Goal: Task Accomplishment & Management: Use online tool/utility

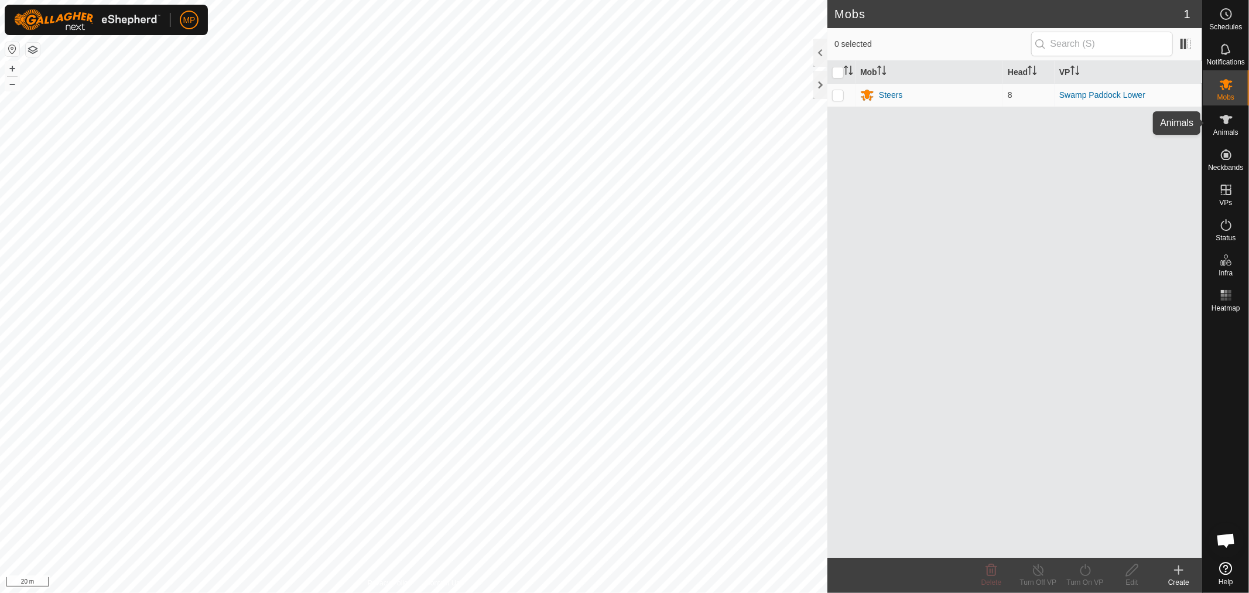
click at [1223, 121] on icon at bounding box center [1226, 119] width 14 height 14
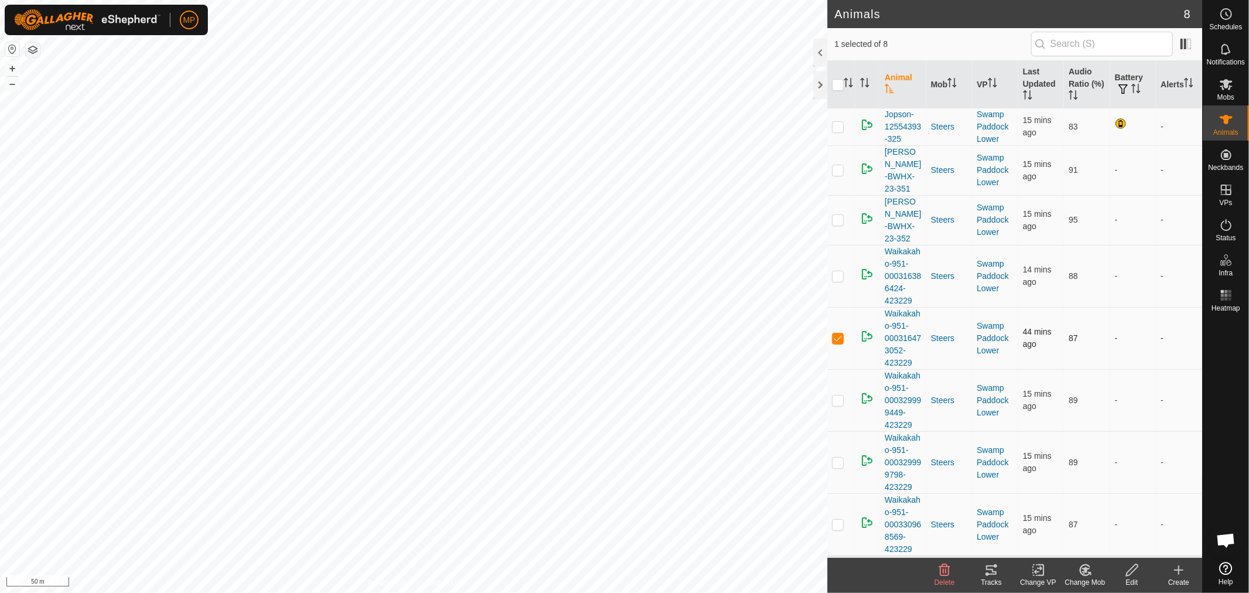
click at [837, 333] on p-checkbox at bounding box center [838, 337] width 12 height 9
checkbox input "false"
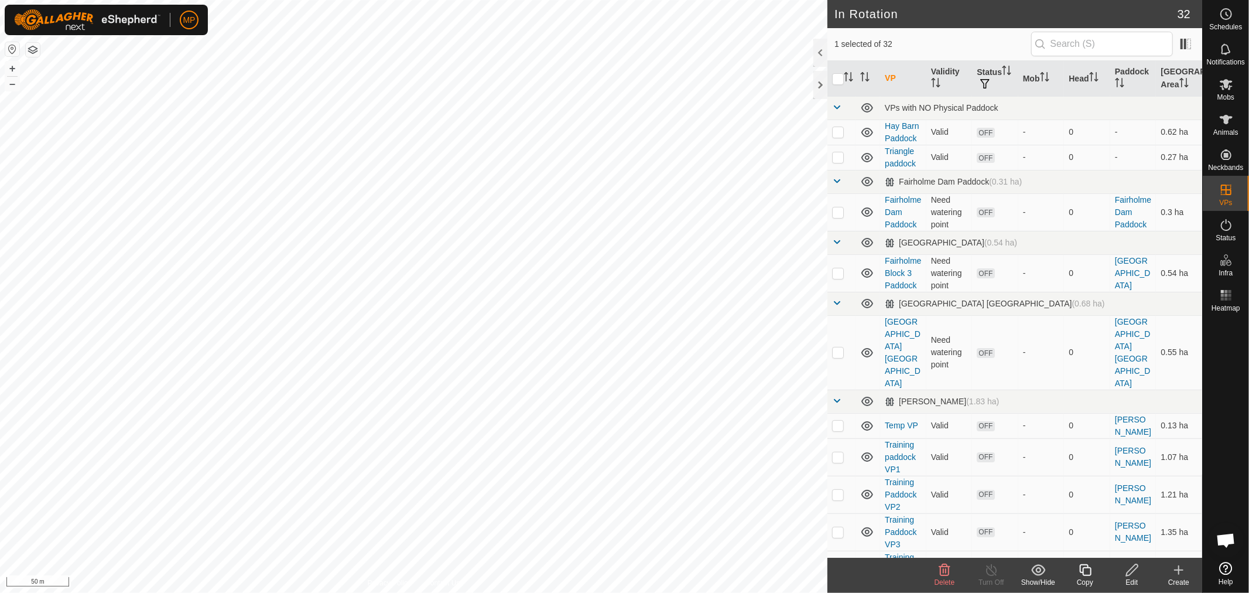
click at [1086, 577] on div "Copy" at bounding box center [1085, 582] width 47 height 11
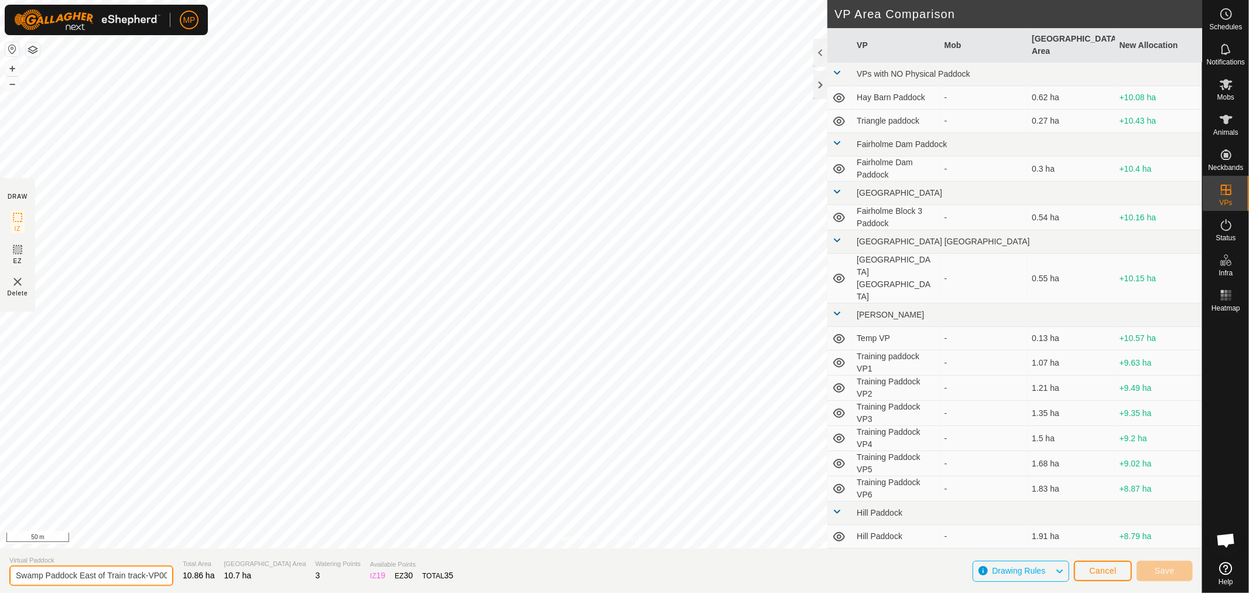
click at [153, 575] on input "Swamp Paddock East of Train track-VP001" at bounding box center [91, 575] width 164 height 20
click at [379, 0] on html "MP Schedules Notifications Mobs Animals Neckbands VPs Status Infra Heatmap Help…" at bounding box center [624, 296] width 1249 height 593
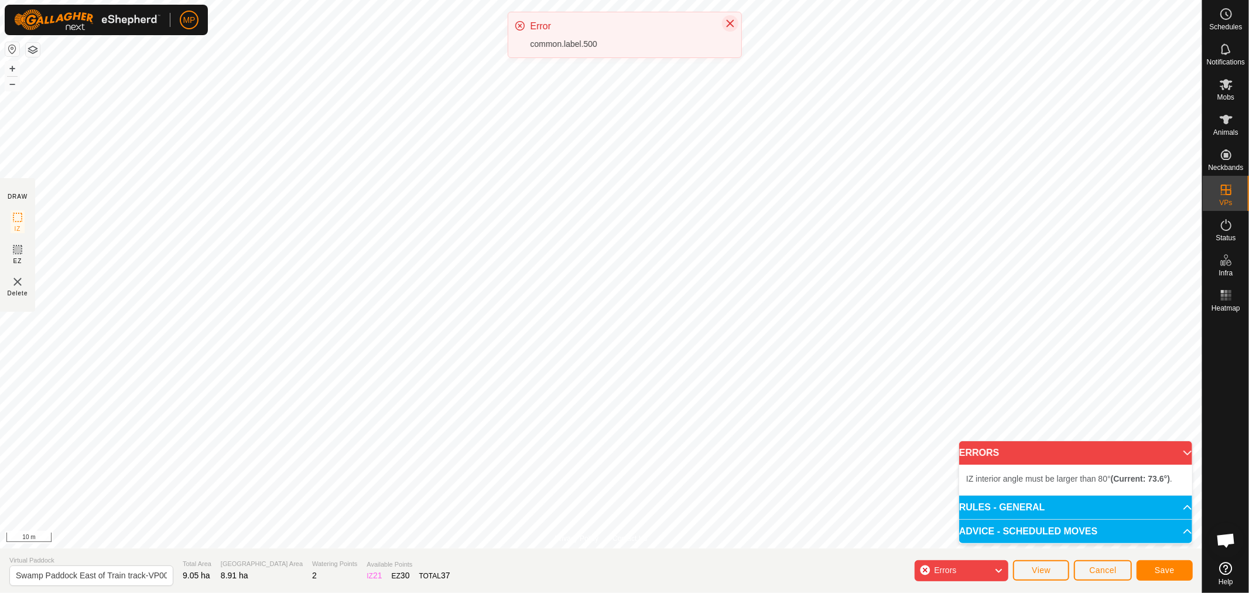
click at [726, 24] on icon "Close" at bounding box center [730, 23] width 9 height 9
click at [1178, 450] on p-accordion-header "ERRORS" at bounding box center [1075, 452] width 233 height 23
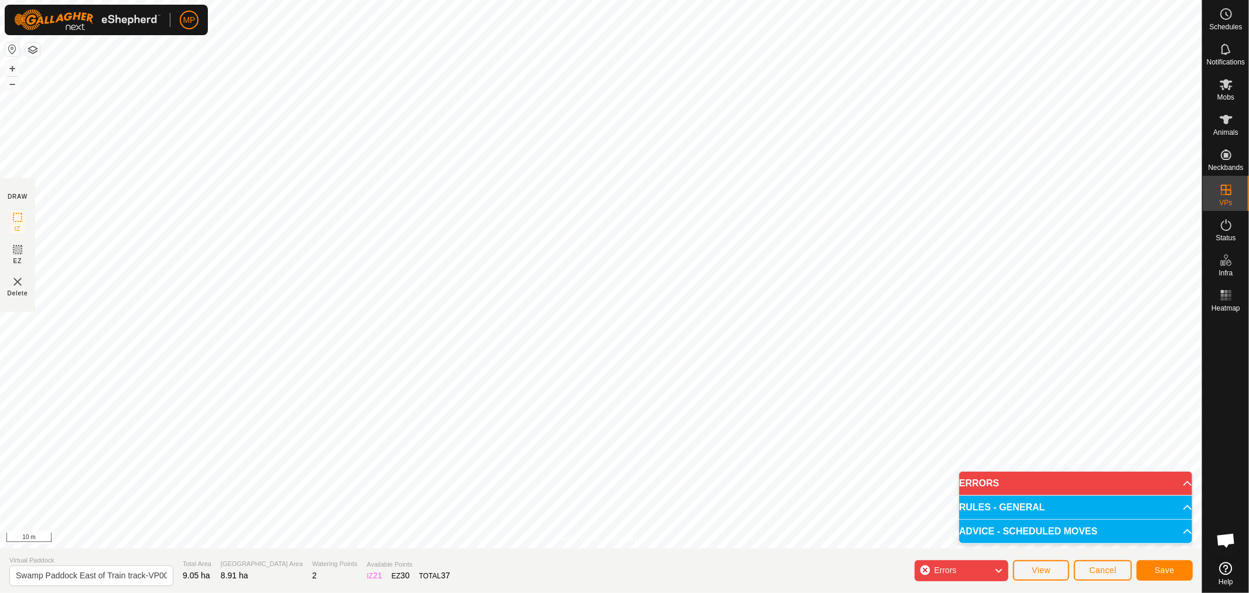
click at [1182, 479] on p-accordion-header "ERRORS" at bounding box center [1075, 482] width 233 height 23
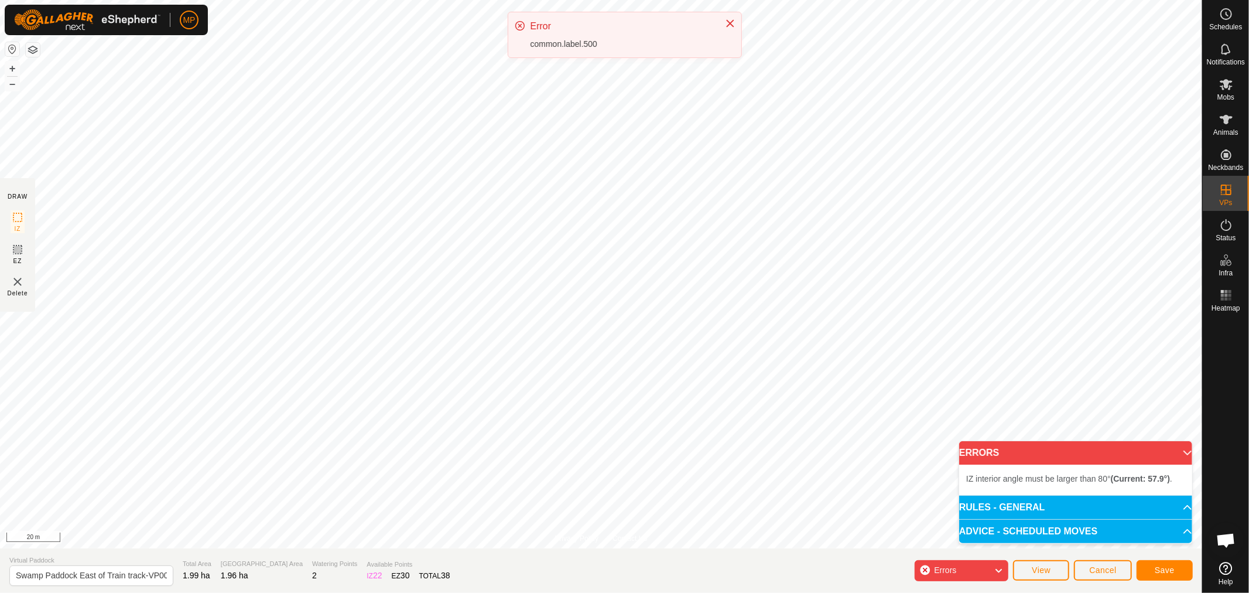
click at [306, 552] on div "Privacy Policy Contact Us Status: OFF Type: Inclusion Zone + – ⇧ i 20 m DRAW IZ…" at bounding box center [601, 296] width 1202 height 593
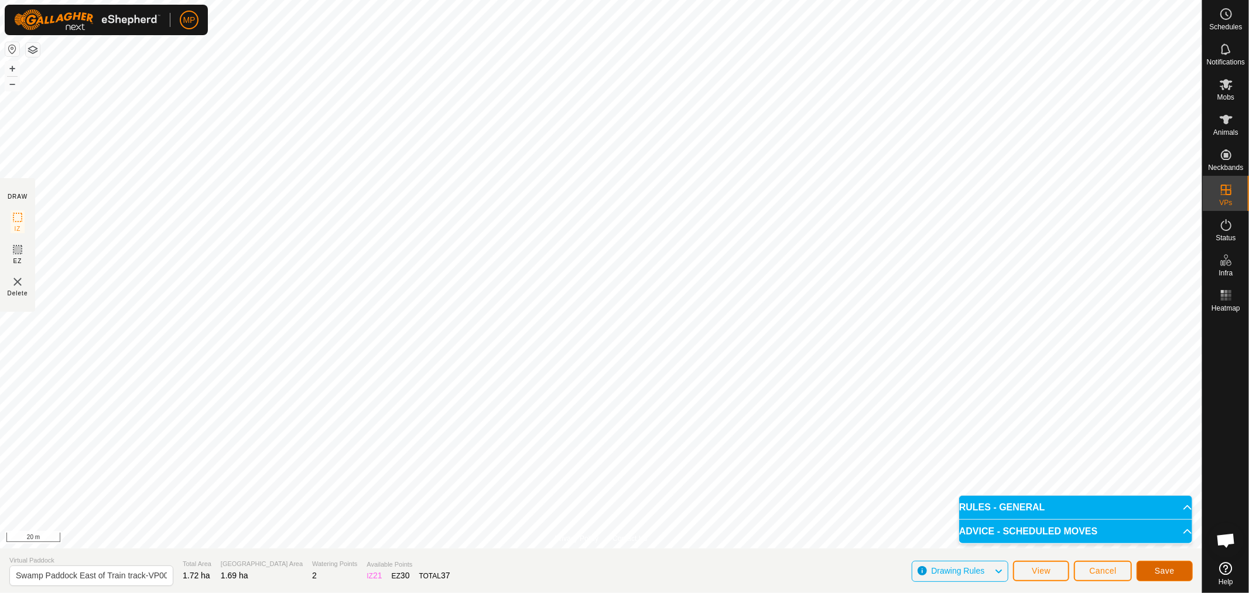
click at [1171, 571] on span "Save" at bounding box center [1165, 570] width 20 height 9
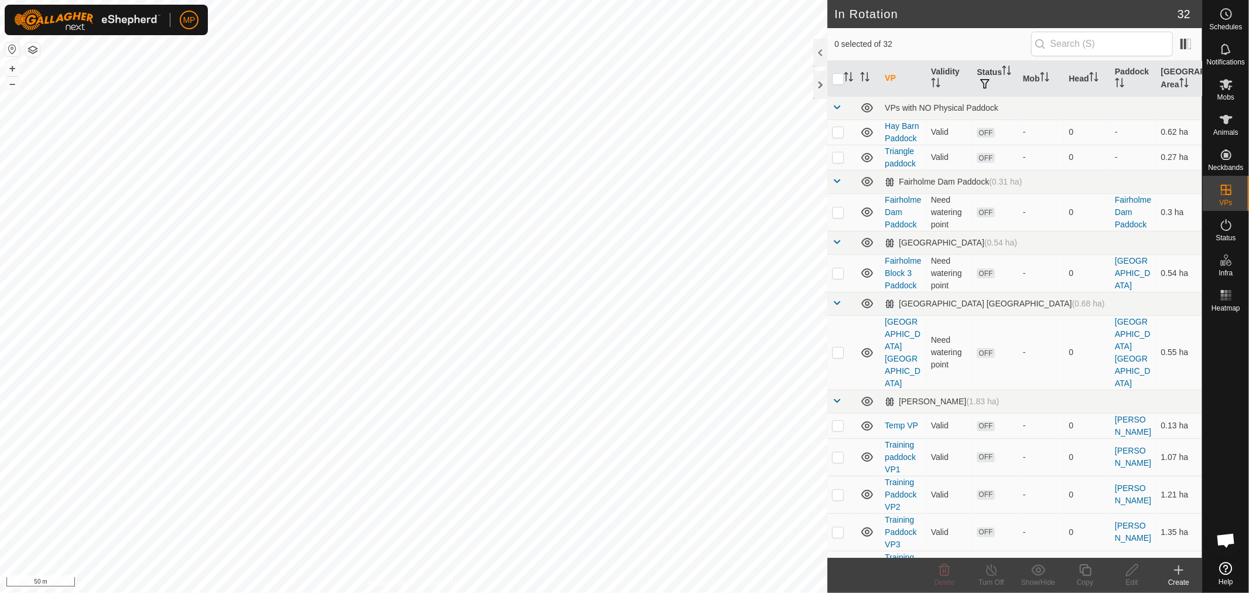
scroll to position [520, 0]
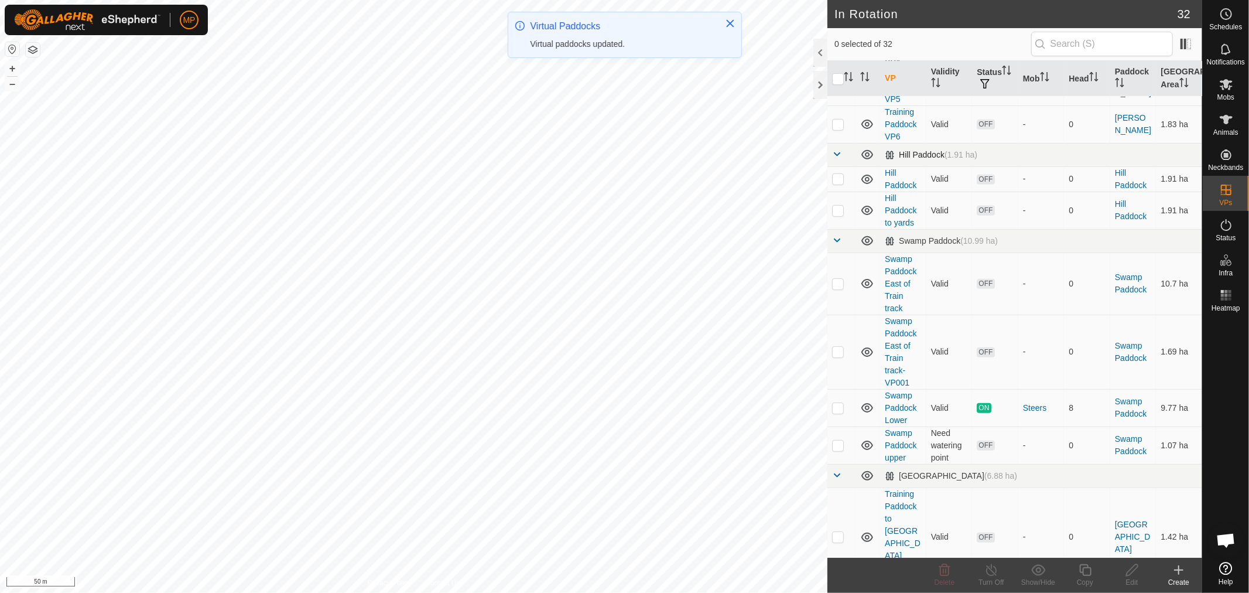
click at [838, 149] on span at bounding box center [836, 153] width 9 height 9
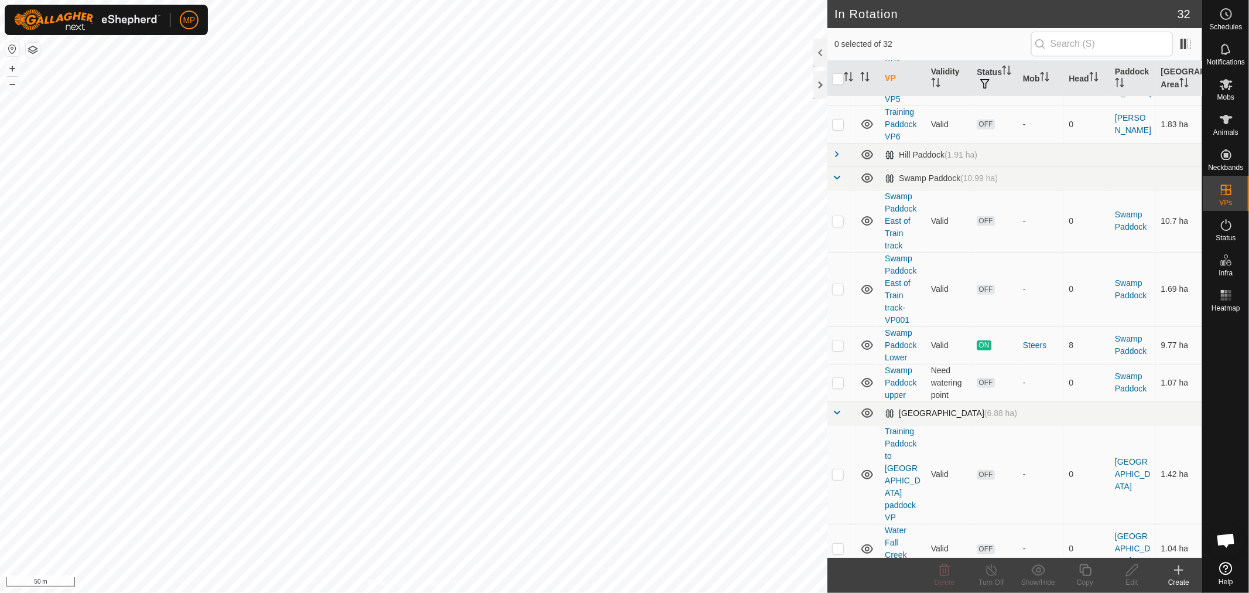
click at [839, 408] on span at bounding box center [836, 412] width 9 height 9
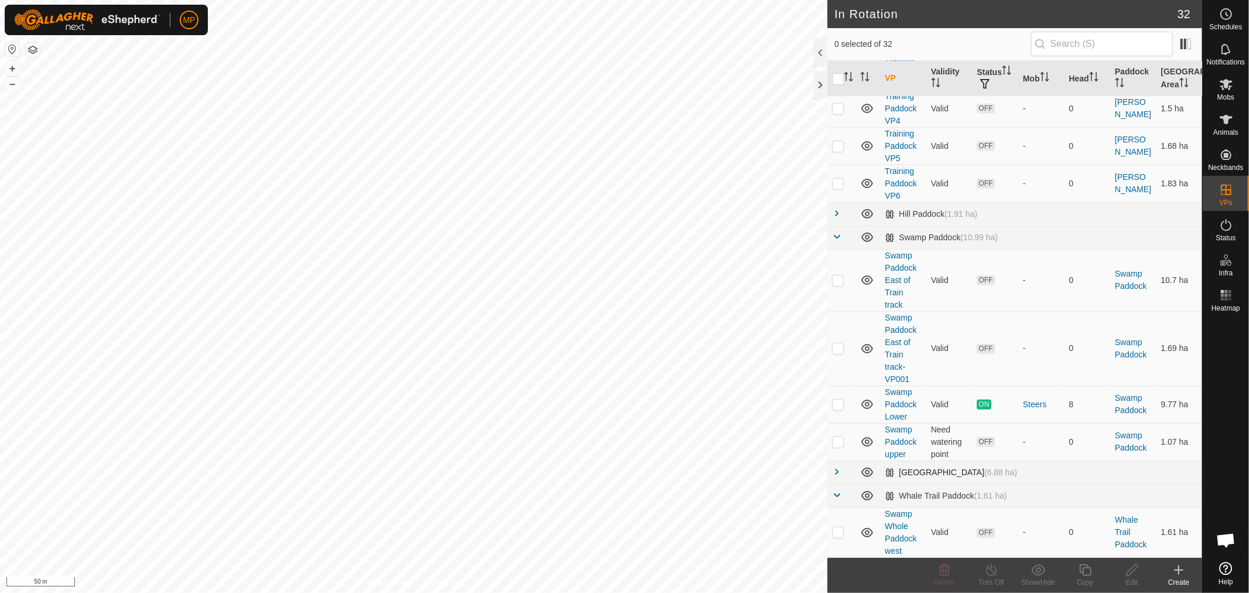
scroll to position [449, 0]
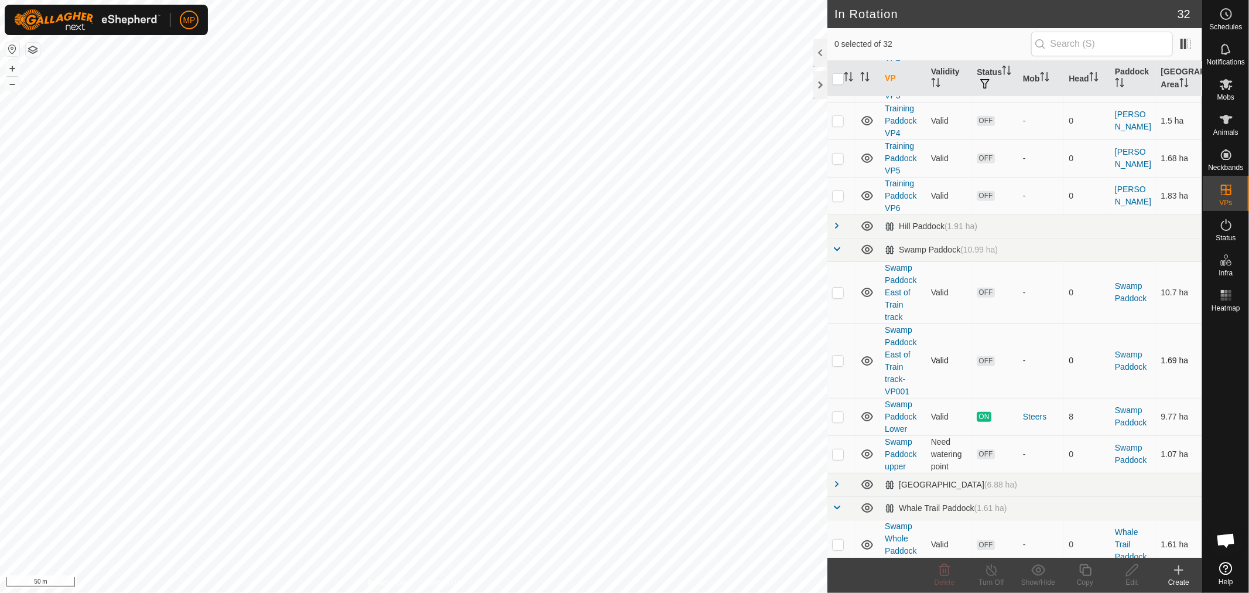
click at [837, 355] on p-checkbox at bounding box center [838, 359] width 12 height 9
checkbox input "true"
click at [1090, 580] on div "Copy" at bounding box center [1085, 582] width 47 height 11
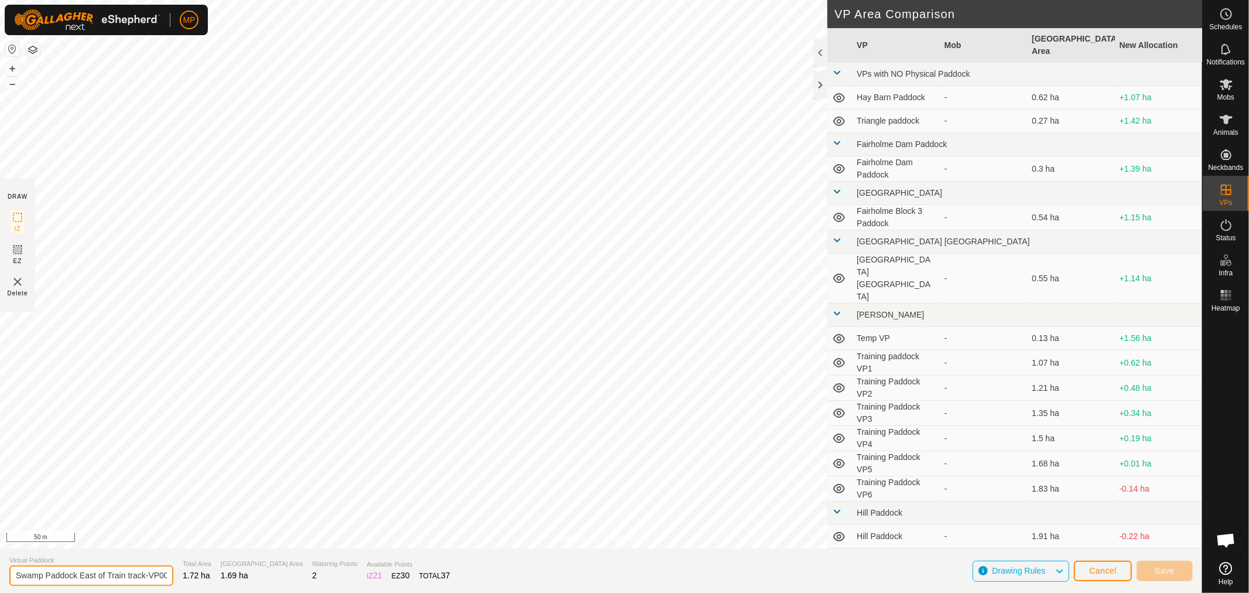
click at [152, 576] on input "Swamp Paddock East of Train track-VP002" at bounding box center [91, 575] width 164 height 20
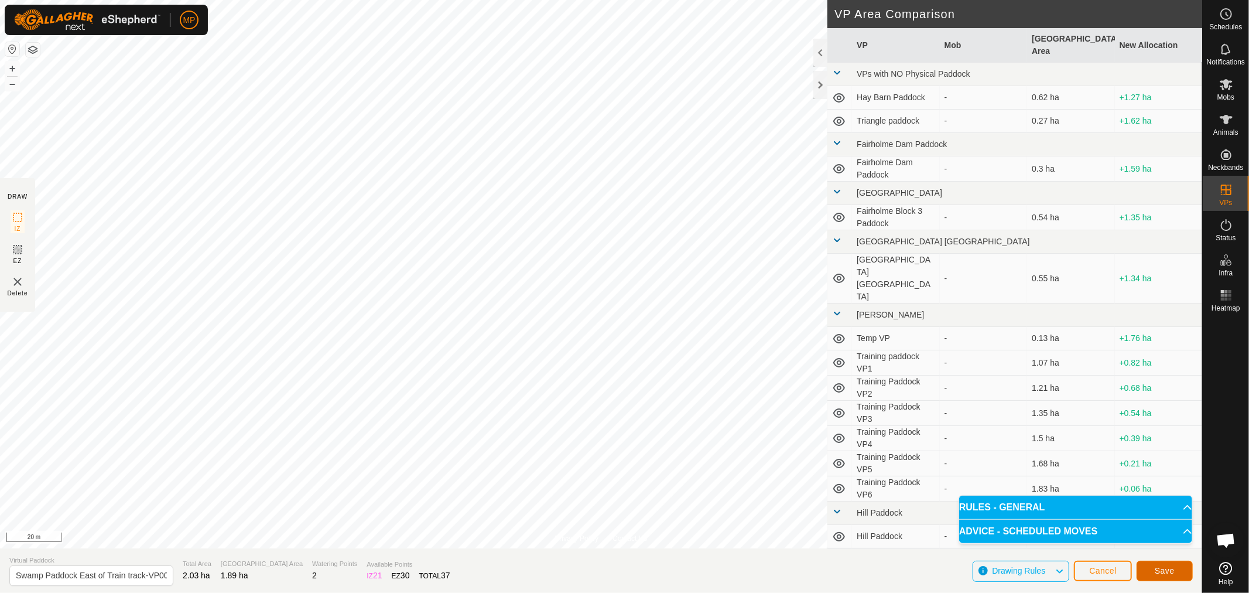
click at [1177, 572] on button "Save" at bounding box center [1165, 570] width 56 height 20
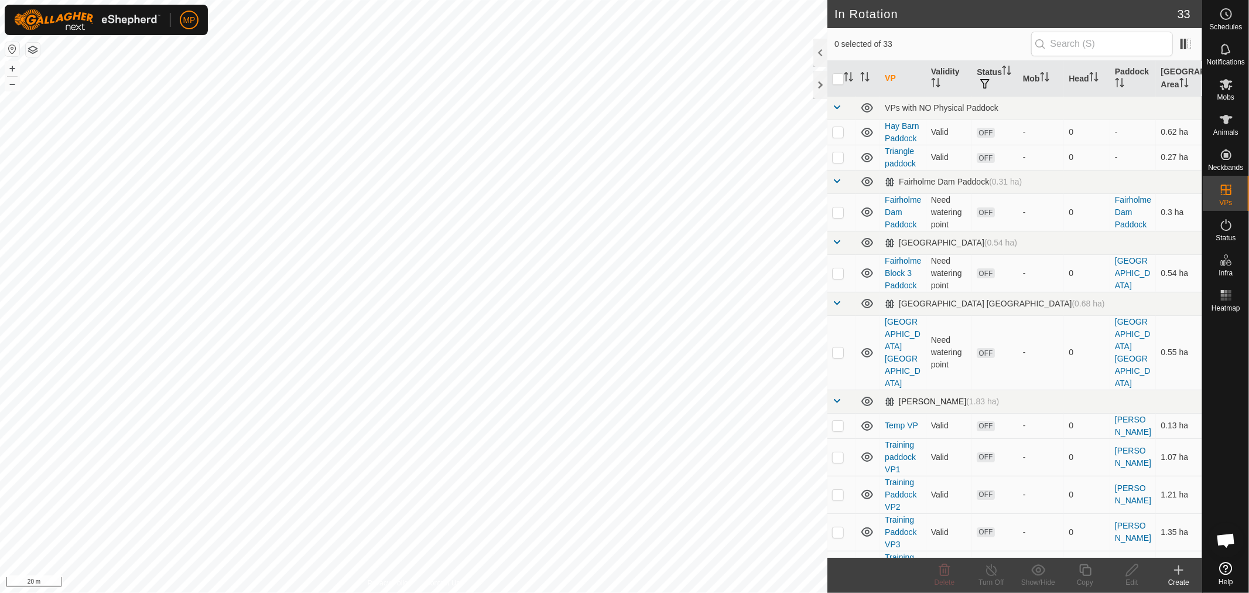
click at [836, 396] on span at bounding box center [836, 400] width 9 height 9
click at [839, 396] on span at bounding box center [836, 400] width 9 height 9
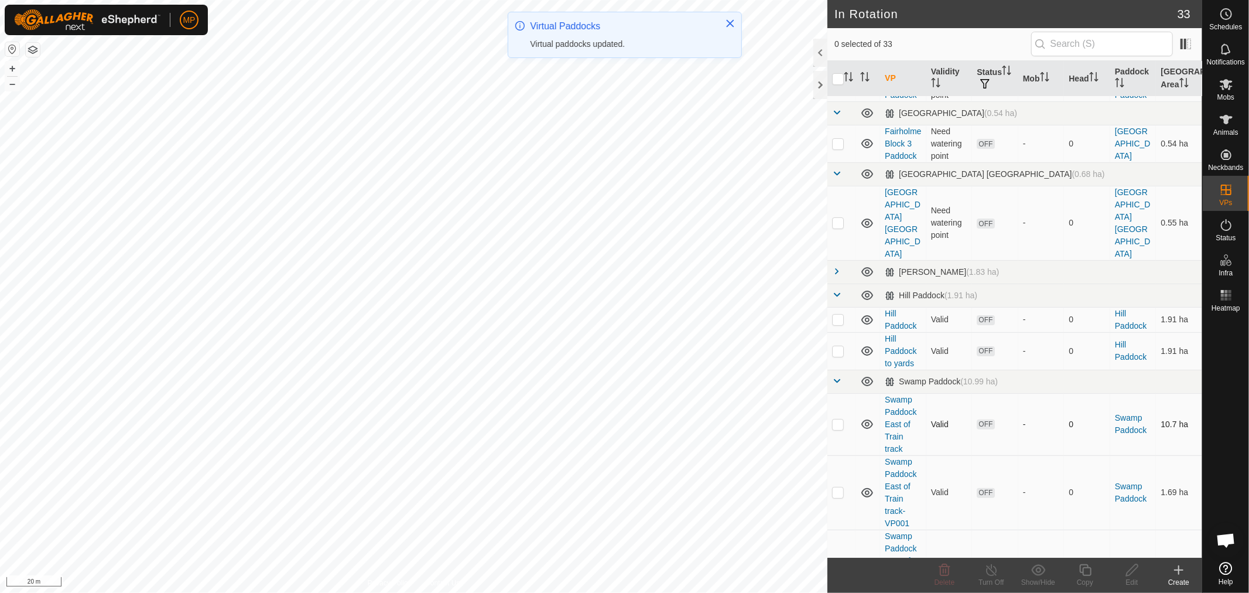
scroll to position [130, 0]
click at [837, 289] on span at bounding box center [836, 293] width 9 height 9
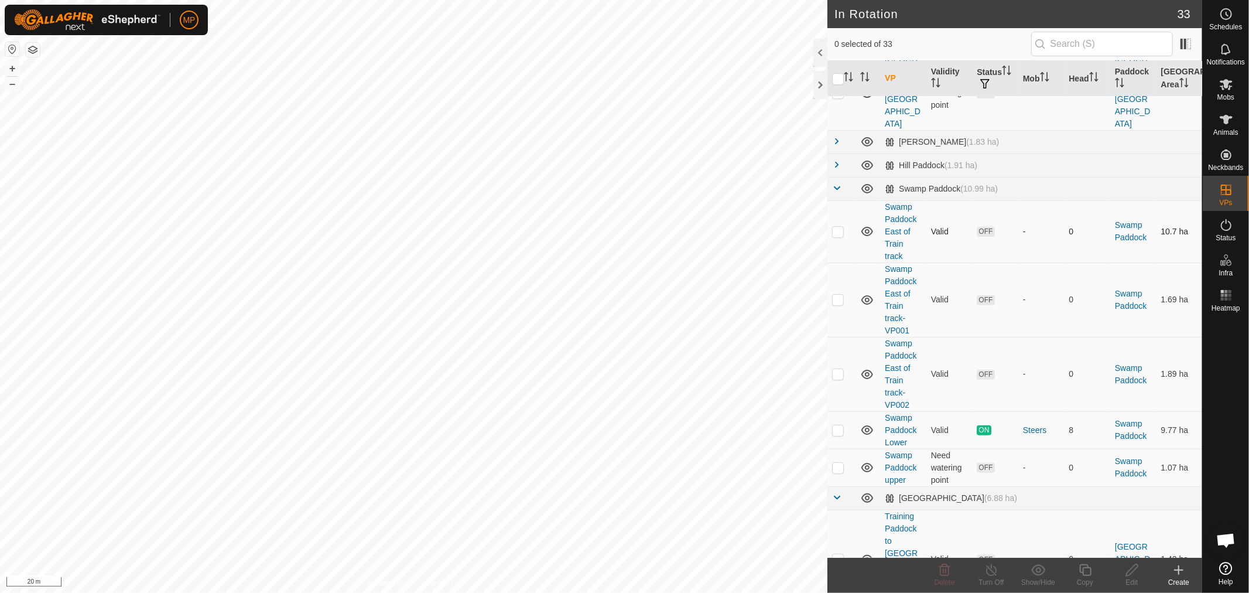
scroll to position [260, 0]
click at [835, 368] on p-checkbox at bounding box center [838, 372] width 12 height 9
checkbox input "true"
click at [1087, 579] on div "Copy" at bounding box center [1085, 582] width 47 height 11
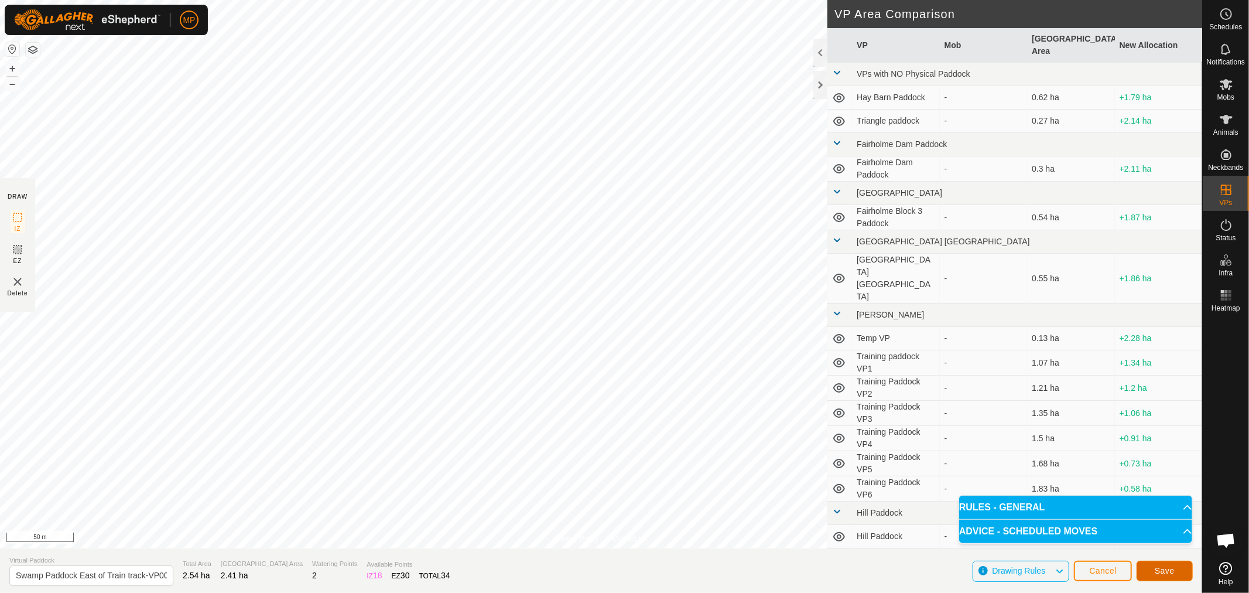
click at [1154, 573] on button "Save" at bounding box center [1165, 570] width 56 height 20
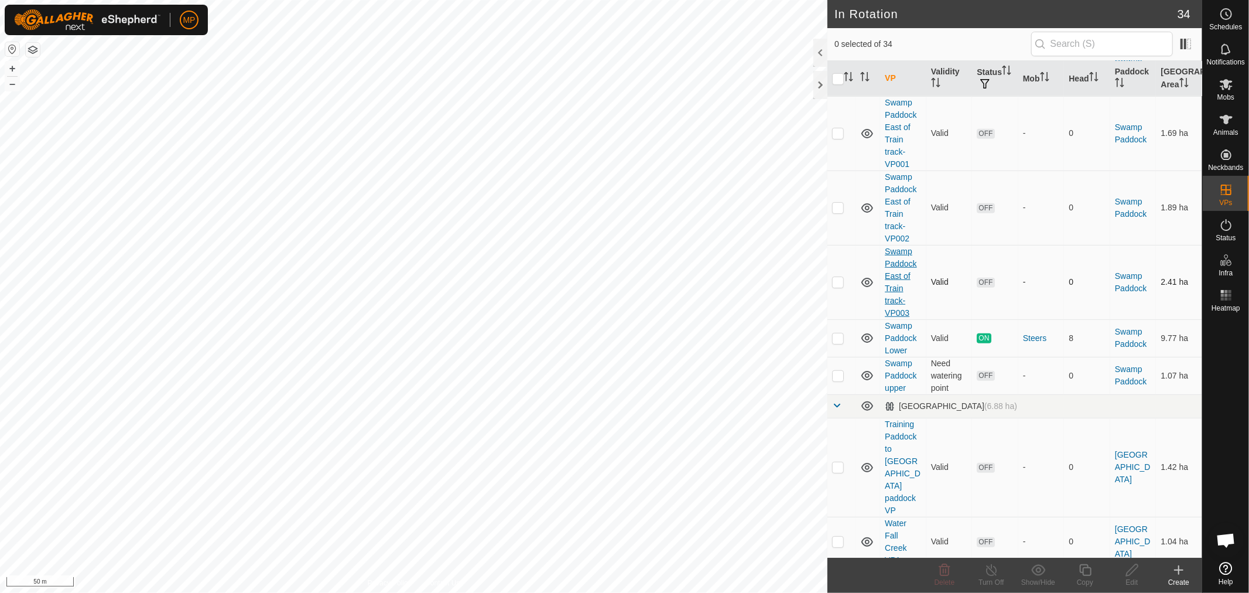
scroll to position [716, 0]
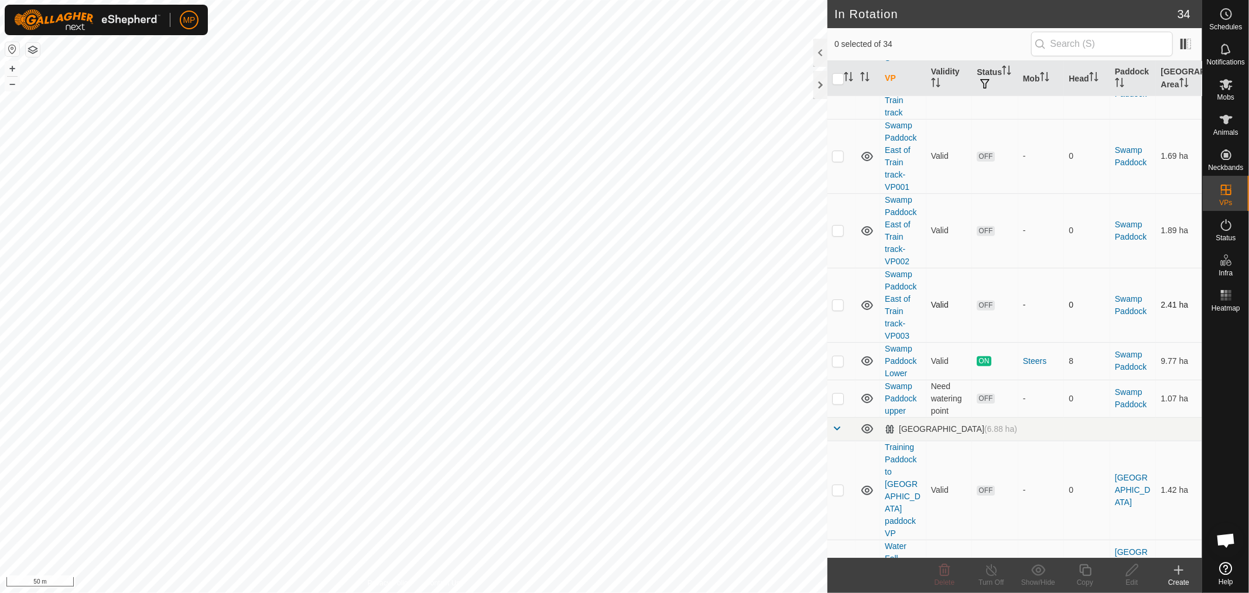
click at [836, 300] on p-checkbox at bounding box center [838, 304] width 12 height 9
checkbox input "true"
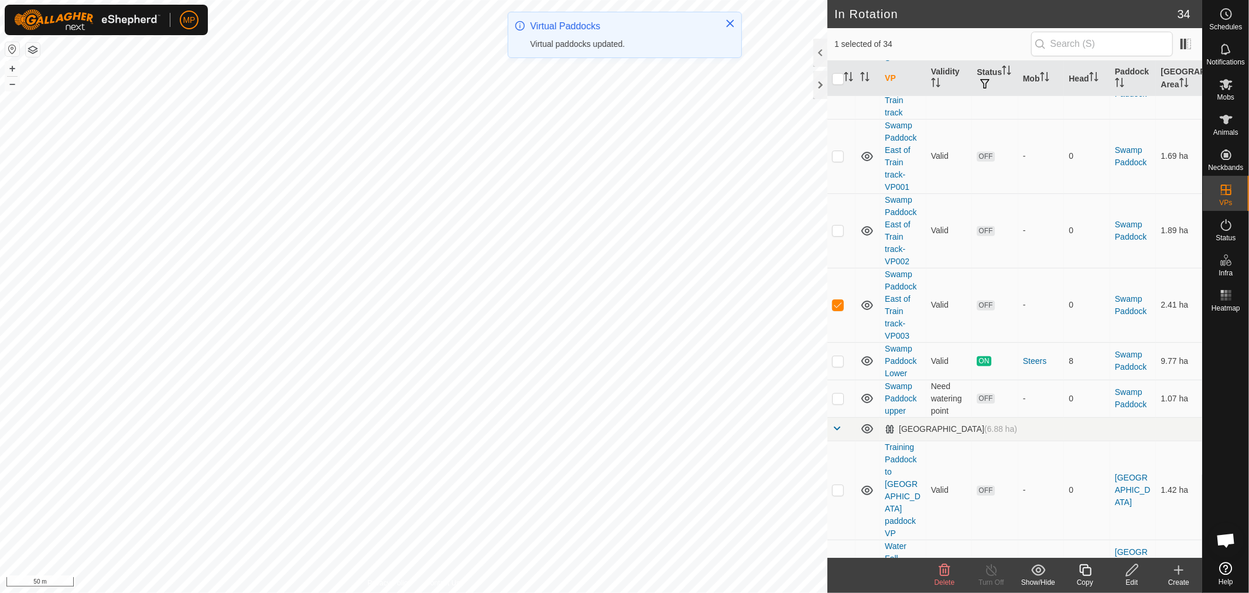
click at [1087, 570] on icon at bounding box center [1085, 570] width 15 height 14
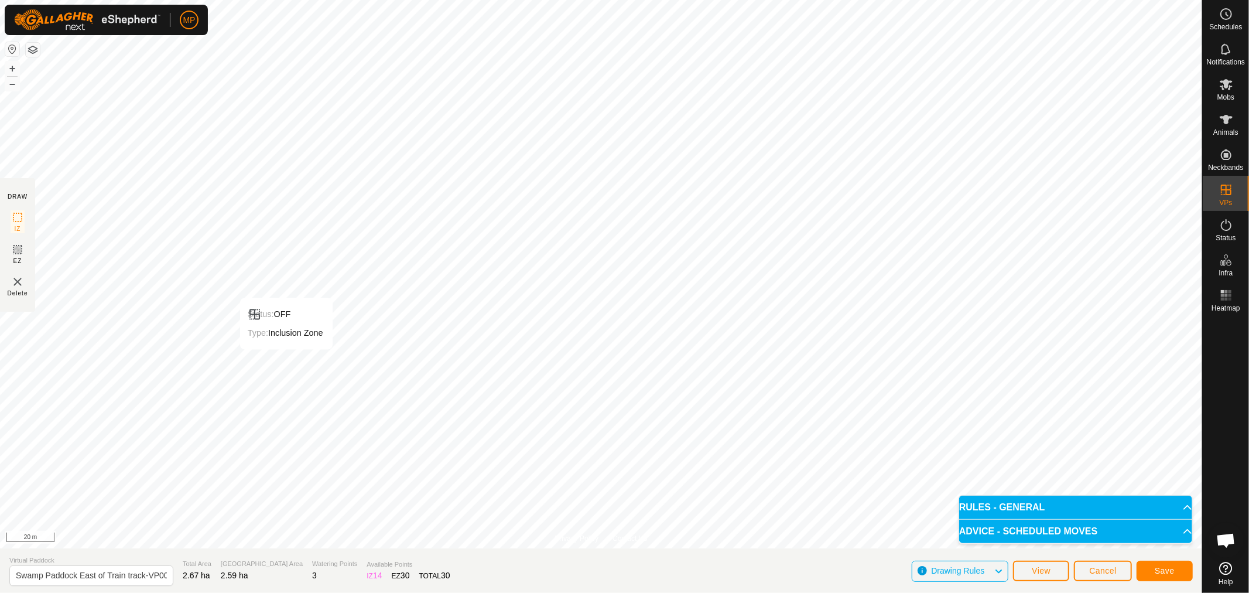
click at [267, 347] on div "Status: OFF Type: Inclusion Zone + – ⇧ i 20 m" at bounding box center [601, 274] width 1202 height 548
click at [1154, 565] on button "Save" at bounding box center [1165, 570] width 56 height 20
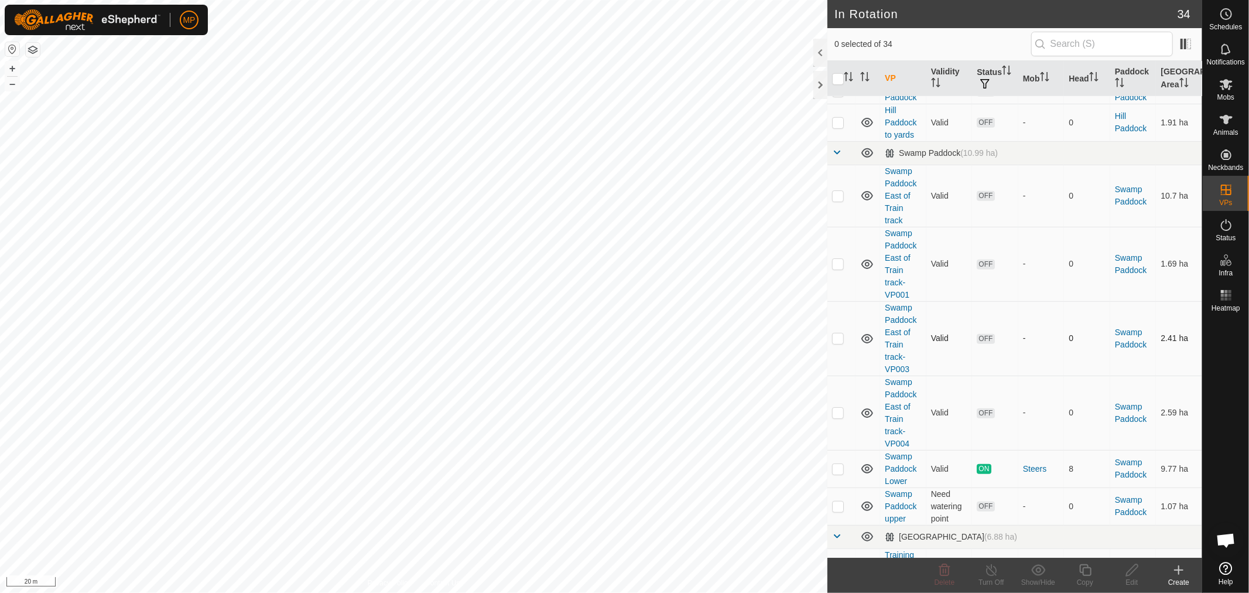
scroll to position [716, 0]
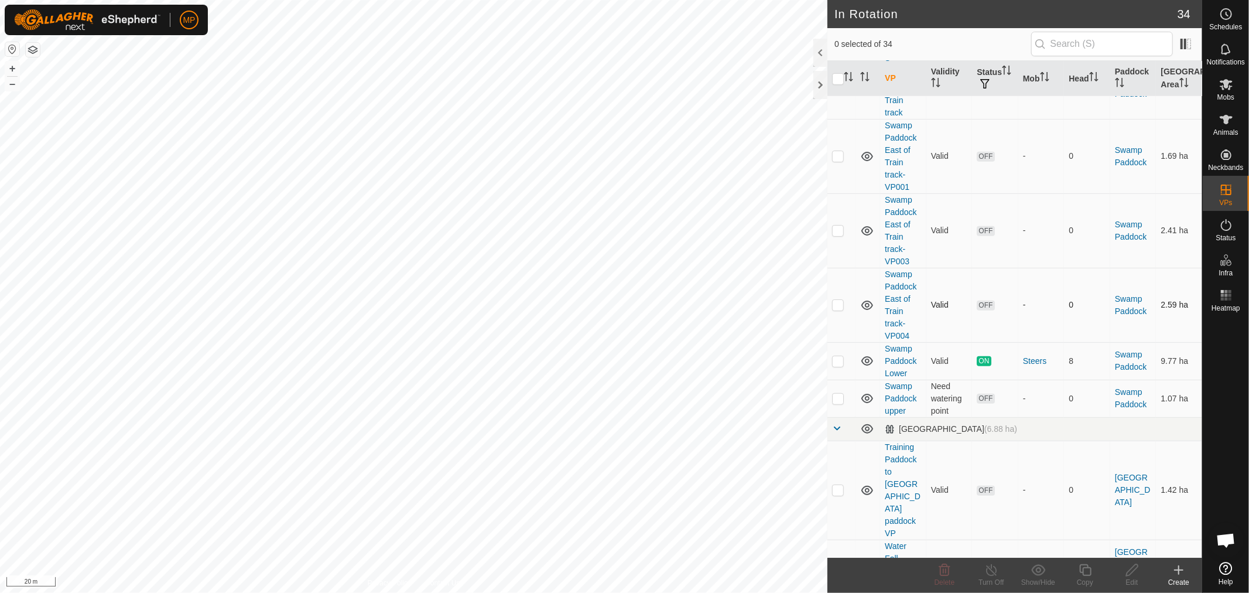
click at [836, 300] on p-checkbox at bounding box center [838, 304] width 12 height 9
checkbox input "true"
click at [1088, 572] on icon at bounding box center [1085, 570] width 15 height 14
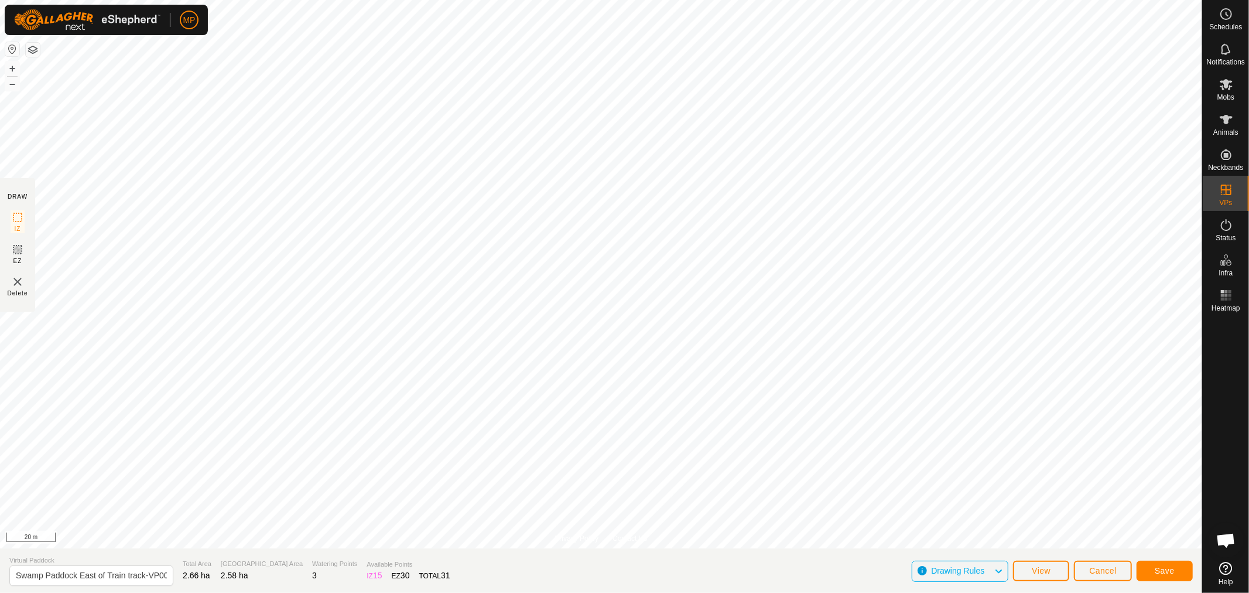
click at [1001, 570] on icon at bounding box center [998, 570] width 9 height 15
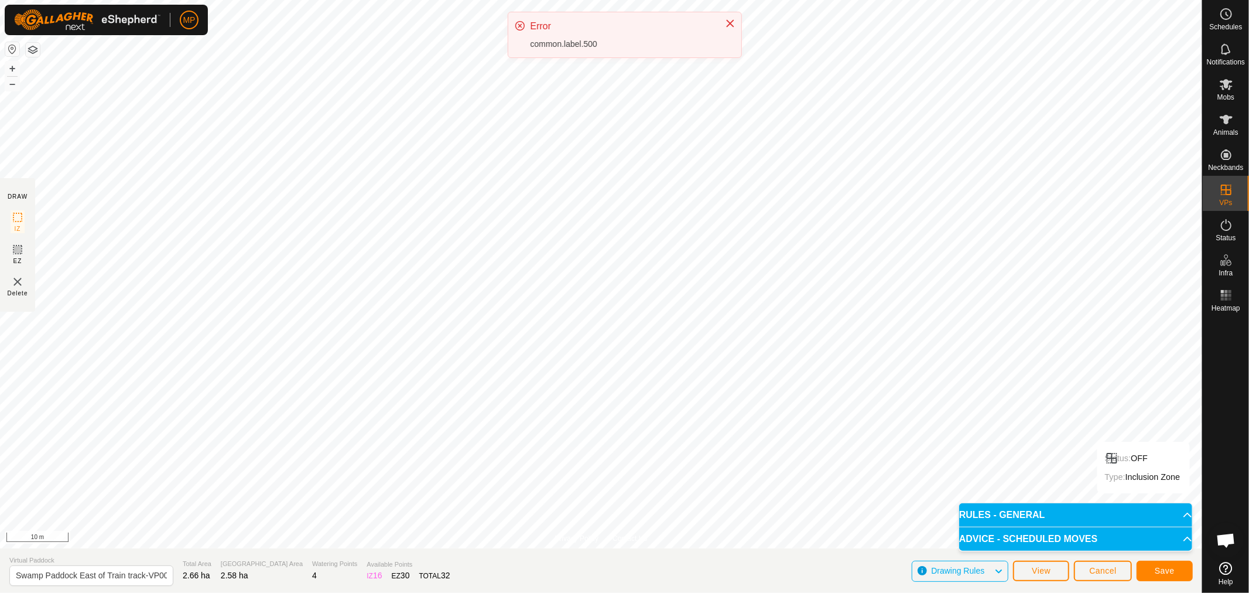
click at [1185, 511] on p-accordion-header "RULES - GENERAL" at bounding box center [1075, 514] width 233 height 23
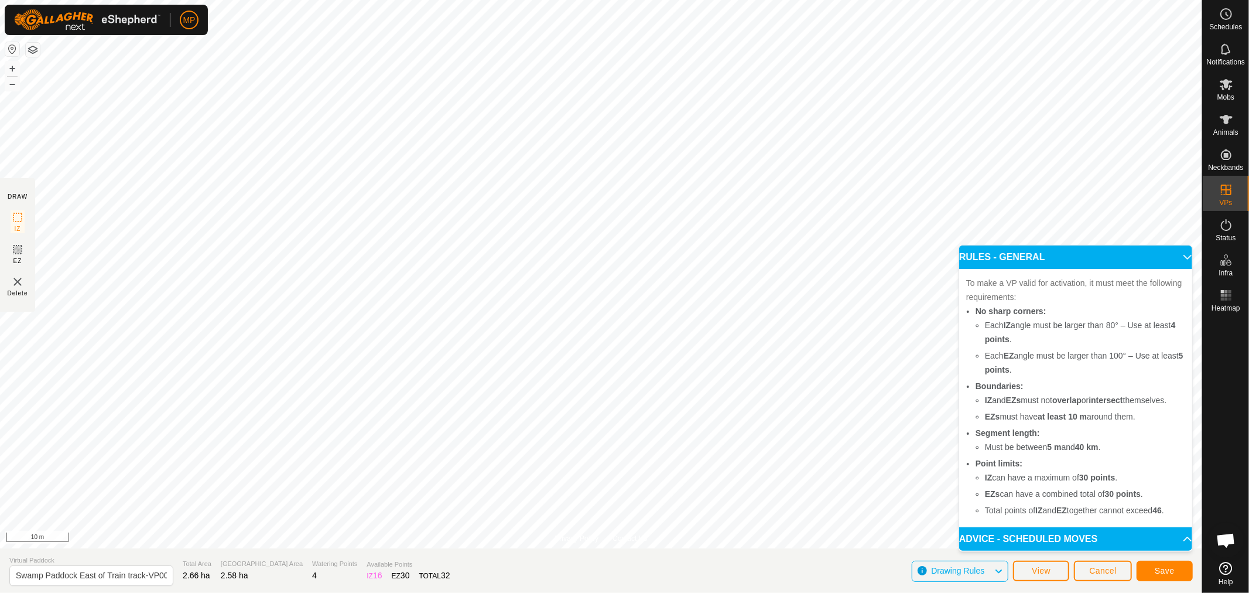
click at [1183, 254] on p-accordion-header "RULES - GENERAL" at bounding box center [1075, 256] width 233 height 23
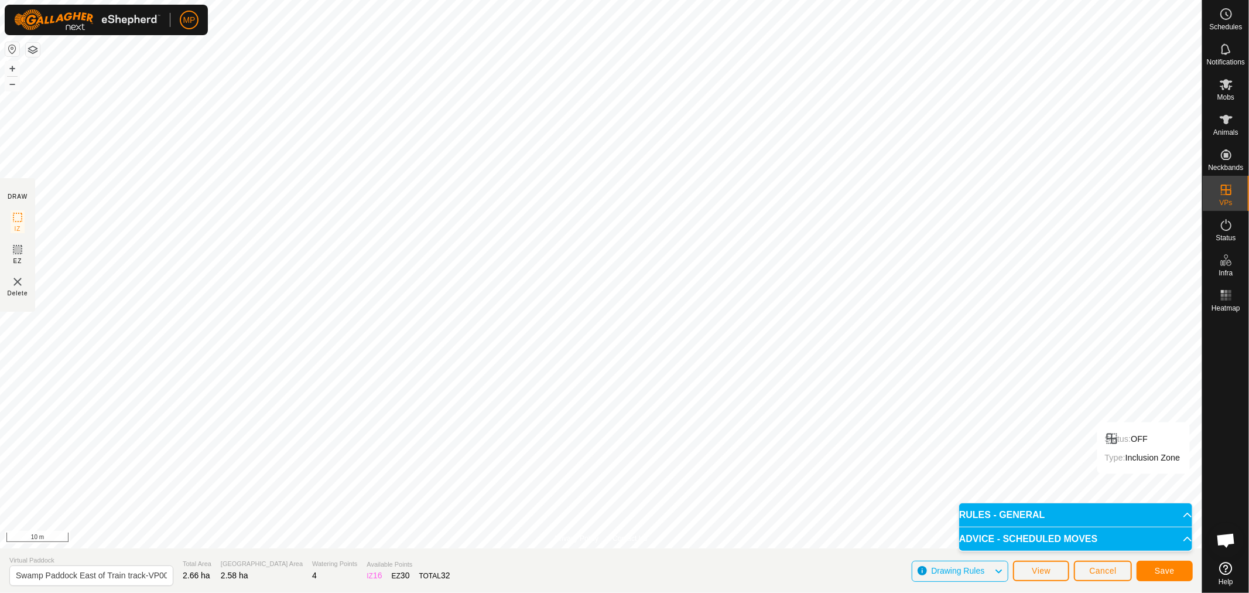
click at [1181, 539] on p-accordion-header "ADVICE - SCHEDULED MOVES" at bounding box center [1075, 538] width 233 height 23
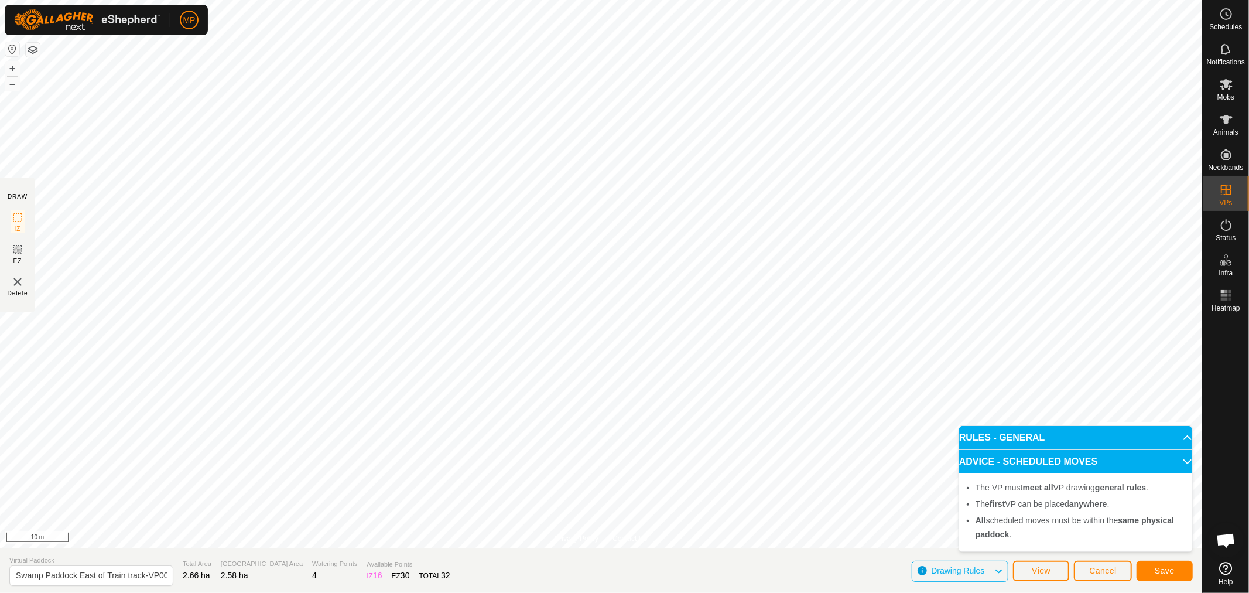
click at [1182, 459] on p-accordion-header "ADVICE - SCHEDULED MOVES" at bounding box center [1075, 461] width 233 height 23
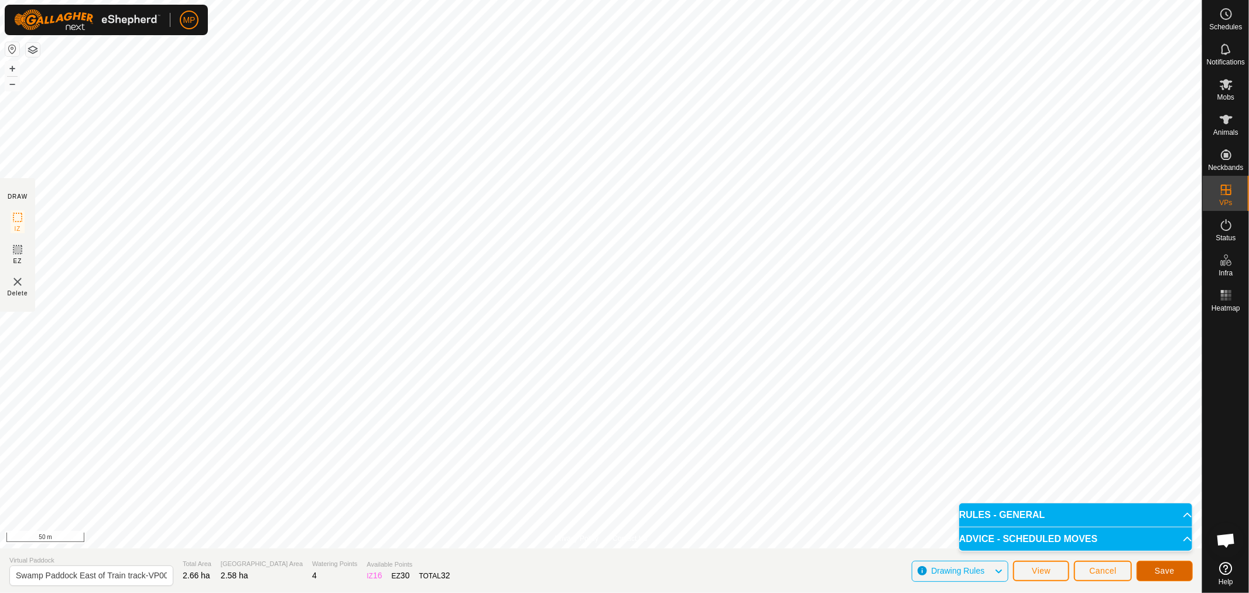
click at [1151, 571] on button "Save" at bounding box center [1165, 570] width 56 height 20
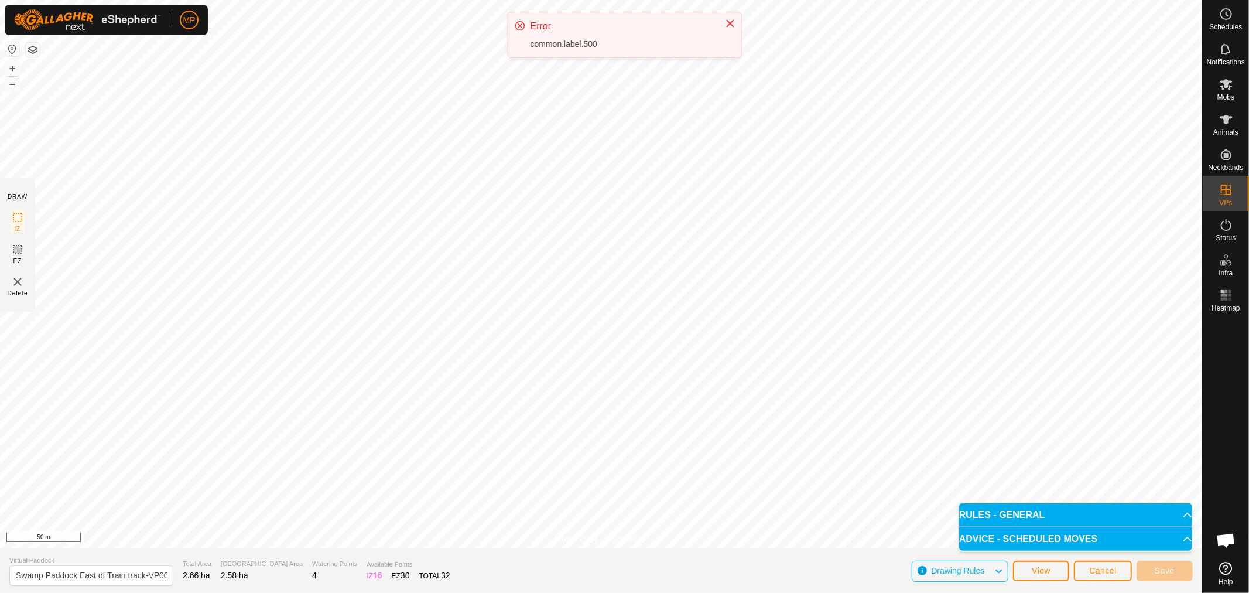
click at [1182, 508] on p-accordion-header "RULES - GENERAL" at bounding box center [1075, 514] width 233 height 23
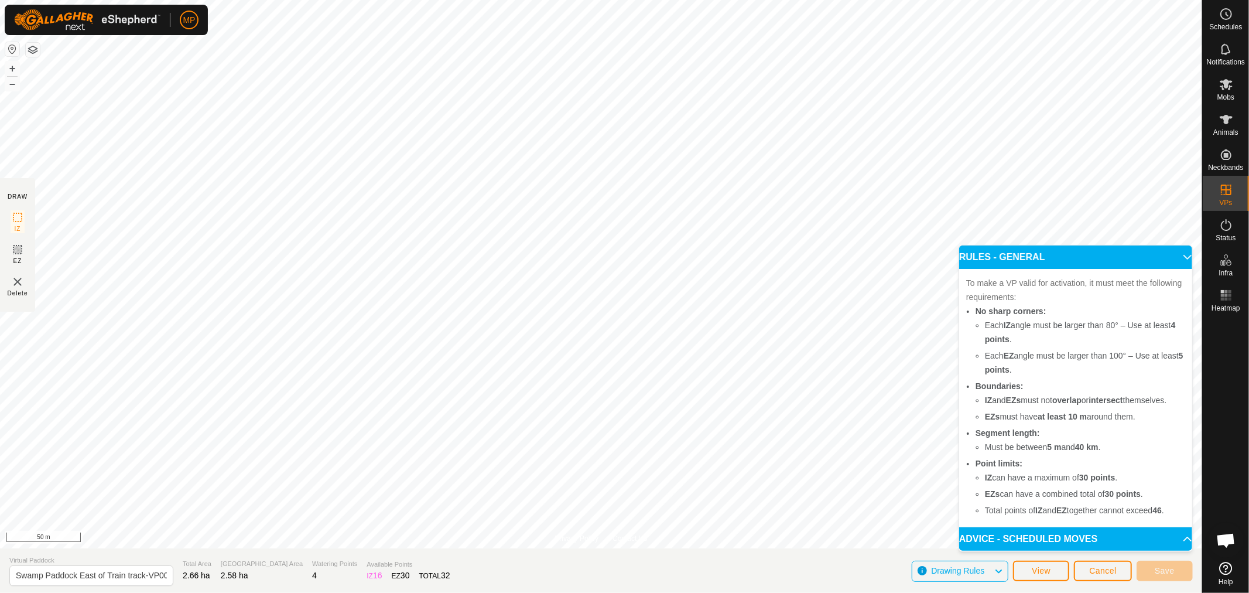
click at [1179, 255] on p-accordion-header "RULES - GENERAL" at bounding box center [1075, 256] width 233 height 23
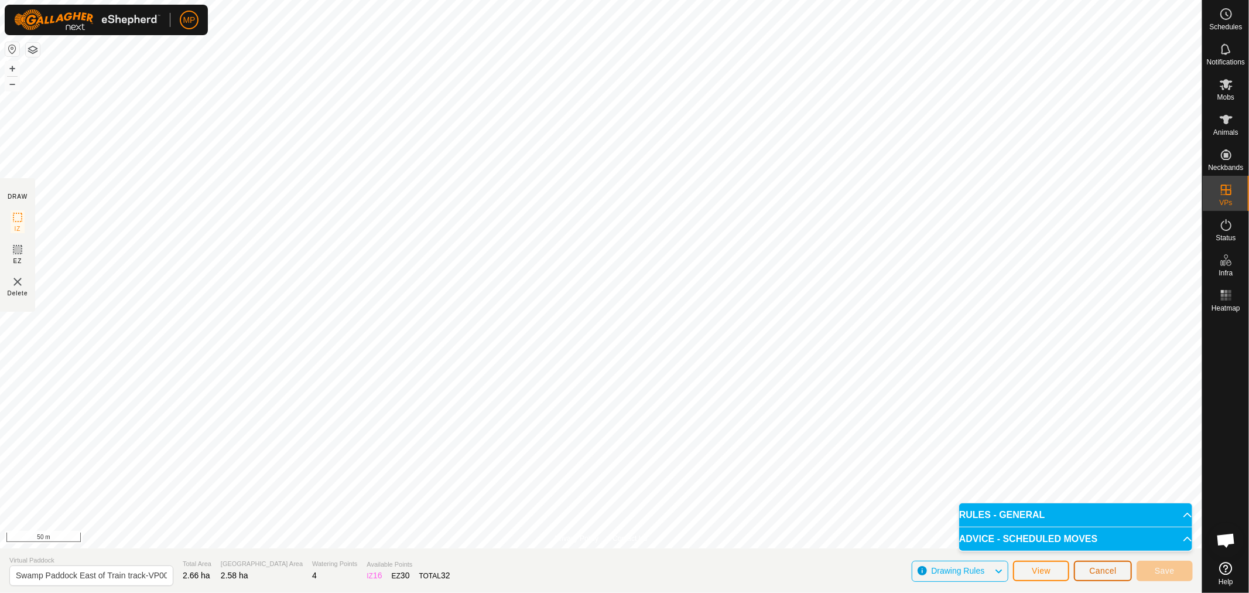
click at [1103, 569] on span "Cancel" at bounding box center [1103, 570] width 28 height 9
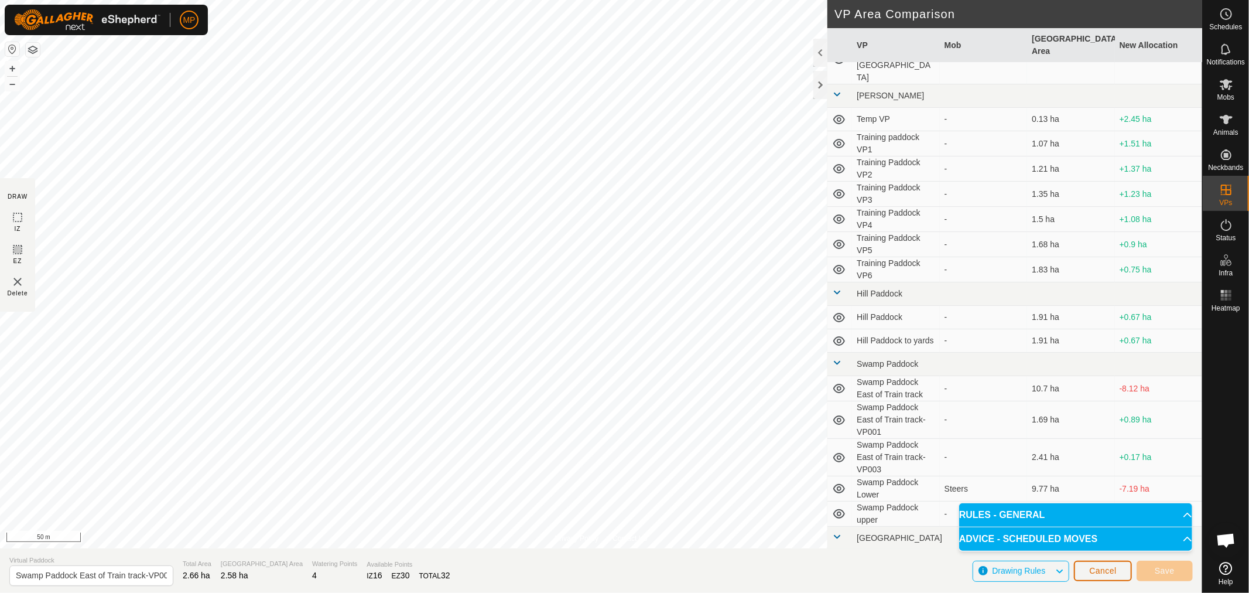
scroll to position [251, 0]
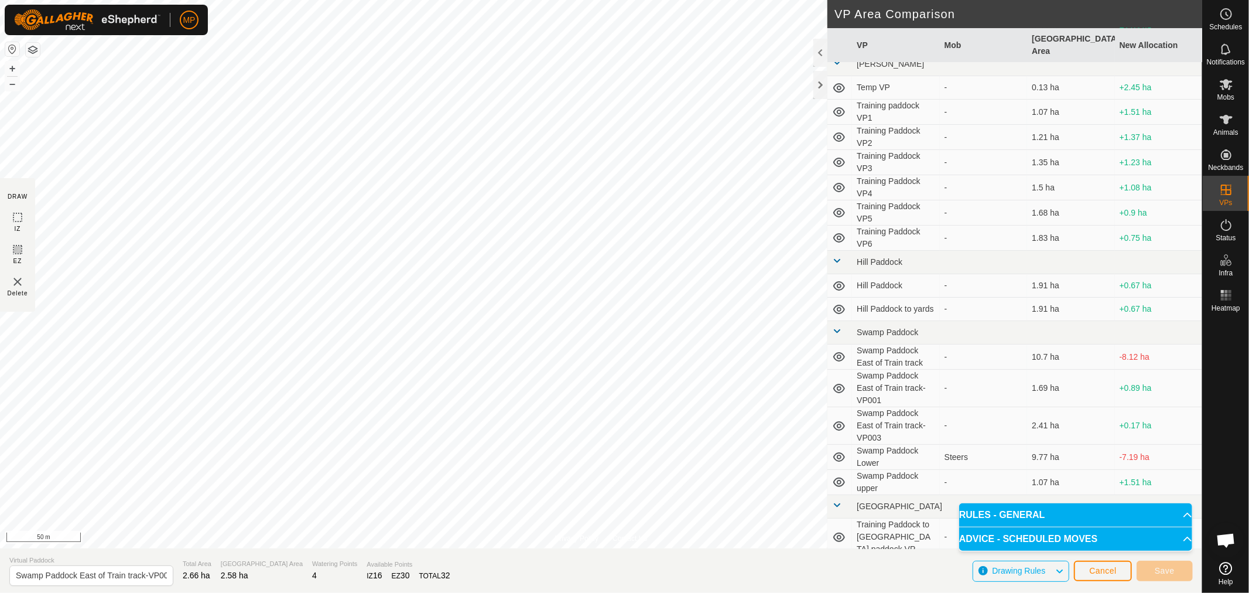
click at [839, 326] on span at bounding box center [836, 330] width 9 height 9
click at [1097, 575] on span "Cancel" at bounding box center [1103, 570] width 28 height 9
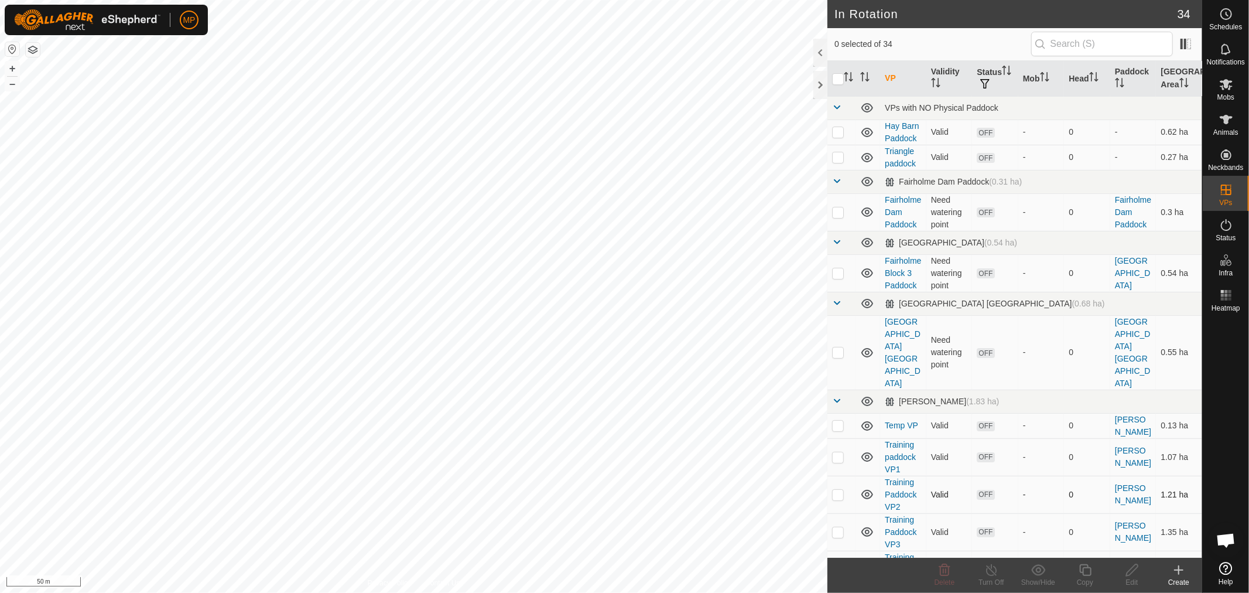
checkbox input "true"
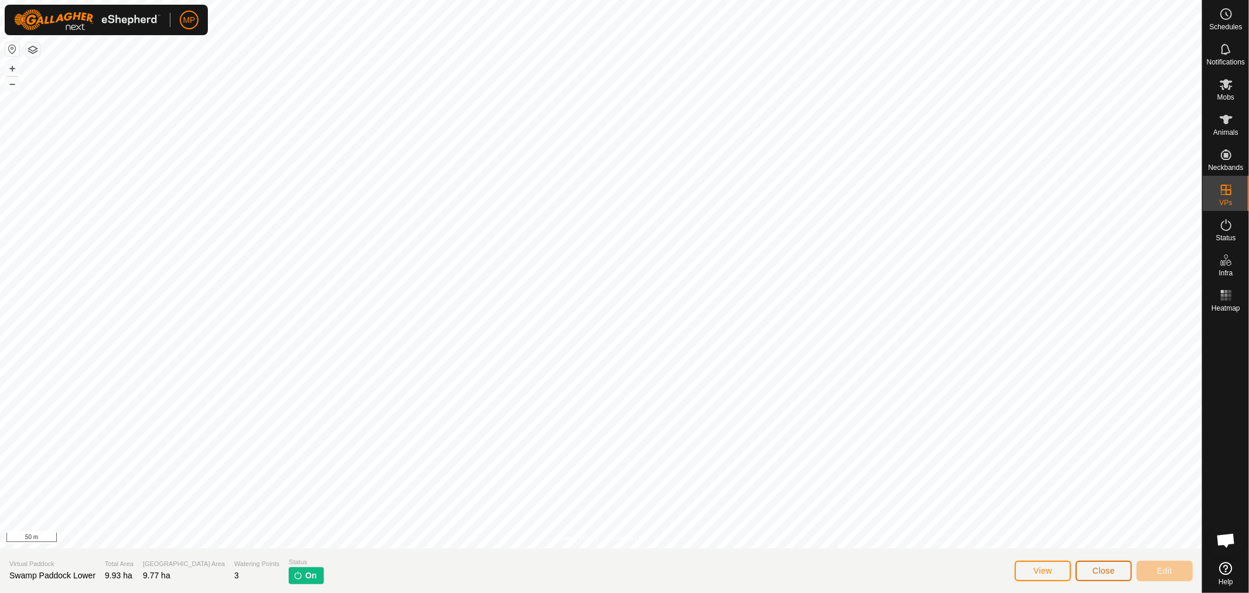
click at [1116, 569] on button "Close" at bounding box center [1104, 570] width 56 height 20
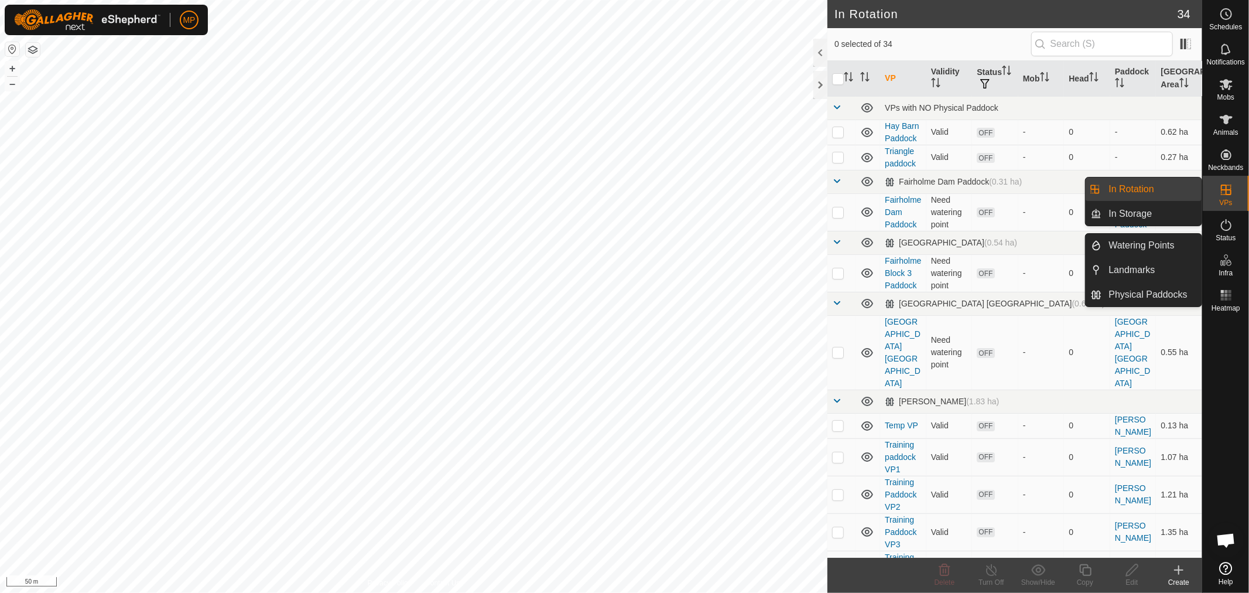
click at [1233, 196] on icon at bounding box center [1226, 190] width 14 height 14
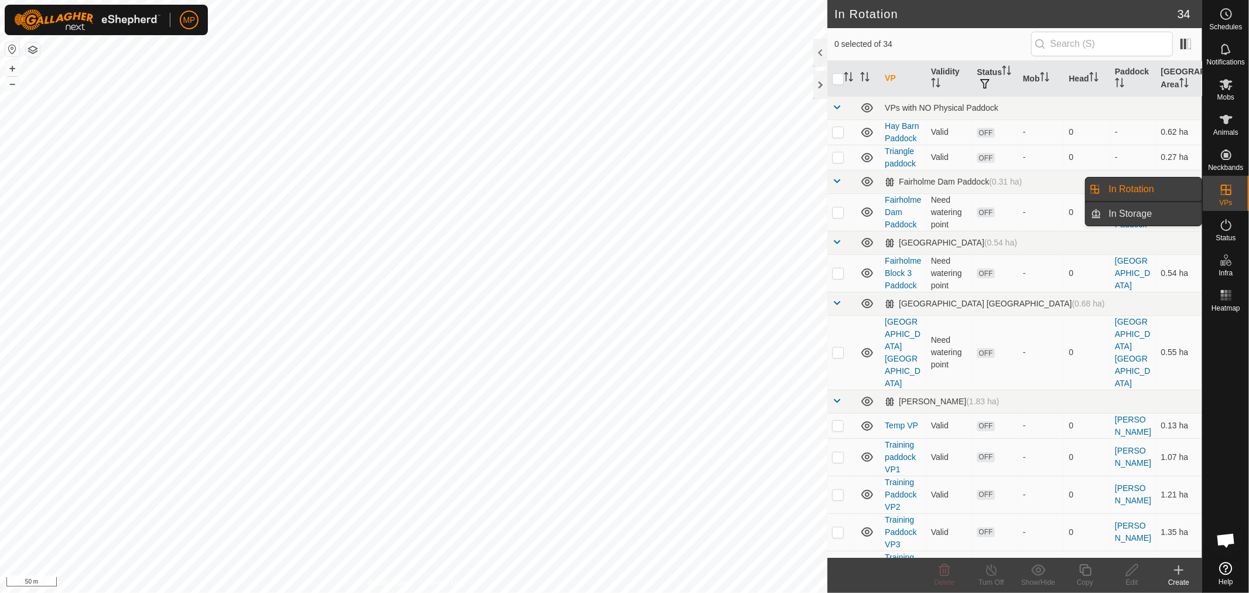
click at [1162, 213] on link "In Storage" at bounding box center [1152, 213] width 100 height 23
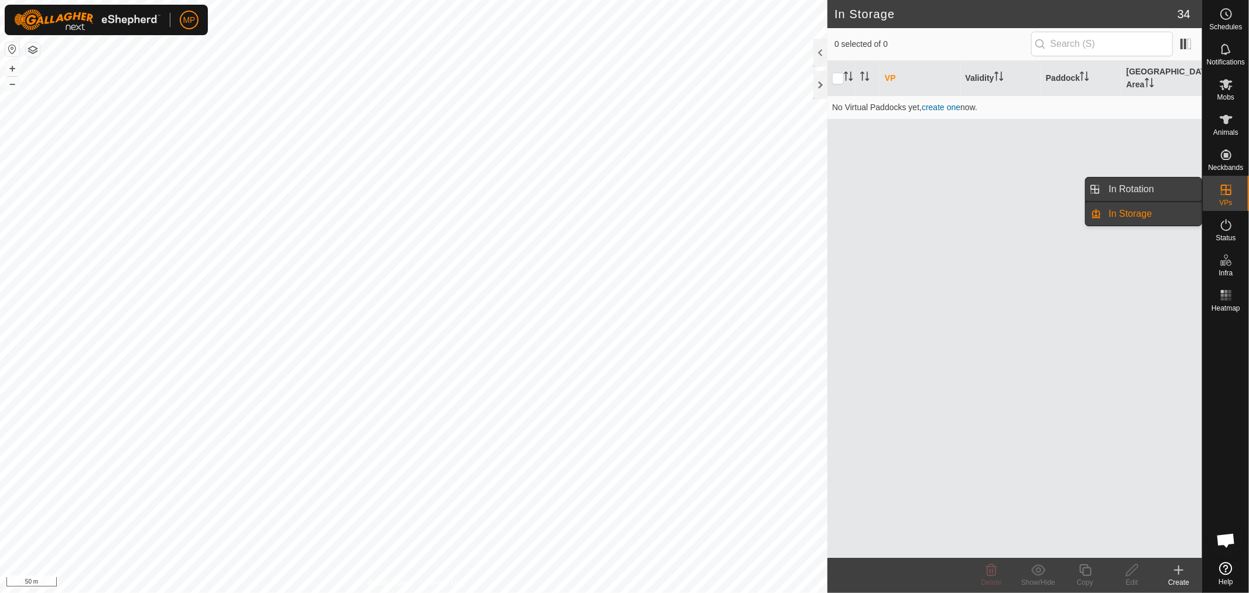
click at [1148, 188] on link "In Rotation" at bounding box center [1152, 188] width 100 height 23
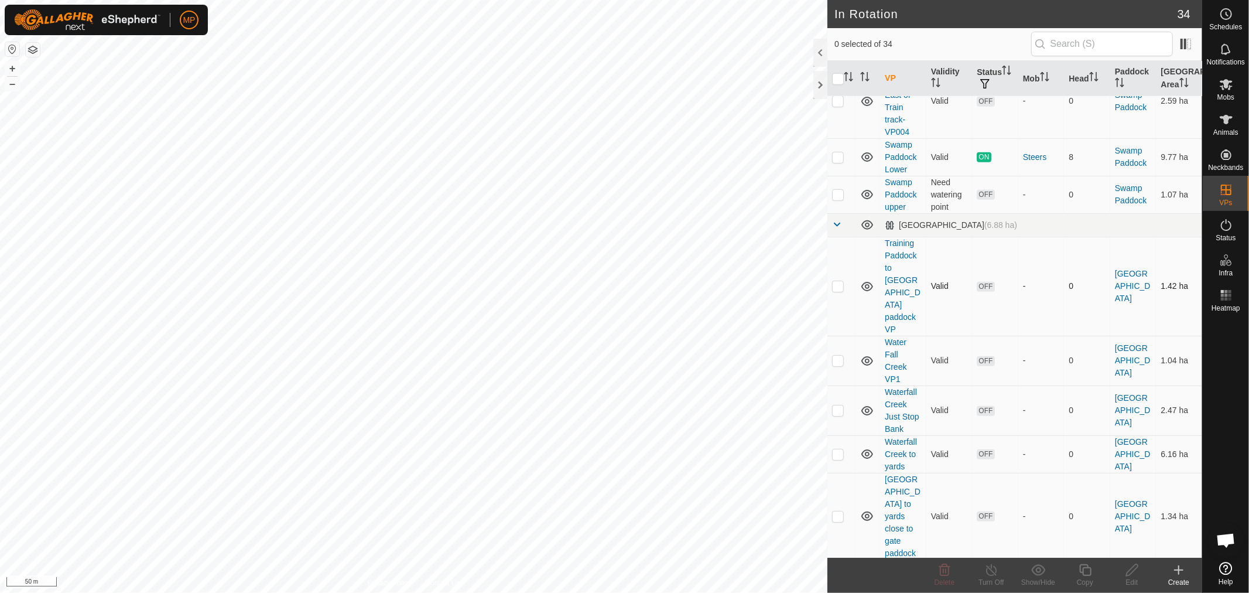
scroll to position [911, 0]
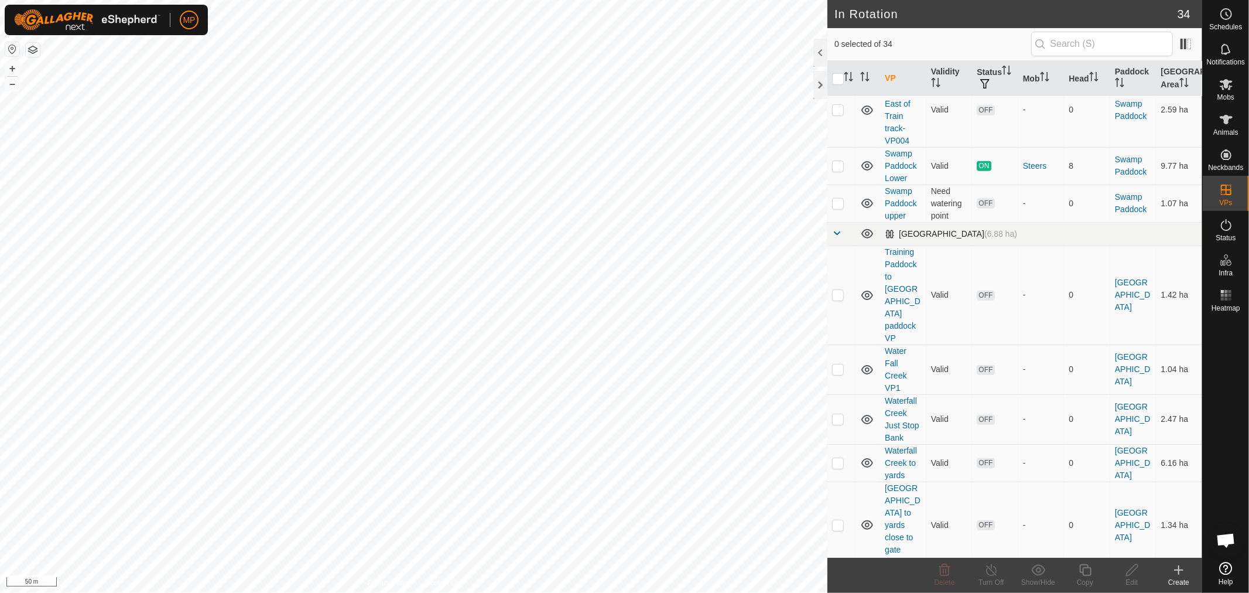
click at [839, 228] on span at bounding box center [836, 232] width 9 height 9
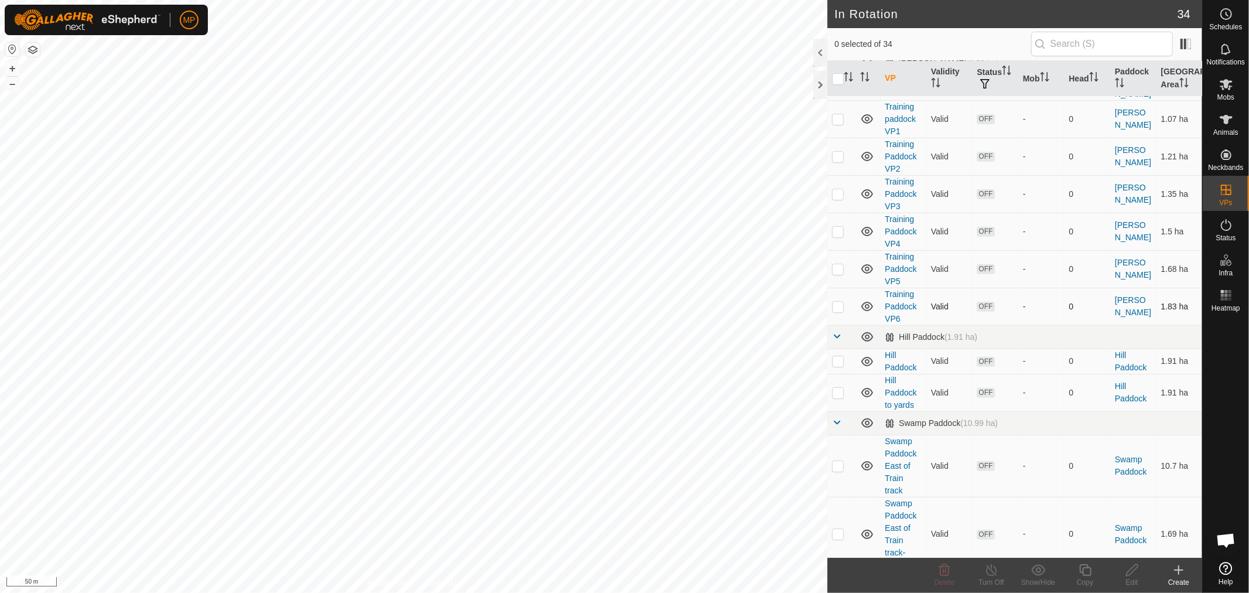
scroll to position [335, 0]
click at [838, 334] on span at bounding box center [836, 338] width 9 height 9
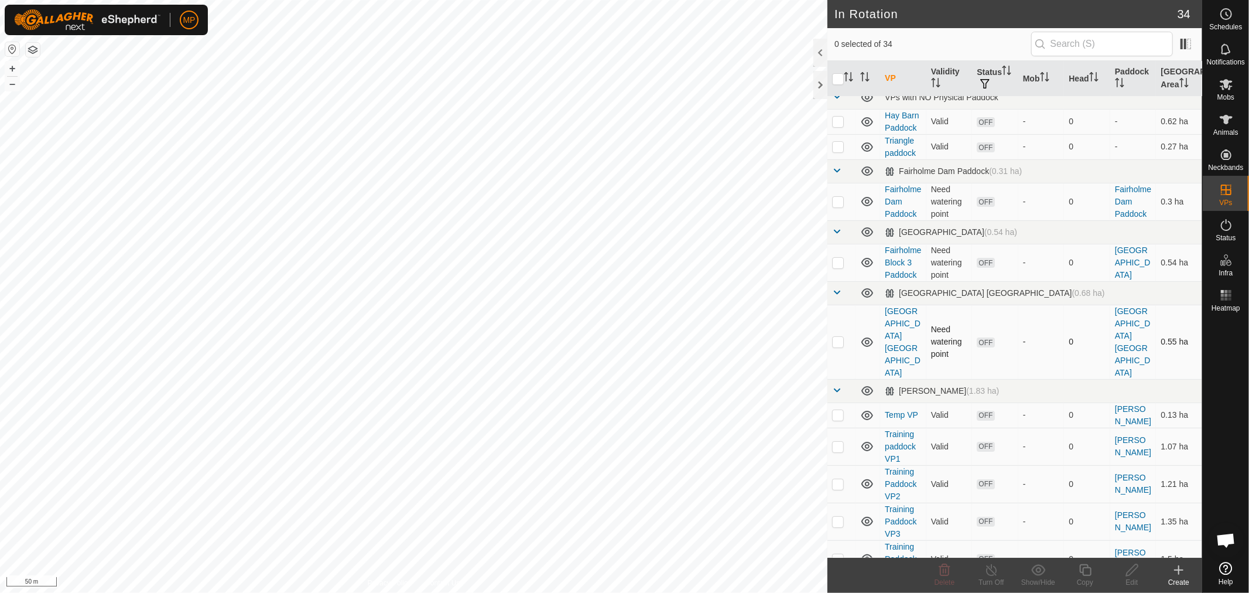
scroll to position [9, 0]
click at [839, 387] on span at bounding box center [836, 391] width 9 height 9
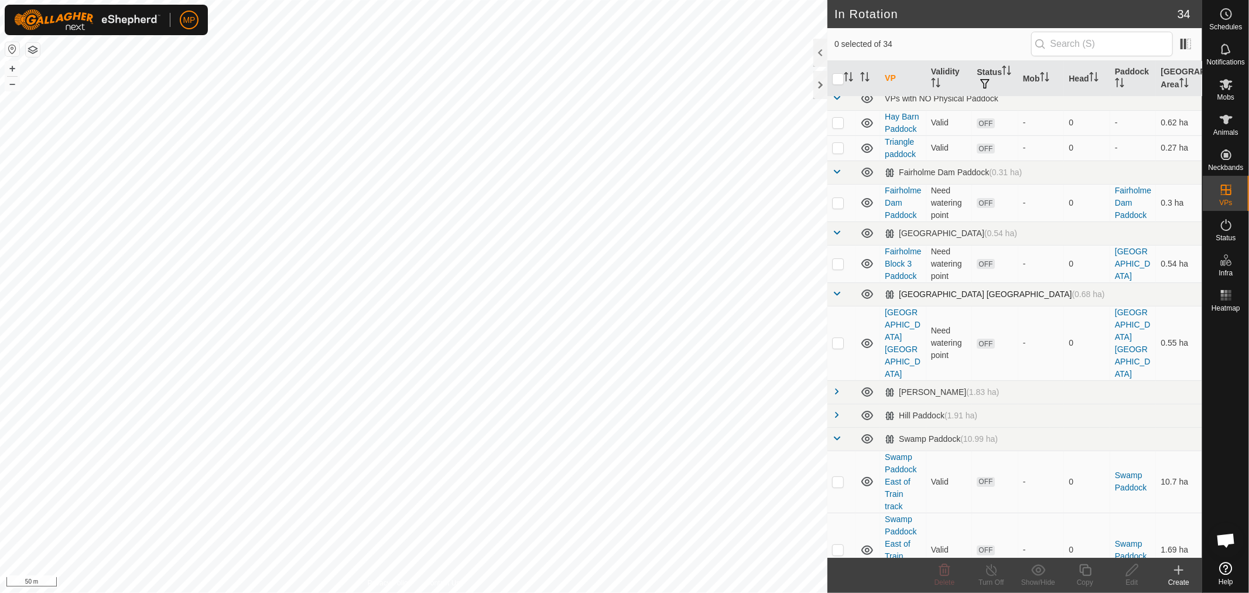
click at [835, 298] on span at bounding box center [836, 293] width 9 height 9
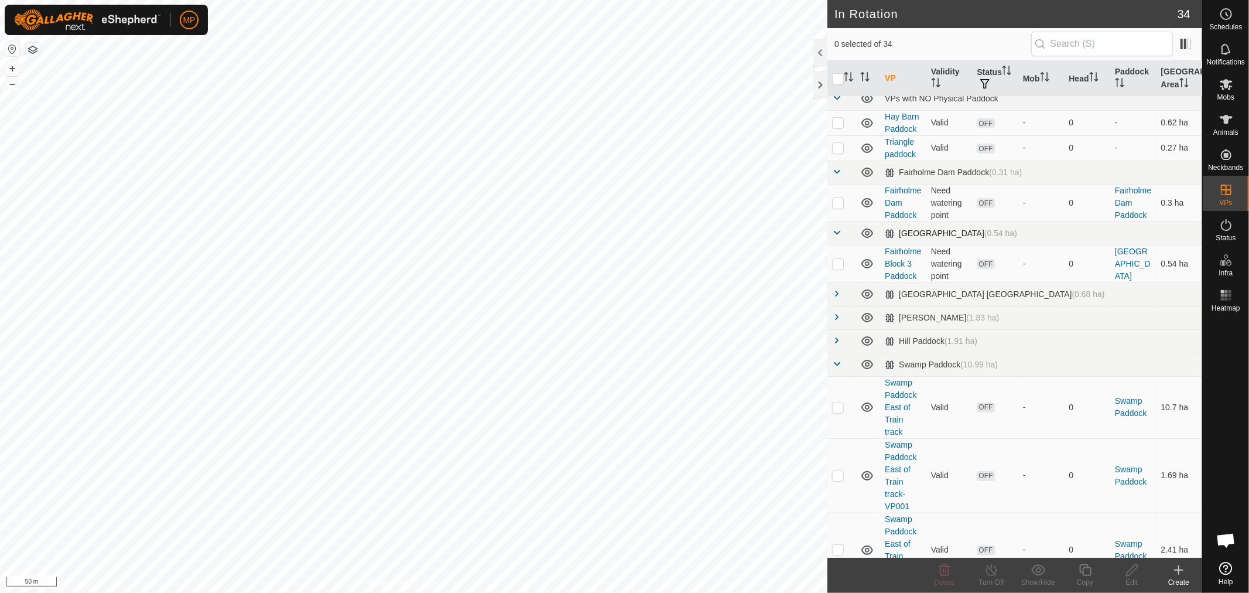
click at [840, 229] on span at bounding box center [836, 232] width 9 height 9
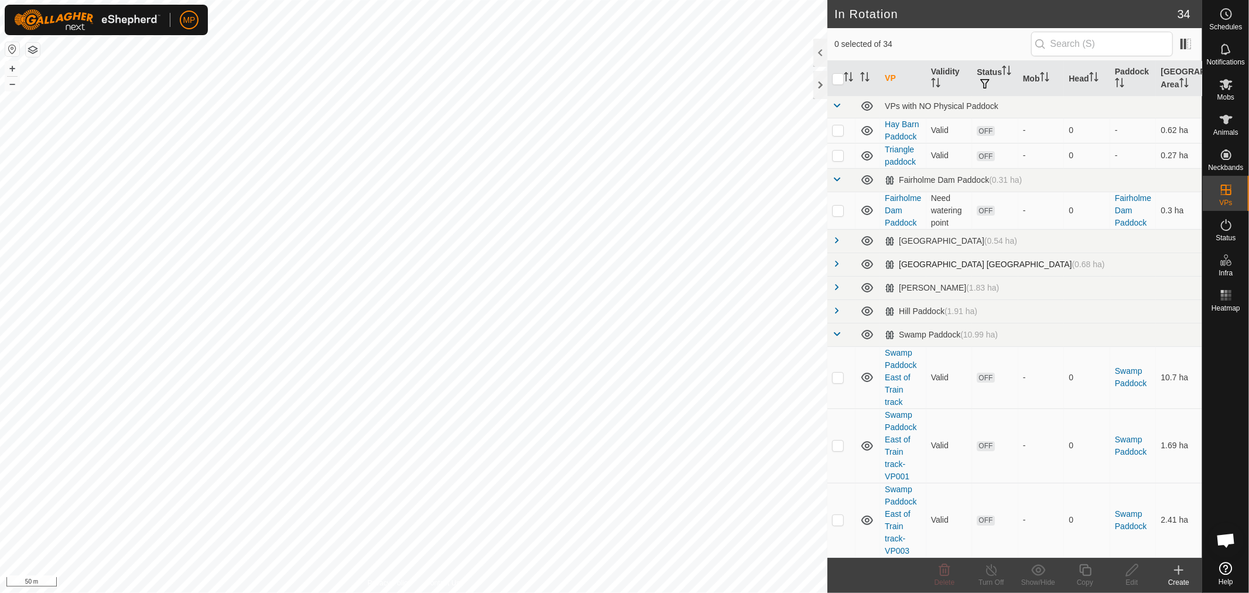
scroll to position [0, 0]
click at [837, 178] on span at bounding box center [836, 180] width 9 height 9
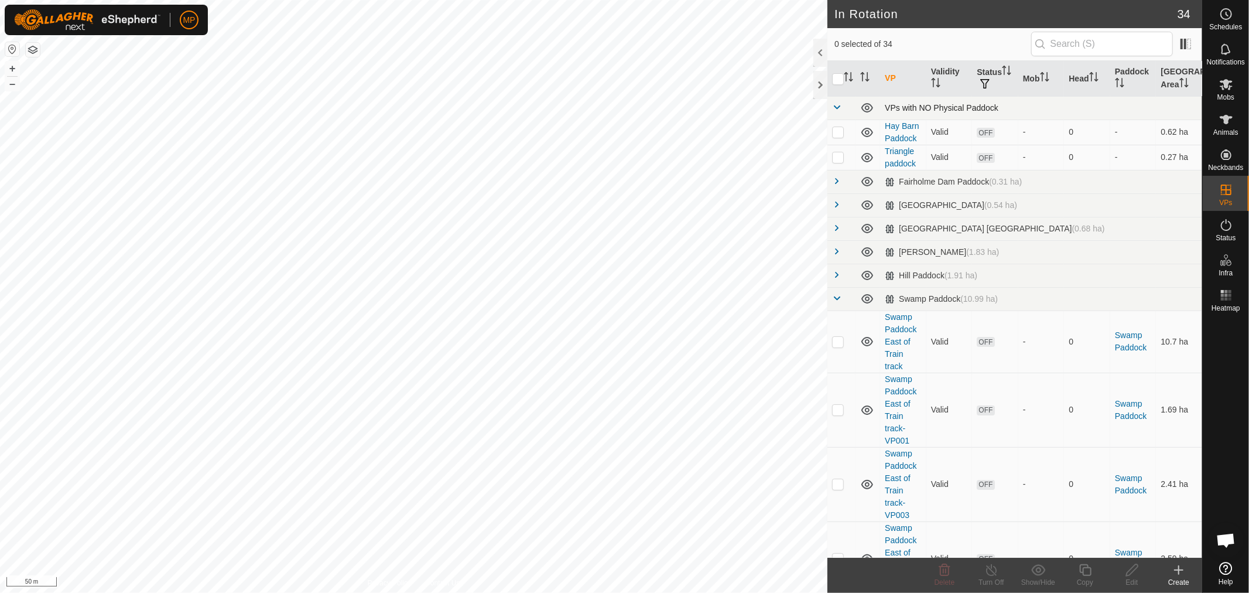
click at [839, 102] on span at bounding box center [836, 106] width 9 height 9
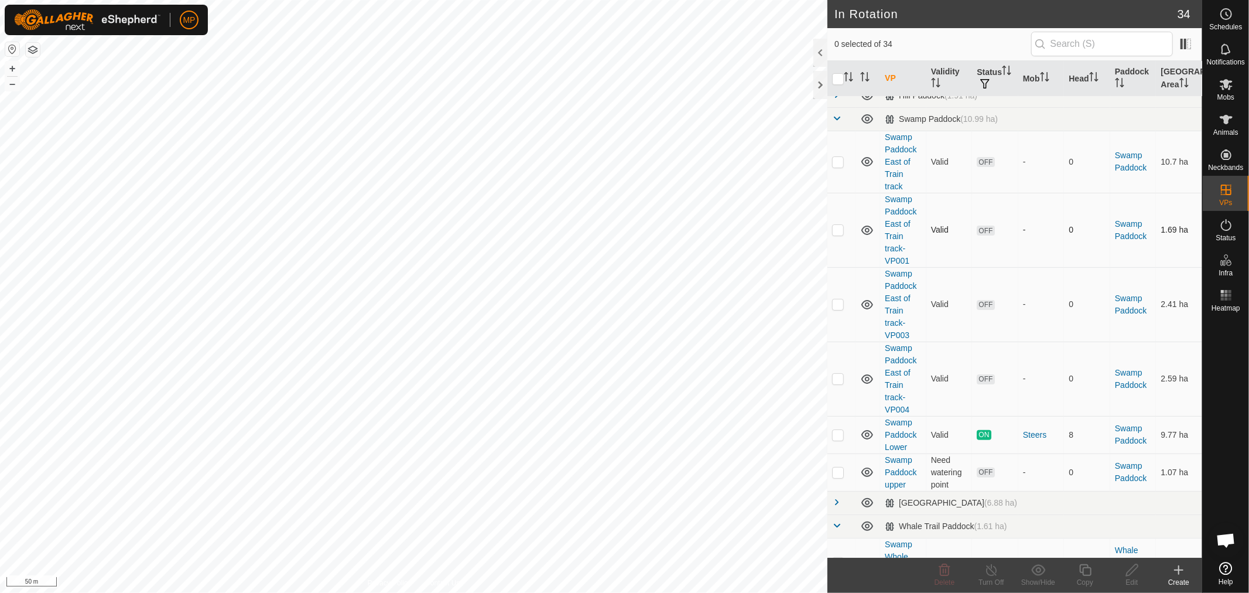
scroll to position [130, 0]
click at [834, 379] on p-checkbox at bounding box center [838, 377] width 12 height 9
checkbox input "false"
click at [835, 306] on p-checkbox at bounding box center [838, 303] width 12 height 9
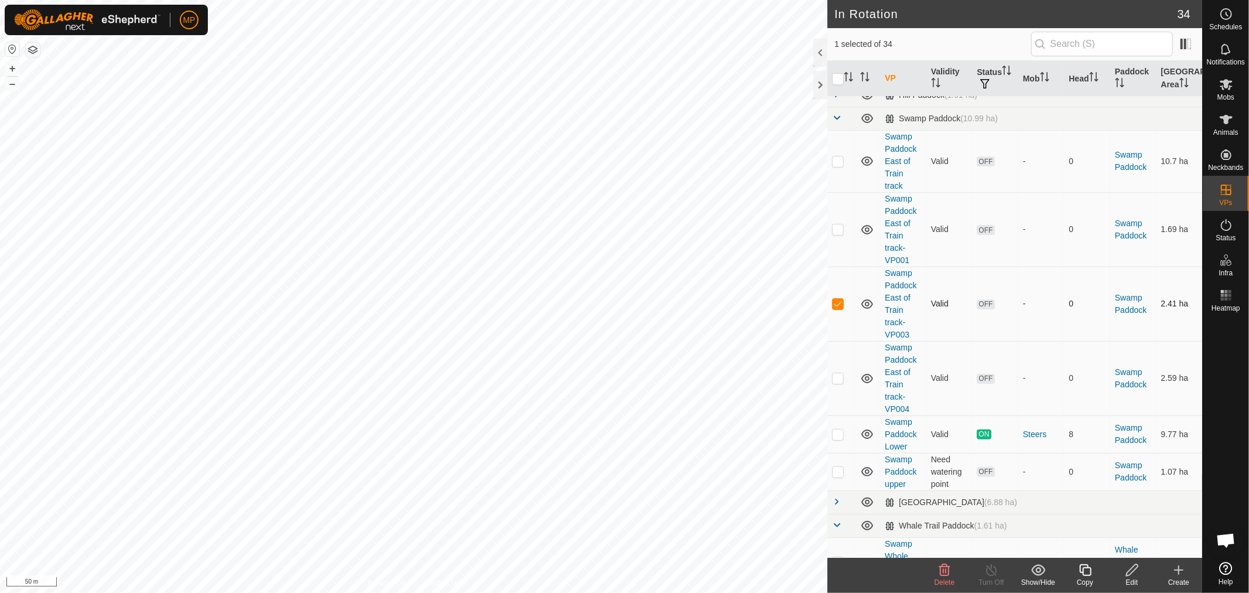
click at [835, 306] on p-checkbox at bounding box center [838, 303] width 12 height 9
checkbox input "false"
click at [838, 224] on p-checkbox at bounding box center [838, 228] width 12 height 9
checkbox input "false"
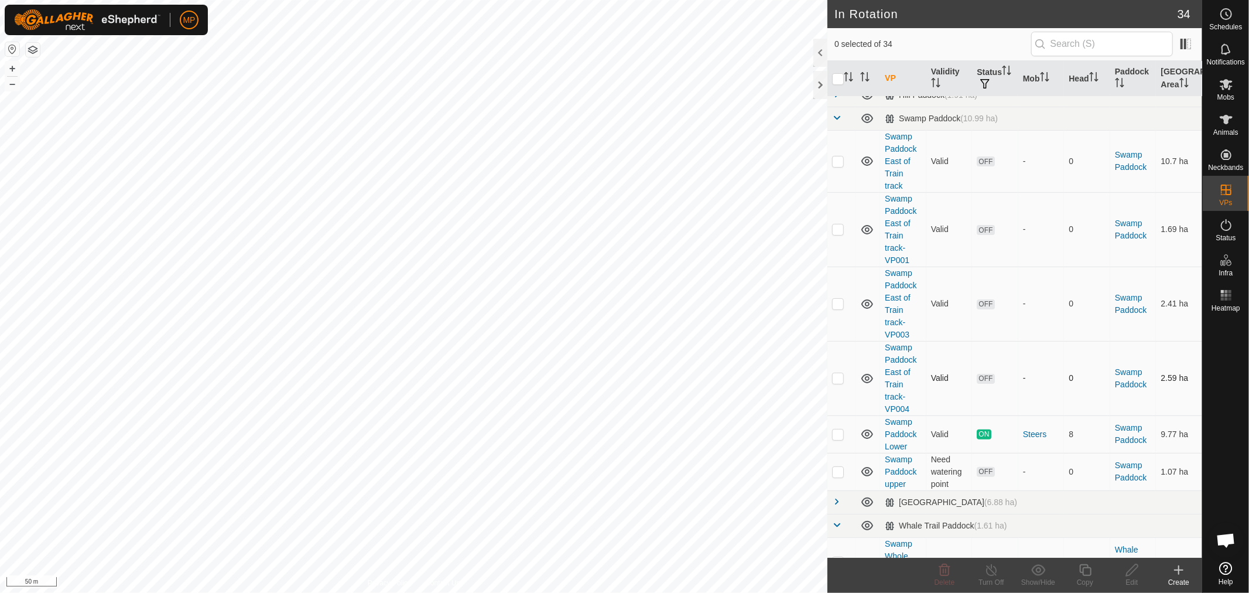
click at [839, 377] on p-checkbox at bounding box center [838, 377] width 12 height 9
checkbox input "true"
click at [1091, 576] on icon at bounding box center [1085, 570] width 15 height 14
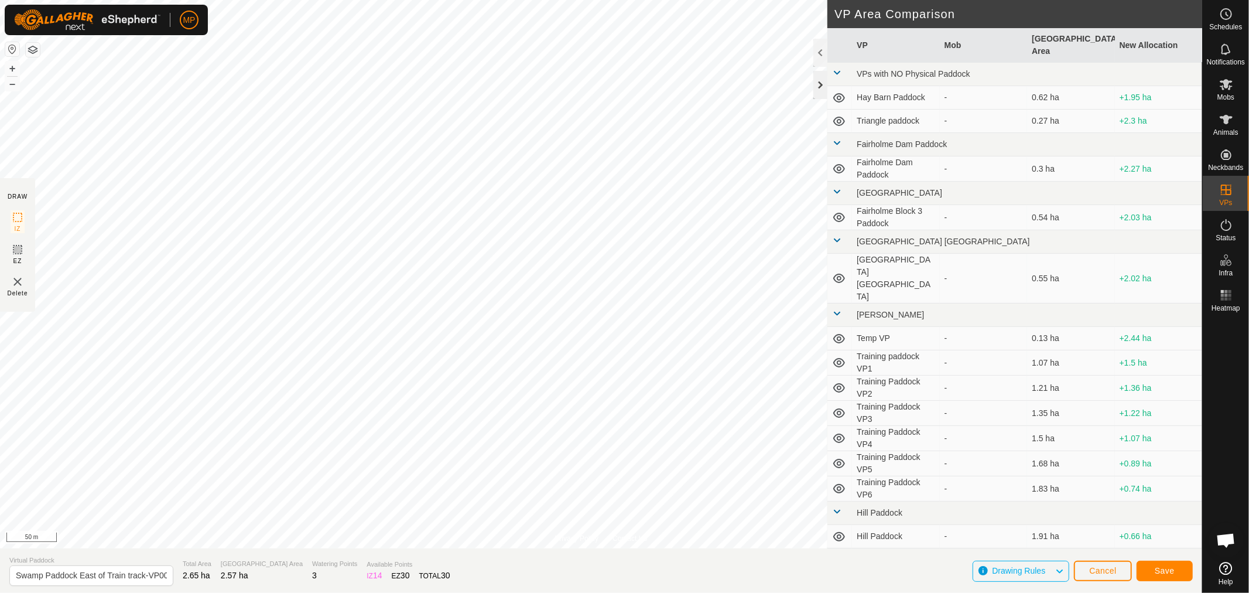
click at [817, 88] on div at bounding box center [820, 85] width 14 height 28
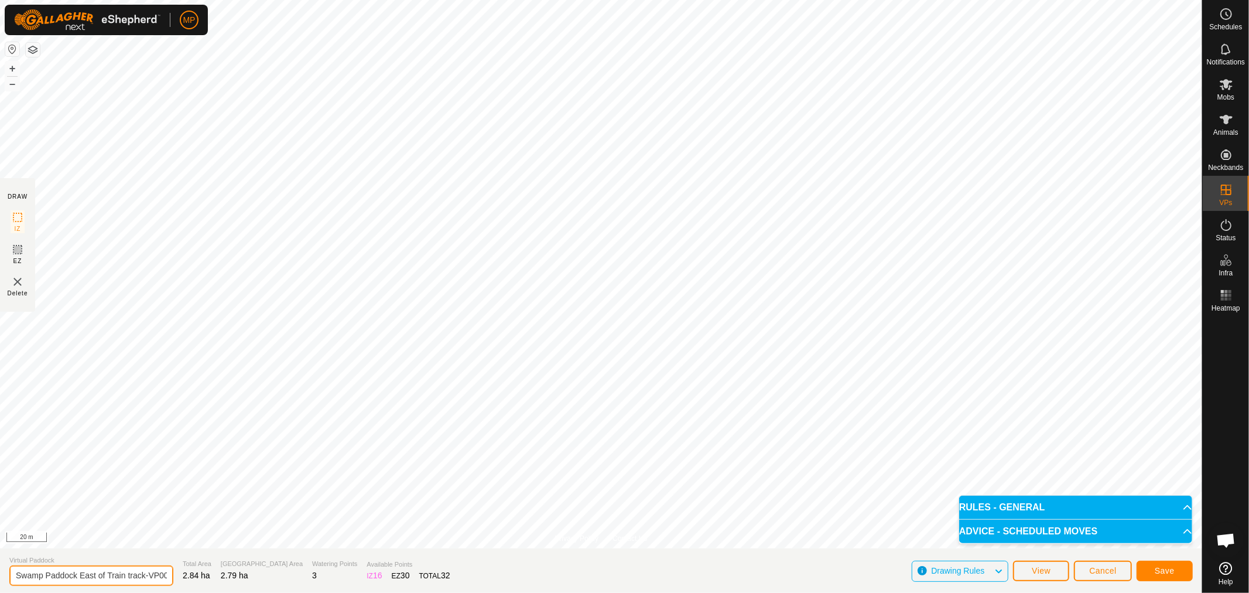
click at [143, 576] on input "Swamp Paddock East of Train track-VP005" at bounding box center [91, 575] width 164 height 20
click at [1166, 566] on span "Save" at bounding box center [1165, 570] width 20 height 9
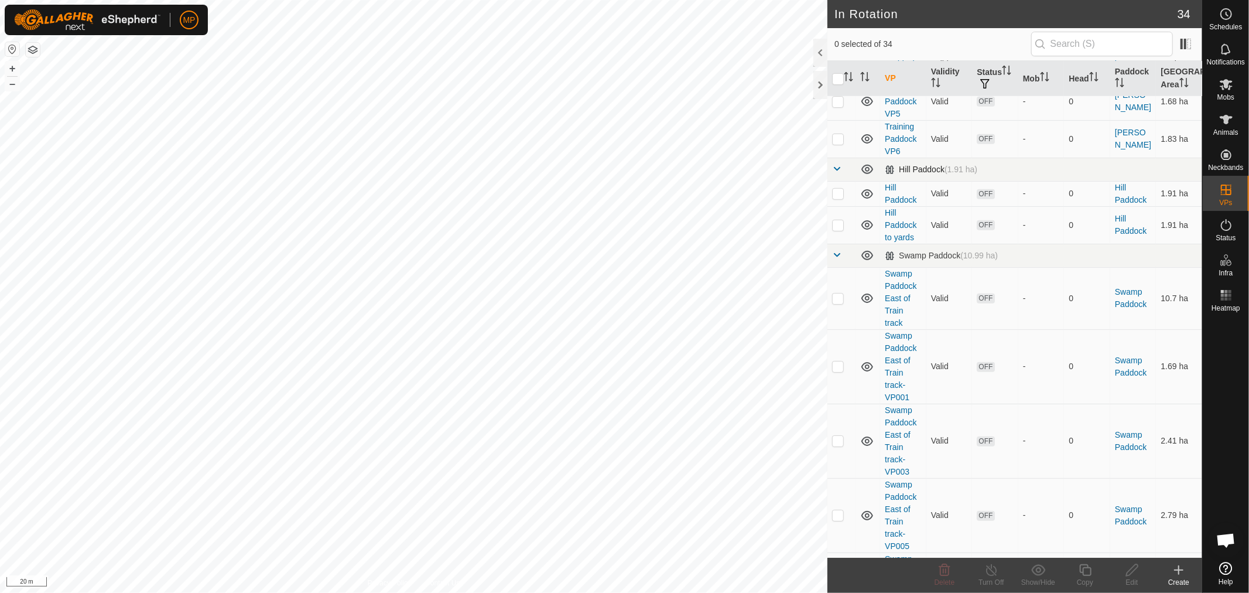
scroll to position [520, 0]
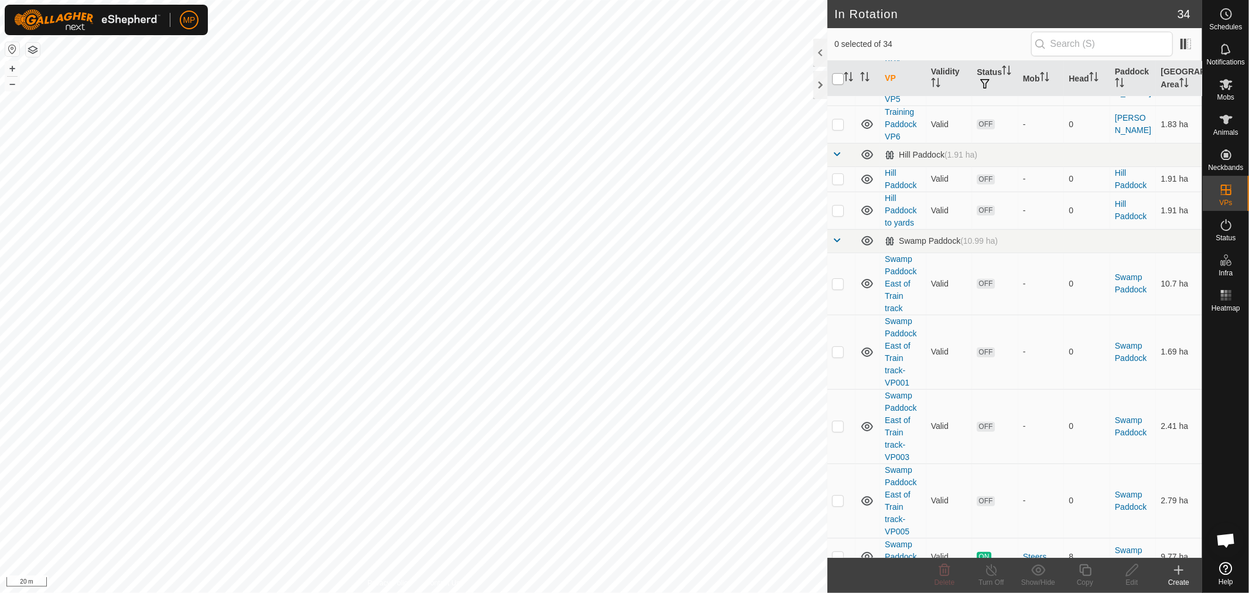
click at [835, 78] on input "checkbox" at bounding box center [838, 79] width 12 height 12
checkbox input "true"
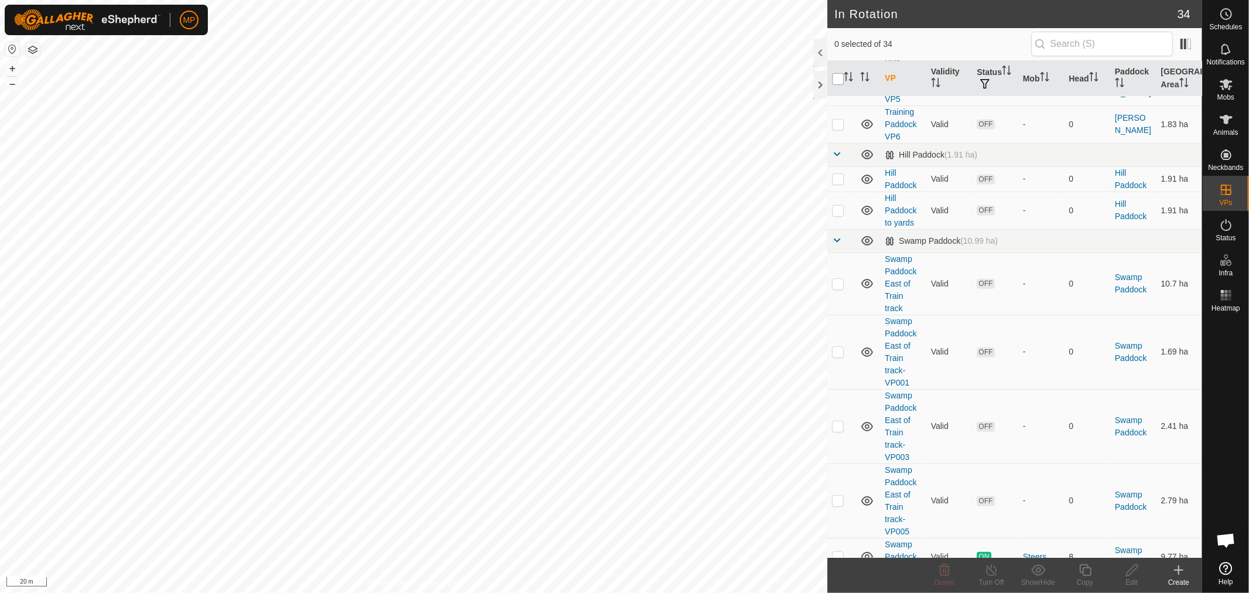
checkbox input "true"
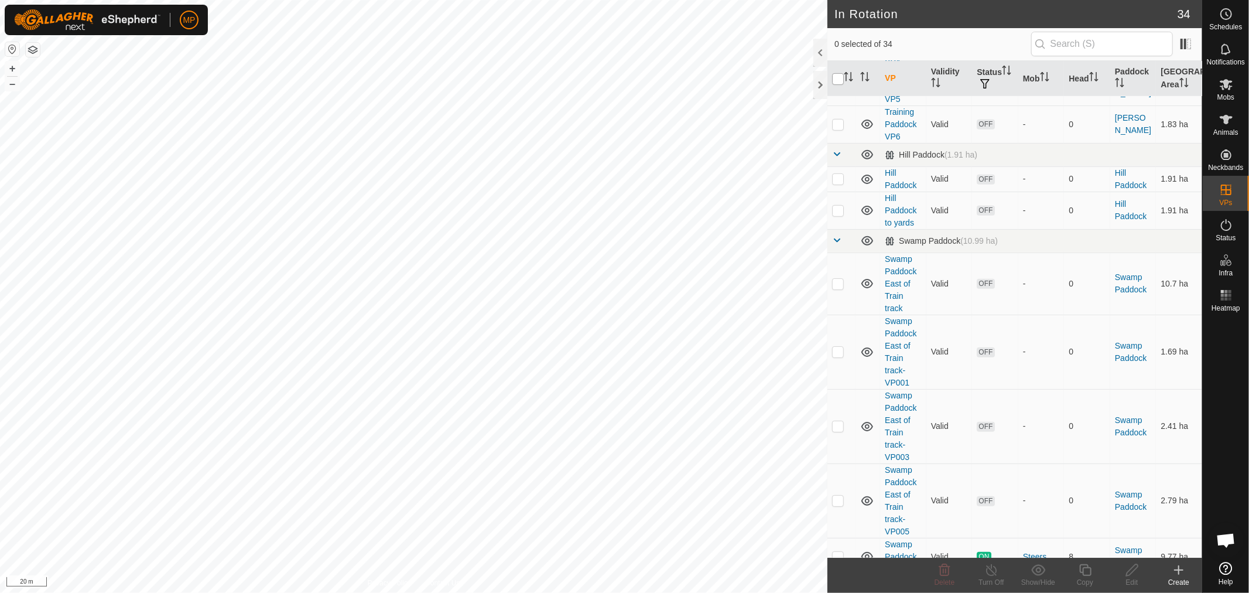
checkbox input "true"
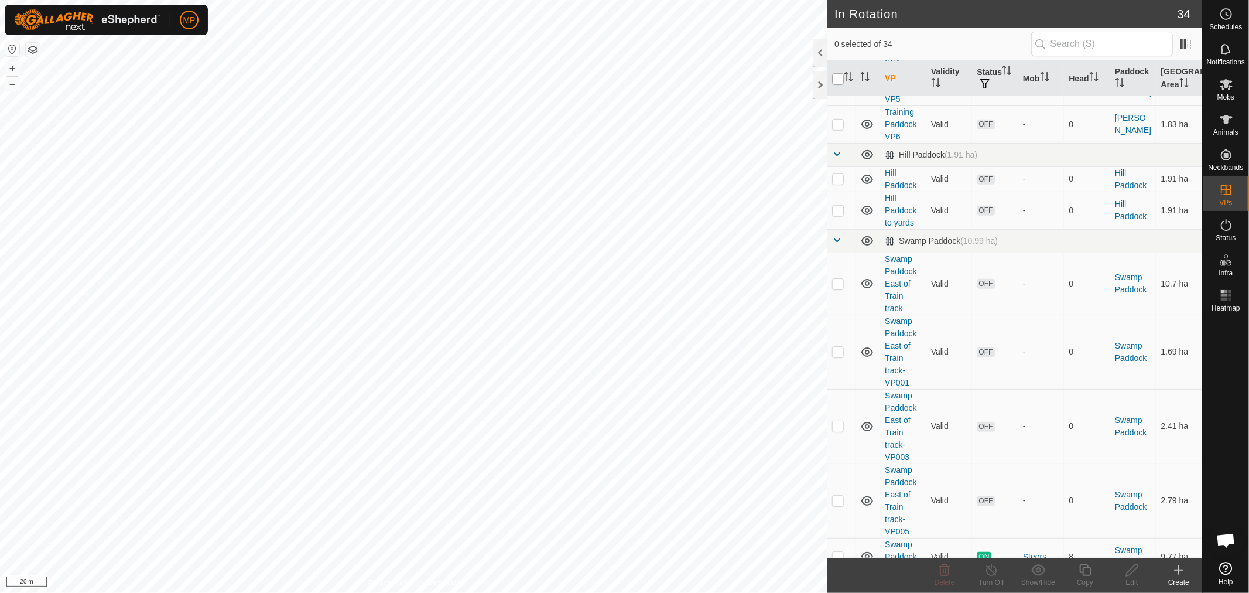
checkbox input "true"
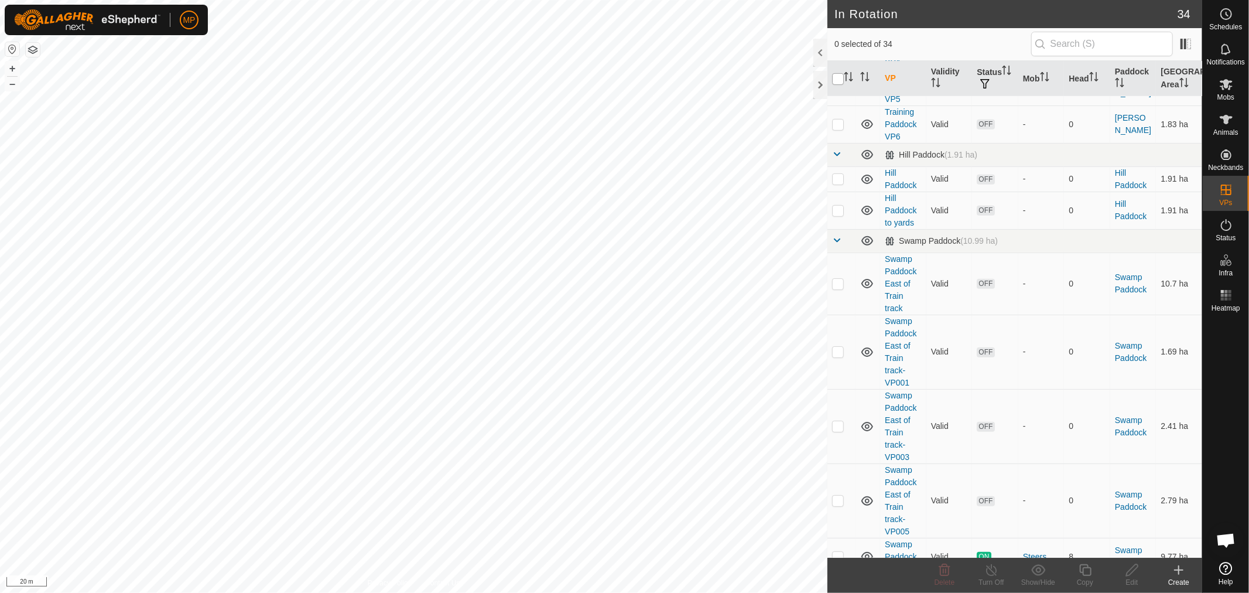
checkbox input "true"
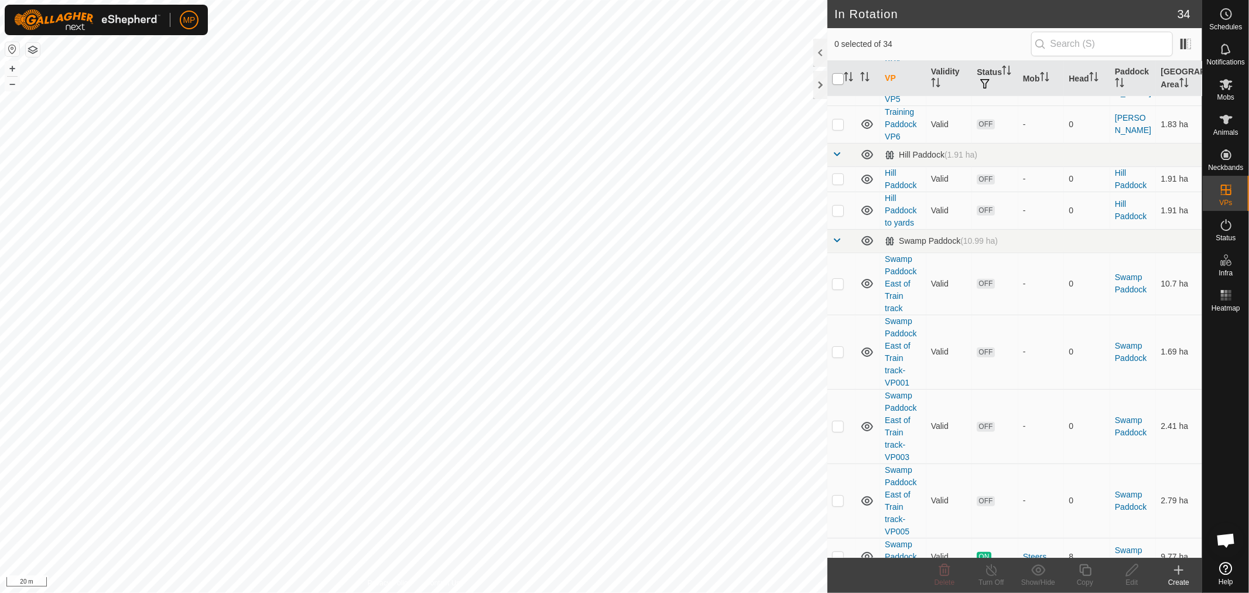
checkbox input "true"
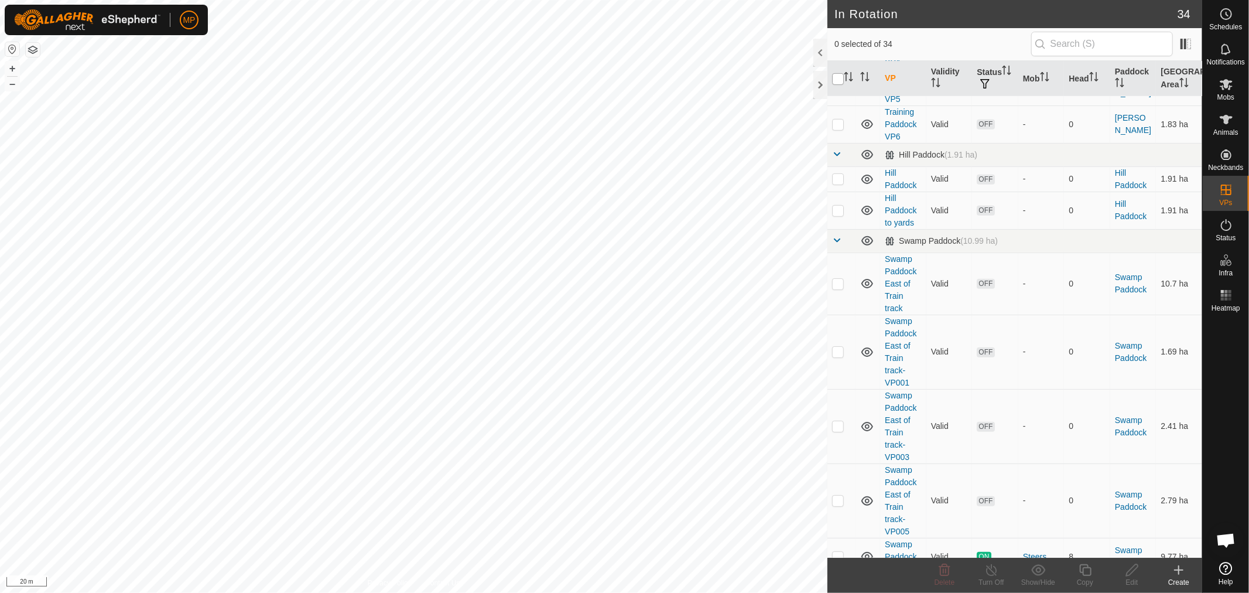
checkbox input "true"
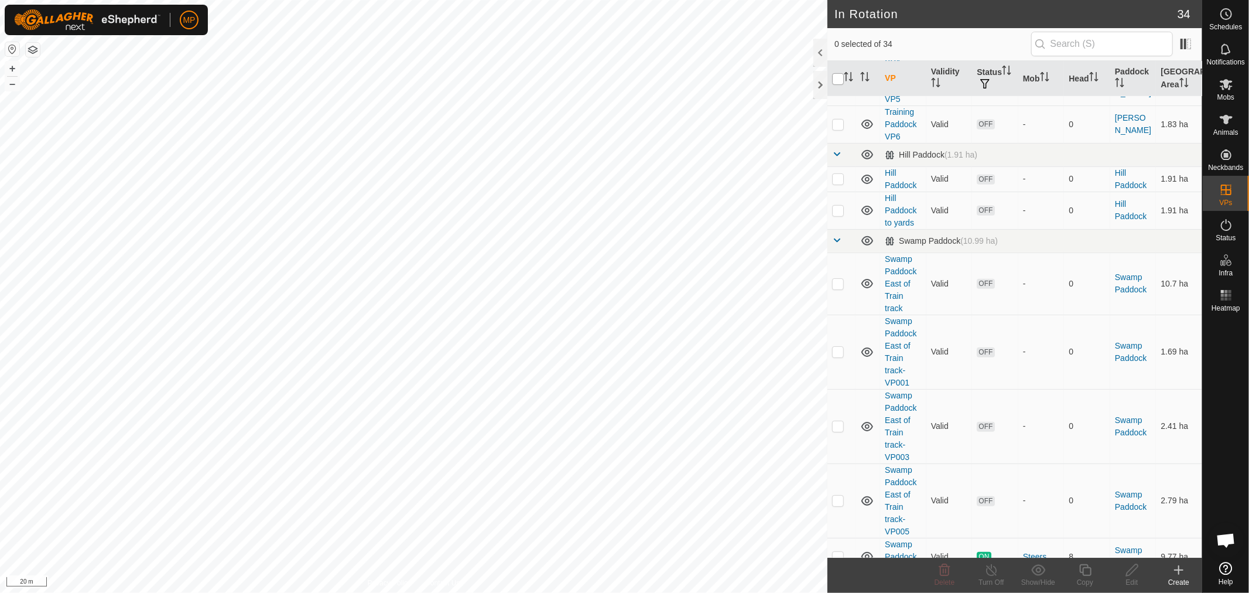
checkbox input "true"
click at [835, 78] on input "checkbox" at bounding box center [838, 79] width 12 height 12
checkbox input "false"
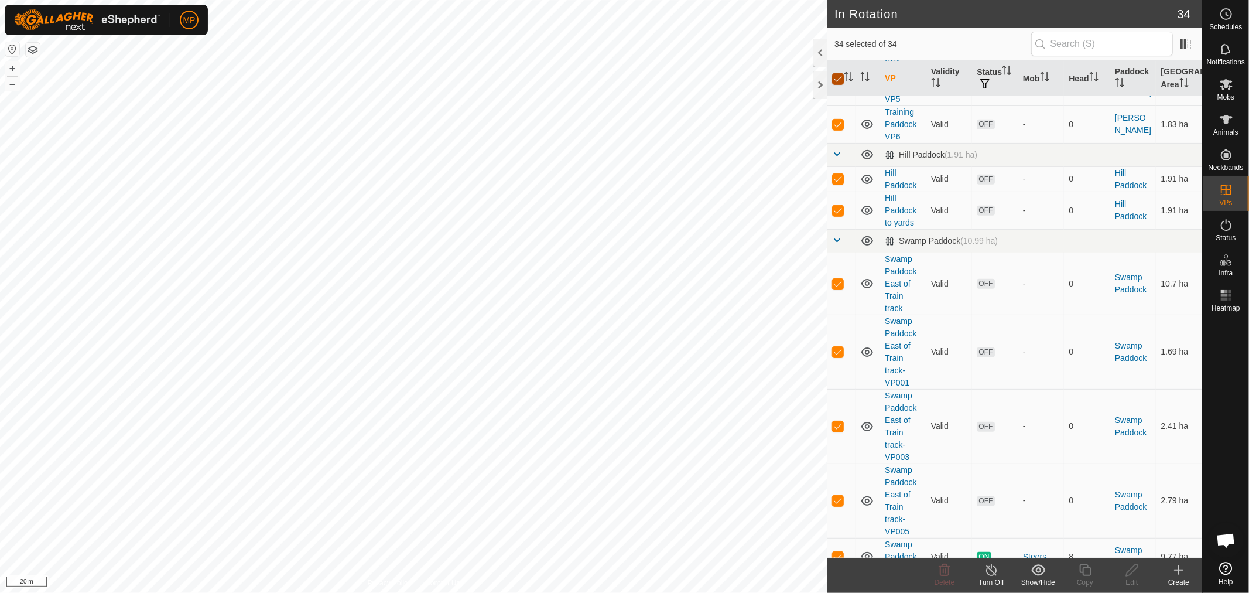
checkbox input "false"
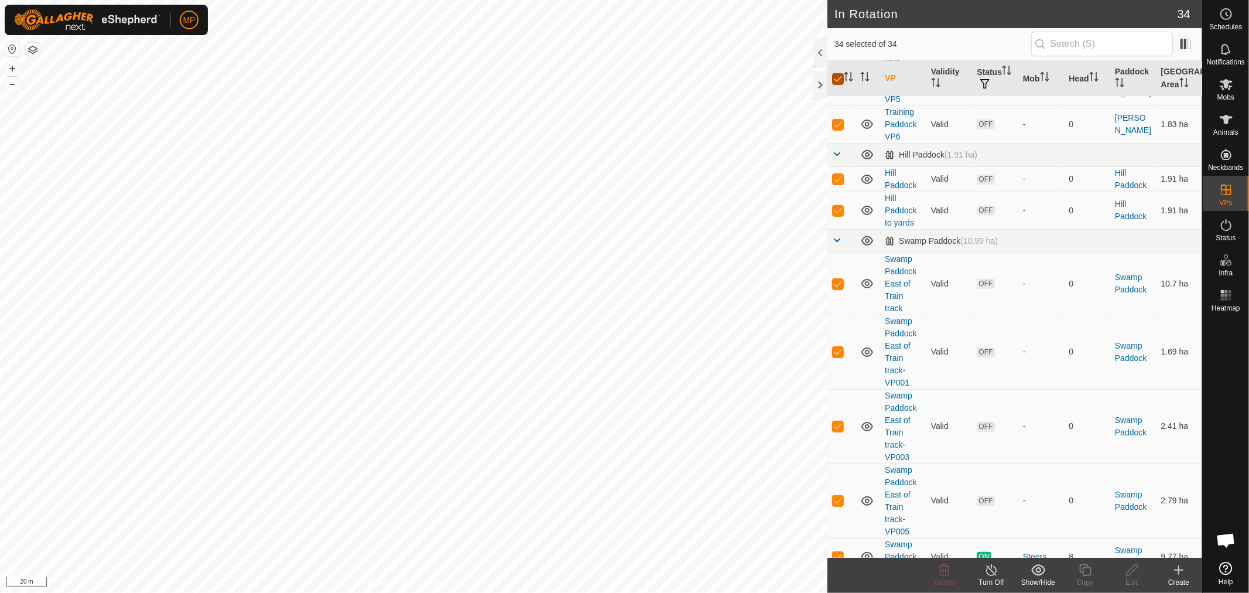
checkbox input "false"
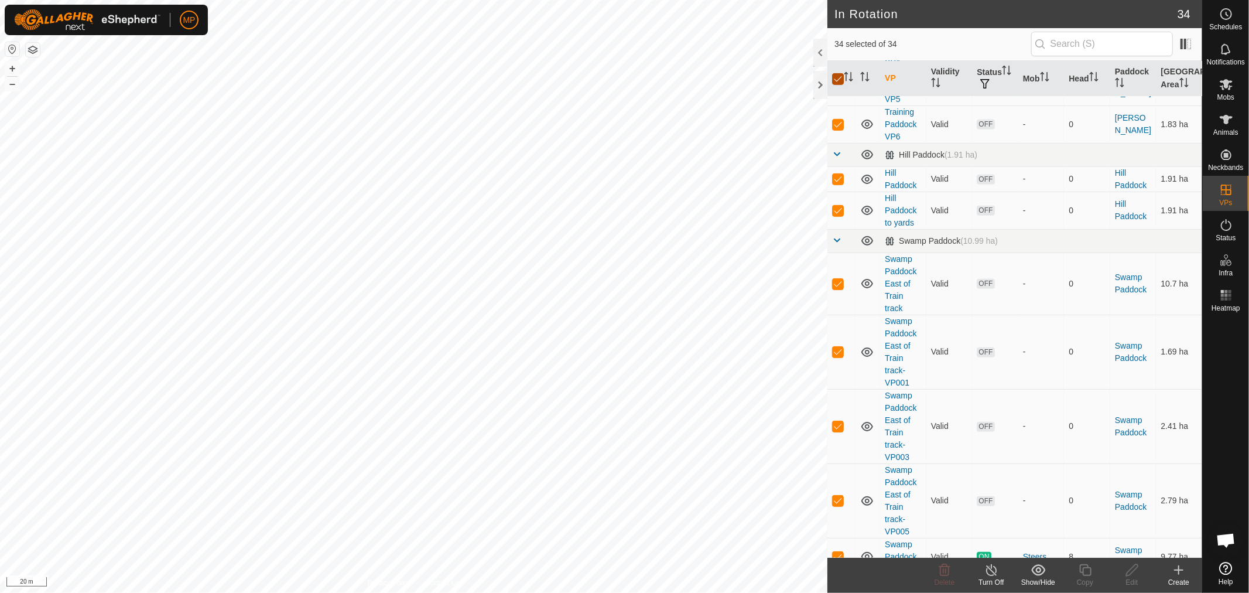
checkbox input "false"
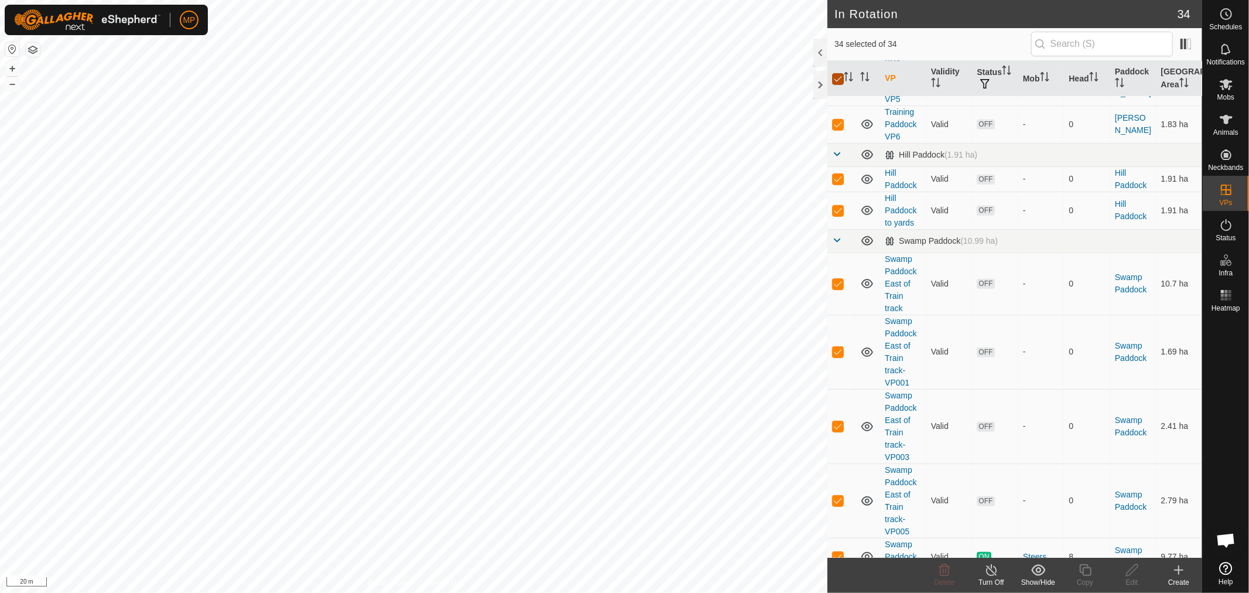
checkbox input "false"
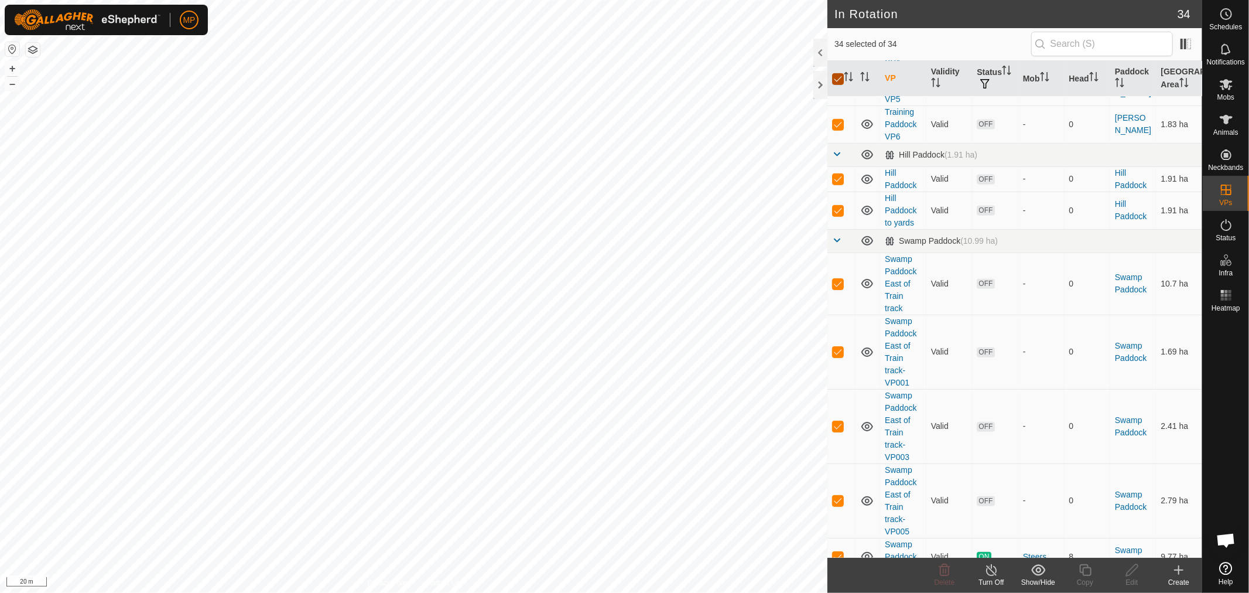
checkbox input "false"
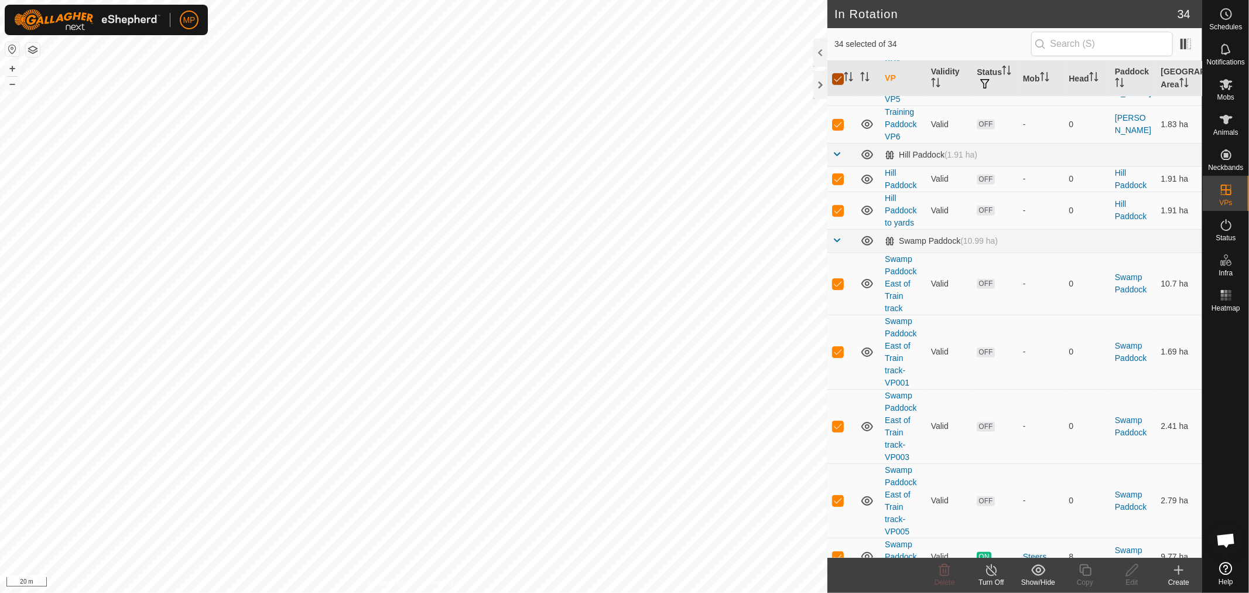
checkbox input "false"
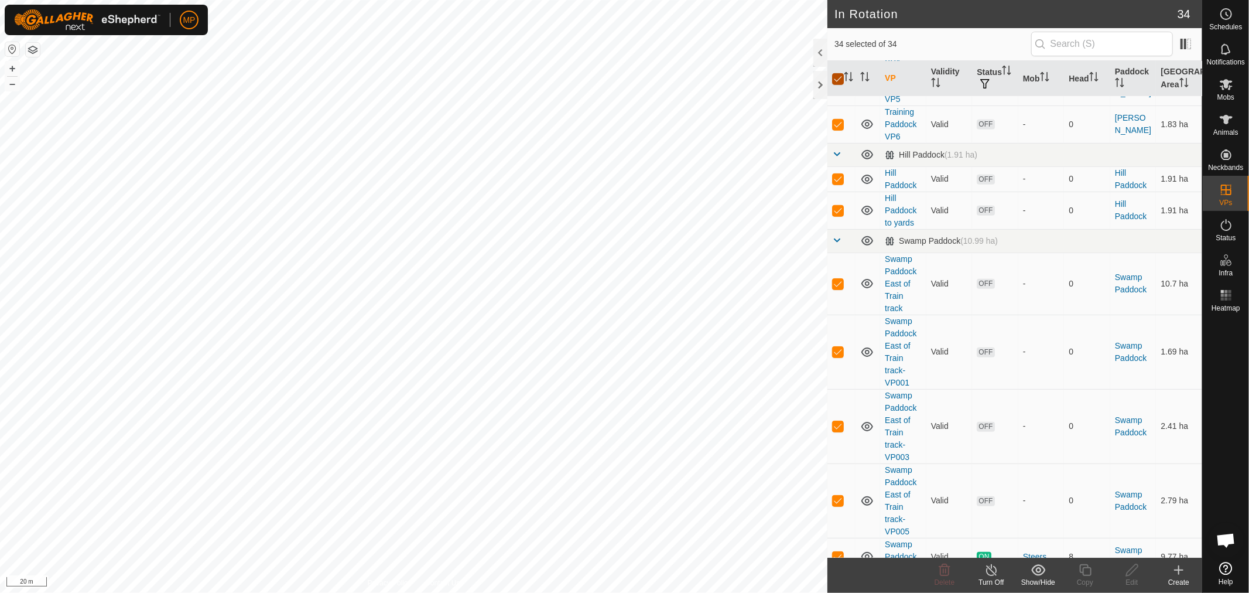
checkbox input "false"
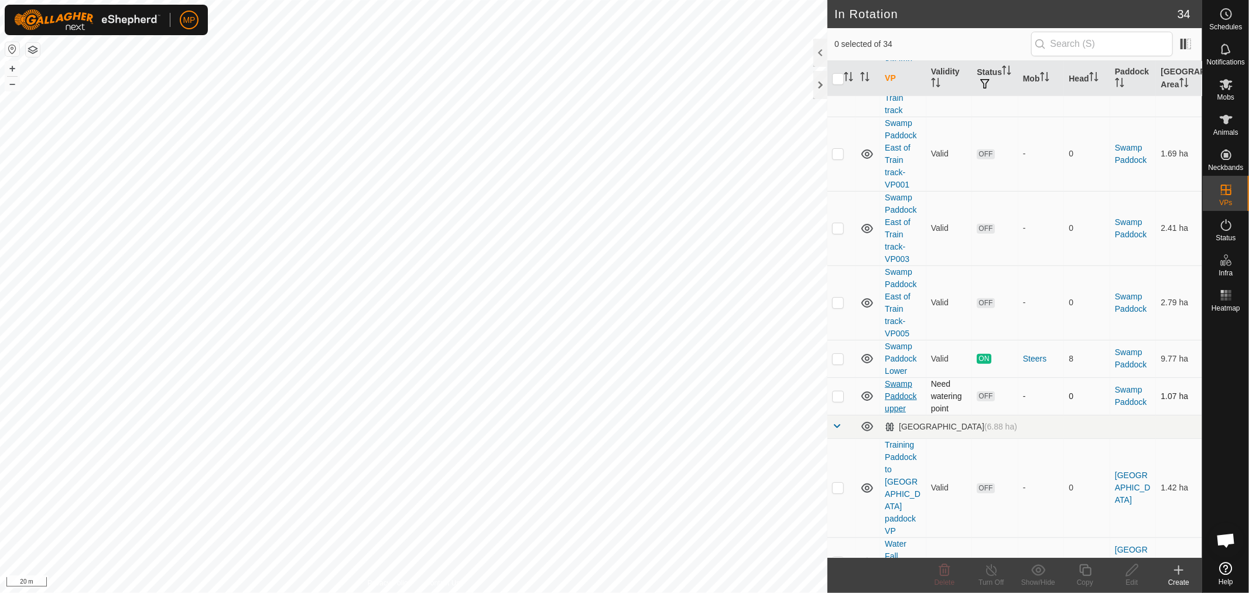
scroll to position [781, 0]
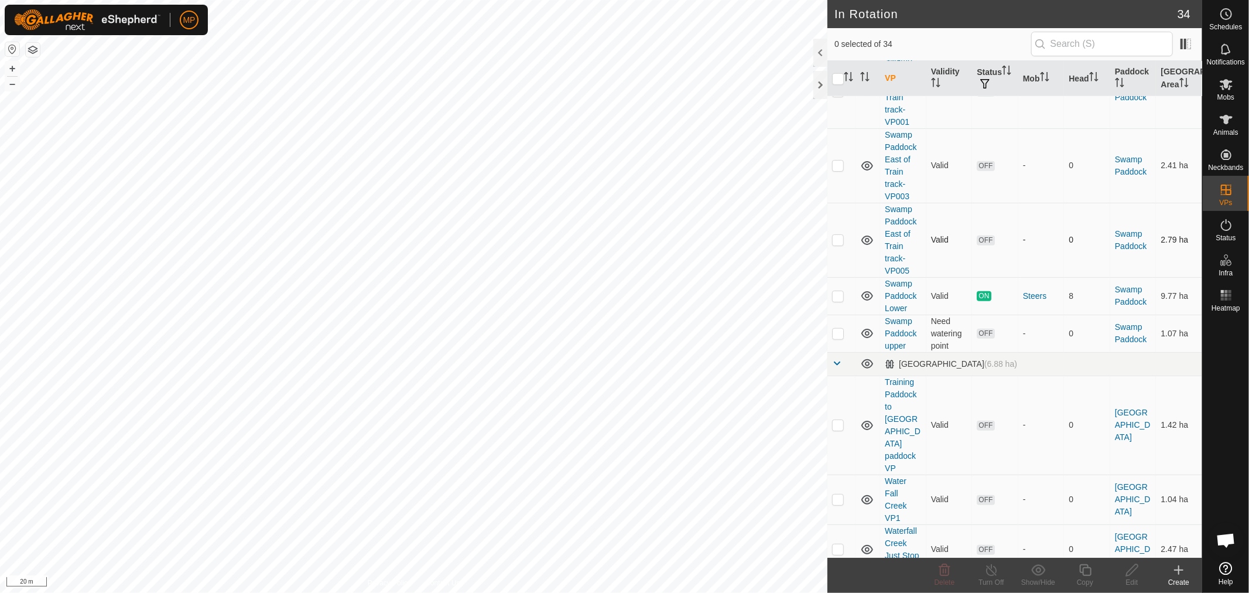
click at [835, 235] on p-checkbox at bounding box center [838, 239] width 12 height 9
checkbox input "true"
click at [1081, 577] on div "Copy" at bounding box center [1085, 582] width 47 height 11
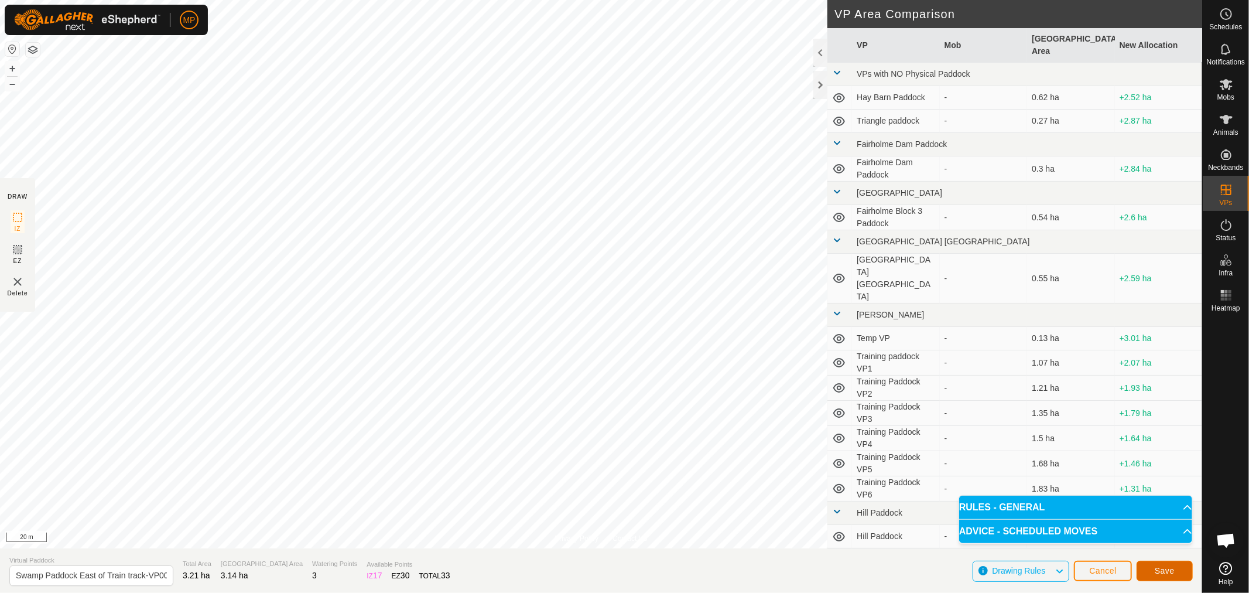
click at [1153, 569] on button "Save" at bounding box center [1165, 570] width 56 height 20
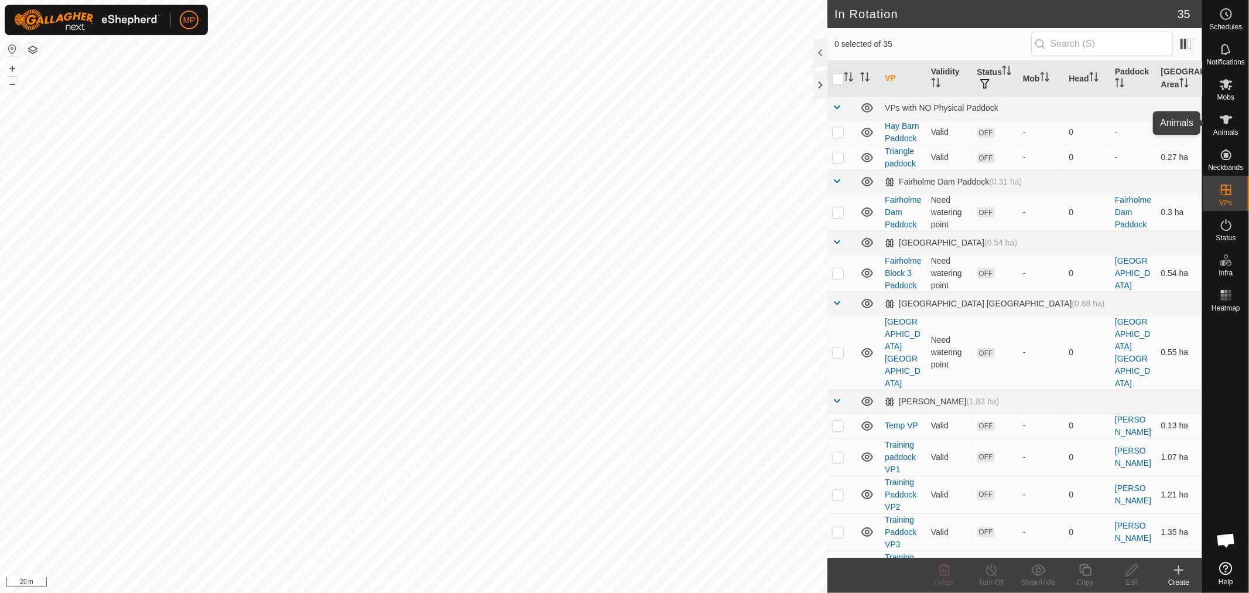
click at [1219, 116] on icon at bounding box center [1226, 119] width 14 height 14
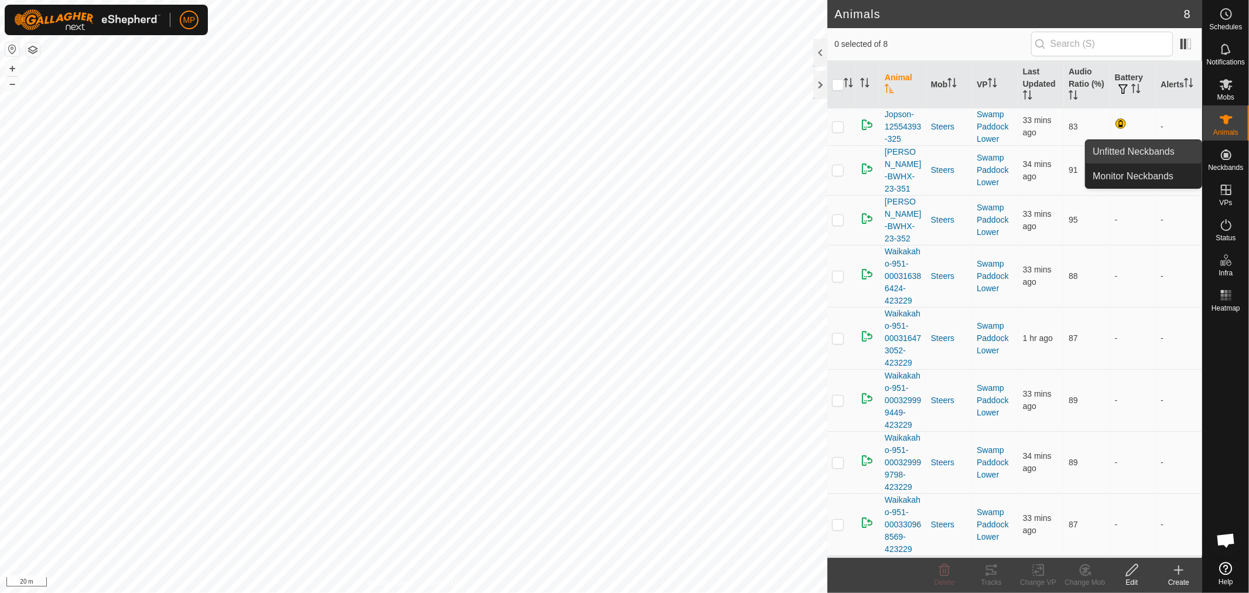
click at [1172, 153] on link "Unfitted Neckbands" at bounding box center [1144, 151] width 116 height 23
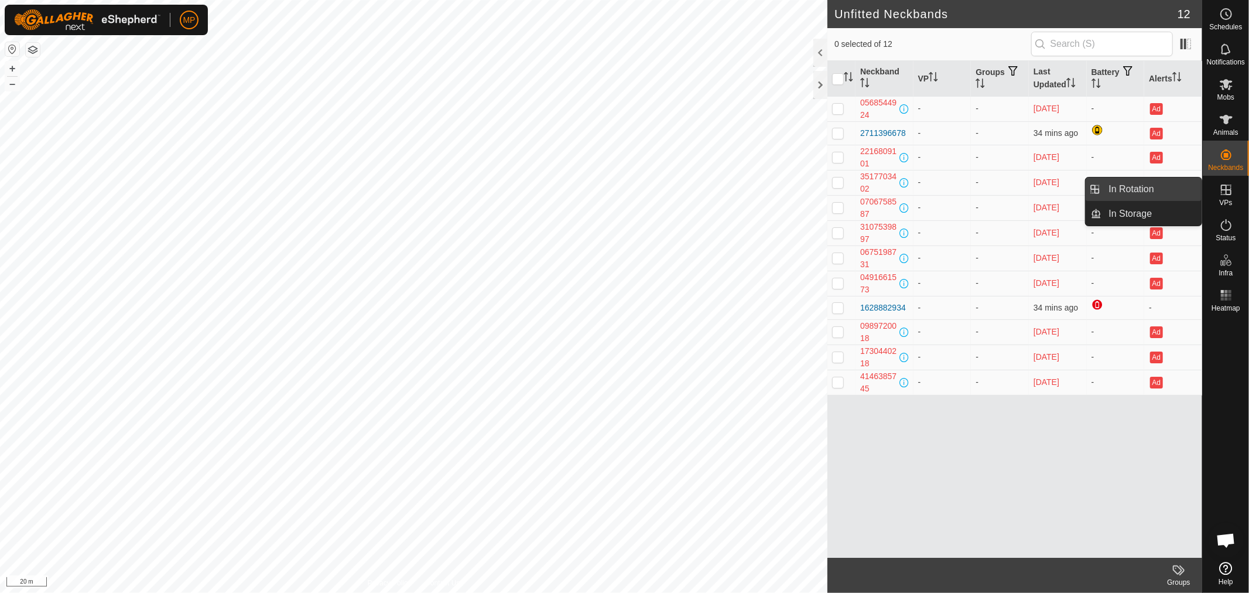
click at [1125, 190] on link "In Rotation" at bounding box center [1152, 188] width 100 height 23
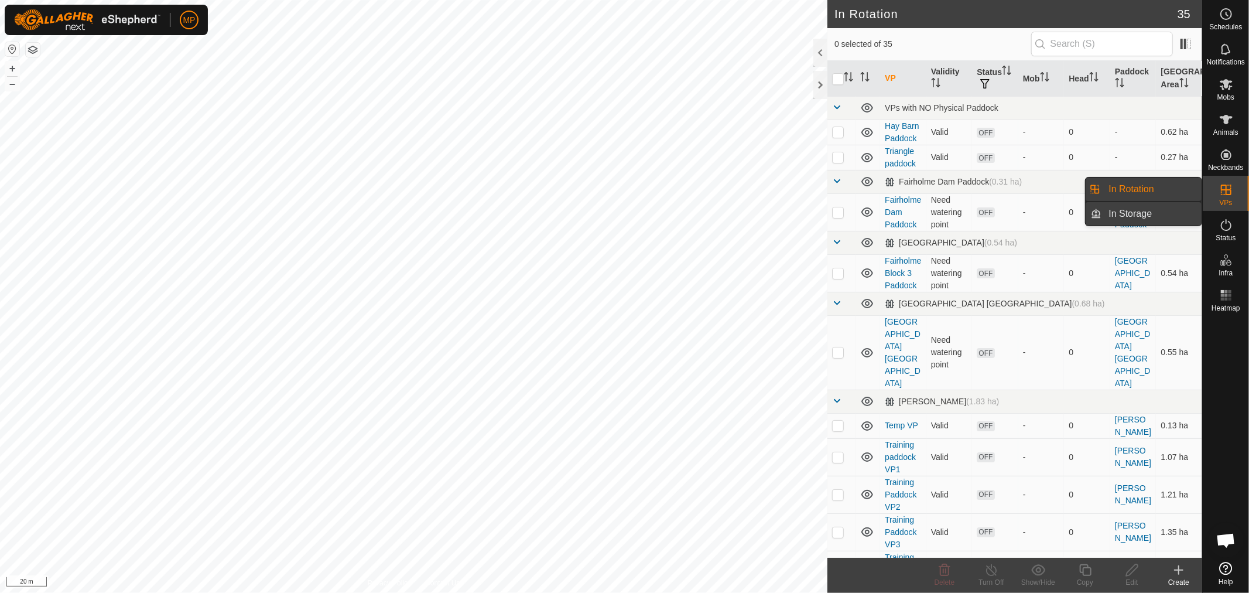
click at [1140, 214] on link "In Storage" at bounding box center [1152, 213] width 100 height 23
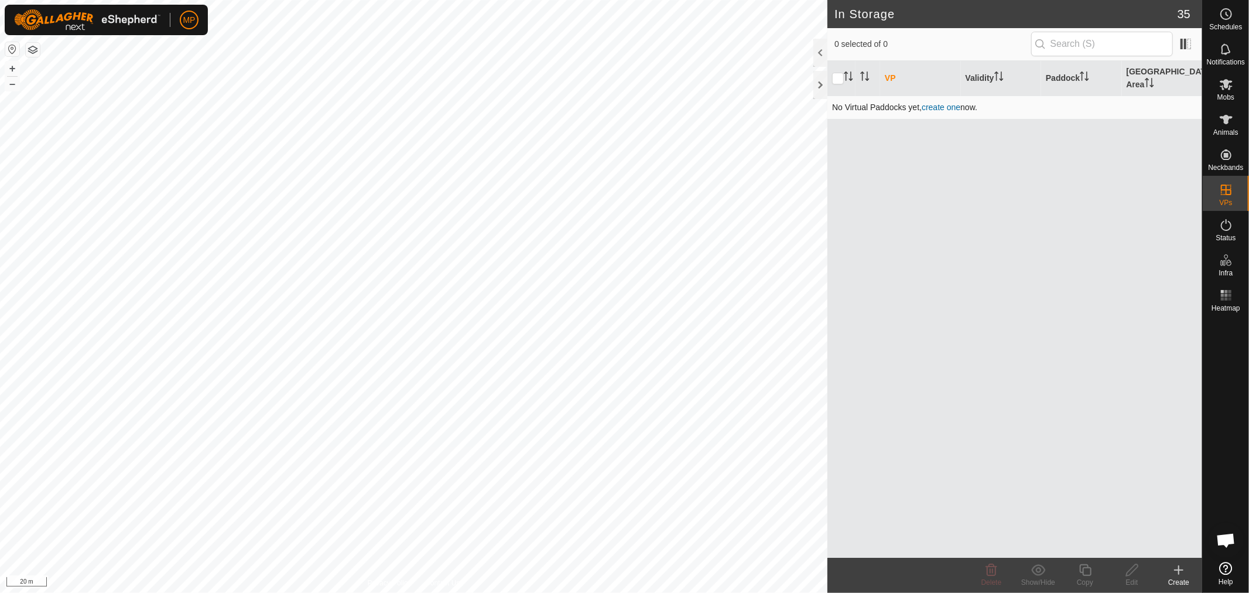
click at [940, 102] on link "create one" at bounding box center [941, 106] width 39 height 9
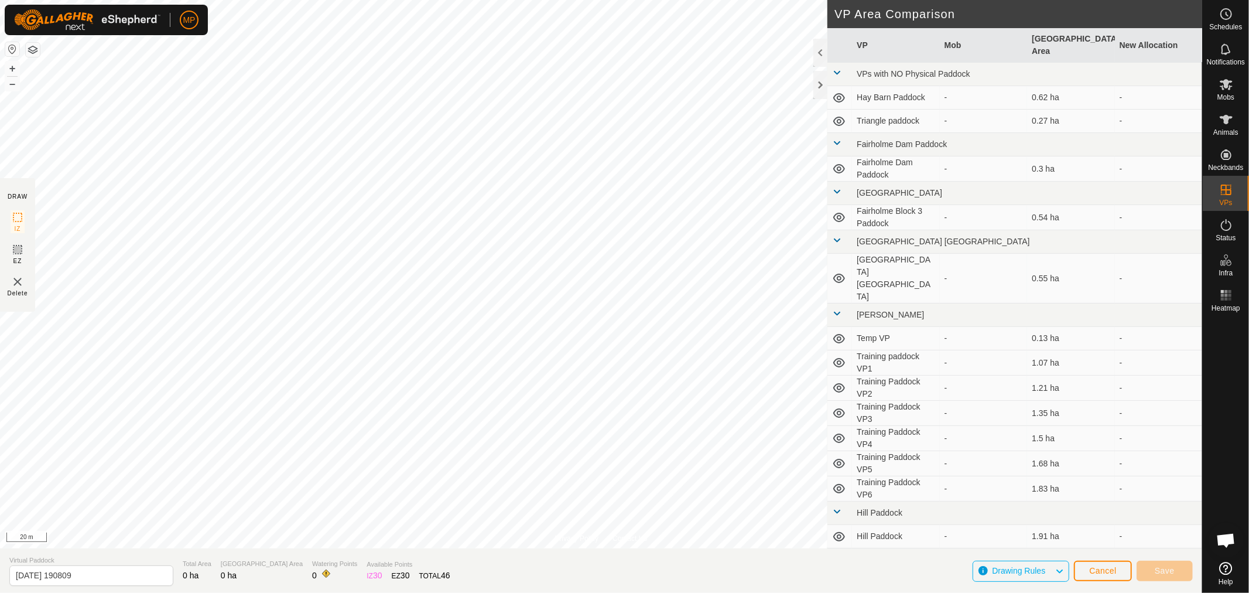
click at [837, 68] on span at bounding box center [836, 72] width 9 height 9
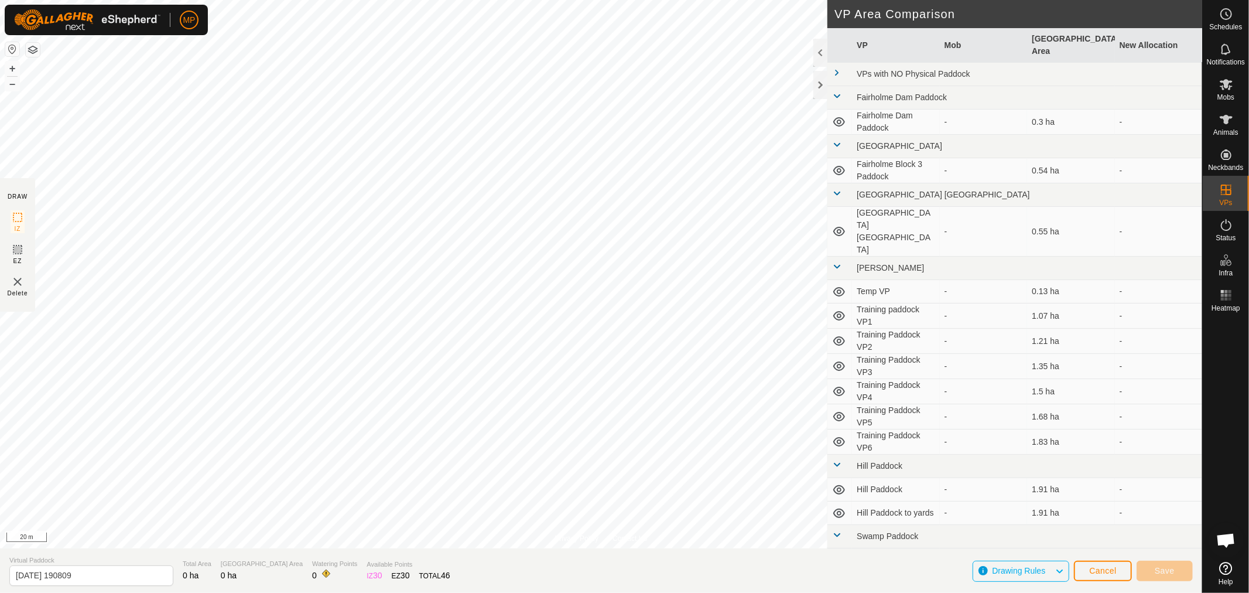
click at [834, 68] on span at bounding box center [836, 72] width 9 height 9
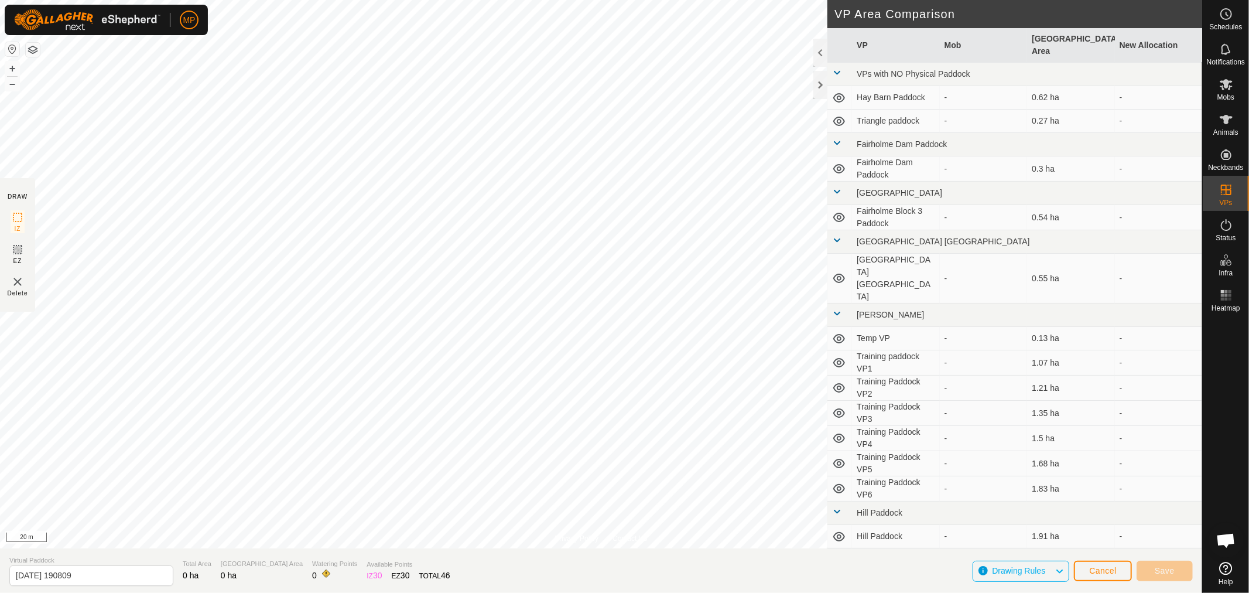
click at [922, 86] on td "Hay Barn Paddock" at bounding box center [895, 97] width 87 height 23
click at [884, 110] on td "Triangle paddock" at bounding box center [895, 121] width 87 height 23
click at [840, 117] on icon at bounding box center [839, 121] width 12 height 9
click at [840, 114] on icon at bounding box center [839, 121] width 14 height 14
click at [1093, 569] on span "Cancel" at bounding box center [1103, 570] width 28 height 9
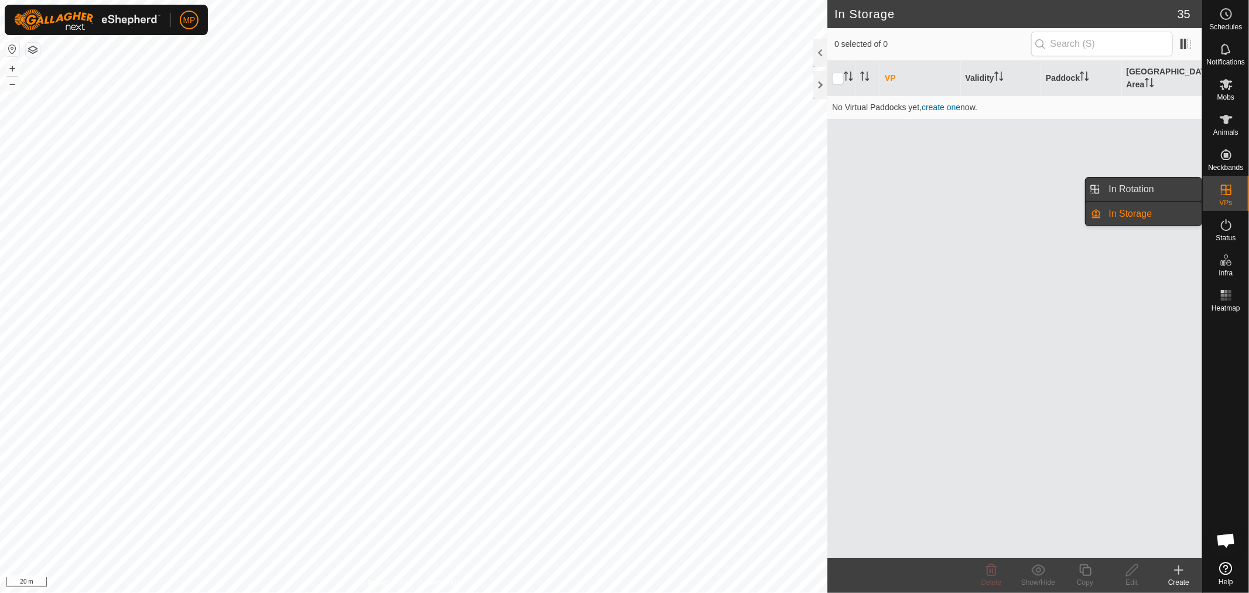
click at [1155, 190] on link "In Rotation" at bounding box center [1152, 188] width 100 height 23
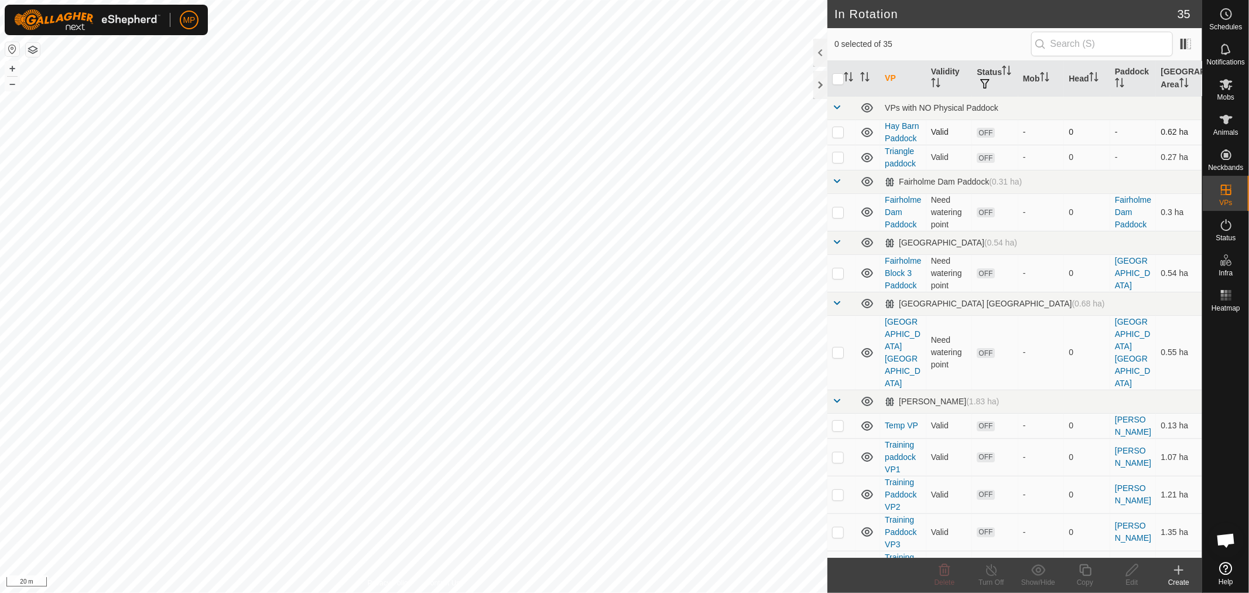
click at [839, 132] on p-checkbox at bounding box center [838, 131] width 12 height 9
checkbox input "true"
click at [838, 155] on p-checkbox at bounding box center [838, 156] width 12 height 9
checkbox input "true"
click at [1037, 577] on div "Show/Hide" at bounding box center [1038, 582] width 47 height 11
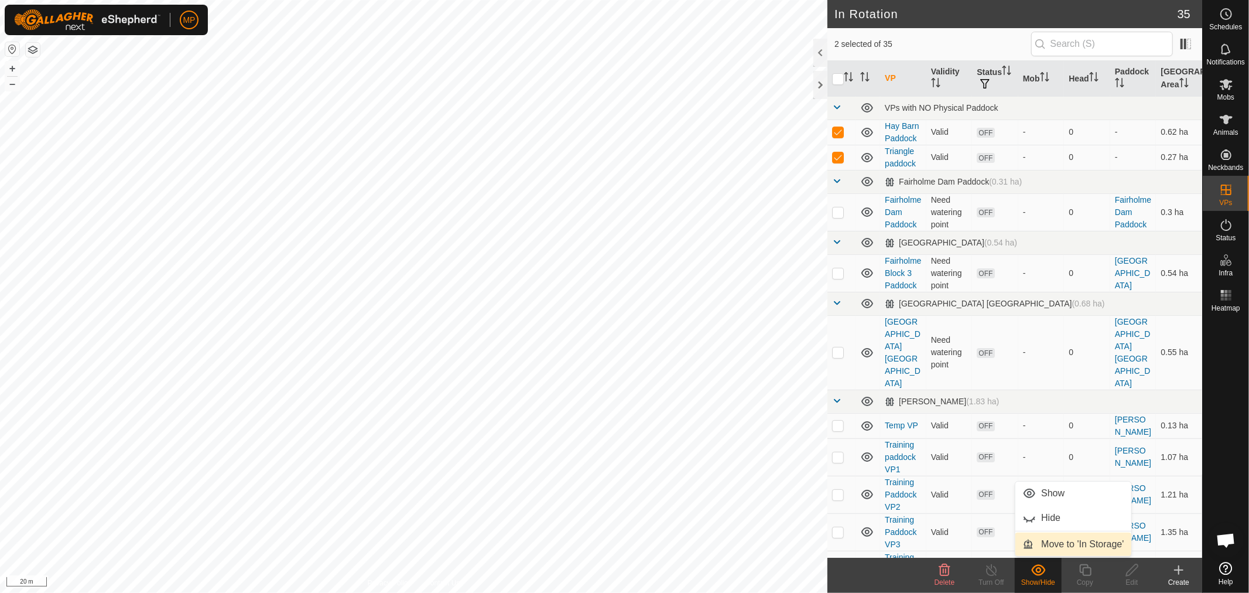
click at [1058, 542] on link "Move to 'In Storage'" at bounding box center [1073, 543] width 116 height 23
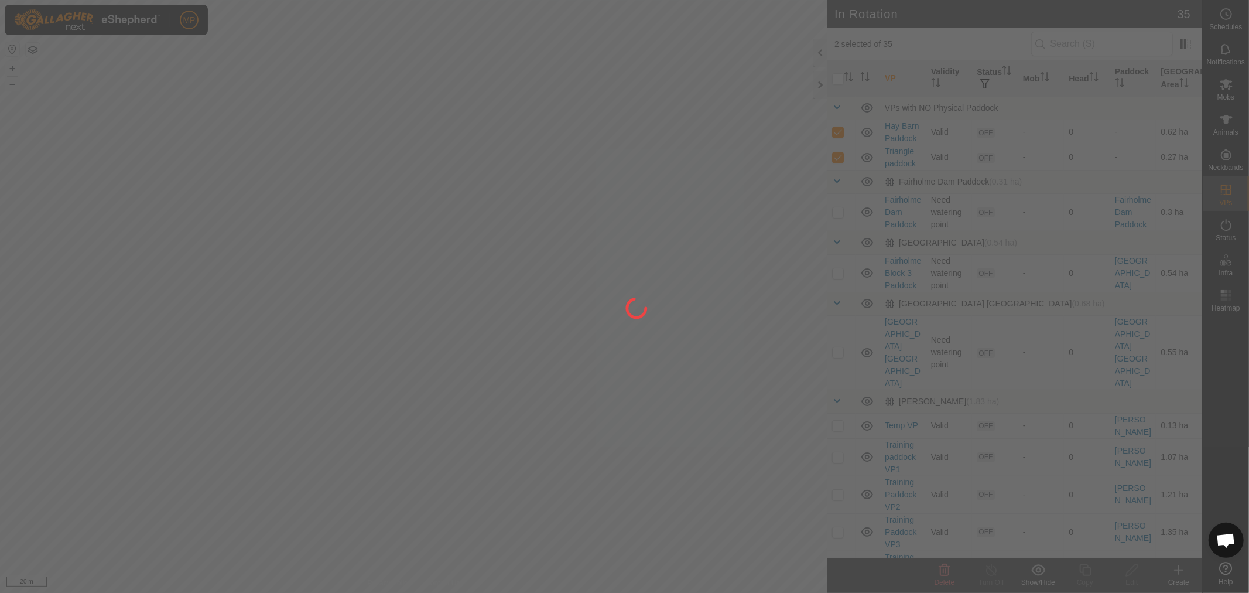
checkbox input "false"
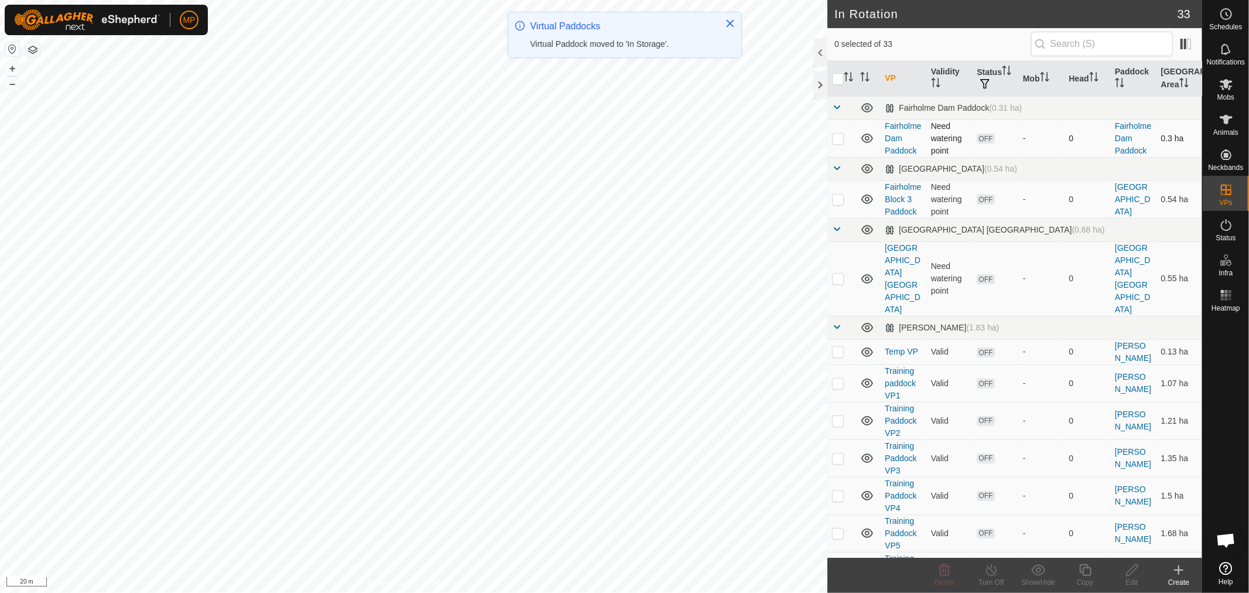
click at [839, 139] on p-checkbox at bounding box center [838, 138] width 12 height 9
checkbox input "true"
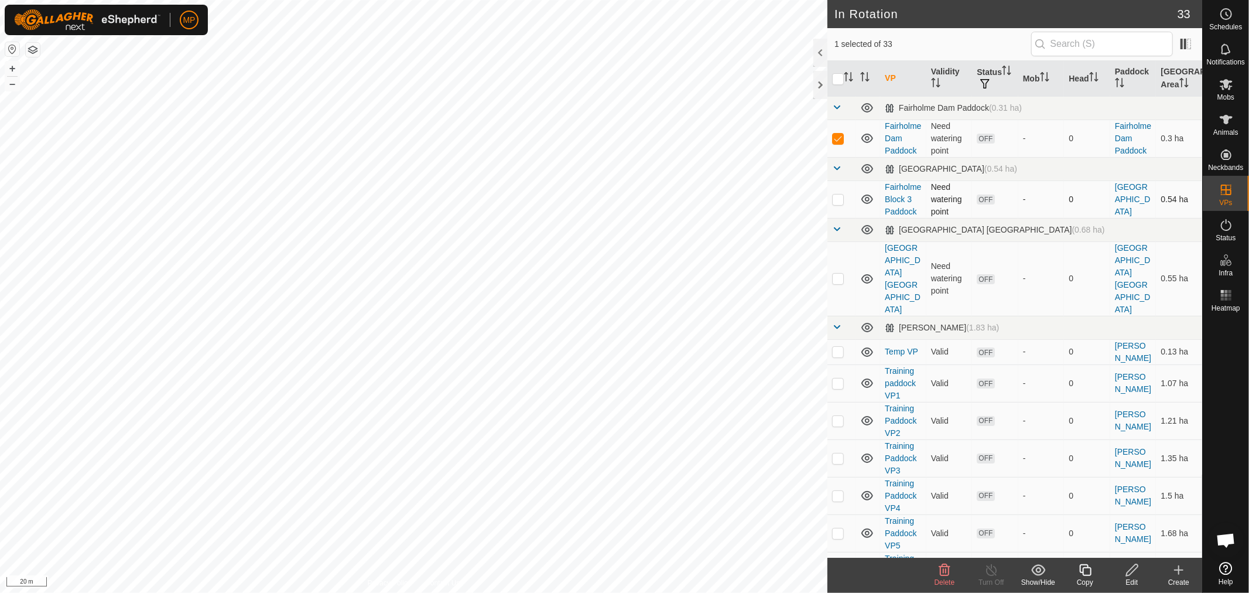
click at [840, 204] on p-checkbox at bounding box center [838, 198] width 12 height 9
checkbox input "true"
click at [839, 279] on p-checkbox at bounding box center [838, 277] width 12 height 9
checkbox input "true"
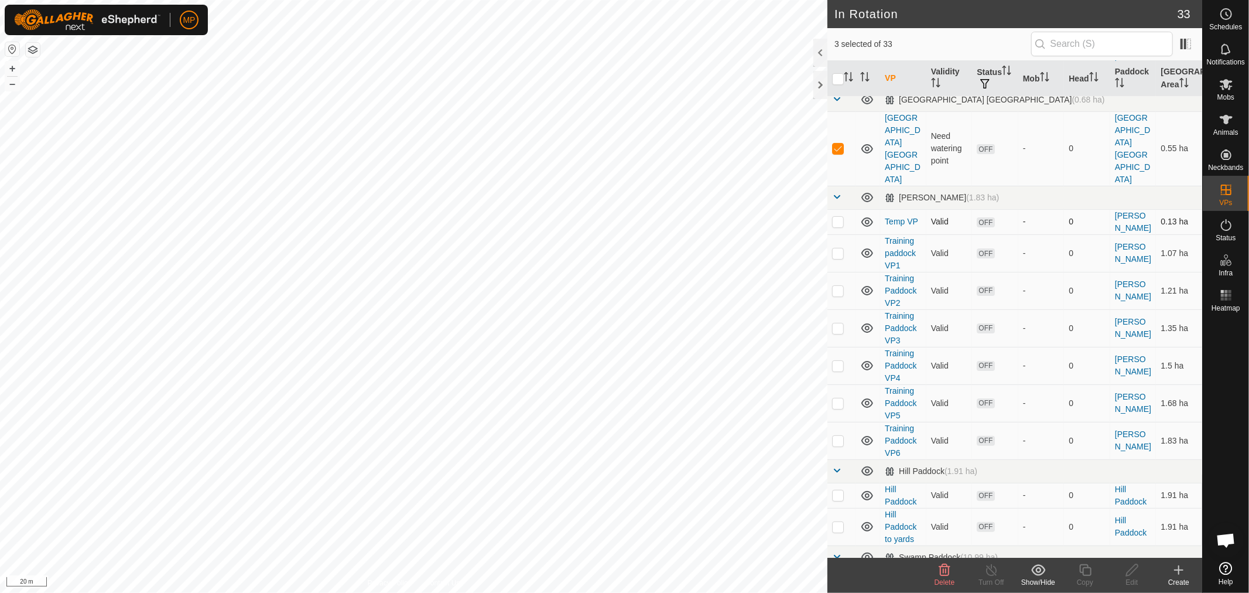
click at [836, 217] on p-checkbox at bounding box center [838, 221] width 12 height 9
checkbox input "true"
click at [837, 248] on p-checkbox at bounding box center [838, 252] width 12 height 9
checkbox input "true"
click at [838, 283] on td at bounding box center [842, 290] width 28 height 37
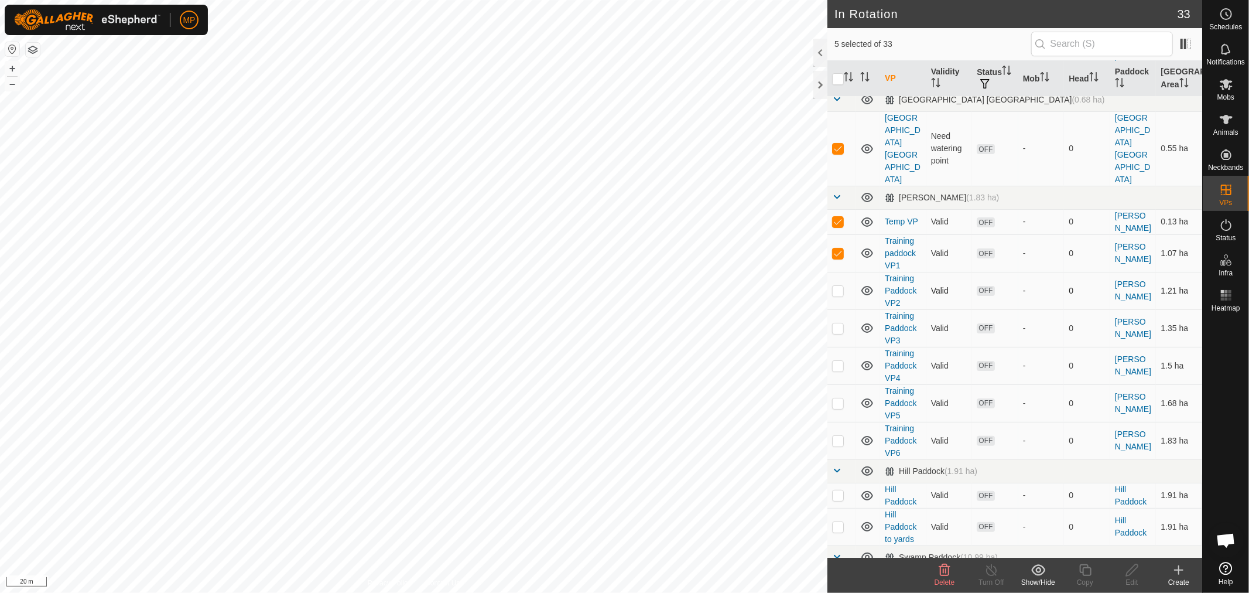
checkbox input "true"
click at [836, 323] on p-checkbox at bounding box center [838, 327] width 12 height 9
checkbox input "true"
click at [840, 361] on p-checkbox at bounding box center [838, 365] width 12 height 9
checkbox input "true"
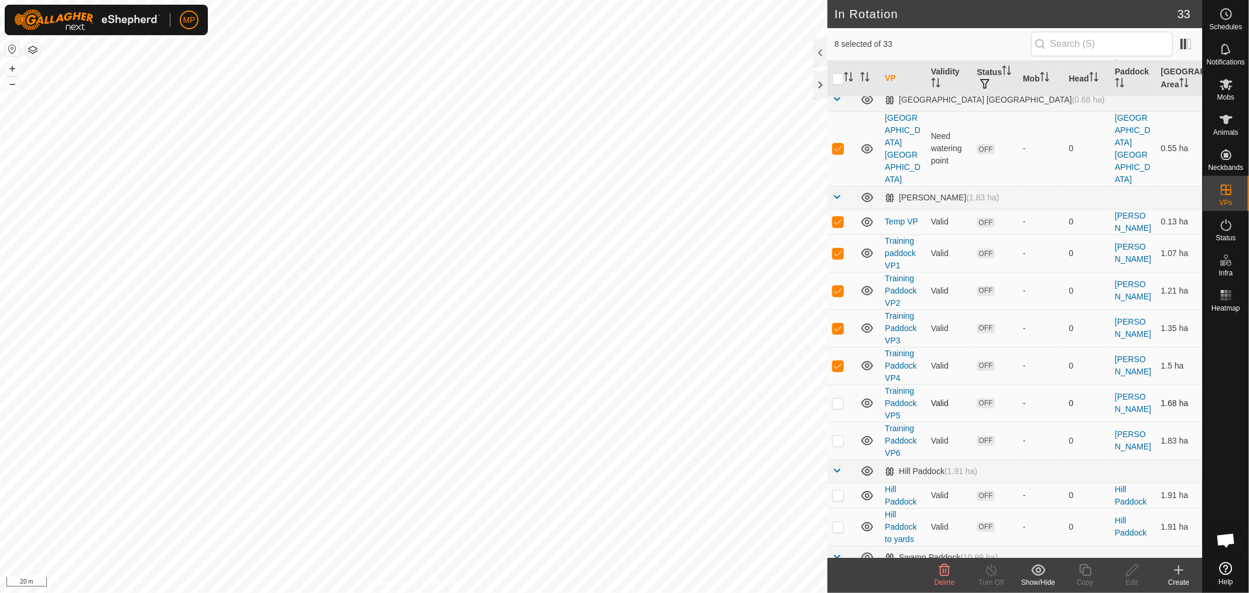
drag, startPoint x: 837, startPoint y: 387, endPoint x: 836, endPoint y: 394, distance: 7.1
click at [837, 398] on p-checkbox at bounding box center [838, 402] width 12 height 9
checkbox input "true"
click at [836, 436] on p-checkbox at bounding box center [838, 440] width 12 height 9
checkbox input "true"
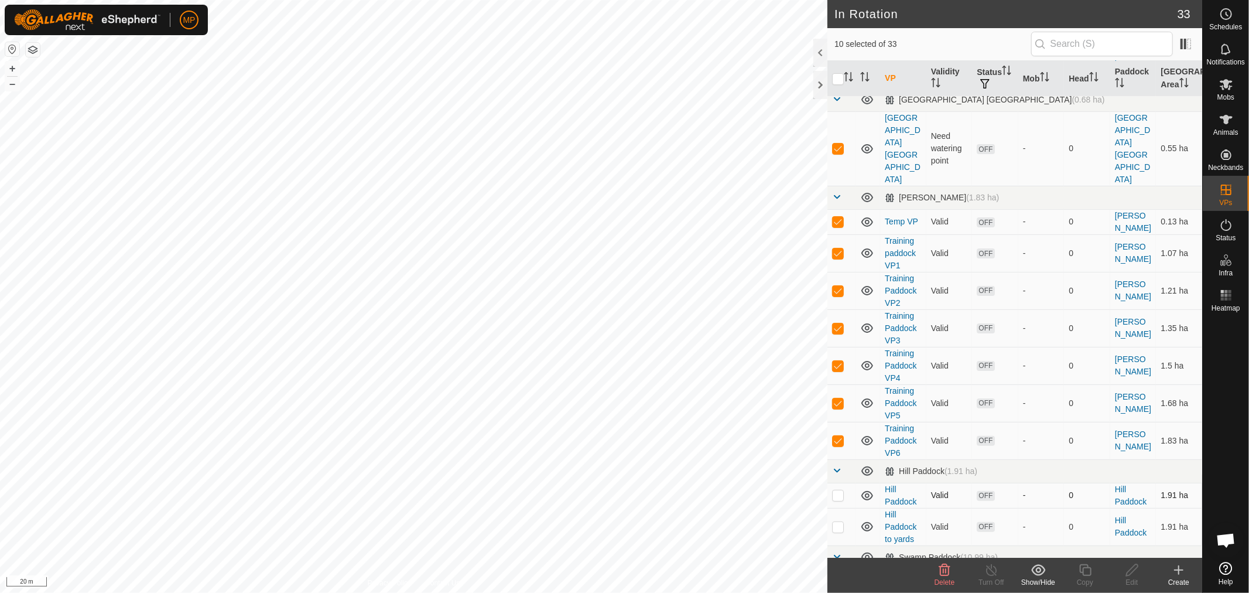
scroll to position [325, 0]
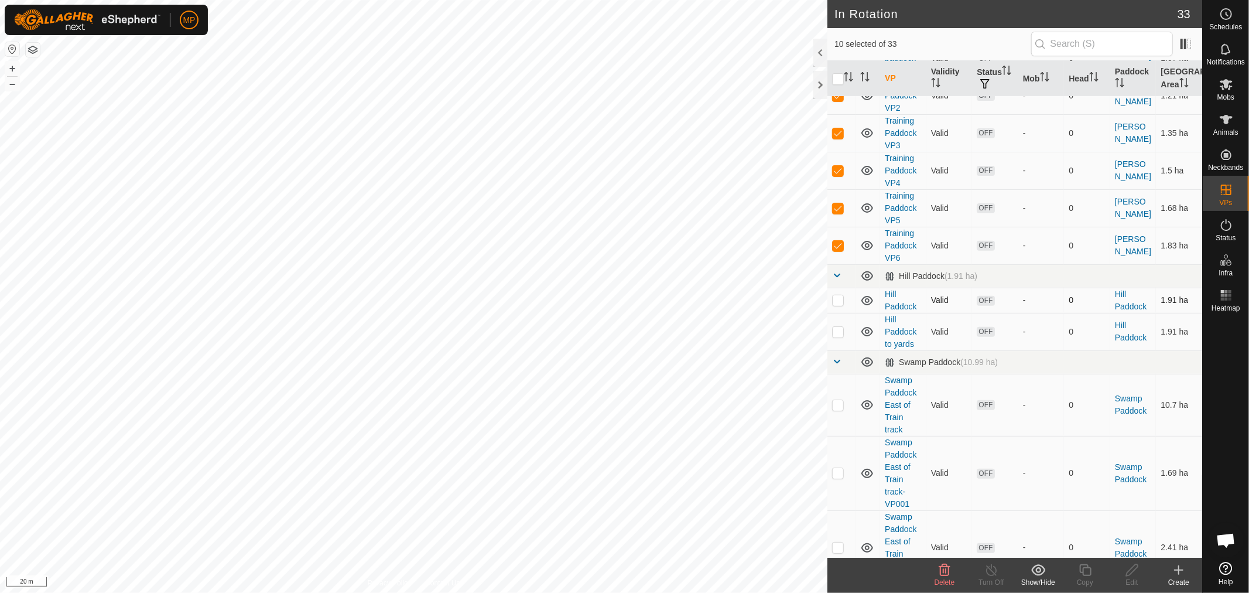
click at [838, 295] on p-checkbox at bounding box center [838, 299] width 12 height 9
checkbox input "true"
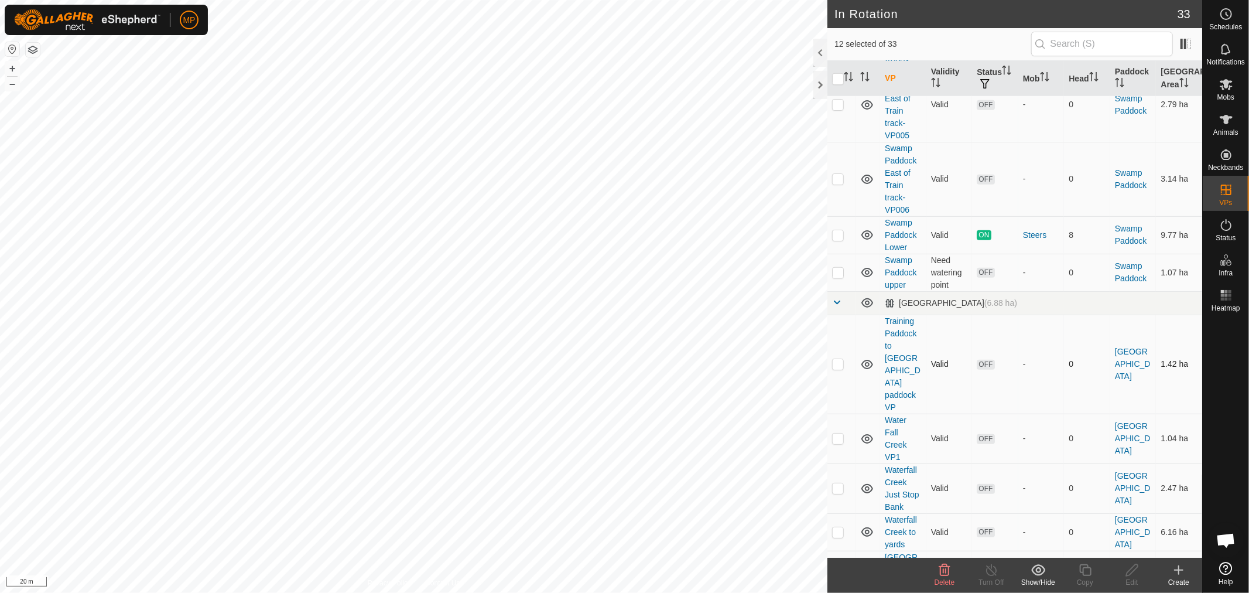
scroll to position [846, 0]
click at [836, 355] on p-checkbox at bounding box center [838, 359] width 12 height 9
checkbox input "true"
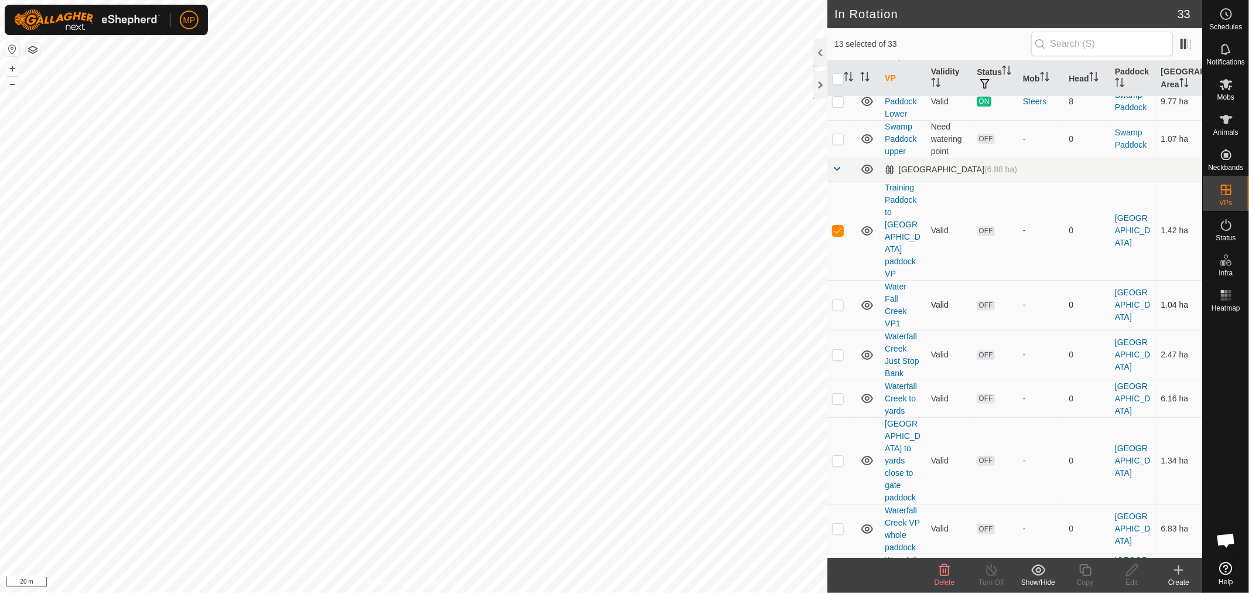
click at [840, 300] on p-checkbox at bounding box center [838, 304] width 12 height 9
checkbox input "true"
click at [835, 350] on p-checkbox at bounding box center [838, 354] width 12 height 9
checkbox input "true"
click at [836, 394] on p-checkbox at bounding box center [838, 398] width 12 height 9
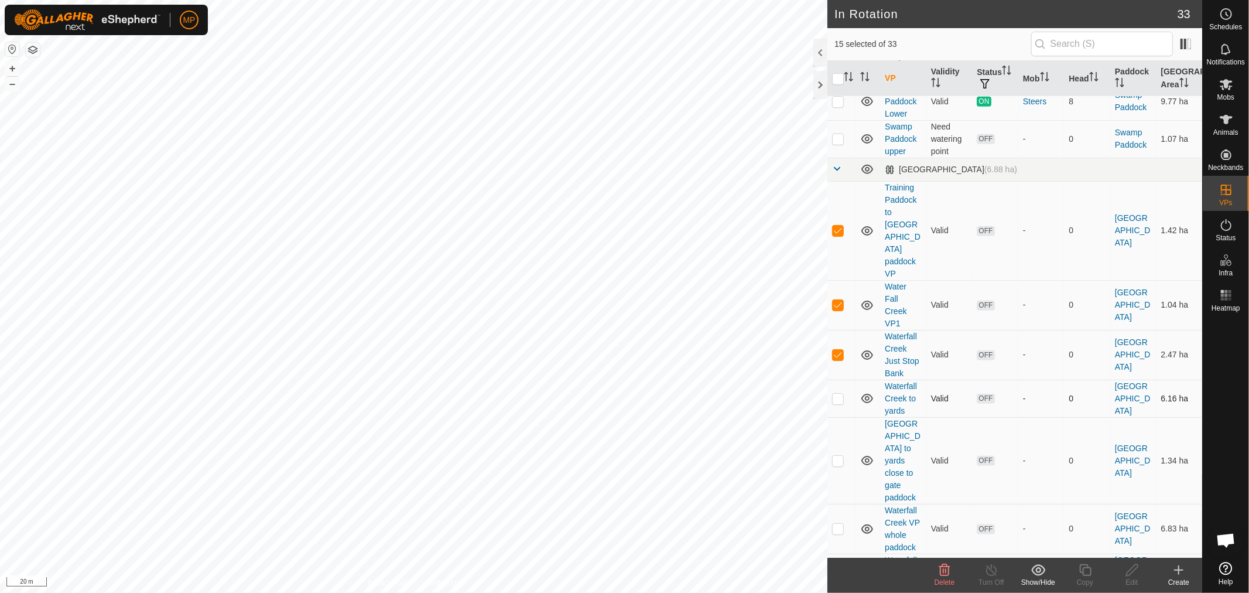
checkbox input "true"
click at [836, 456] on p-checkbox at bounding box center [838, 460] width 12 height 9
checkbox input "true"
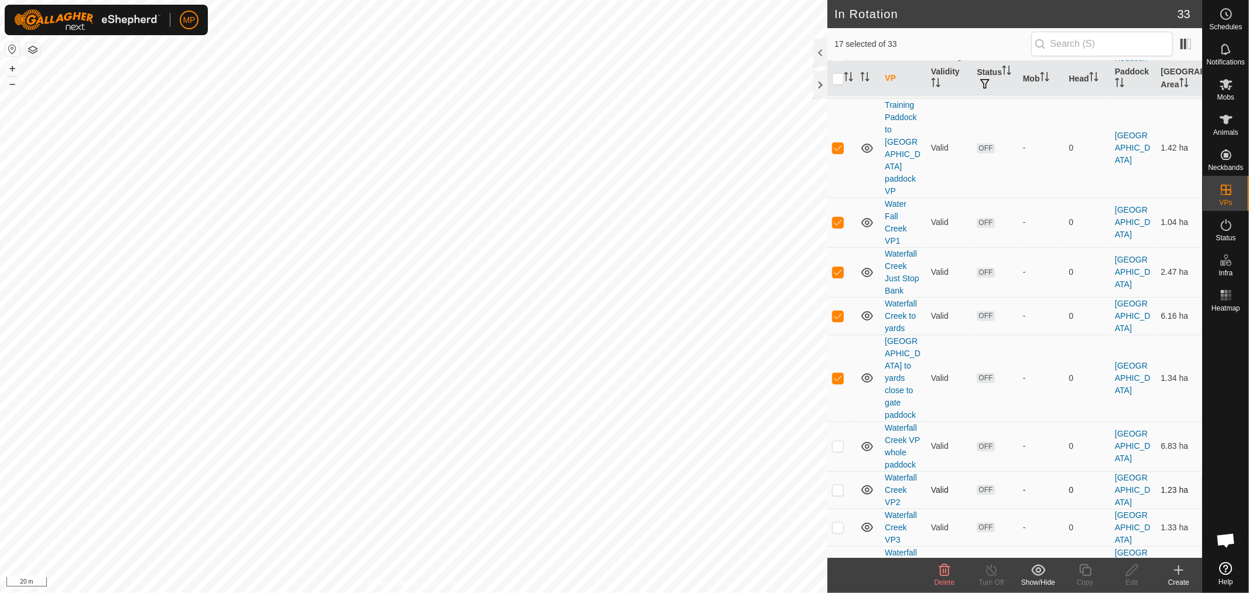
scroll to position [1171, 0]
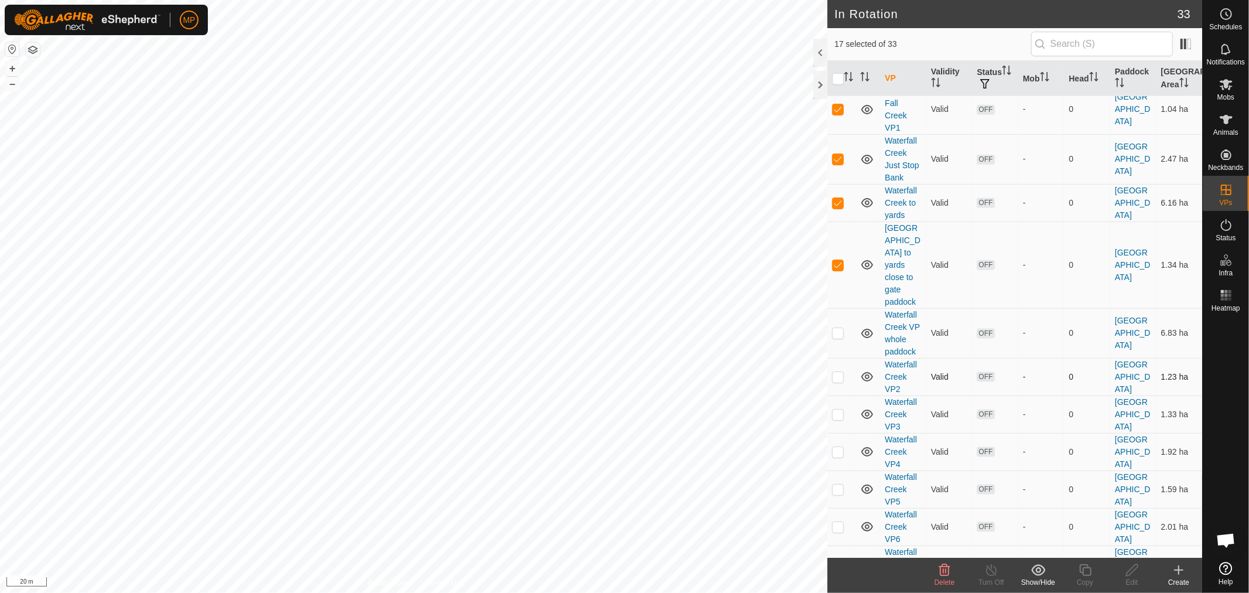
drag, startPoint x: 835, startPoint y: 295, endPoint x: 841, endPoint y: 333, distance: 38.0
click at [836, 328] on p-tablecheckbox at bounding box center [838, 332] width 12 height 9
checkbox input "true"
click at [838, 372] on p-checkbox at bounding box center [838, 376] width 12 height 9
checkbox input "true"
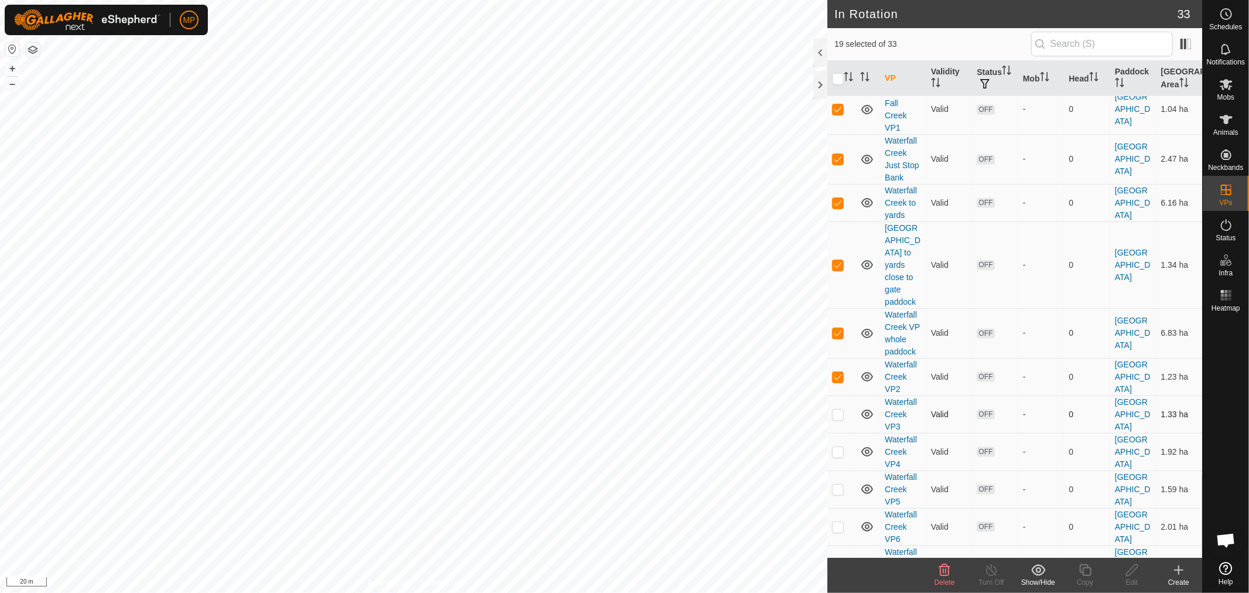
drag, startPoint x: 838, startPoint y: 378, endPoint x: 839, endPoint y: 372, distance: 5.9
click at [839, 409] on p-checkbox at bounding box center [838, 413] width 12 height 9
checkbox input "true"
click at [838, 447] on p-checkbox at bounding box center [838, 451] width 12 height 9
checkbox input "true"
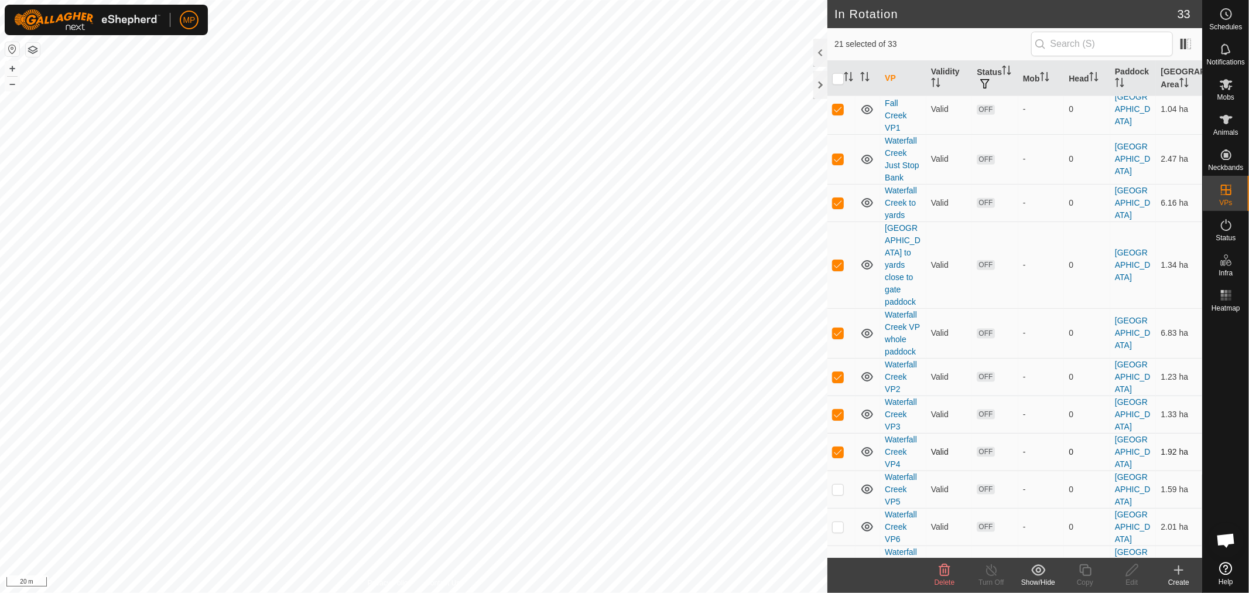
scroll to position [1284, 0]
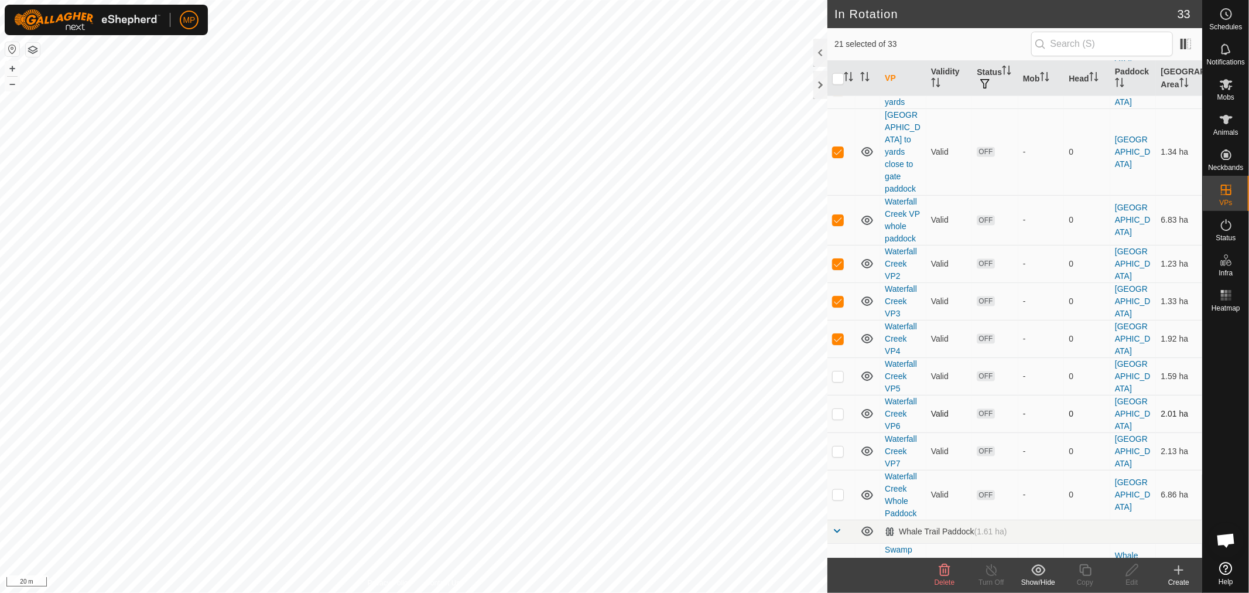
drag, startPoint x: 836, startPoint y: 338, endPoint x: 839, endPoint y: 383, distance: 45.2
click at [836, 371] on p-checkbox at bounding box center [838, 375] width 12 height 9
checkbox input "true"
click at [839, 409] on p-checkbox at bounding box center [838, 413] width 12 height 9
checkbox input "true"
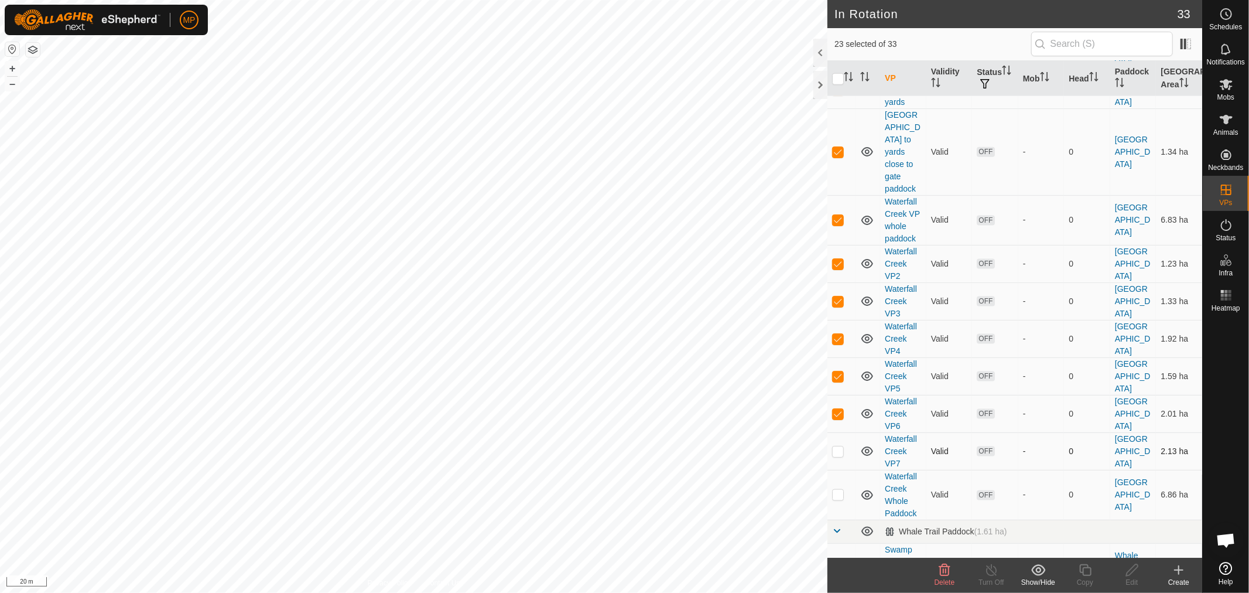
click at [836, 446] on p-checkbox at bounding box center [838, 450] width 12 height 9
checkbox input "true"
click at [839, 490] on p-checkbox at bounding box center [838, 494] width 12 height 9
checkbox input "true"
click at [1037, 569] on icon at bounding box center [1038, 569] width 14 height 11
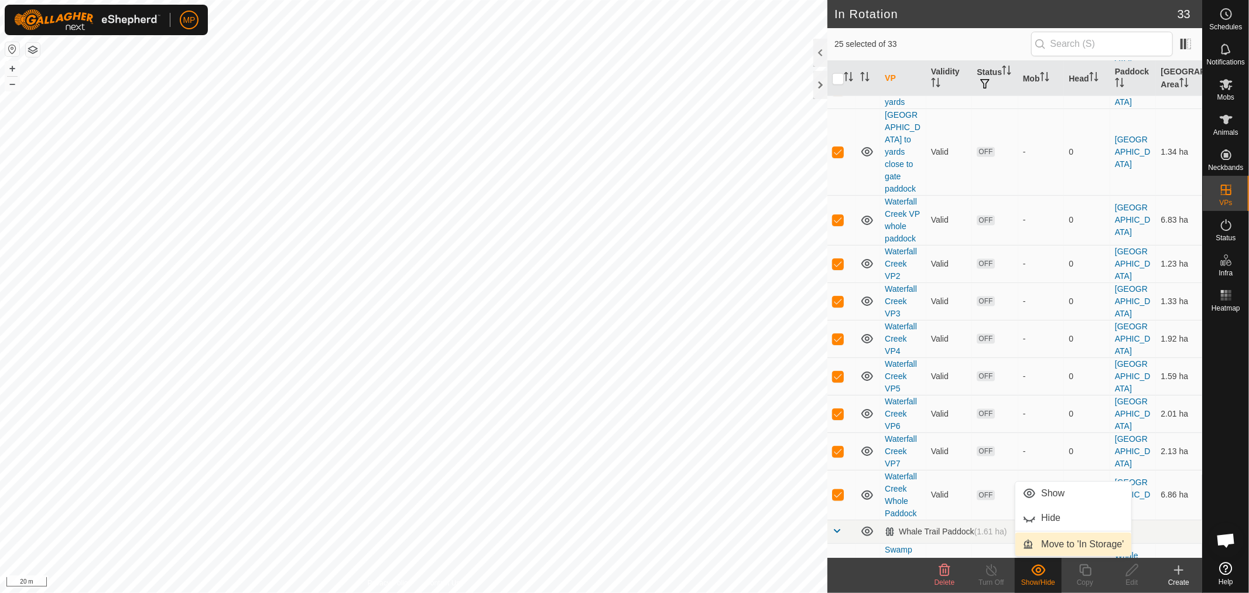
click at [1045, 546] on link "Move to 'In Storage'" at bounding box center [1073, 543] width 116 height 23
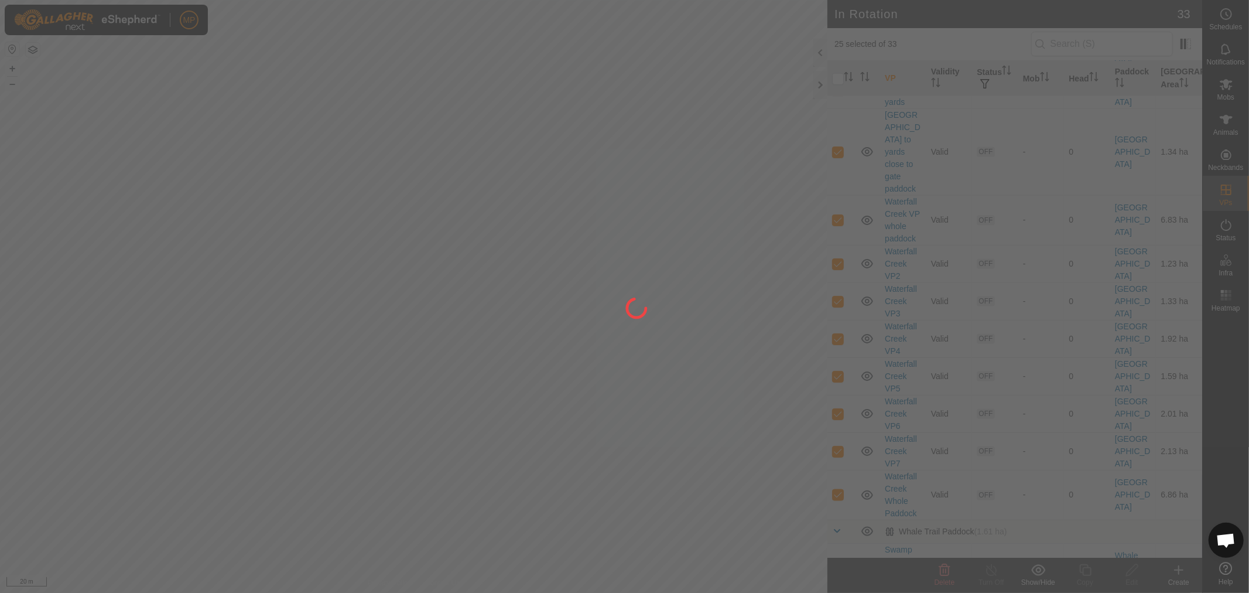
checkbox input "false"
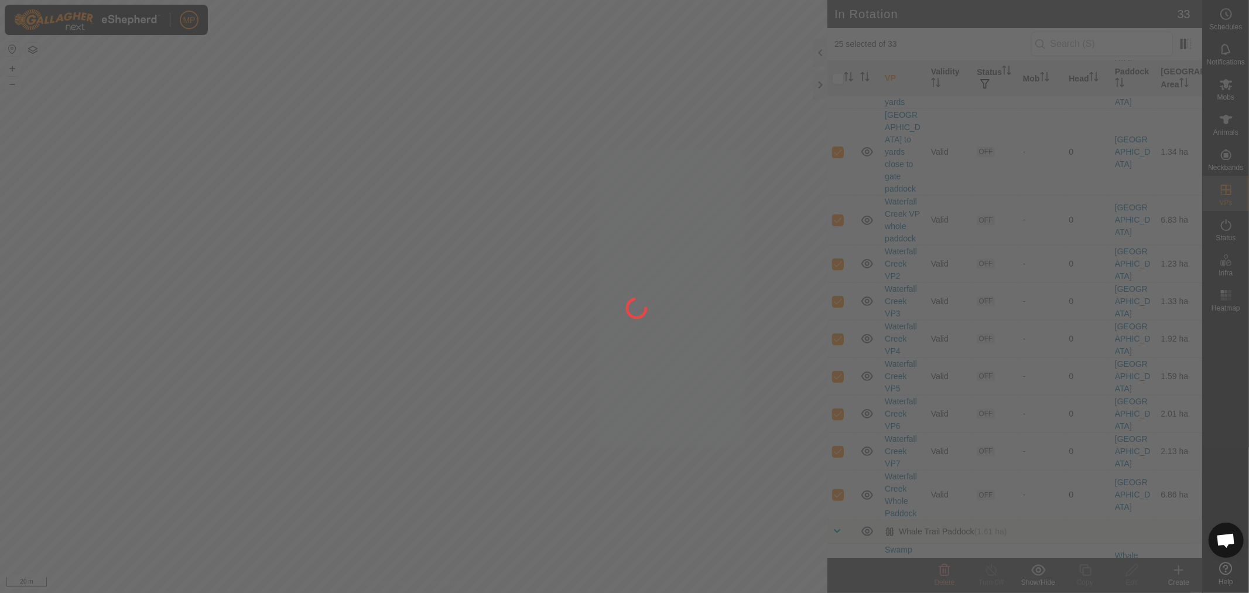
checkbox input "false"
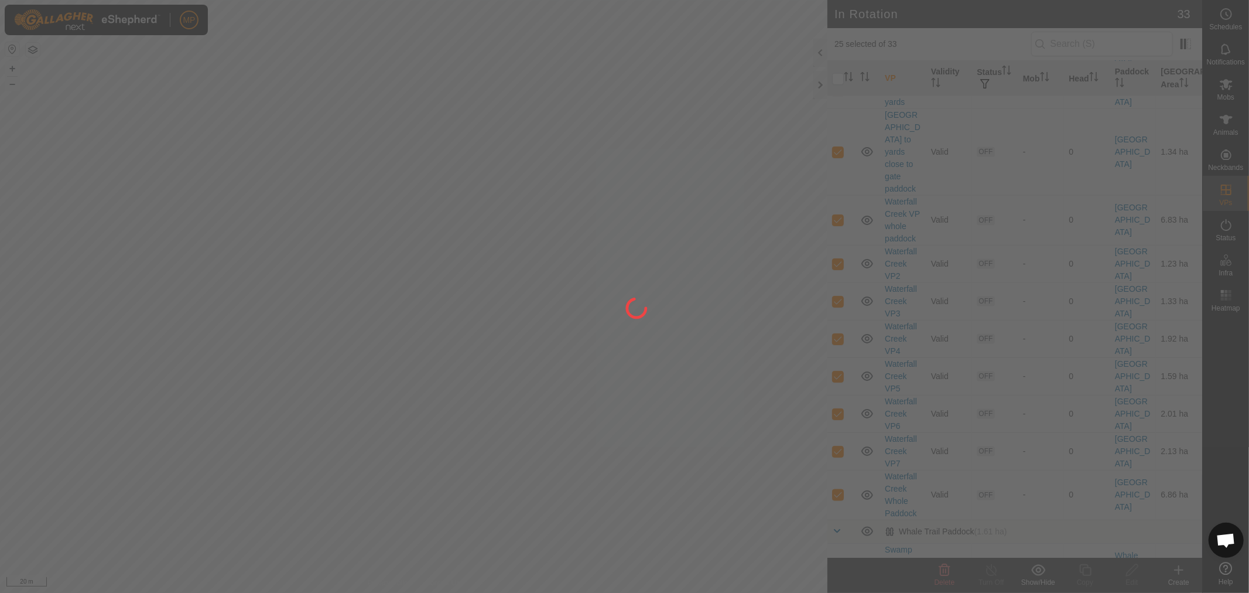
checkbox input "false"
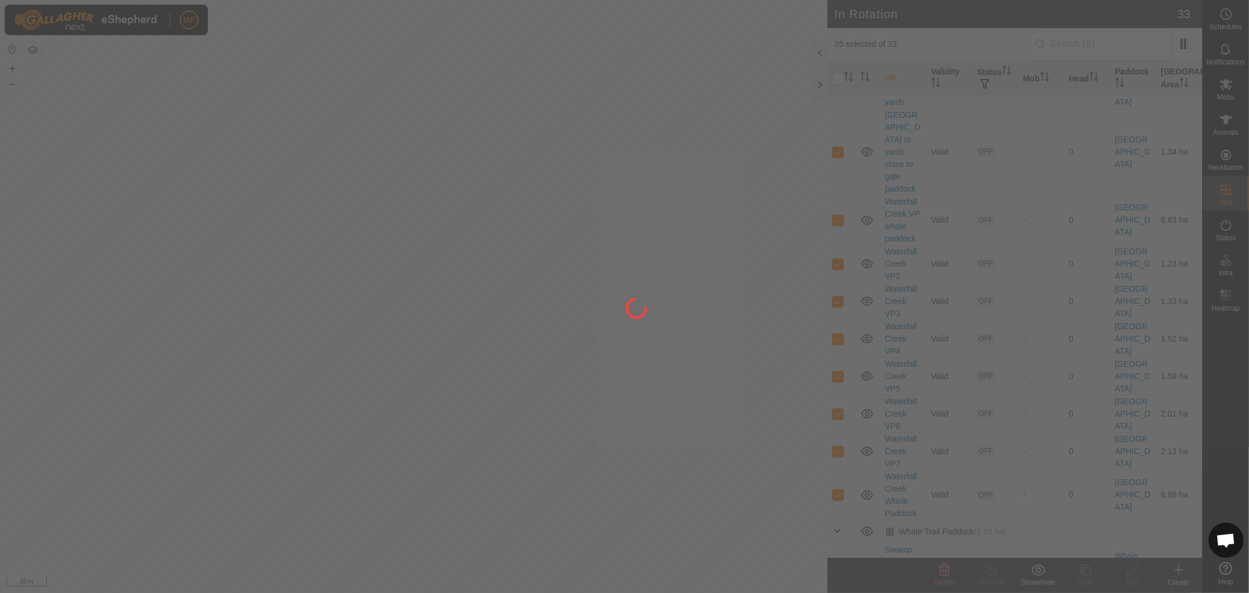
checkbox input "false"
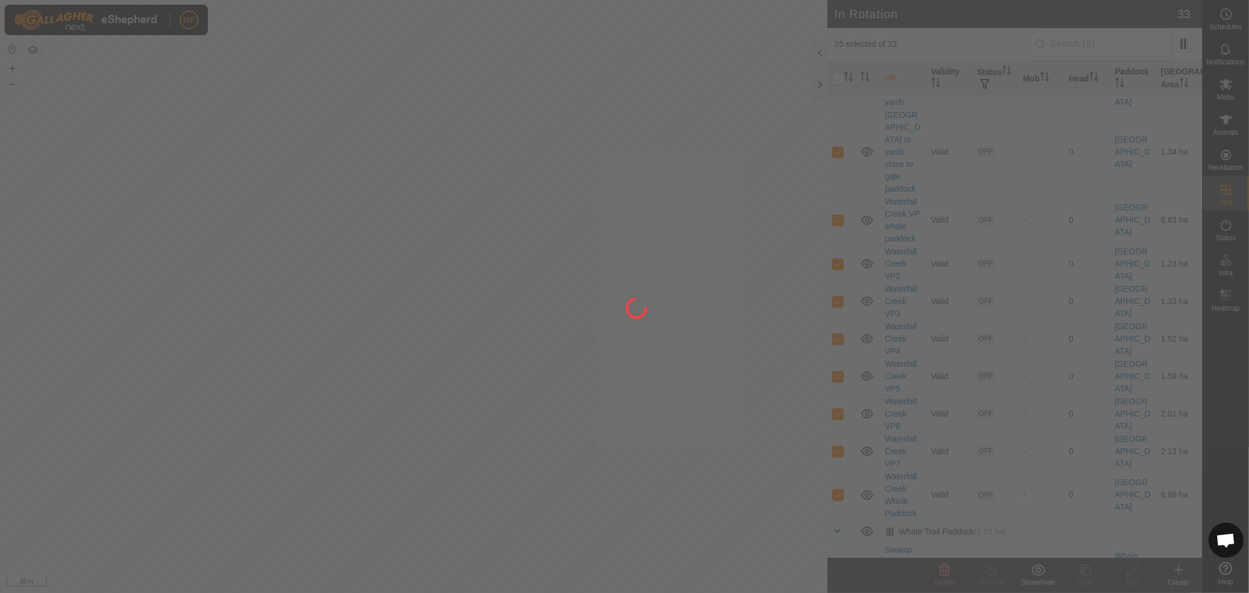
checkbox input "false"
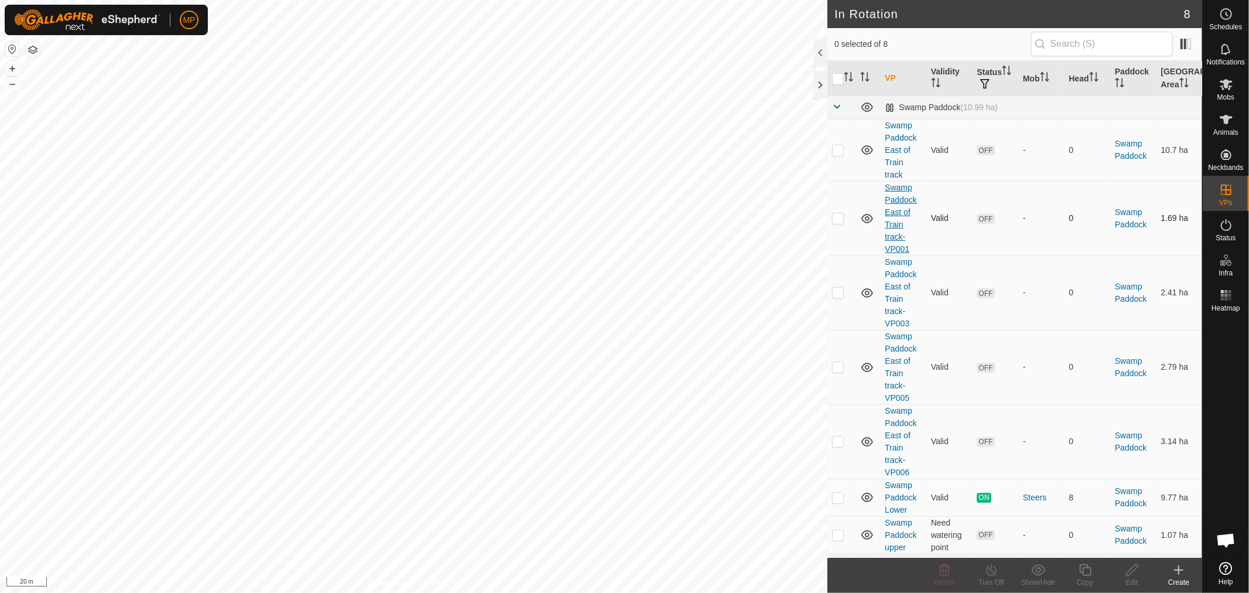
scroll to position [0, 0]
checkbox input "true"
checkbox input "false"
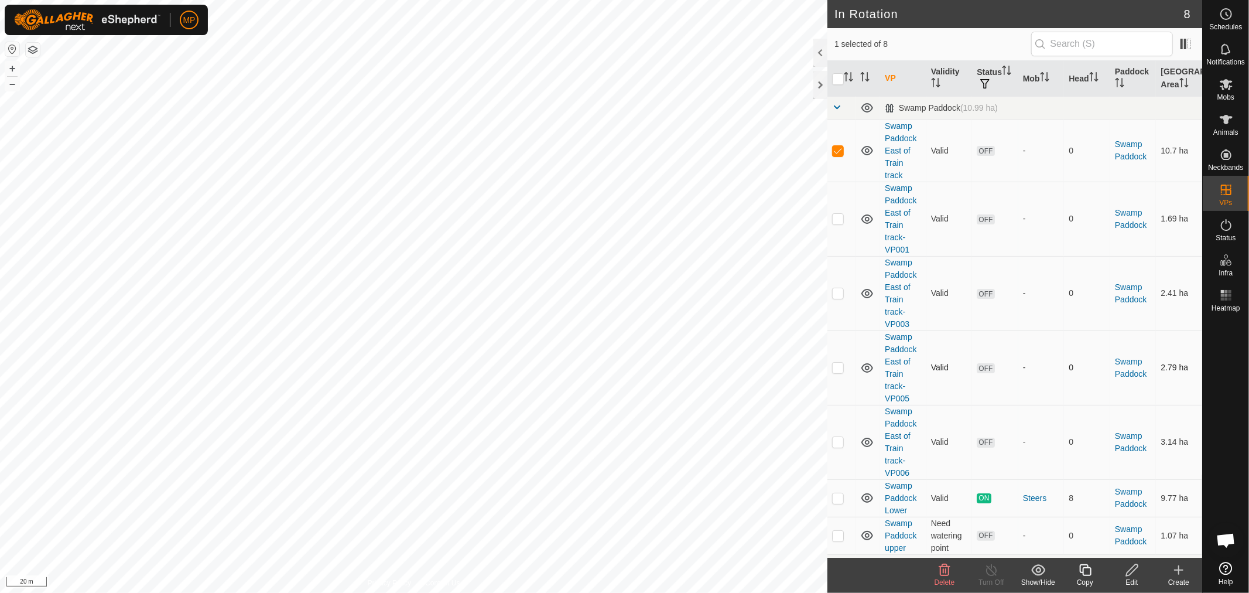
checkbox input "true"
checkbox input "false"
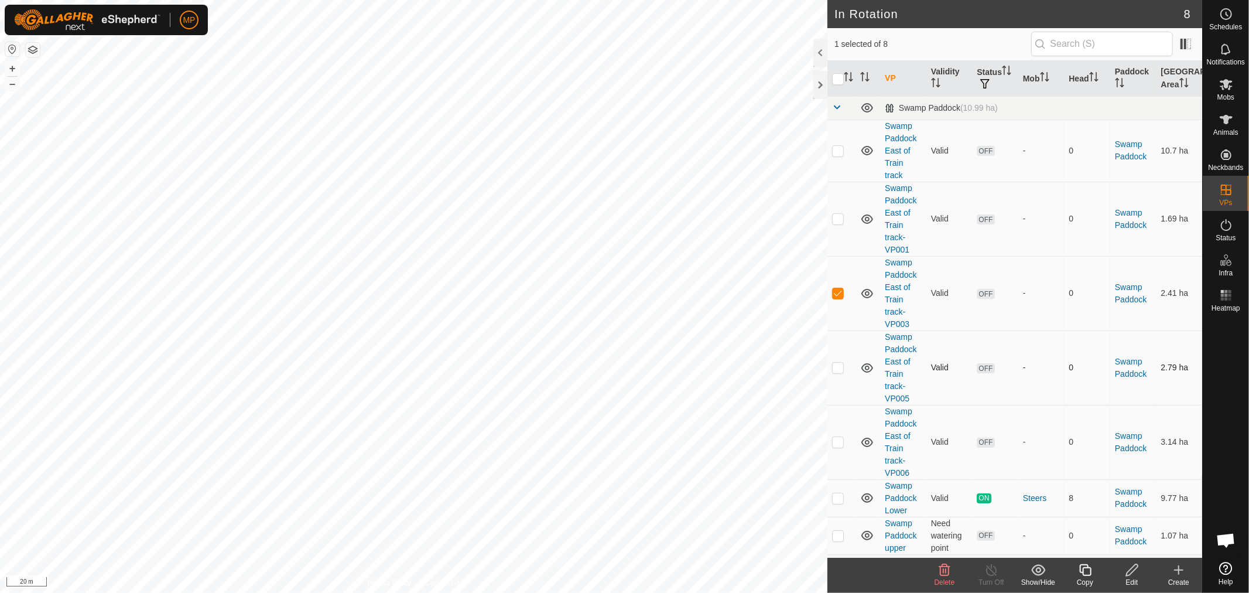
checkbox input "true"
checkbox input "false"
checkbox input "true"
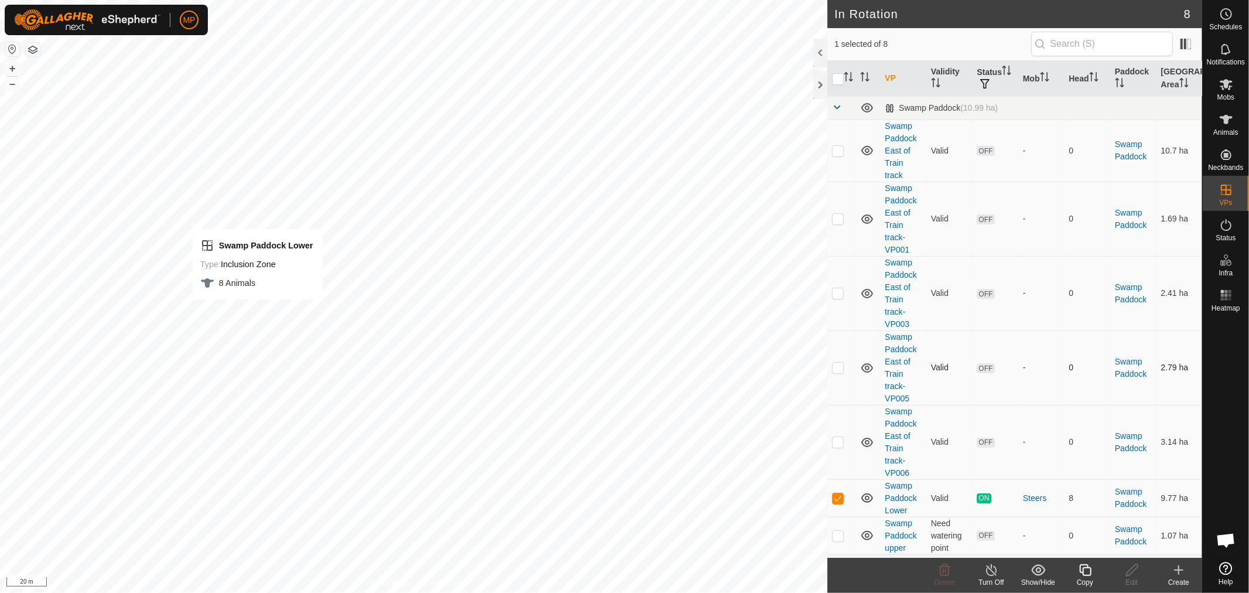
checkbox input "true"
checkbox input "false"
checkbox input "true"
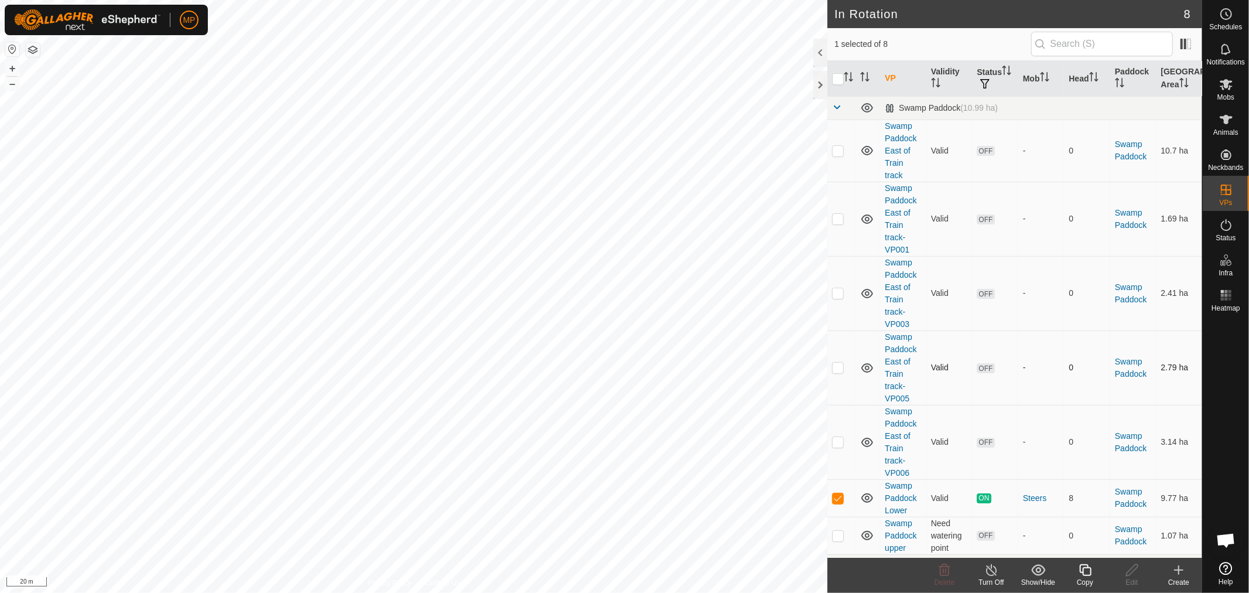
checkbox input "false"
click at [838, 220] on p-checkbox at bounding box center [838, 218] width 12 height 9
checkbox input "false"
click at [839, 151] on p-checkbox at bounding box center [838, 150] width 12 height 9
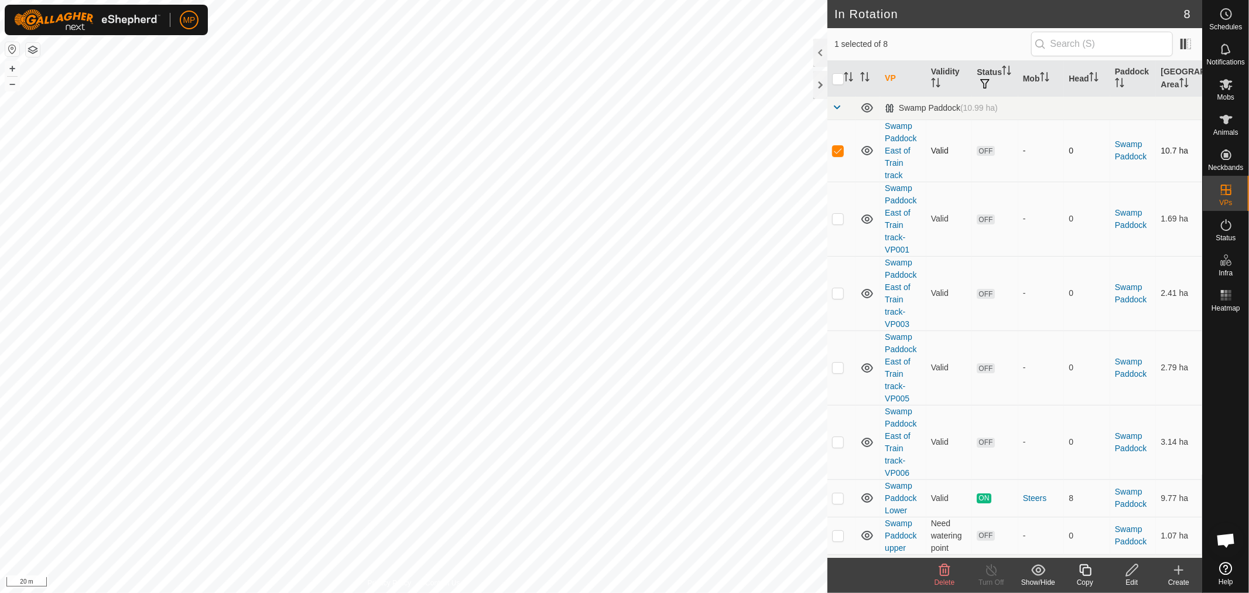
checkbox input "false"
click at [836, 217] on p-checkbox at bounding box center [838, 218] width 12 height 9
checkbox input "false"
click at [836, 295] on p-checkbox at bounding box center [838, 292] width 12 height 9
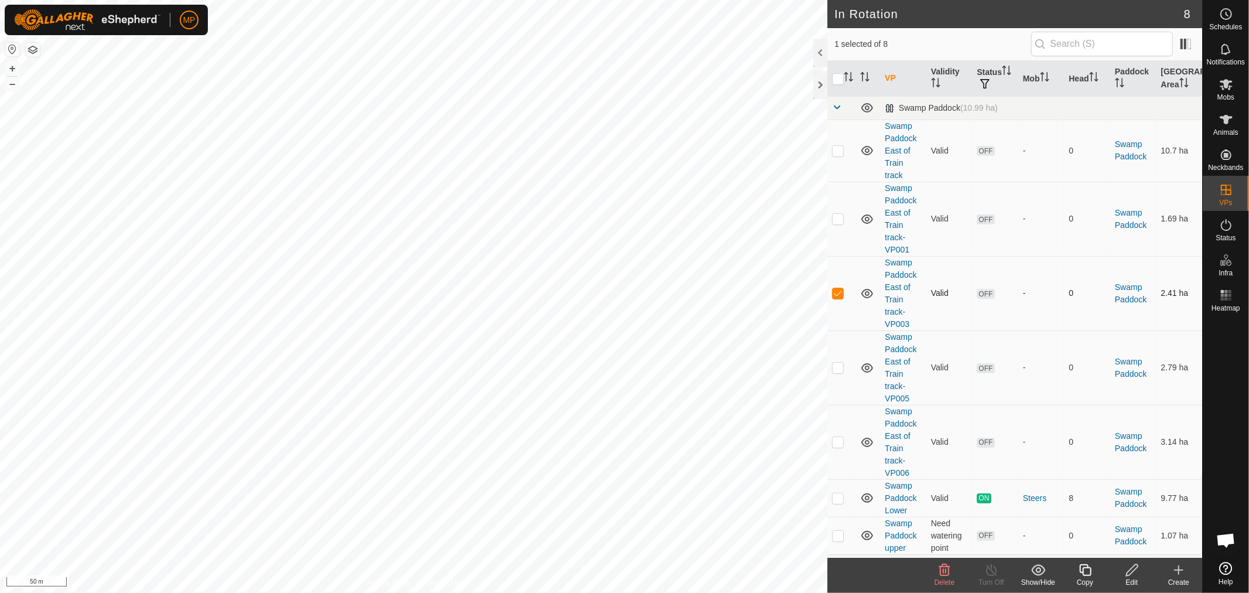
click at [836, 294] on p-checkbox at bounding box center [838, 292] width 12 height 9
checkbox input "false"
click at [829, 214] on td at bounding box center [842, 219] width 28 height 74
click at [836, 218] on p-checkbox at bounding box center [838, 218] width 12 height 9
checkbox input "false"
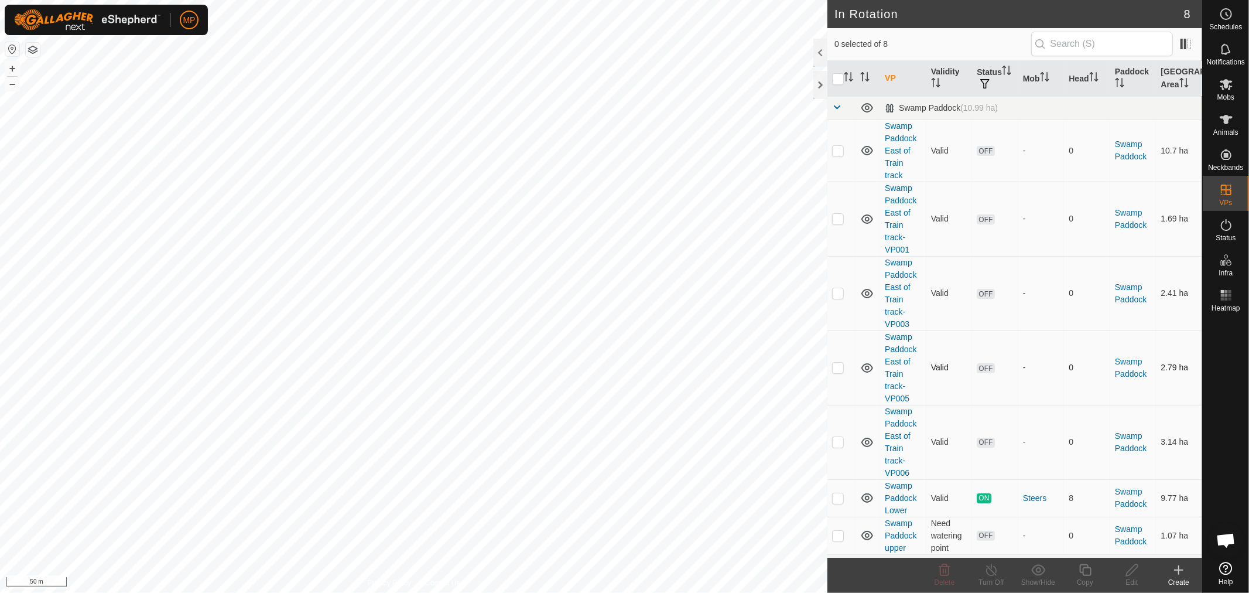
click at [839, 364] on p-checkbox at bounding box center [838, 367] width 12 height 9
click at [837, 365] on p-checkbox at bounding box center [838, 367] width 12 height 9
checkbox input "false"
click at [836, 444] on p-checkbox at bounding box center [838, 441] width 12 height 9
click at [835, 447] on td at bounding box center [842, 442] width 28 height 74
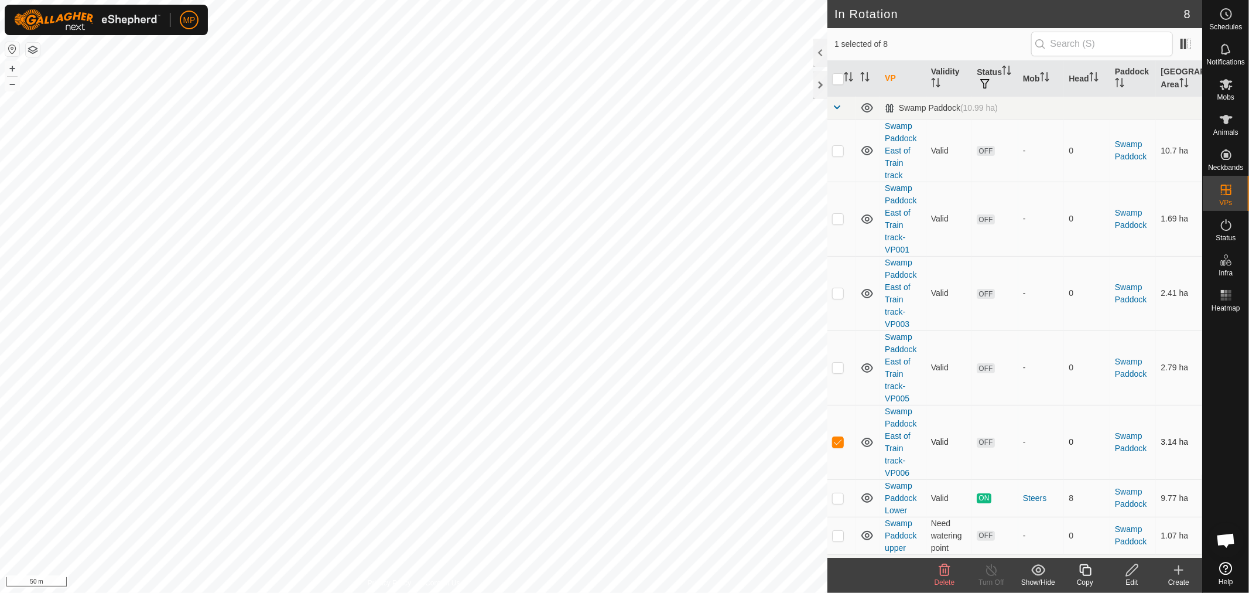
checkbox input "false"
click at [835, 496] on p-checkbox at bounding box center [838, 497] width 12 height 9
click at [836, 497] on p-checkbox at bounding box center [838, 497] width 12 height 9
checkbox input "false"
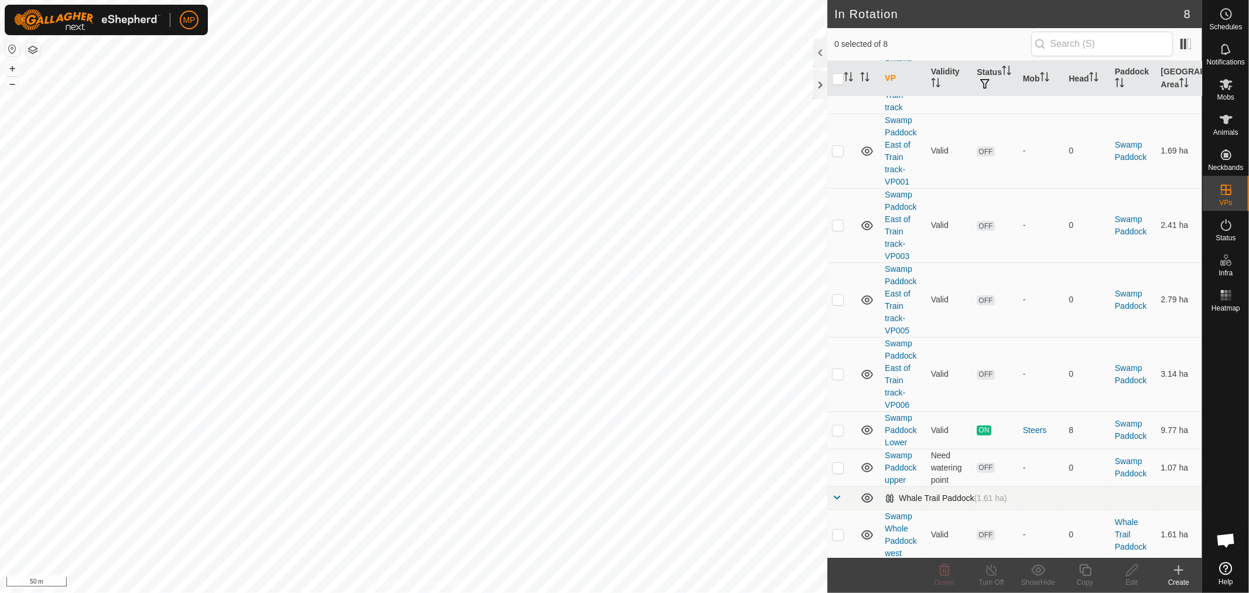
scroll to position [70, 0]
click at [840, 467] on p-checkbox at bounding box center [838, 464] width 12 height 9
checkbox input "false"
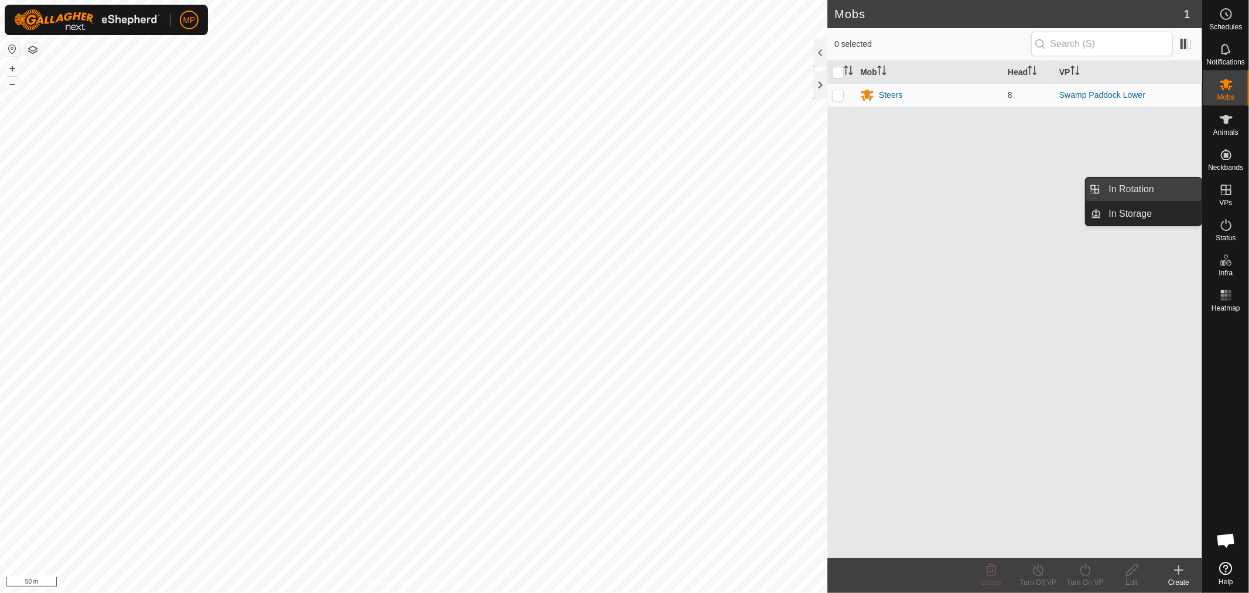
click at [1166, 186] on link "In Rotation" at bounding box center [1152, 188] width 100 height 23
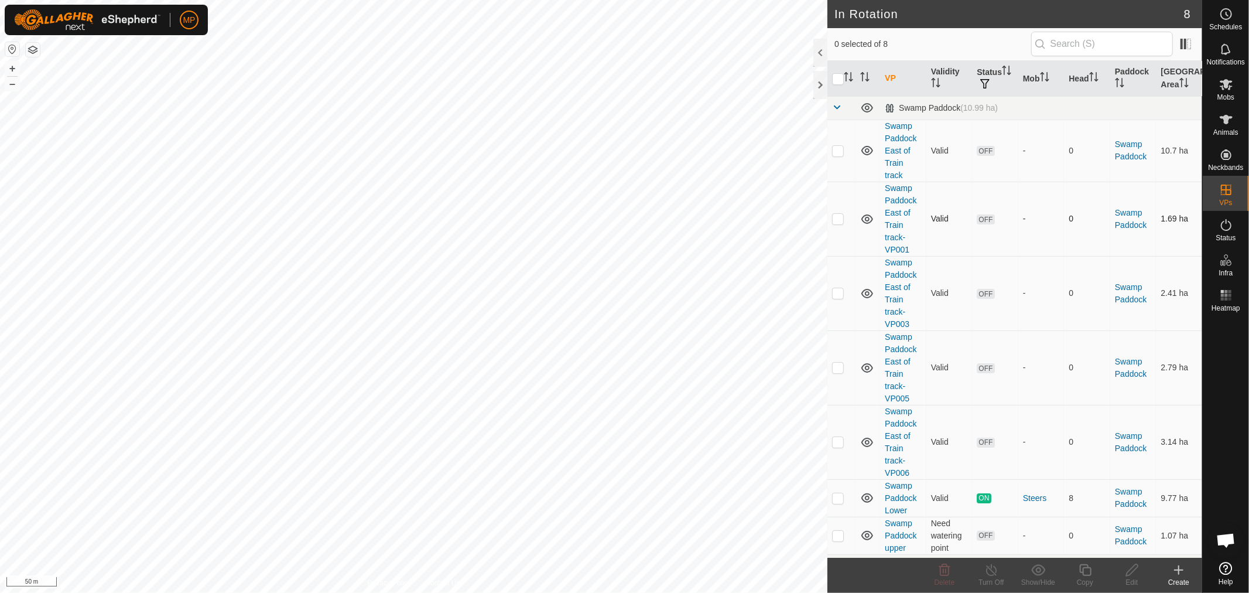
click at [834, 216] on p-checkbox at bounding box center [838, 218] width 12 height 9
checkbox input "true"
click at [1086, 576] on icon at bounding box center [1085, 570] width 15 height 14
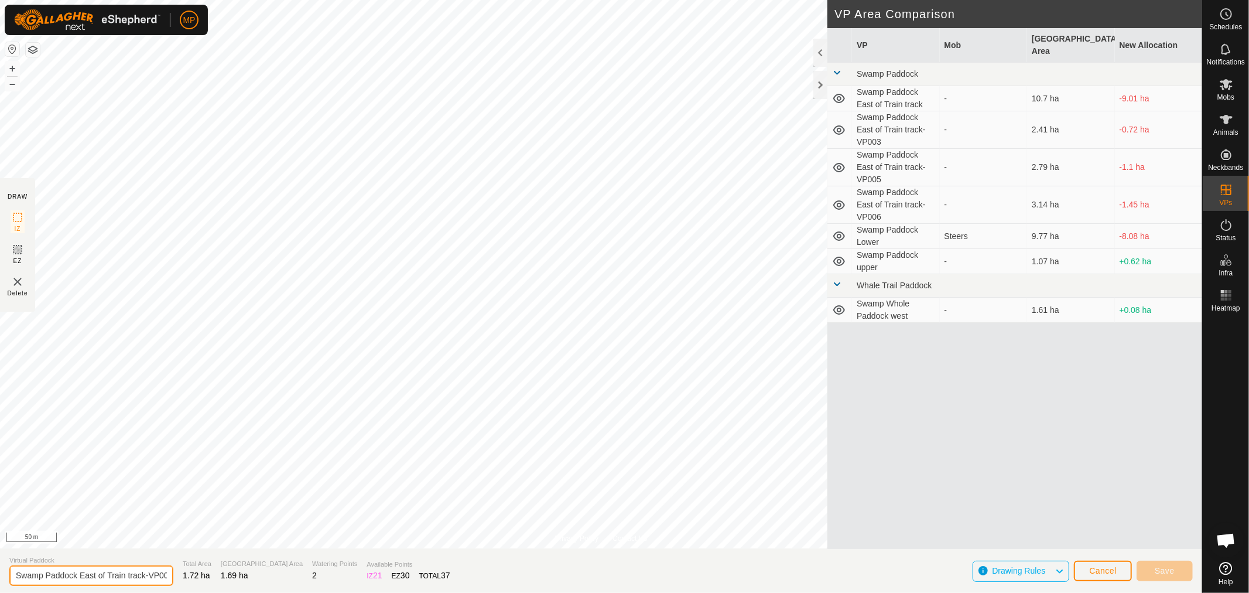
click at [156, 575] on input "Swamp Paddock East of Train track-VP007" at bounding box center [91, 575] width 164 height 20
type input "Swamp Paddock East of Train track-VP002"
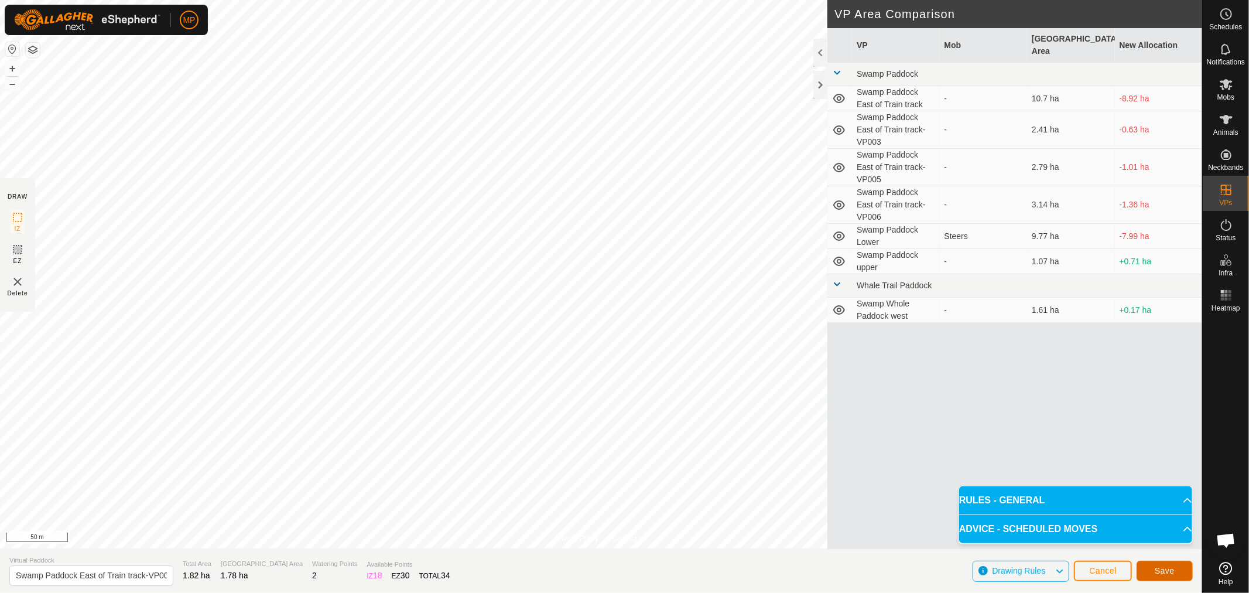
click at [1157, 565] on button "Save" at bounding box center [1165, 570] width 56 height 20
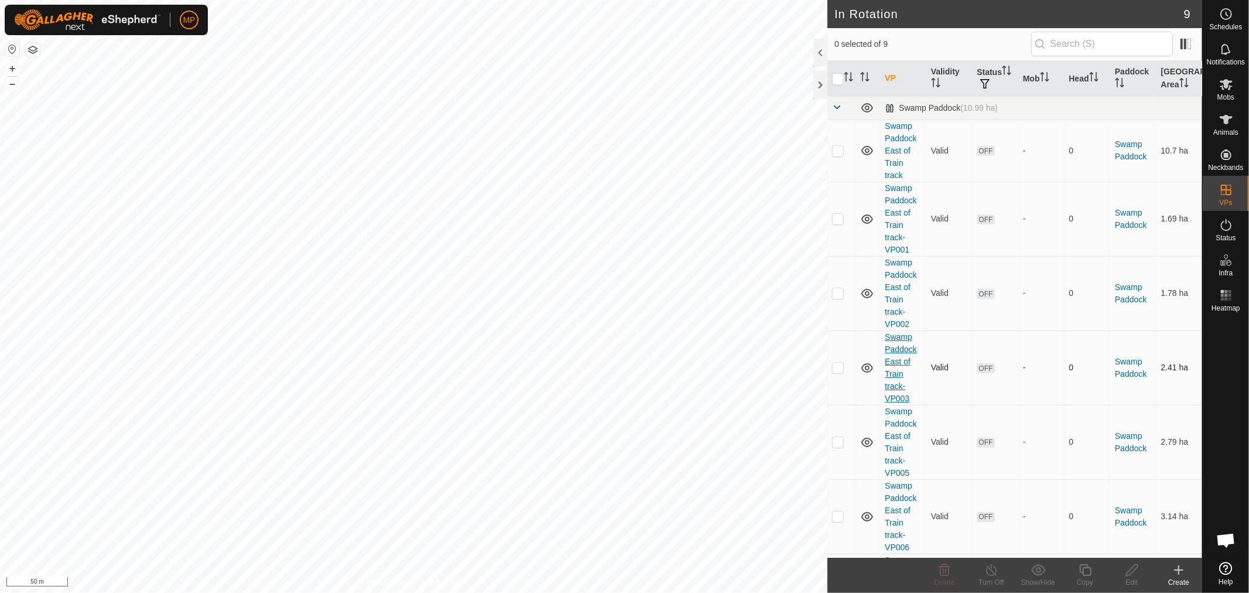
scroll to position [65, 0]
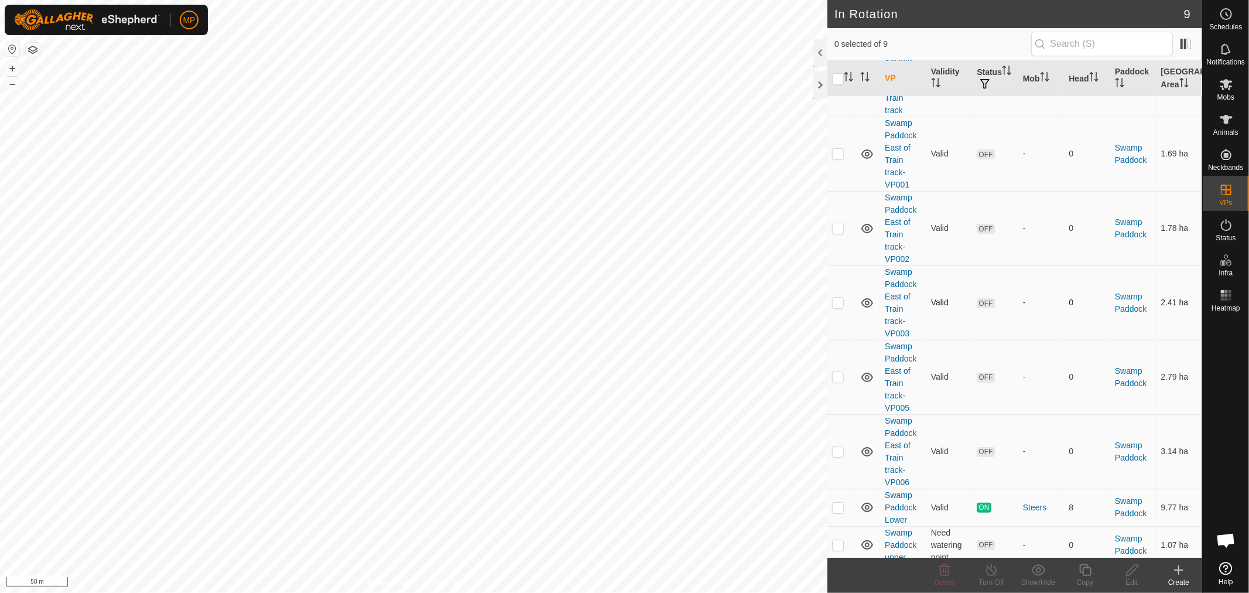
click at [836, 300] on p-checkbox at bounding box center [838, 302] width 12 height 9
checkbox input "true"
click at [1085, 572] on icon at bounding box center [1085, 570] width 15 height 14
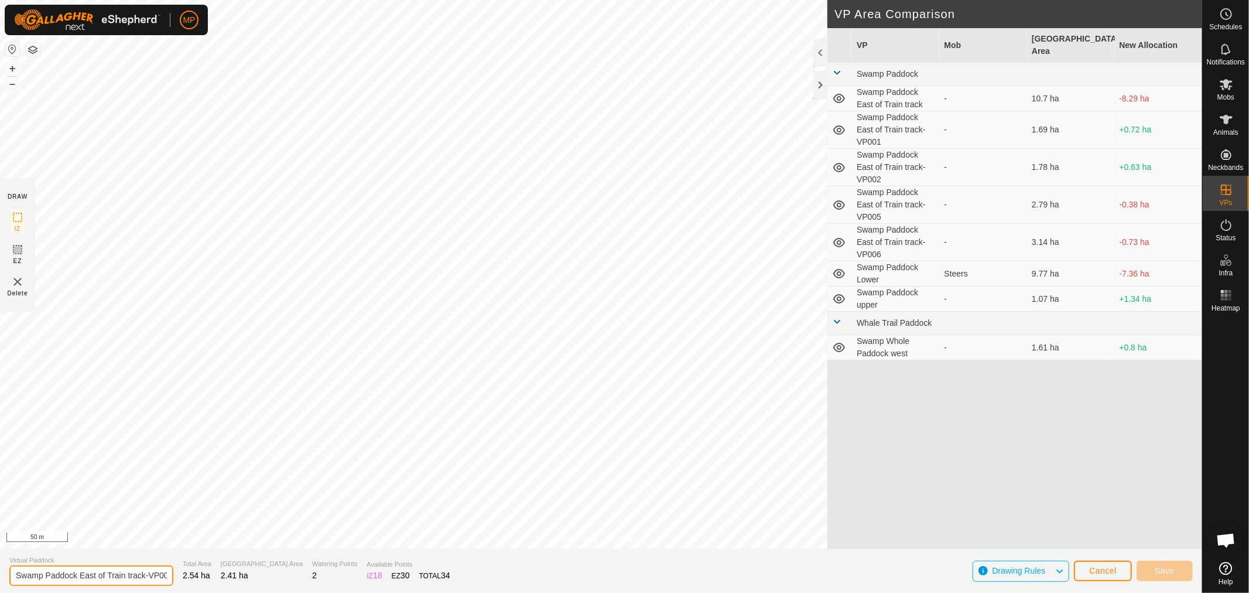
click at [156, 575] on input "Swamp Paddock East of Train track-VP007" at bounding box center [91, 575] width 164 height 20
type input "Swamp Paddock East of Train track-VP004"
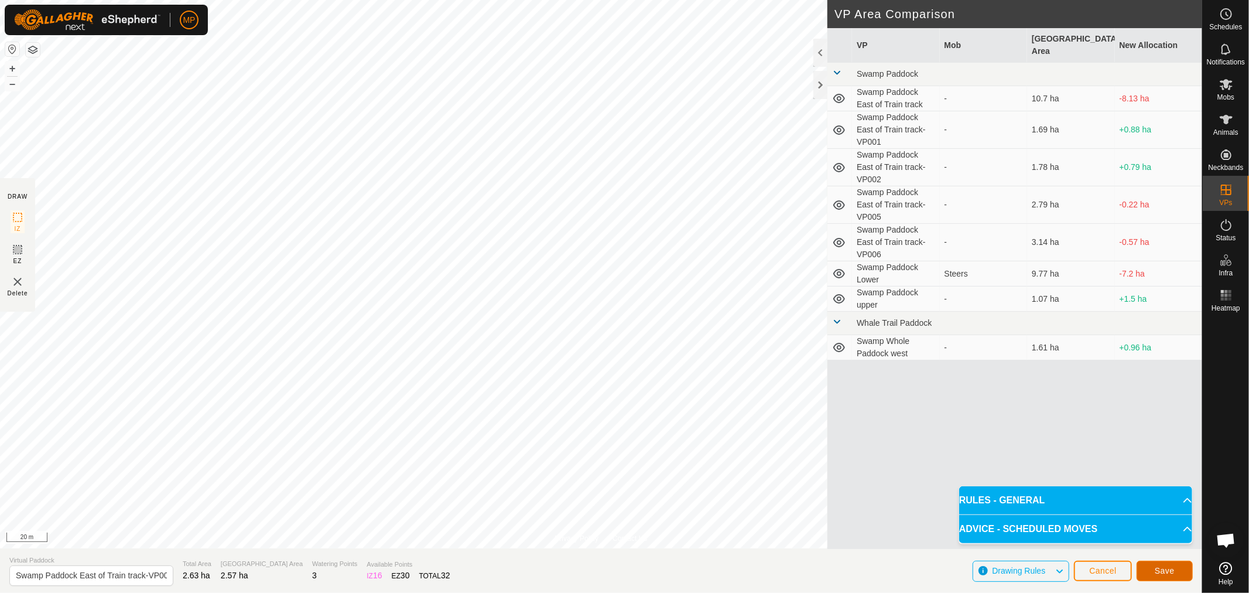
click at [1161, 568] on span "Save" at bounding box center [1165, 570] width 20 height 9
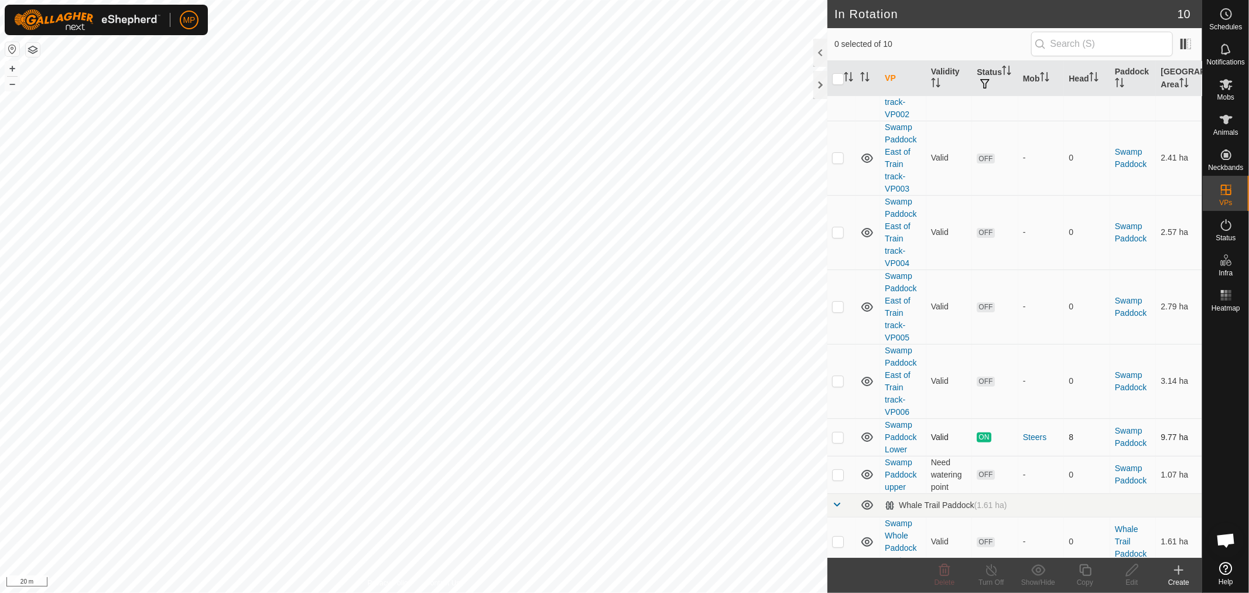
scroll to position [219, 0]
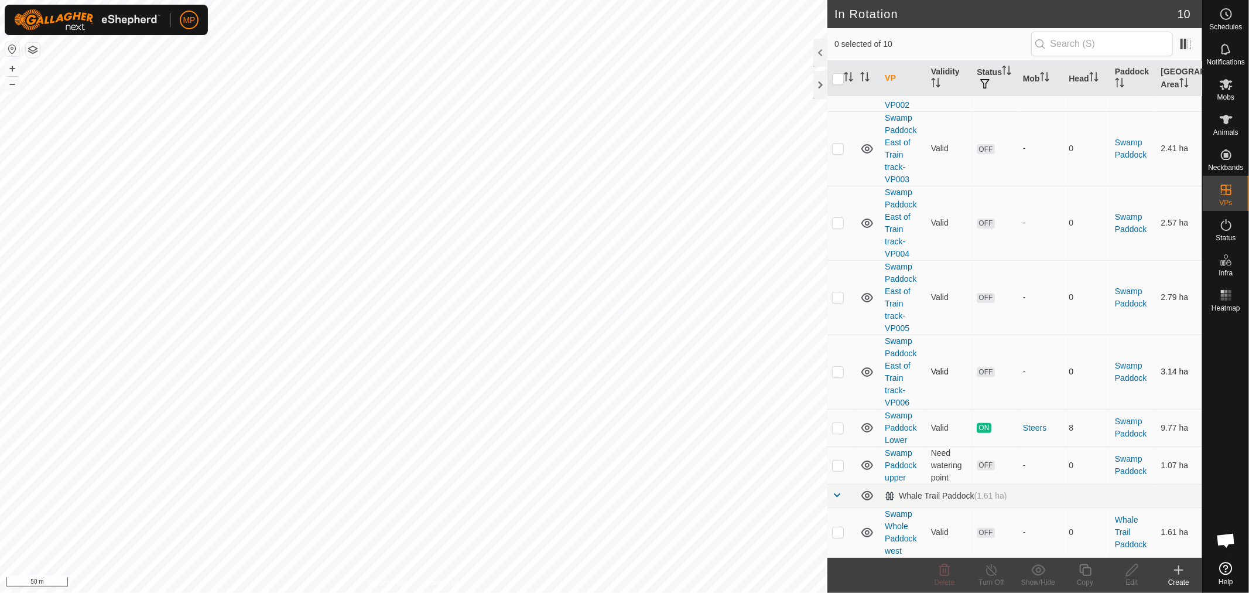
click at [842, 372] on p-checkbox at bounding box center [838, 371] width 12 height 9
checkbox input "false"
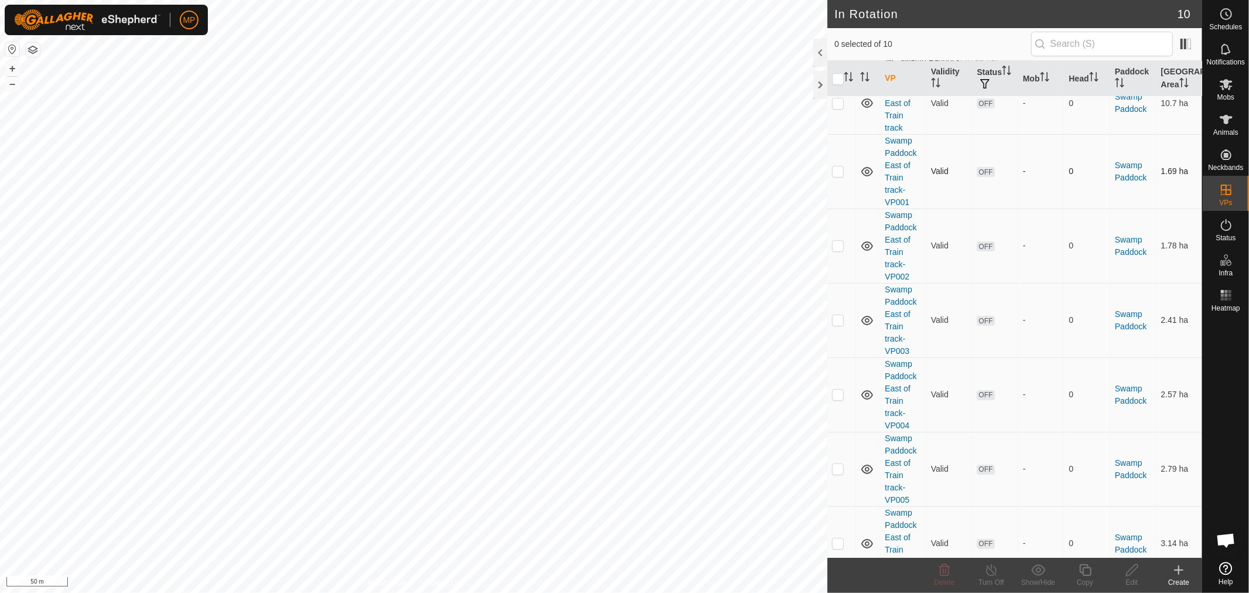
scroll to position [24, 0]
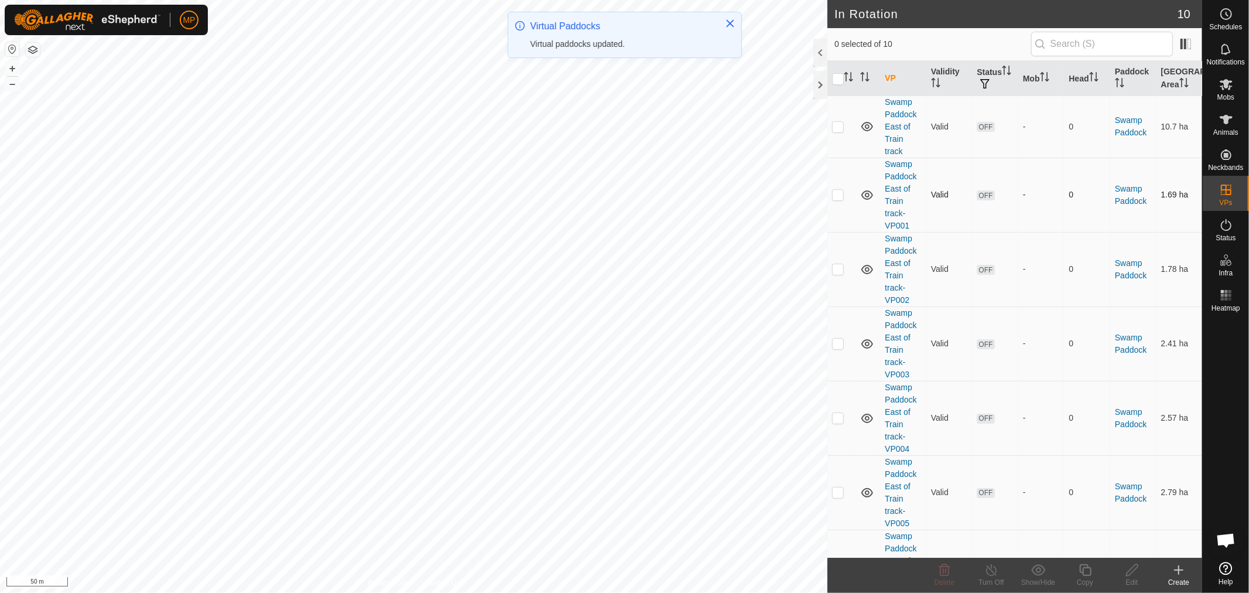
click at [836, 192] on p-checkbox at bounding box center [838, 194] width 12 height 9
checkbox input "true"
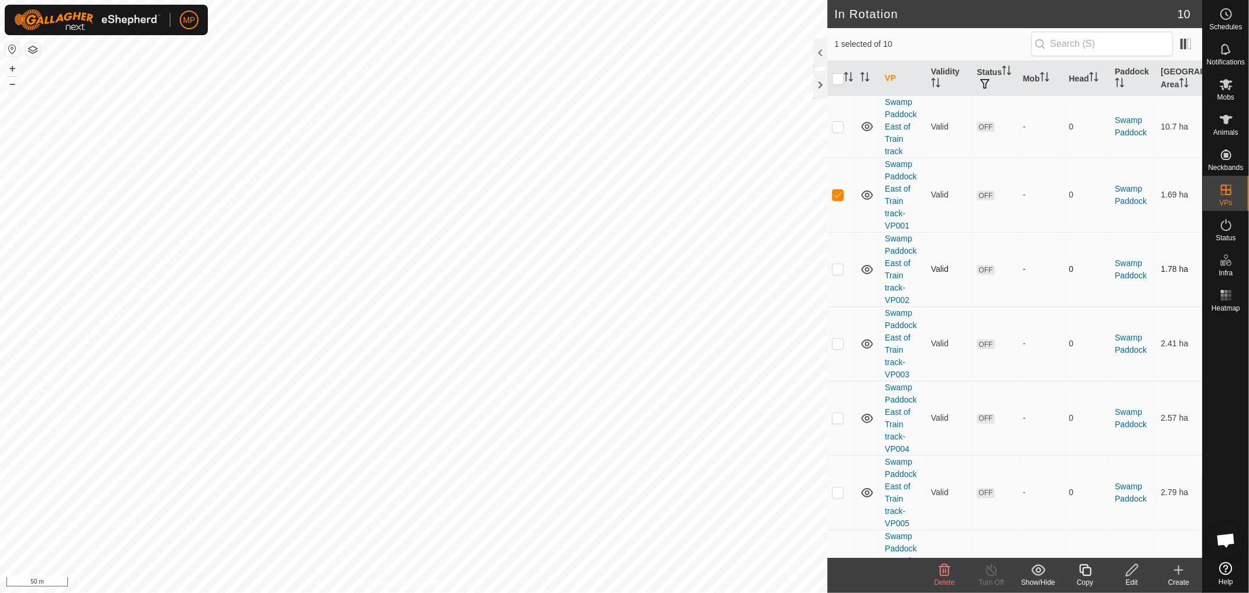
click at [836, 270] on p-checkbox at bounding box center [838, 268] width 12 height 9
checkbox input "true"
click at [836, 194] on p-checkbox at bounding box center [838, 194] width 12 height 9
checkbox input "false"
click at [835, 344] on p-checkbox at bounding box center [838, 342] width 12 height 9
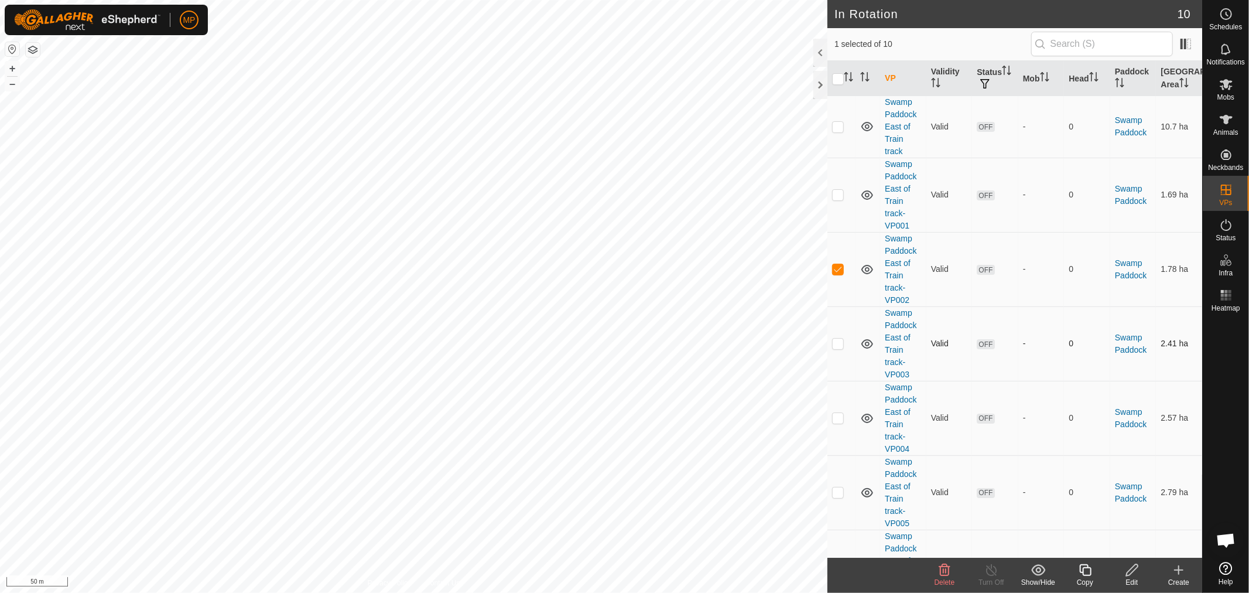
checkbox input "true"
click at [836, 269] on p-checkbox at bounding box center [838, 268] width 12 height 9
checkbox input "false"
click at [835, 418] on p-checkbox at bounding box center [838, 417] width 12 height 9
checkbox input "true"
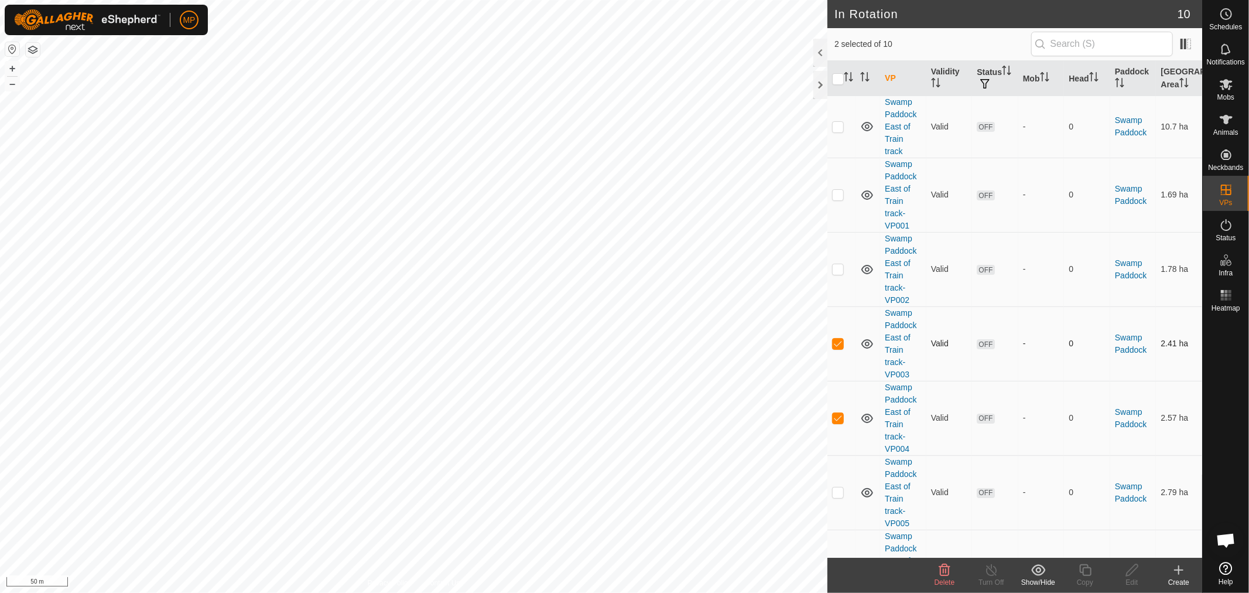
click at [839, 342] on p-checkbox at bounding box center [838, 342] width 12 height 9
checkbox input "false"
click at [835, 493] on p-checkbox at bounding box center [838, 491] width 12 height 9
checkbox input "true"
click at [836, 418] on p-checkbox at bounding box center [838, 417] width 12 height 9
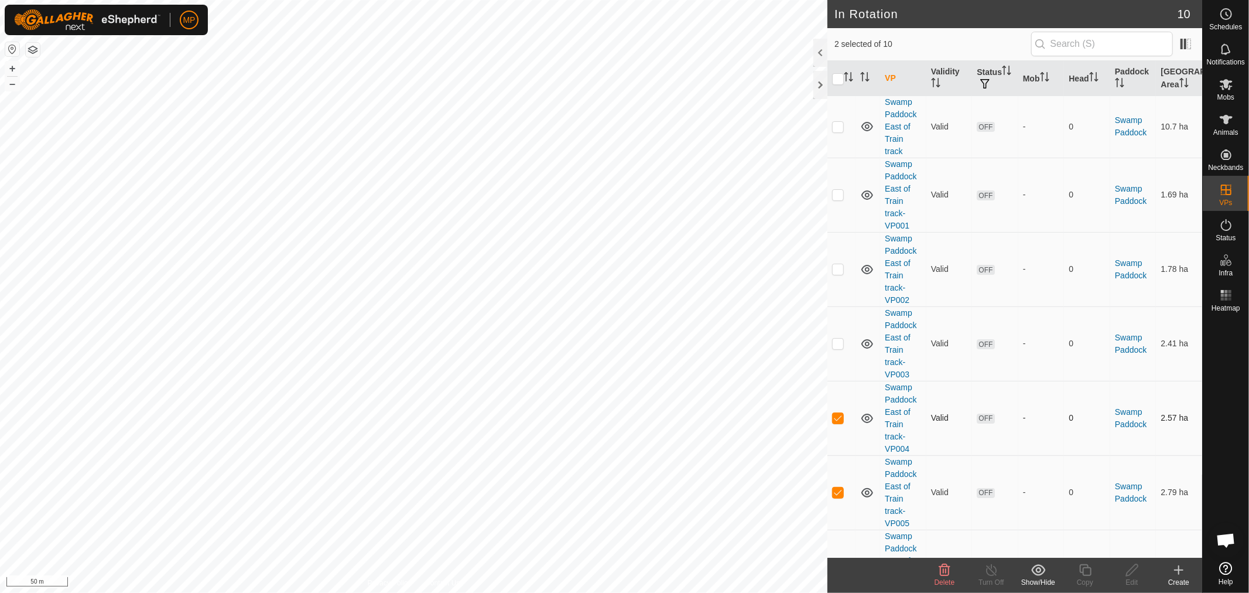
checkbox input "false"
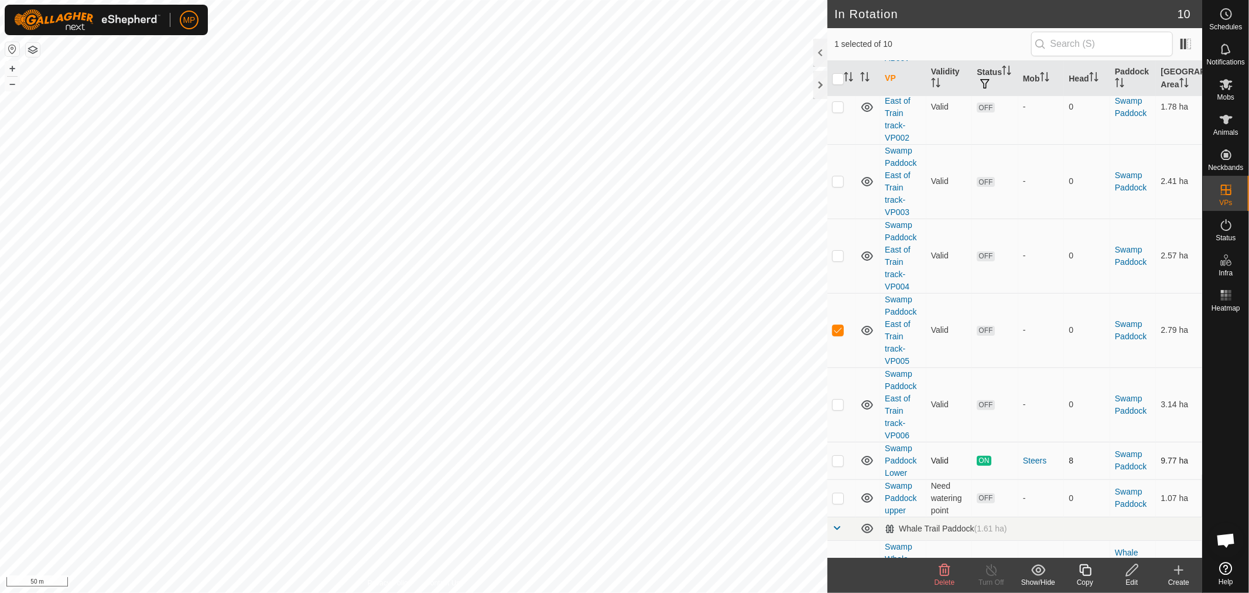
scroll to position [219, 0]
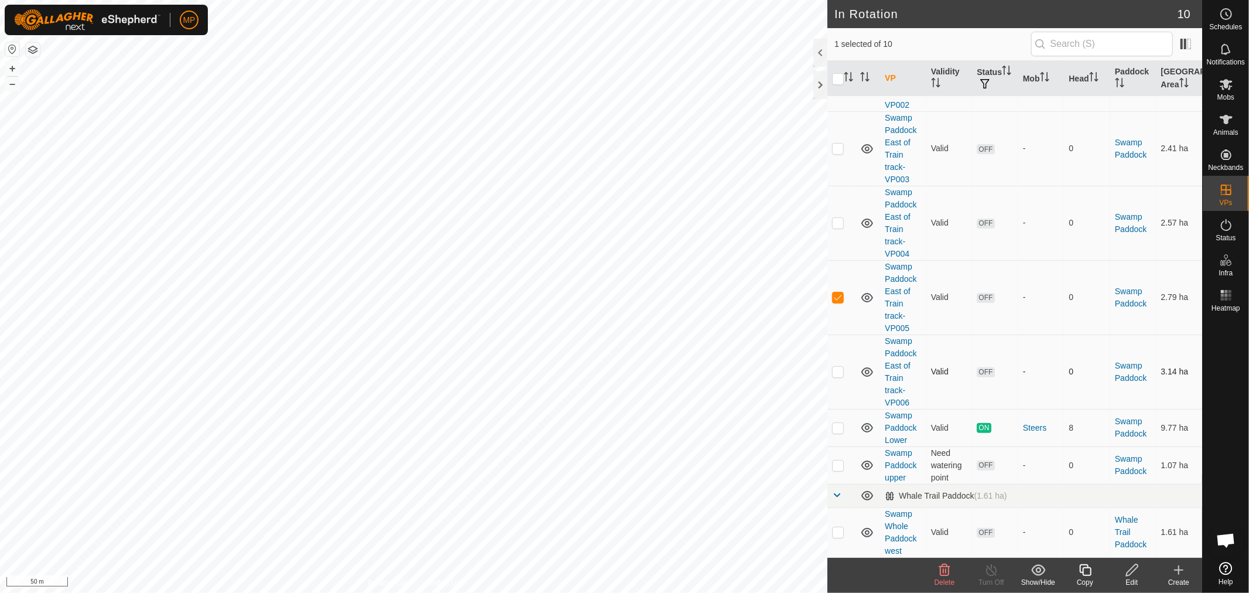
click at [836, 374] on p-checkbox at bounding box center [838, 371] width 12 height 9
checkbox input "true"
click at [836, 296] on p-checkbox at bounding box center [838, 296] width 12 height 9
checkbox input "false"
click at [834, 371] on p-checkbox at bounding box center [838, 371] width 12 height 9
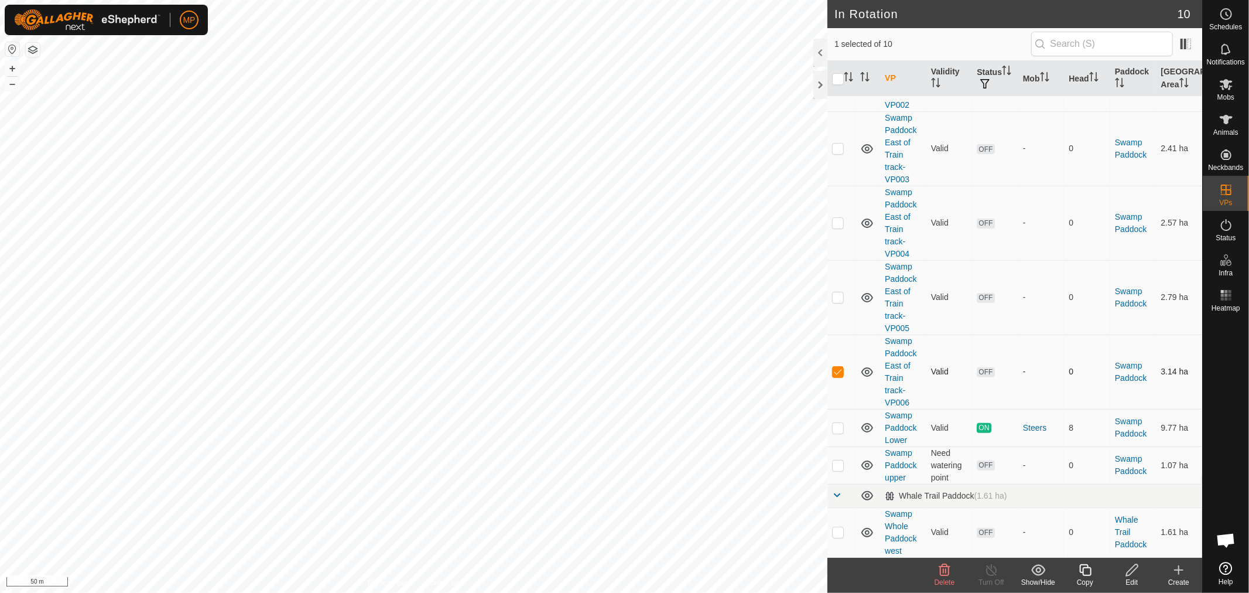
checkbox input "false"
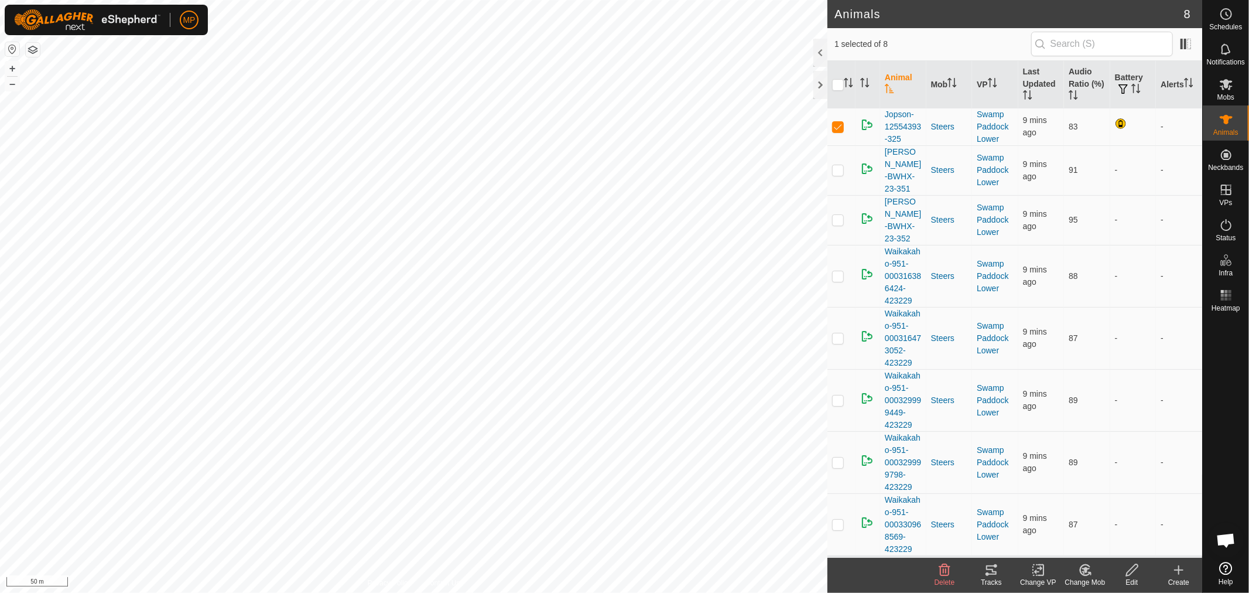
click at [989, 575] on icon at bounding box center [991, 570] width 14 height 14
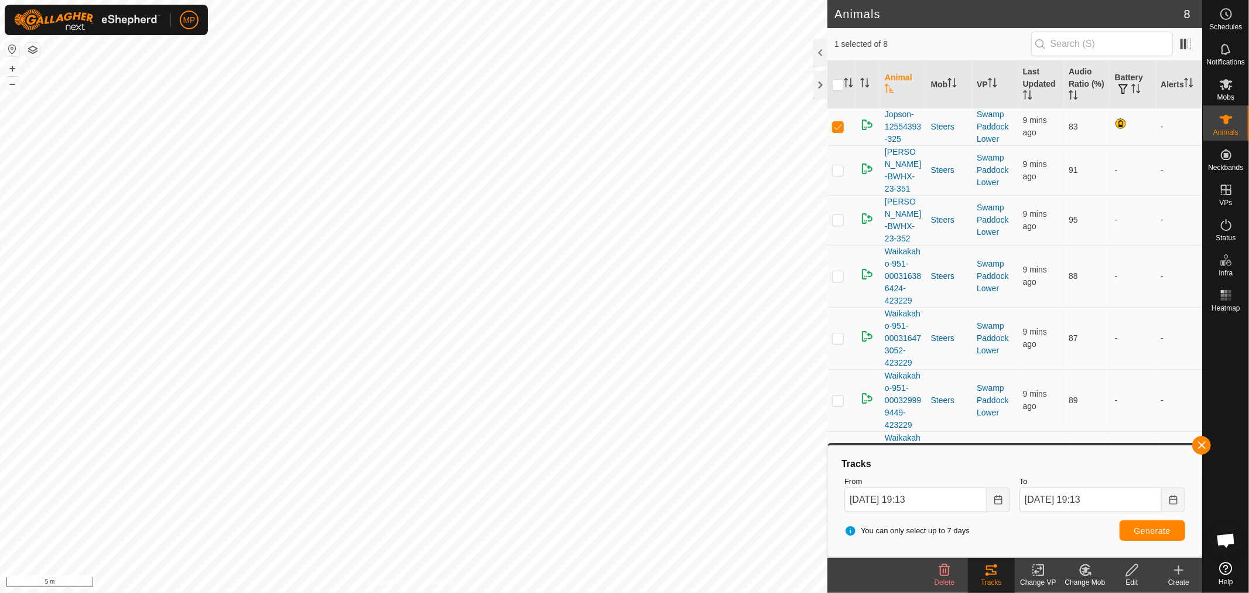
click at [276, 592] on html "MP Schedules Notifications Mobs Animals Neckbands VPs Status Infra Heatmap Help…" at bounding box center [624, 296] width 1249 height 593
click at [839, 124] on p-checkbox at bounding box center [838, 126] width 12 height 9
checkbox input "false"
click at [836, 271] on p-checkbox at bounding box center [838, 275] width 12 height 9
click at [1160, 531] on span "Generate" at bounding box center [1152, 530] width 36 height 9
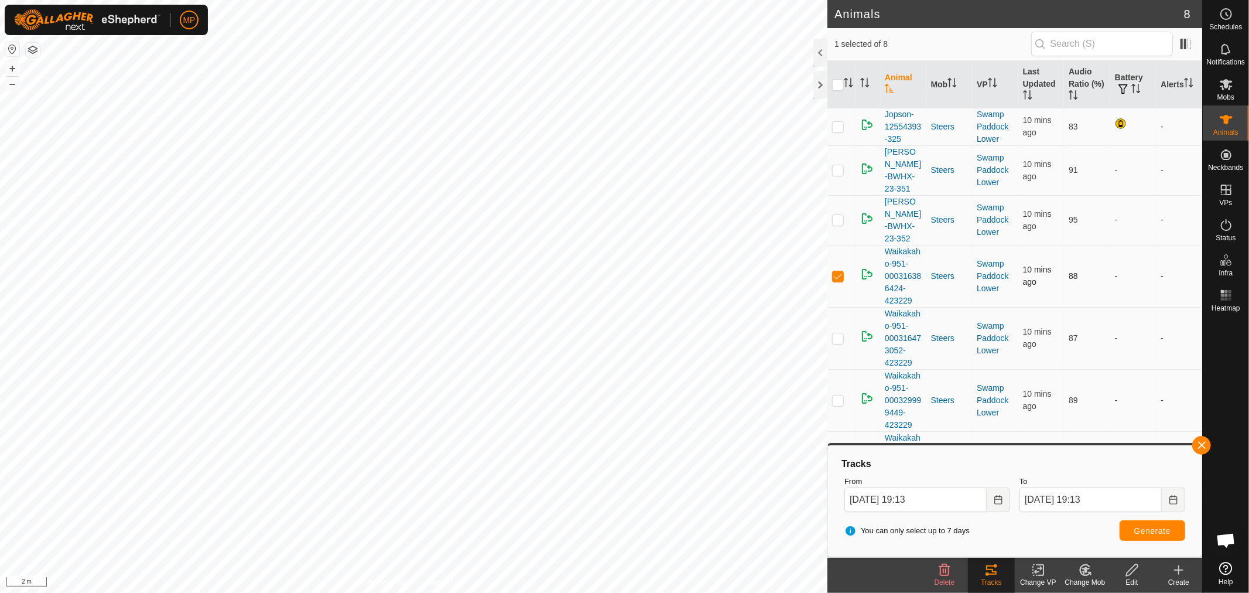
click at [835, 271] on p-checkbox at bounding box center [838, 275] width 12 height 9
checkbox input "false"
click at [836, 215] on p-checkbox at bounding box center [838, 219] width 12 height 9
click at [1157, 527] on span "Generate" at bounding box center [1152, 530] width 36 height 9
click at [1198, 443] on button "button" at bounding box center [1201, 445] width 19 height 19
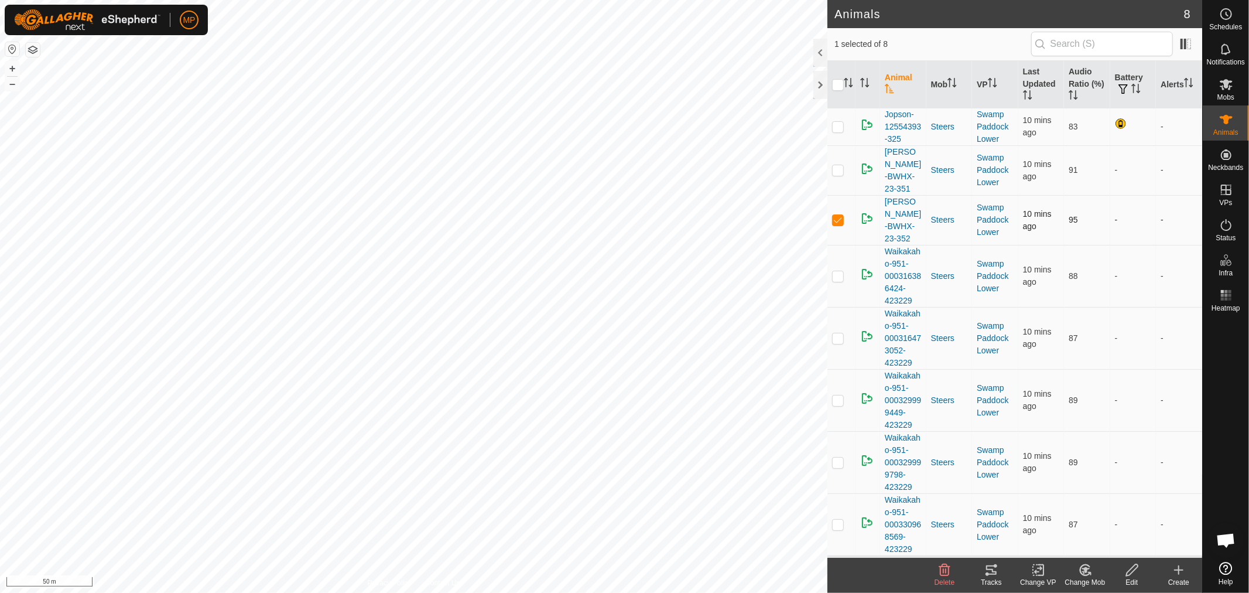
click at [838, 215] on p-checkbox at bounding box center [838, 219] width 12 height 9
checkbox input "false"
click at [1230, 16] on circle at bounding box center [1226, 14] width 11 height 11
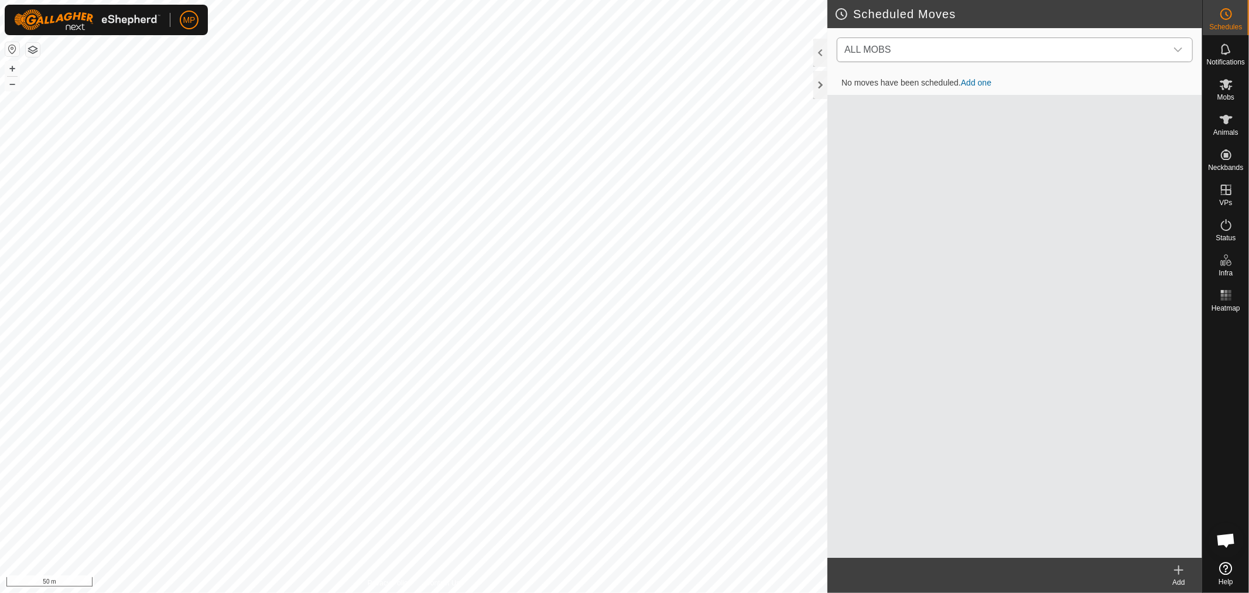
click at [1181, 49] on icon "dropdown trigger" at bounding box center [1178, 49] width 8 height 5
click at [877, 109] on li "Steers (8) 0 move" at bounding box center [1015, 110] width 355 height 24
click at [1179, 575] on icon at bounding box center [1179, 570] width 14 height 14
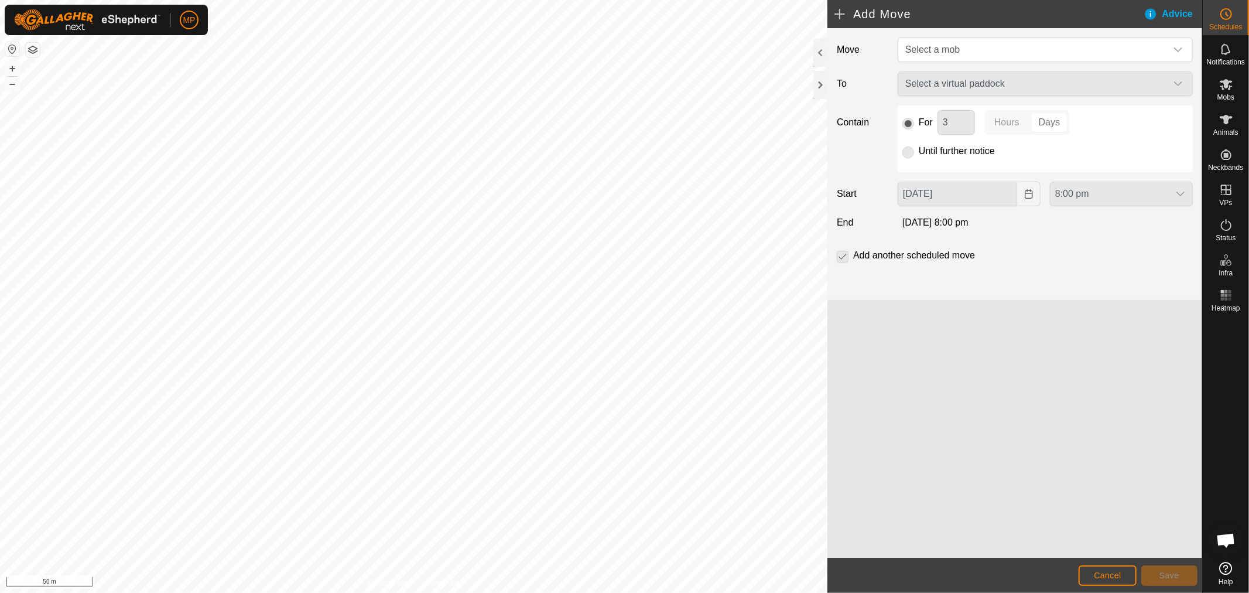
click at [1179, 83] on div "Select a virtual paddock" at bounding box center [1045, 83] width 305 height 25
click at [1172, 80] on div "Select a virtual paddock" at bounding box center [1045, 83] width 305 height 25
click at [1151, 42] on span "Select a mob" at bounding box center [1034, 49] width 266 height 23
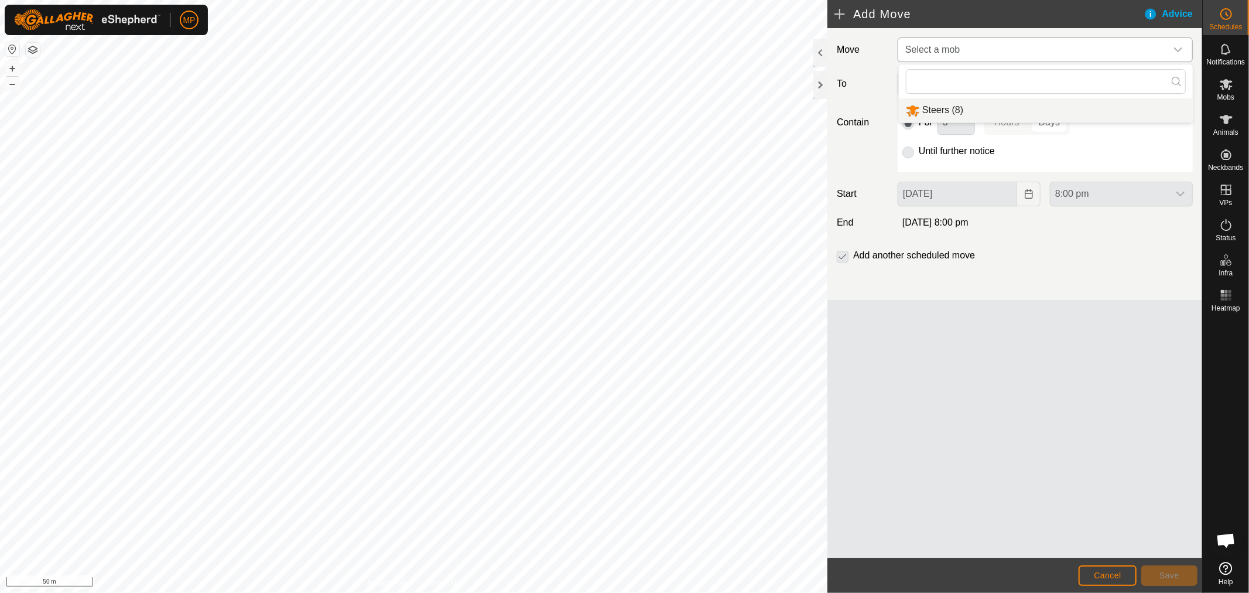
click at [993, 115] on li "Steers (8)" at bounding box center [1046, 110] width 294 height 24
click at [1147, 76] on span "Select a virtual paddock" at bounding box center [1034, 84] width 266 height 23
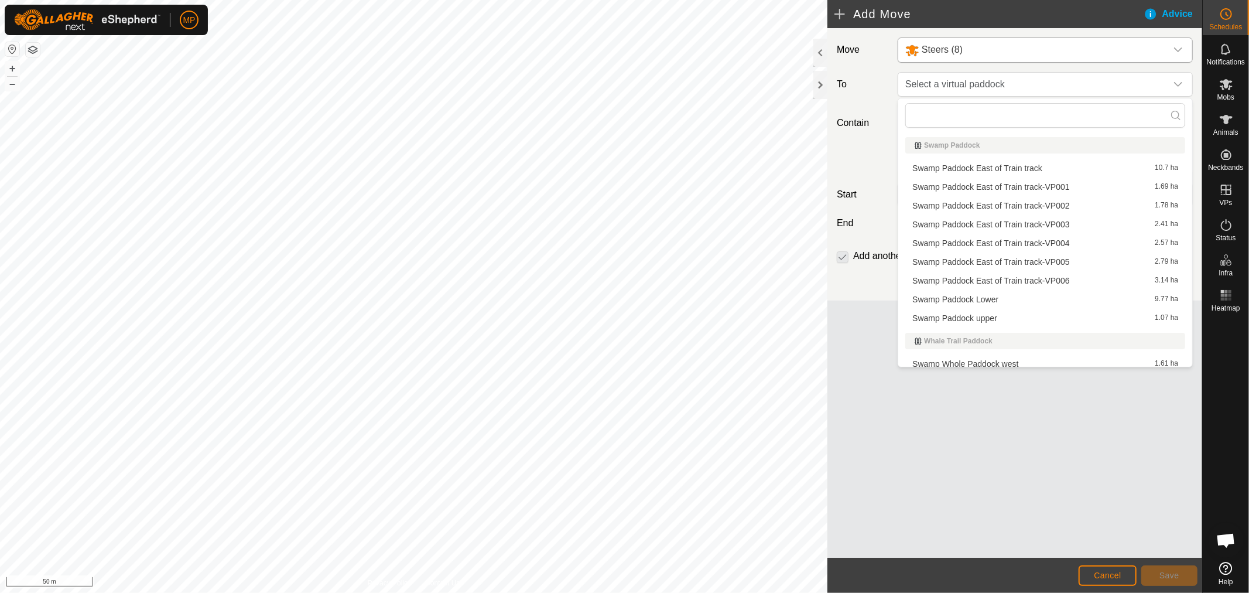
click at [1017, 184] on li "Swamp Paddock East of Train track-VP001 1.69 ha" at bounding box center [1045, 187] width 280 height 18
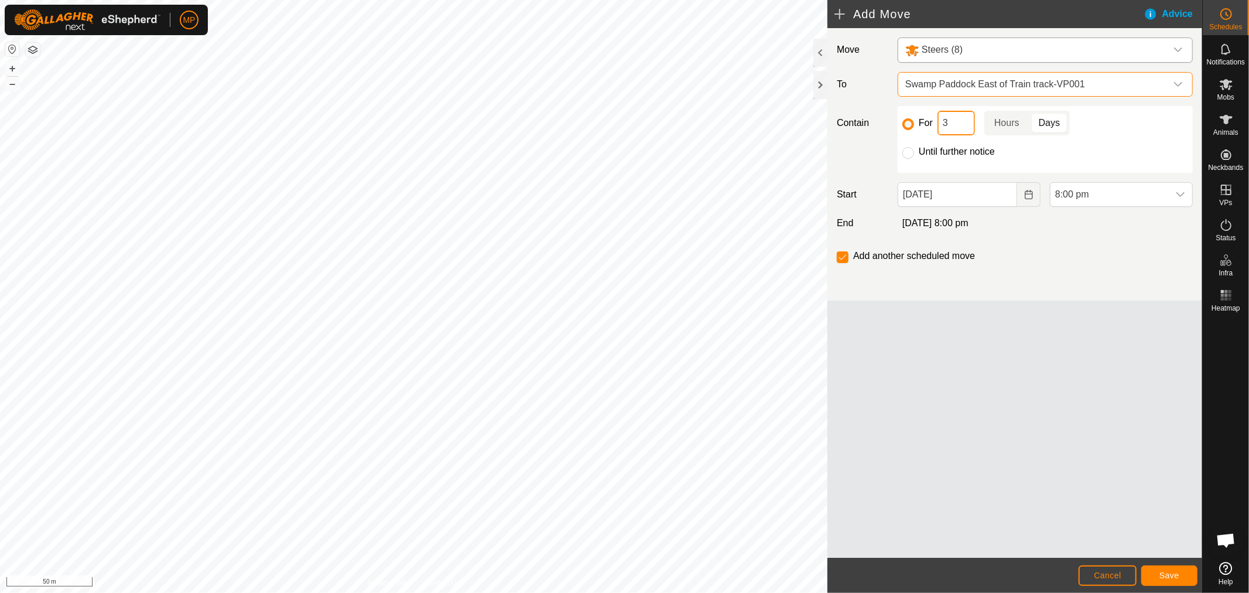
click at [959, 124] on input "3" at bounding box center [956, 123] width 37 height 25
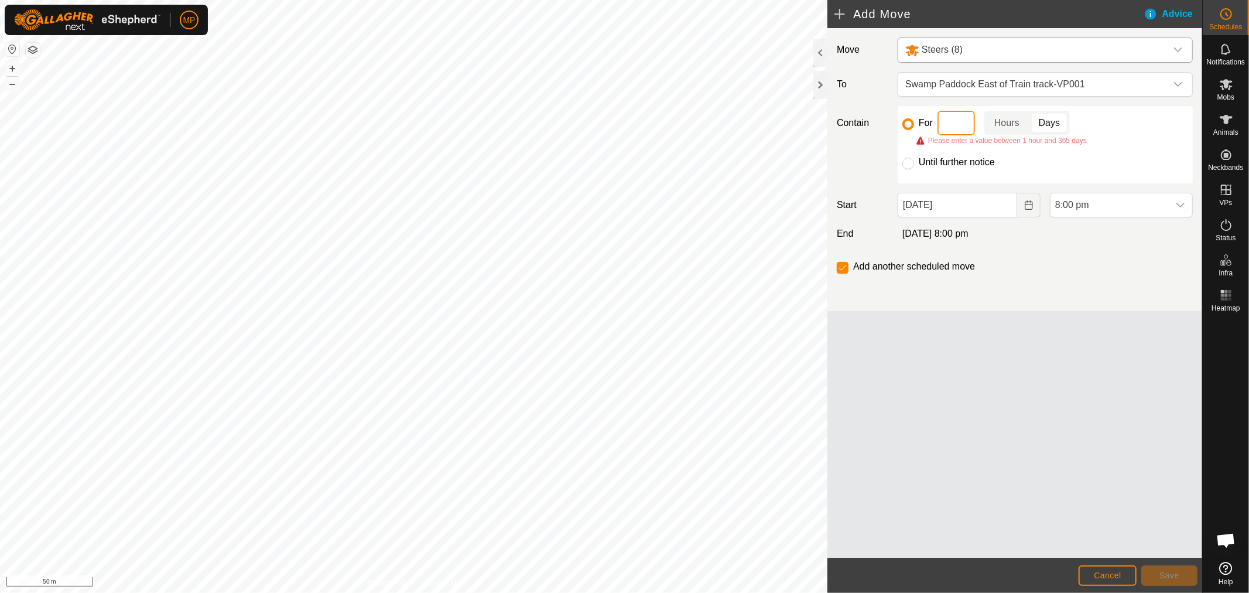
type input "7"
type input "5"
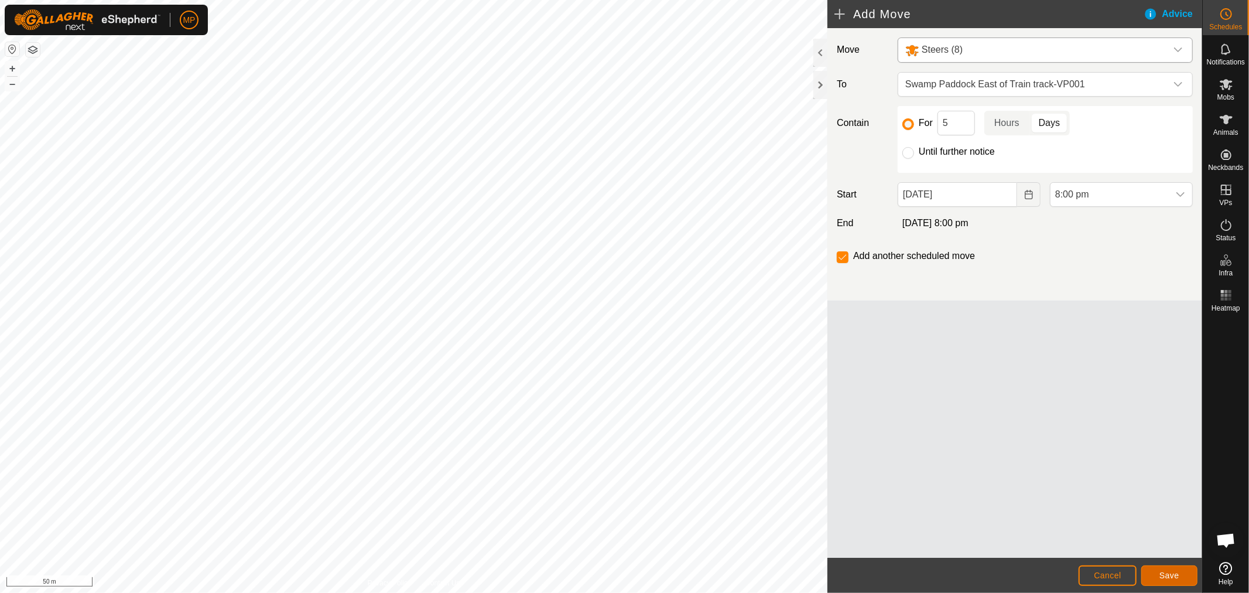
click at [1169, 572] on span "Save" at bounding box center [1170, 574] width 20 height 9
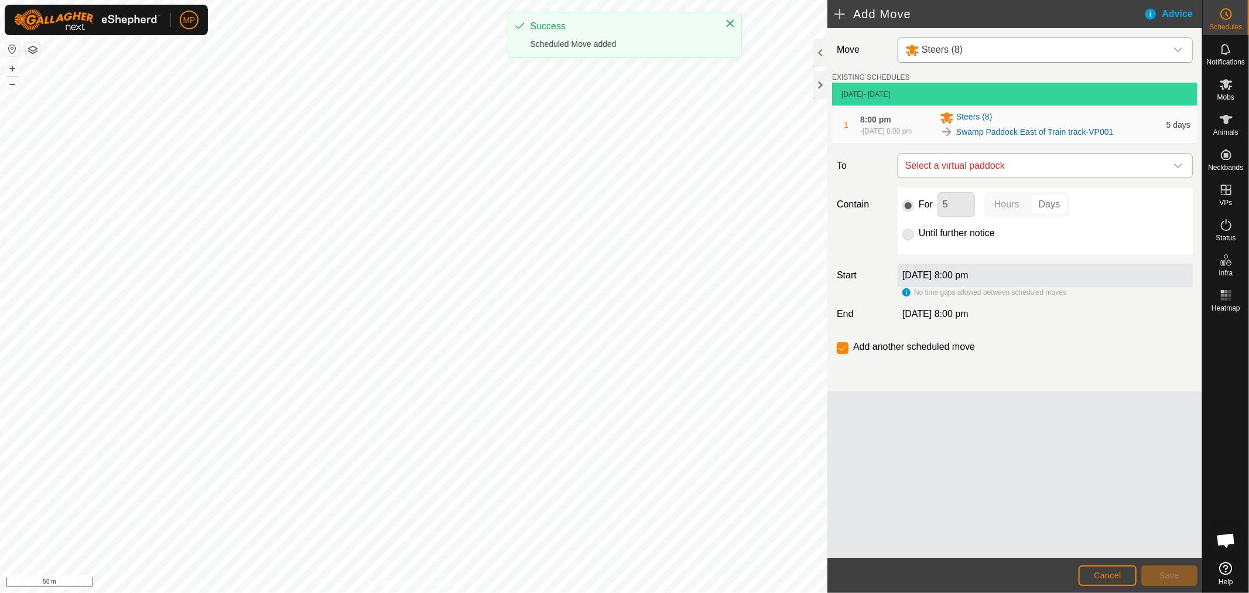
click at [1178, 162] on icon "dropdown trigger" at bounding box center [1178, 165] width 9 height 9
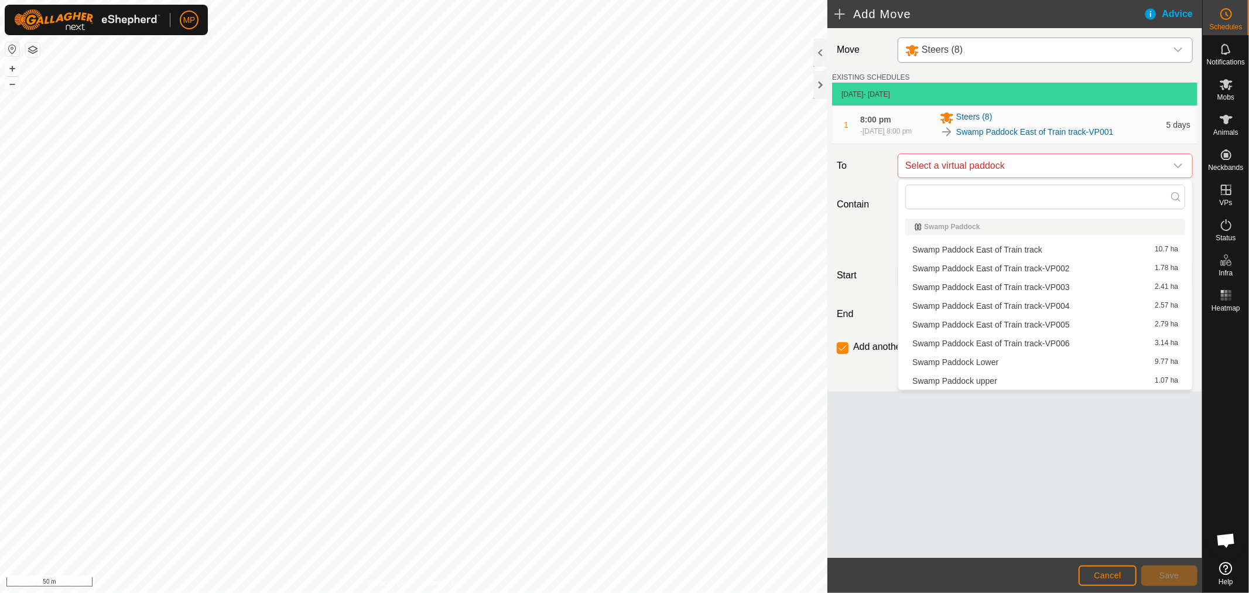
click at [1023, 268] on li "Swamp Paddock East of Train track-VP002 1.78 ha" at bounding box center [1045, 268] width 280 height 18
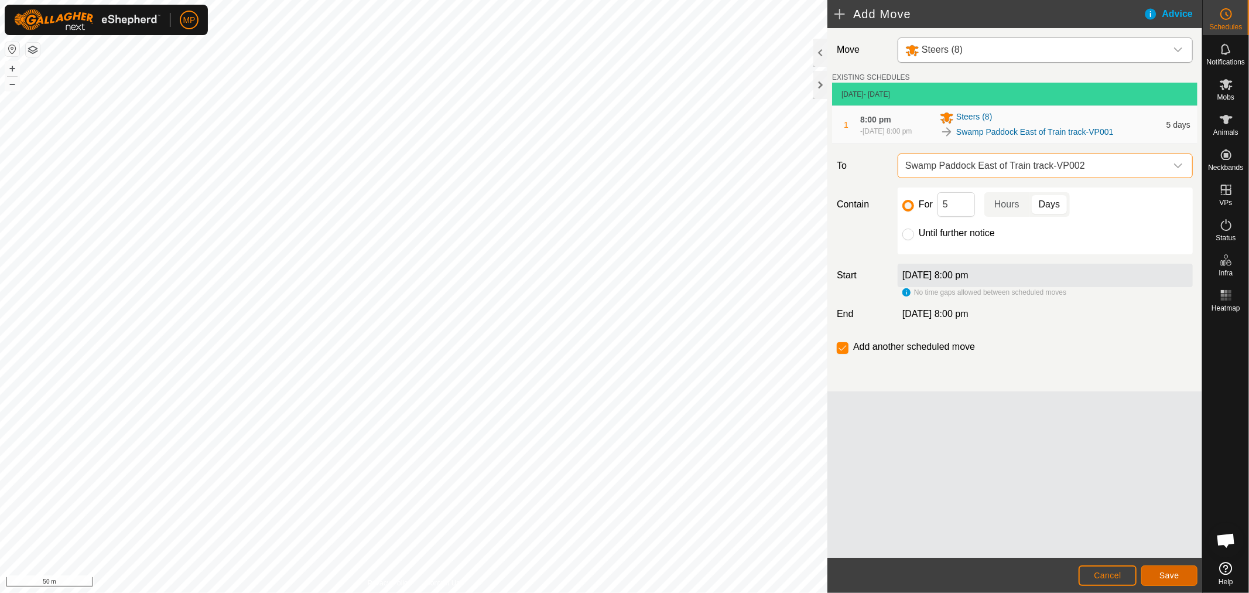
click at [1158, 572] on button "Save" at bounding box center [1169, 575] width 56 height 20
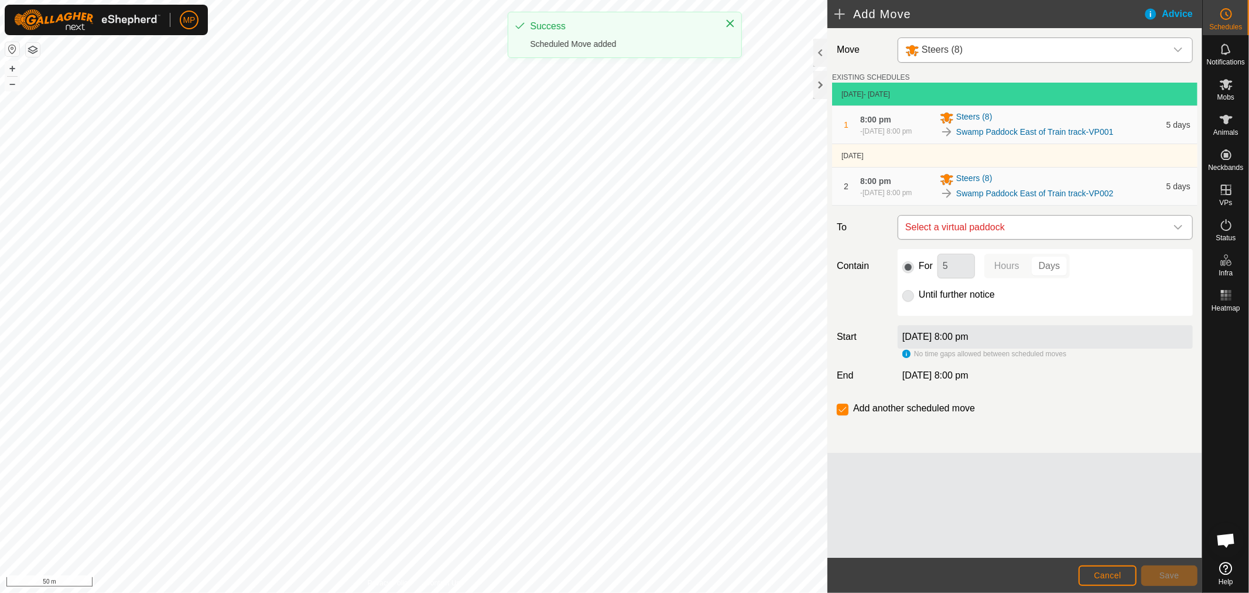
click at [1175, 229] on icon "dropdown trigger" at bounding box center [1178, 227] width 9 height 9
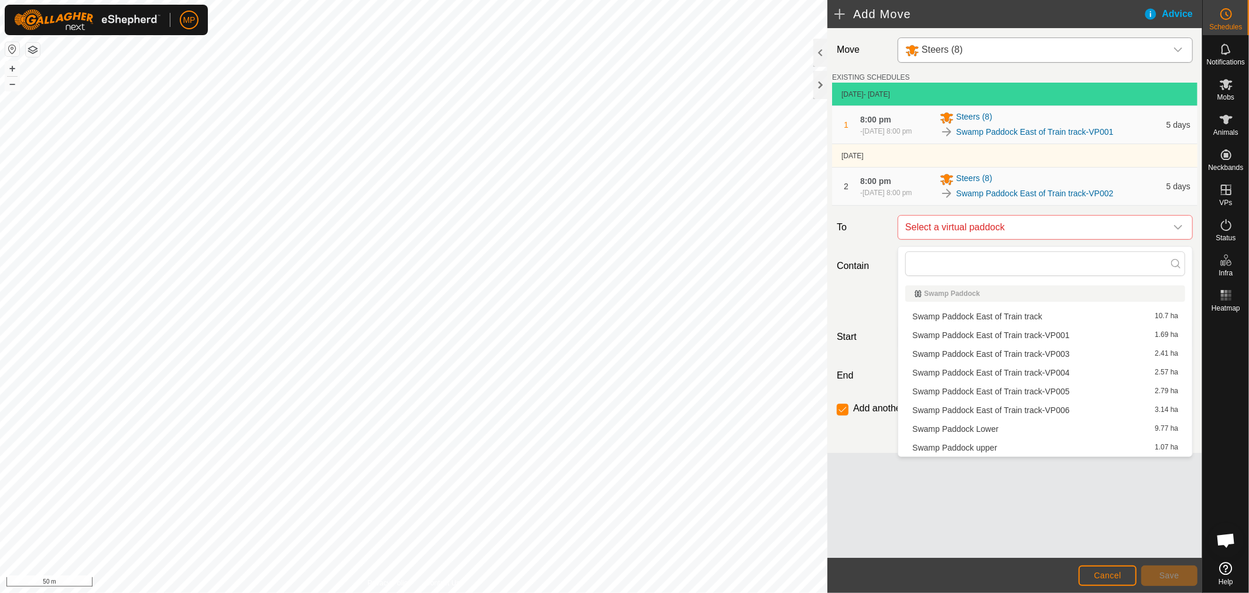
click at [1042, 351] on li "Swamp Paddock East of Train track-VP003 2.41 ha" at bounding box center [1045, 354] width 280 height 18
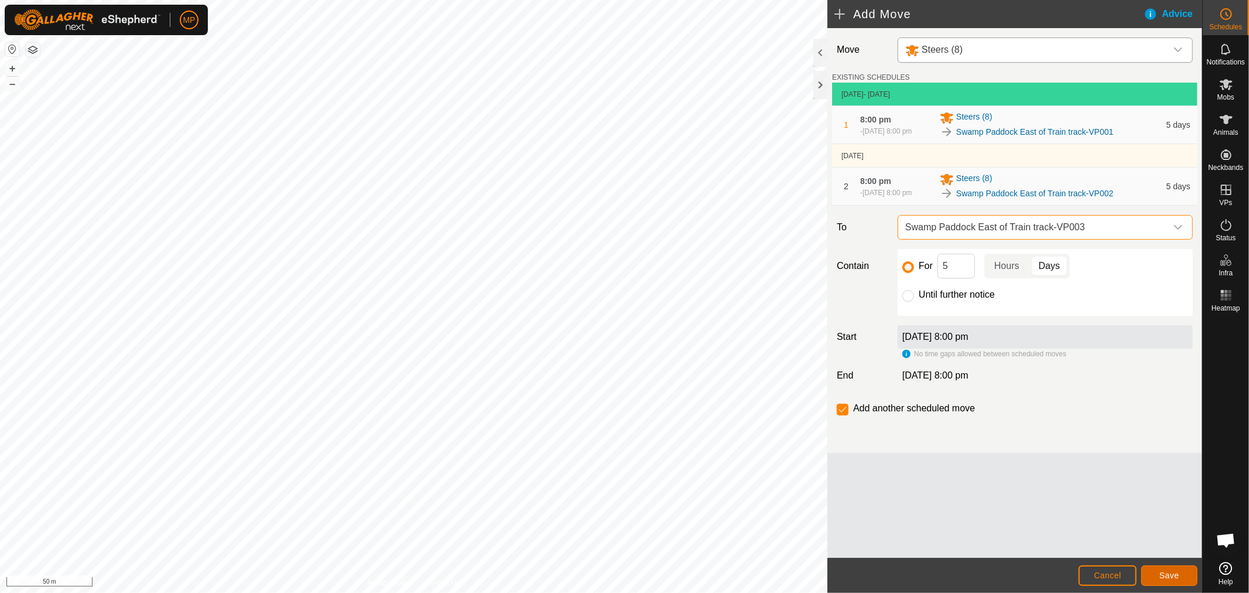
click at [1161, 576] on span "Save" at bounding box center [1170, 574] width 20 height 9
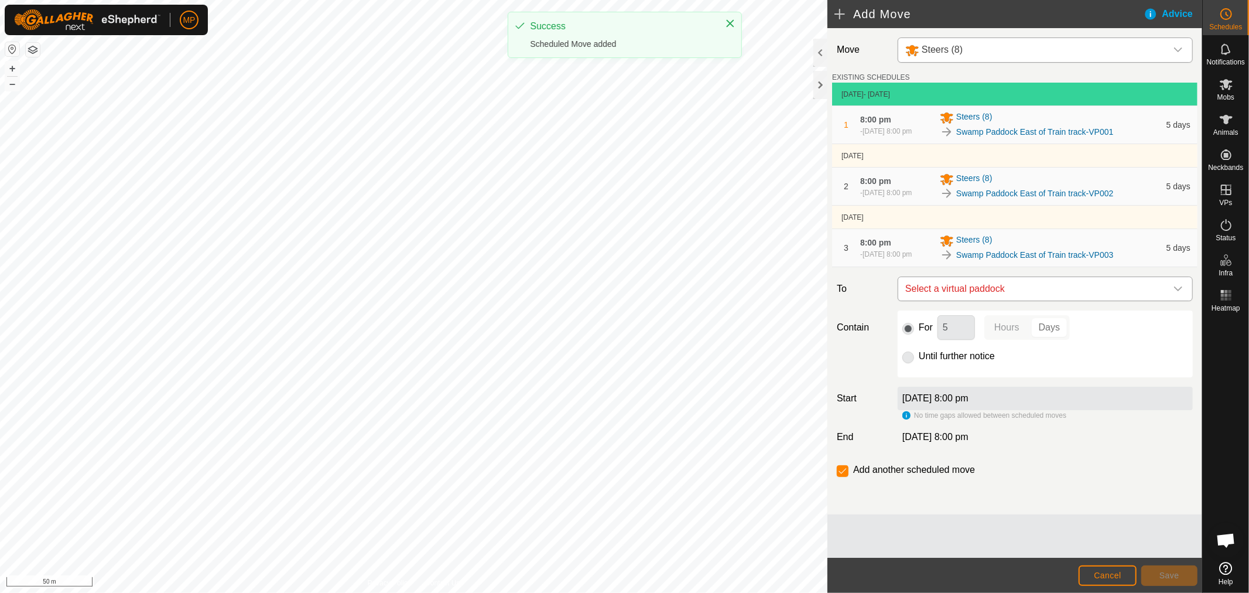
click at [1175, 291] on icon "dropdown trigger" at bounding box center [1178, 288] width 8 height 5
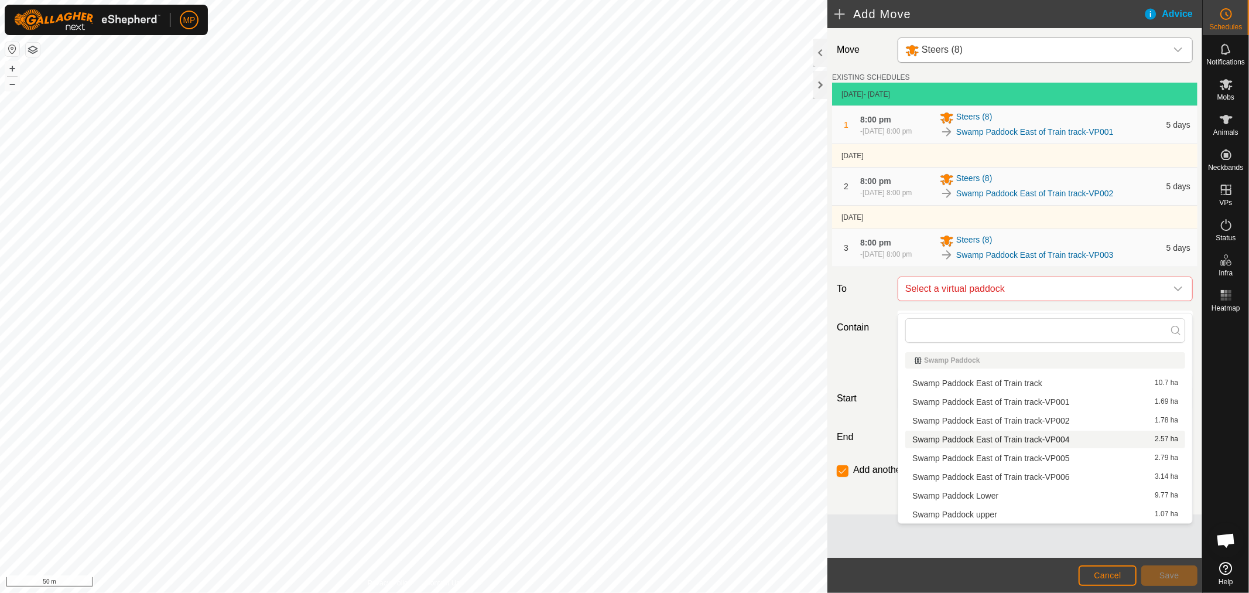
click at [1028, 441] on li "Swamp Paddock East of Train track-VP004 2.57 ha" at bounding box center [1045, 439] width 280 height 18
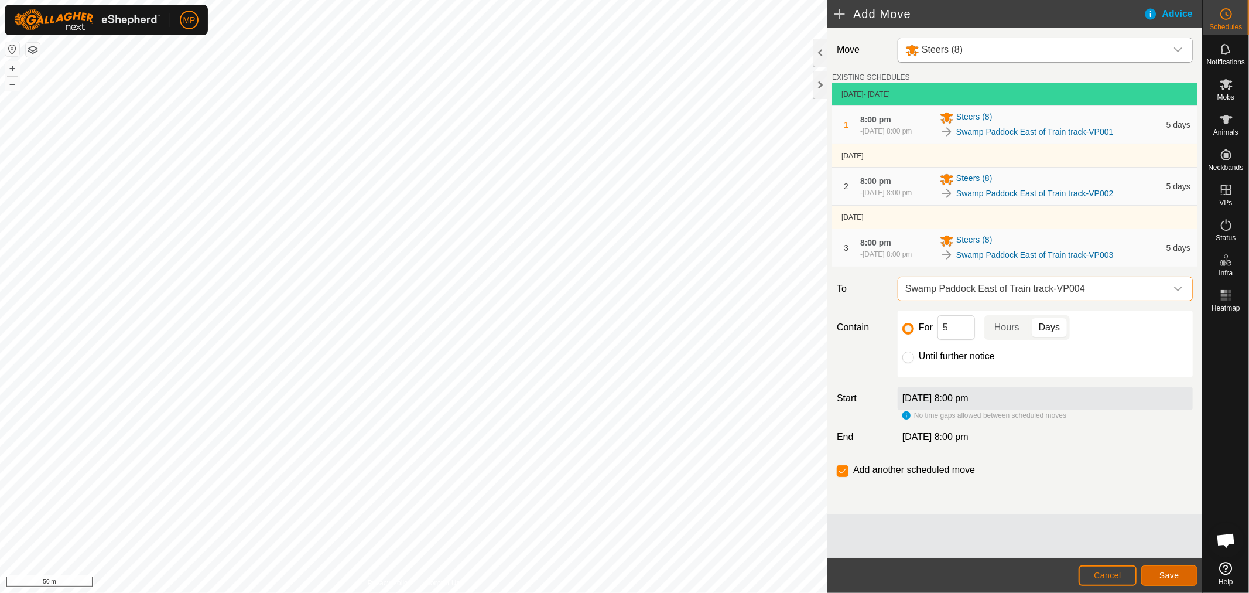
click at [1163, 577] on span "Save" at bounding box center [1170, 574] width 20 height 9
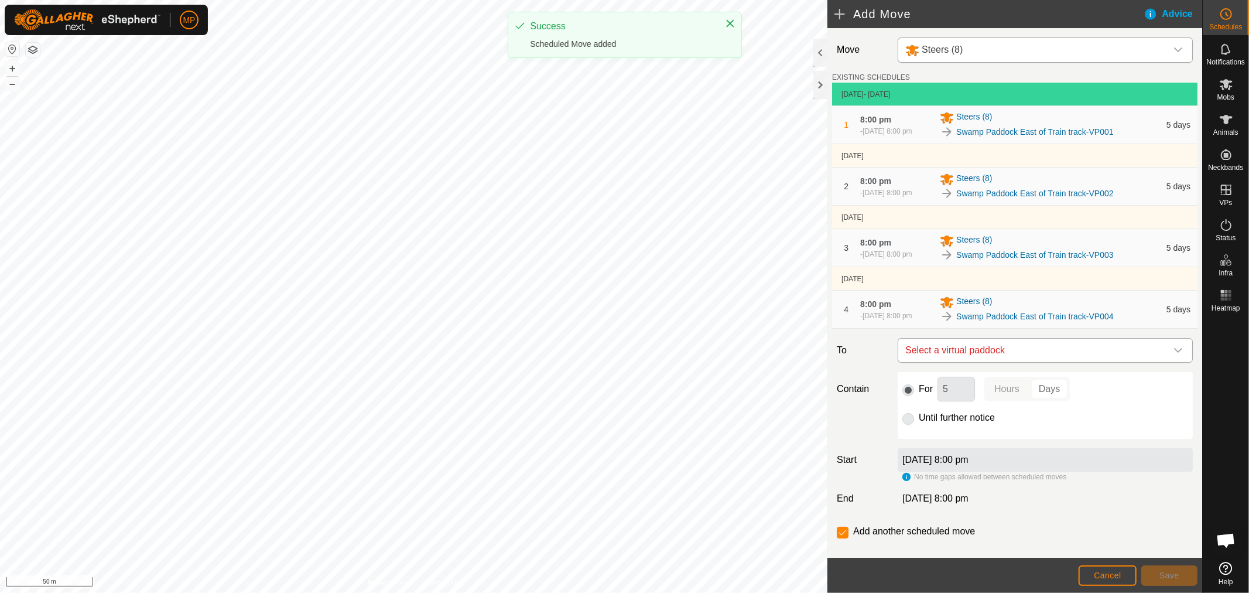
click at [1174, 353] on icon "dropdown trigger" at bounding box center [1178, 350] width 8 height 5
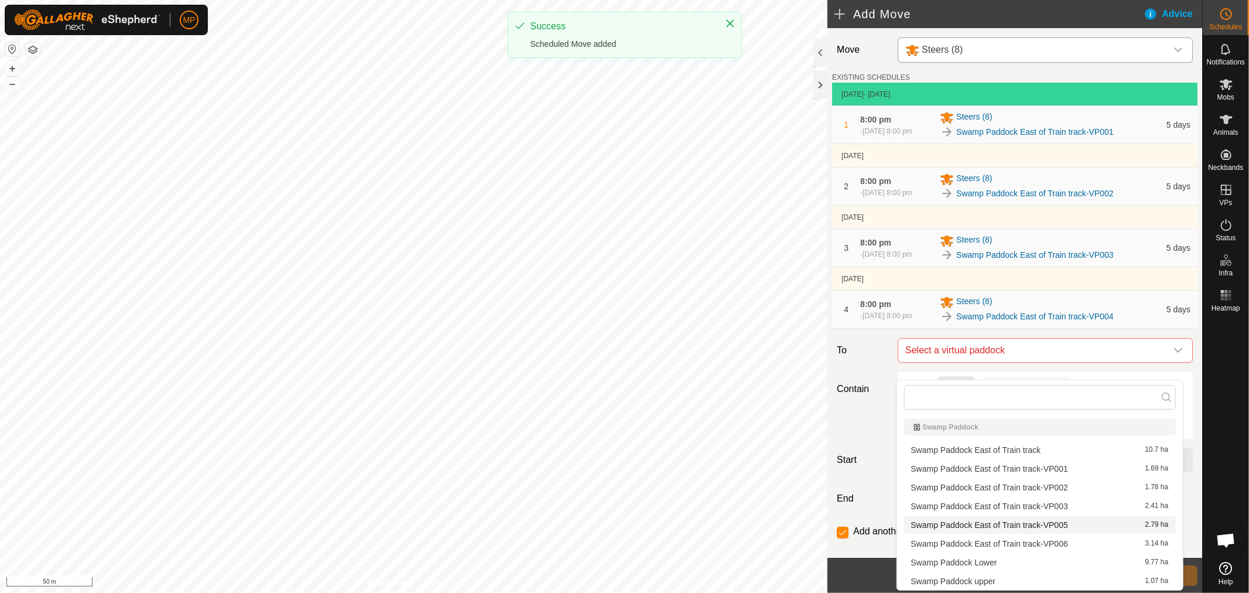
click at [1037, 522] on li "Swamp Paddock East of Train track-VP005 2.79 ha" at bounding box center [1040, 525] width 272 height 18
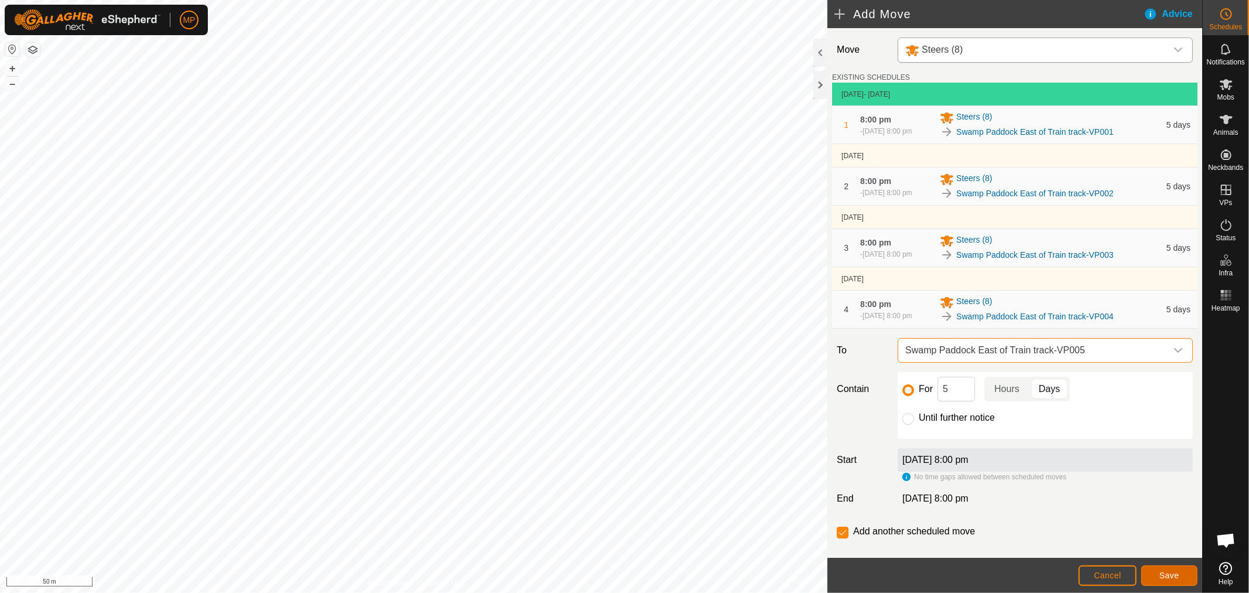
click at [1172, 577] on span "Save" at bounding box center [1170, 574] width 20 height 9
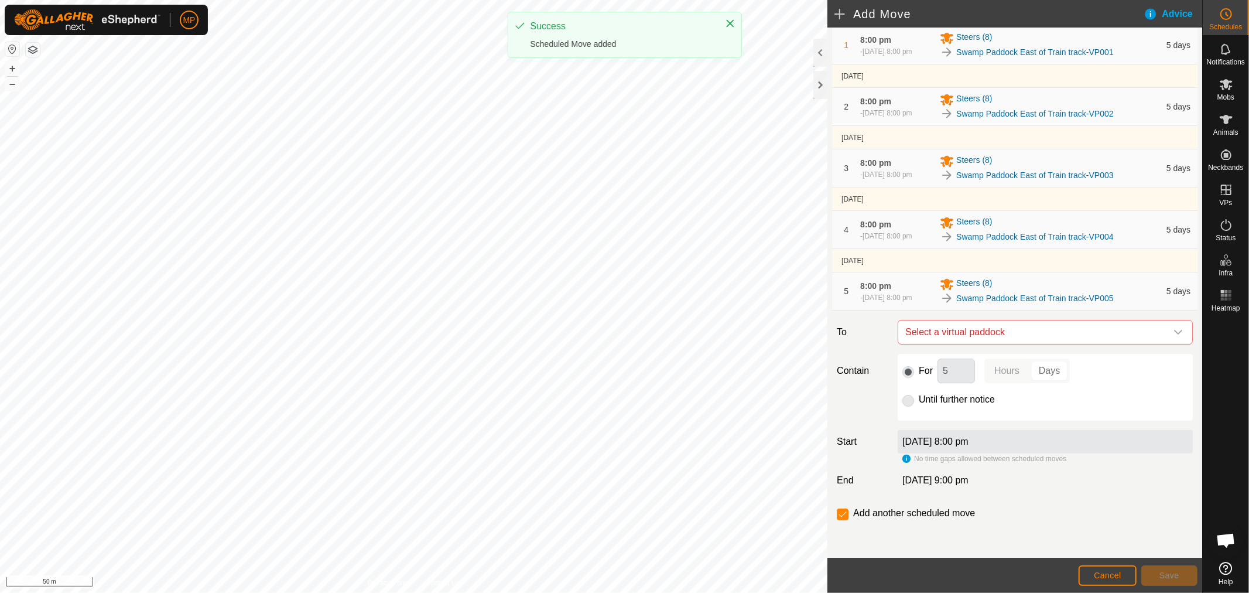
scroll to position [101, 0]
click at [1174, 330] on icon "dropdown trigger" at bounding box center [1178, 331] width 9 height 9
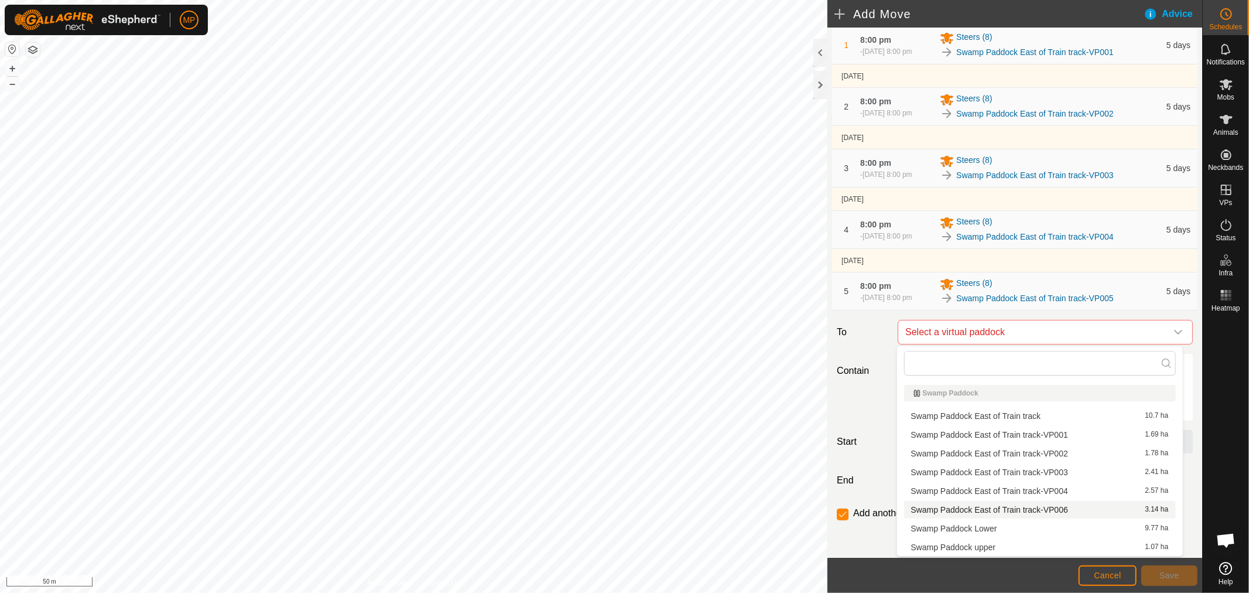
click at [1080, 505] on li "Swamp Paddock East of Train track-VP006 3.14 ha" at bounding box center [1040, 510] width 272 height 18
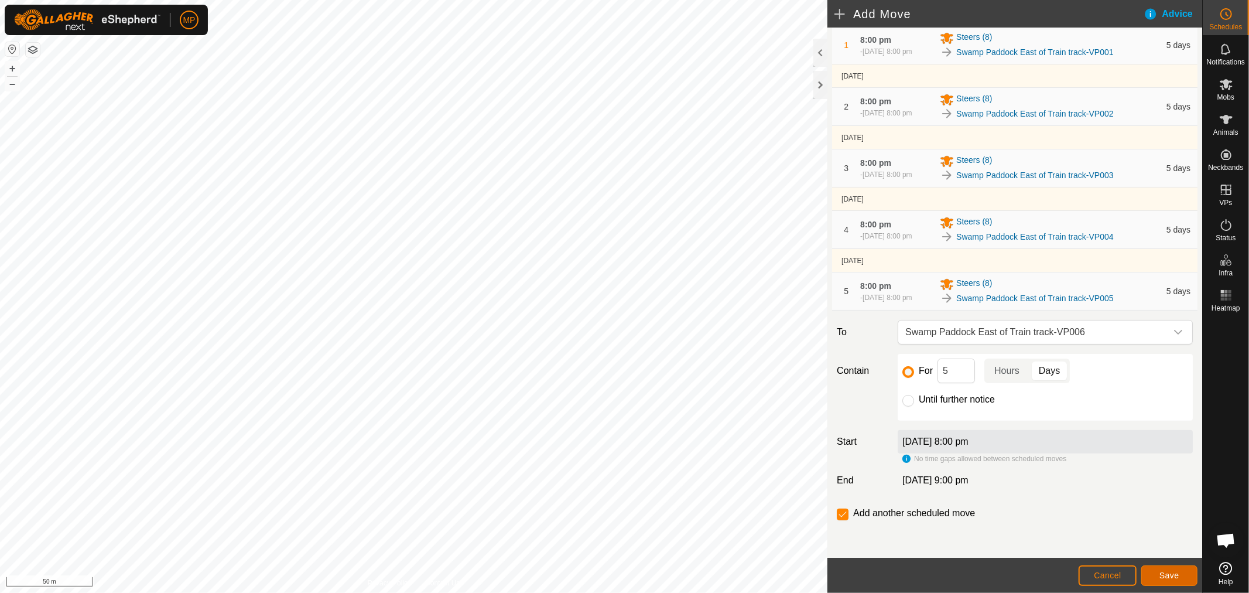
click at [1162, 577] on span "Save" at bounding box center [1170, 574] width 20 height 9
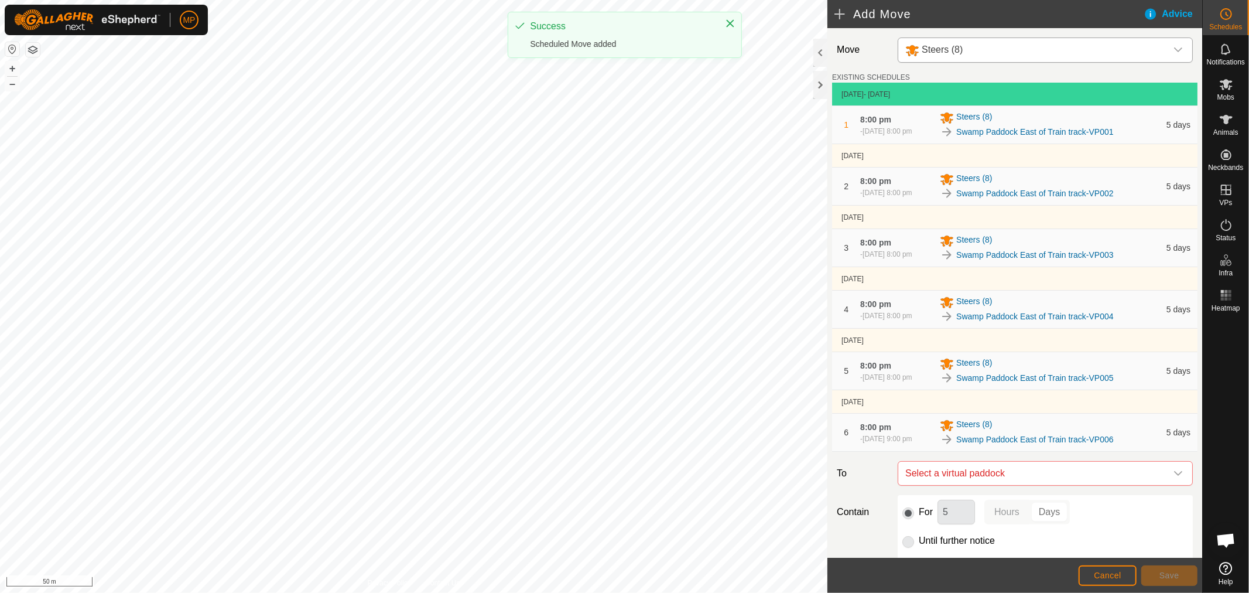
scroll to position [130, 0]
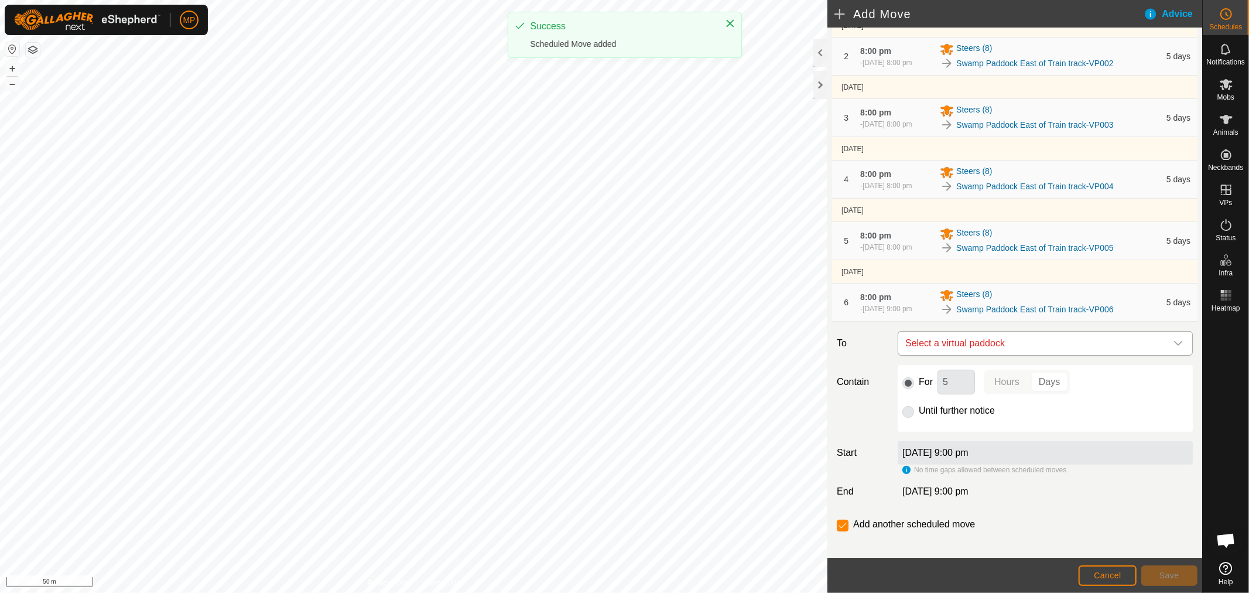
click at [1174, 348] on icon "dropdown trigger" at bounding box center [1178, 342] width 9 height 9
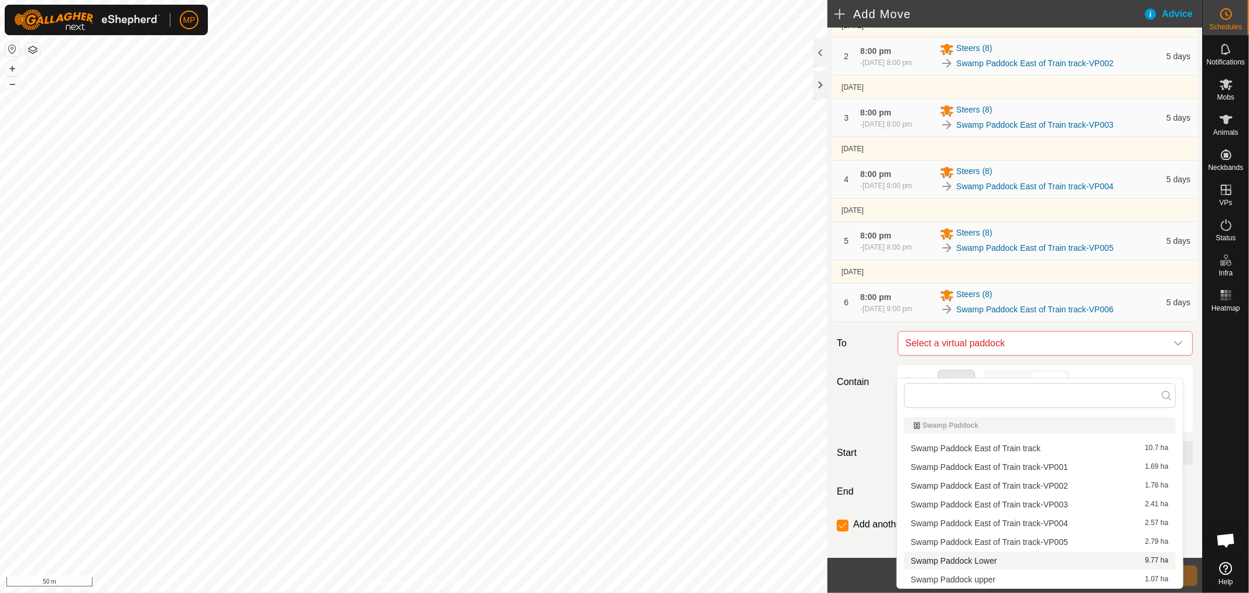
click at [999, 556] on li "Swamp Paddock Lower 9.77 ha" at bounding box center [1040, 561] width 272 height 18
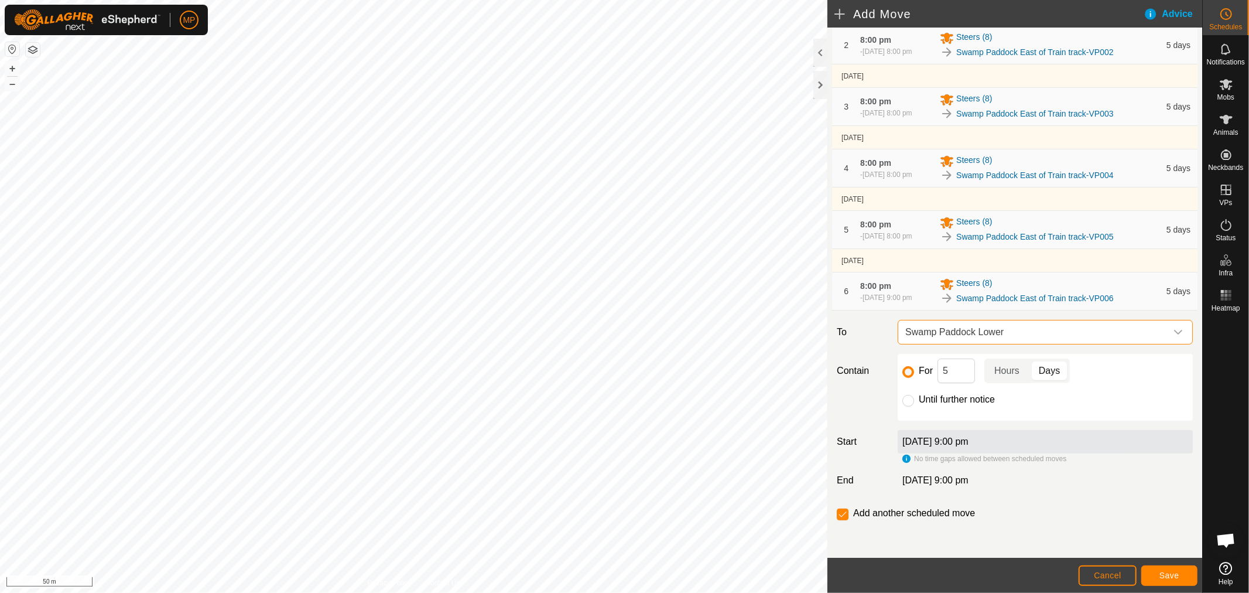
scroll to position [162, 0]
click at [908, 401] on input "Until further notice" at bounding box center [908, 401] width 12 height 12
radio input "true"
checkbox input "false"
click at [1167, 577] on span "Save" at bounding box center [1170, 574] width 20 height 9
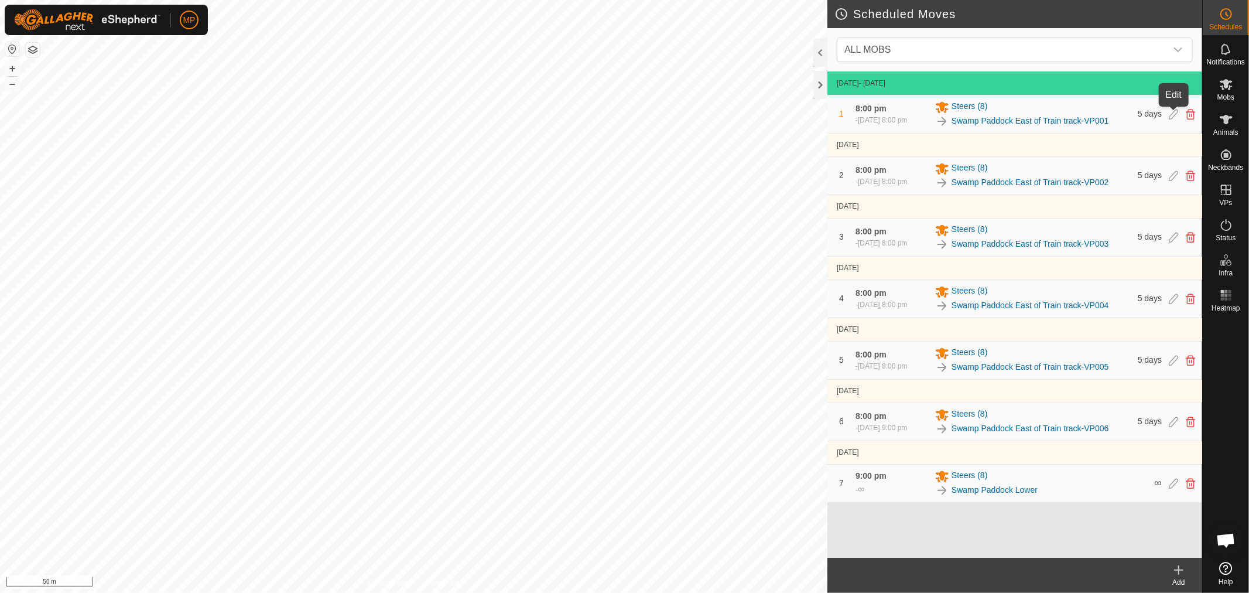
click at [1174, 114] on icon at bounding box center [1173, 114] width 9 height 11
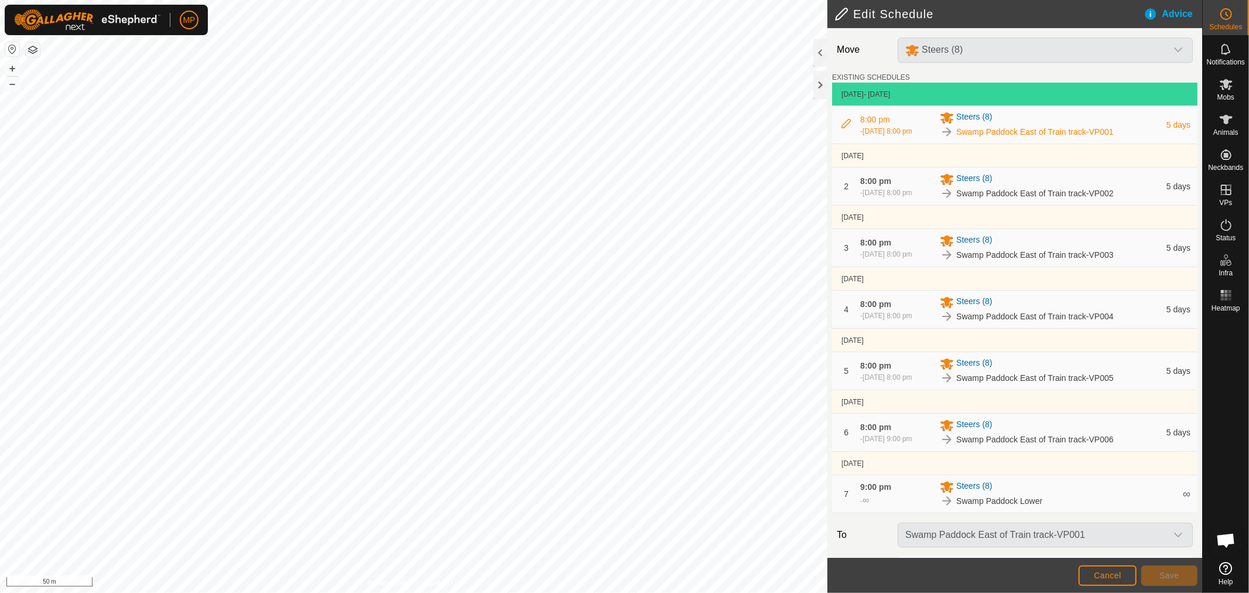
click at [1038, 131] on span "Swamp Paddock East of Train track-VP001" at bounding box center [1034, 132] width 157 height 12
click at [885, 126] on div "- 6 Sept 2025, 8:00 pm" at bounding box center [886, 131] width 52 height 11
click at [846, 121] on icon at bounding box center [846, 123] width 9 height 9
click at [854, 122] on div "8:00 pm - 6 Sept 2025, 8:00 pm Steers (8) Swamp Paddock East of Train track-VP0…" at bounding box center [1015, 124] width 356 height 37
click at [888, 121] on span "8:00 pm" at bounding box center [875, 119] width 30 height 9
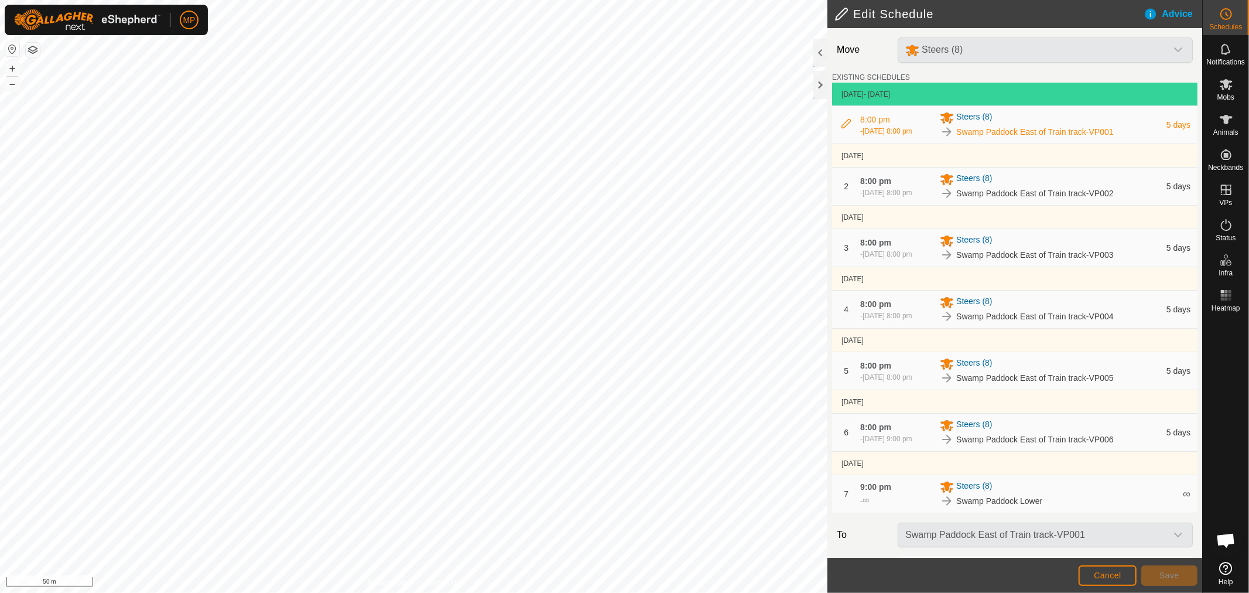
click at [907, 129] on span "6 Sept 2025, 8:00 pm" at bounding box center [887, 131] width 49 height 8
click at [981, 129] on span "Swamp Paddock East of Train track-VP001" at bounding box center [1034, 132] width 157 height 12
click at [979, 114] on span "Steers (8)" at bounding box center [974, 118] width 36 height 14
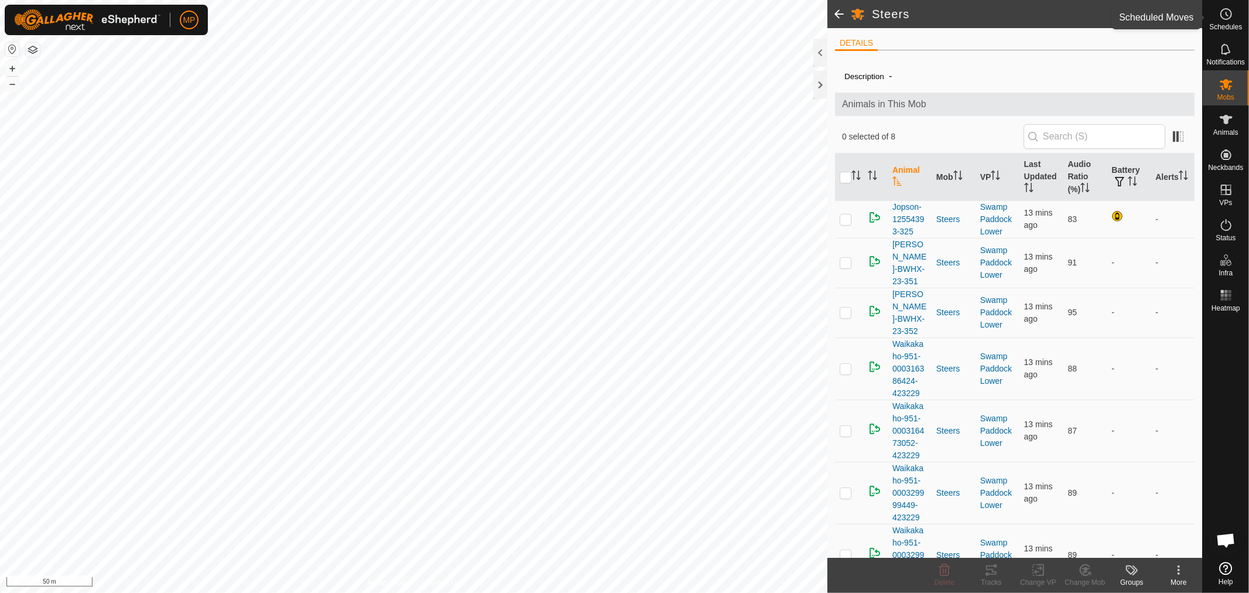
click at [1230, 23] on span "Schedules" at bounding box center [1225, 26] width 33 height 7
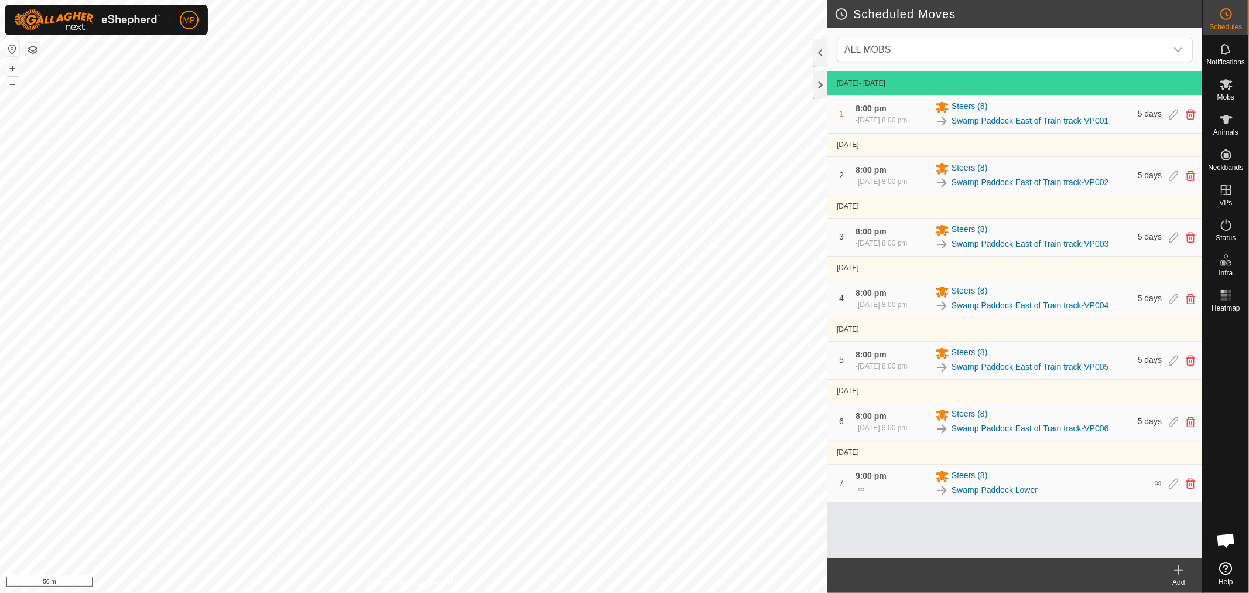
click at [841, 113] on span "1" at bounding box center [841, 113] width 5 height 9
click at [868, 108] on span "8:00 pm" at bounding box center [871, 108] width 31 height 9
click at [887, 119] on span "6 Sept 2025, 8:00 pm" at bounding box center [882, 120] width 49 height 8
click at [1175, 113] on icon at bounding box center [1173, 114] width 9 height 11
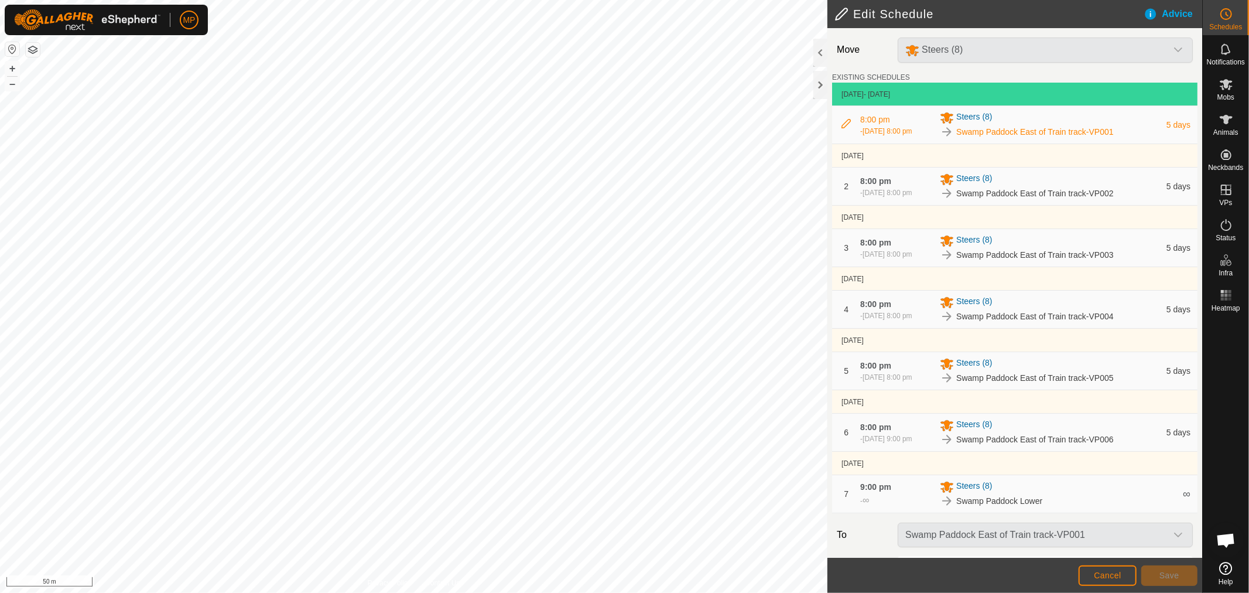
click at [846, 126] on icon at bounding box center [846, 123] width 9 height 9
click at [1114, 577] on span "Cancel" at bounding box center [1108, 574] width 28 height 9
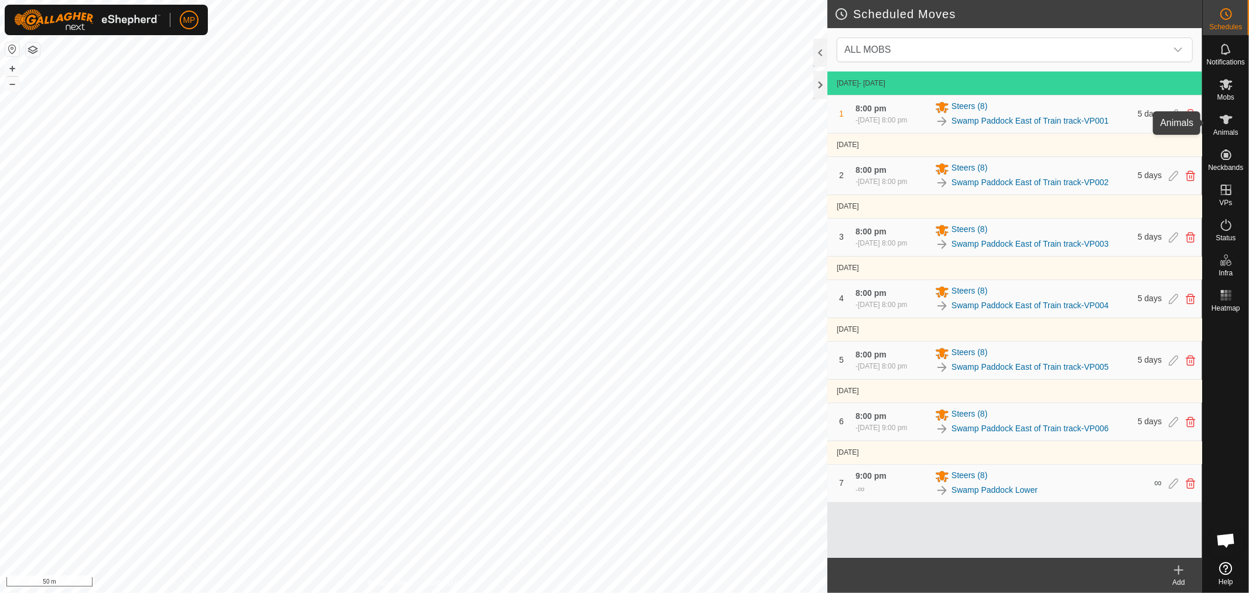
click at [1231, 125] on icon at bounding box center [1226, 119] width 14 height 14
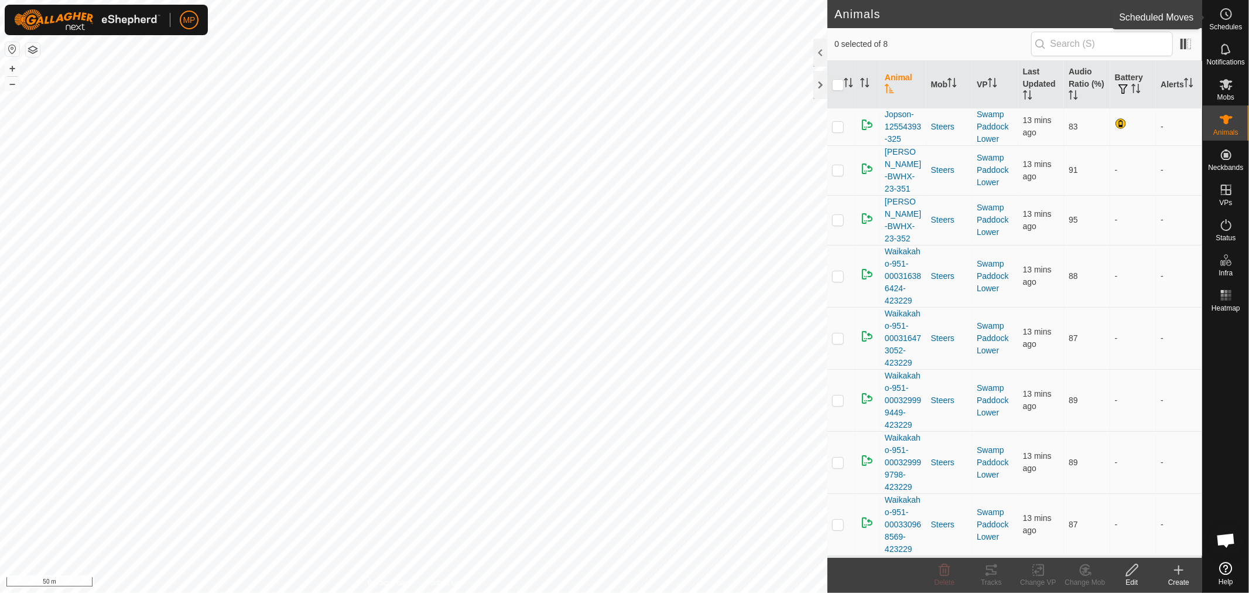
click at [1224, 26] on span "Schedules" at bounding box center [1225, 26] width 33 height 7
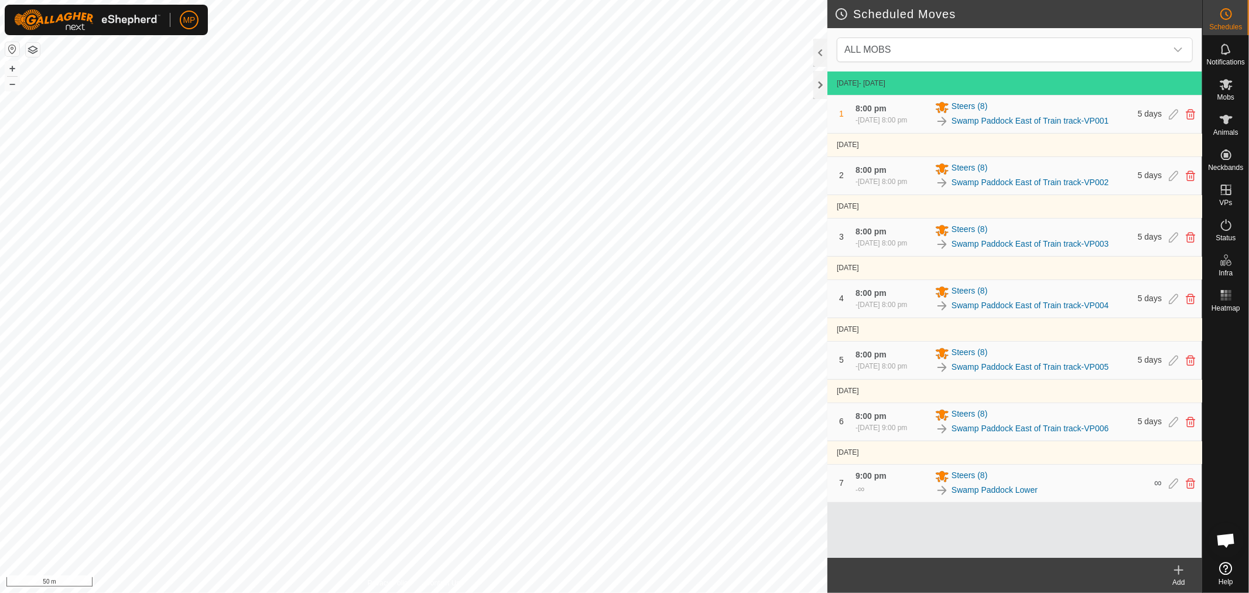
click at [859, 81] on span "1 Sept 2025" at bounding box center [848, 83] width 22 height 8
click at [881, 83] on span "- Today" at bounding box center [872, 83] width 26 height 8
drag, startPoint x: 935, startPoint y: 75, endPoint x: 1140, endPoint y: 48, distance: 206.7
click at [942, 74] on td "1 Sept 2025 - Today" at bounding box center [1015, 82] width 375 height 23
click at [1182, 43] on div "dropdown trigger" at bounding box center [1178, 49] width 23 height 23
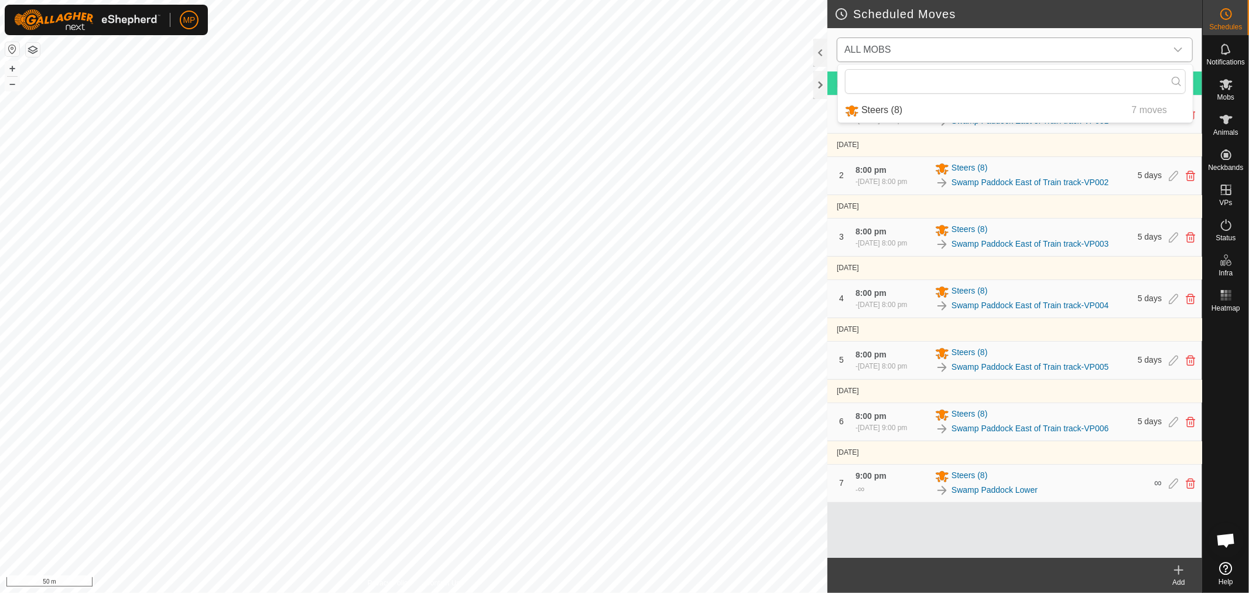
click at [1182, 43] on div "dropdown trigger" at bounding box center [1178, 49] width 23 height 23
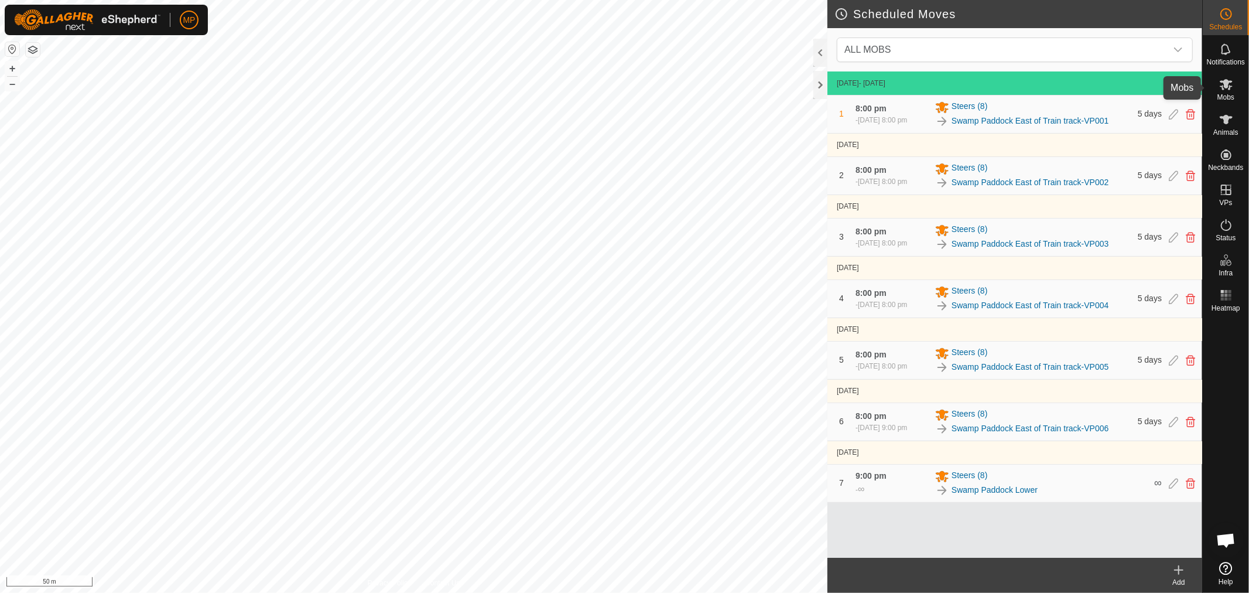
click at [1226, 84] on icon at bounding box center [1226, 84] width 13 height 11
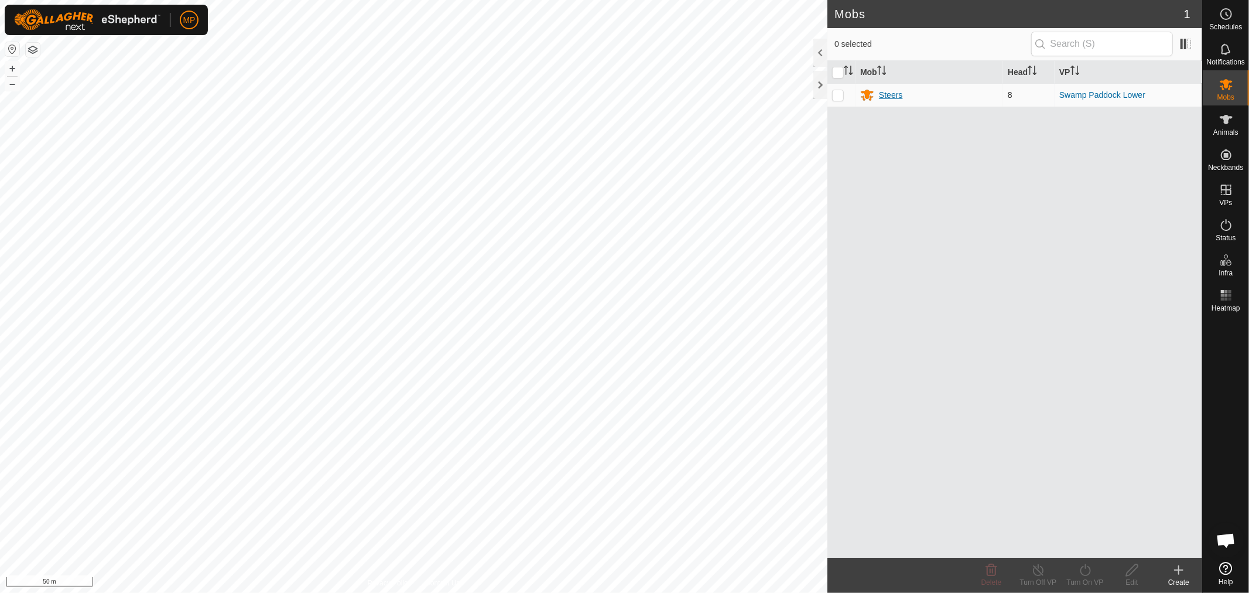
click at [889, 91] on div "Steers" at bounding box center [890, 95] width 23 height 12
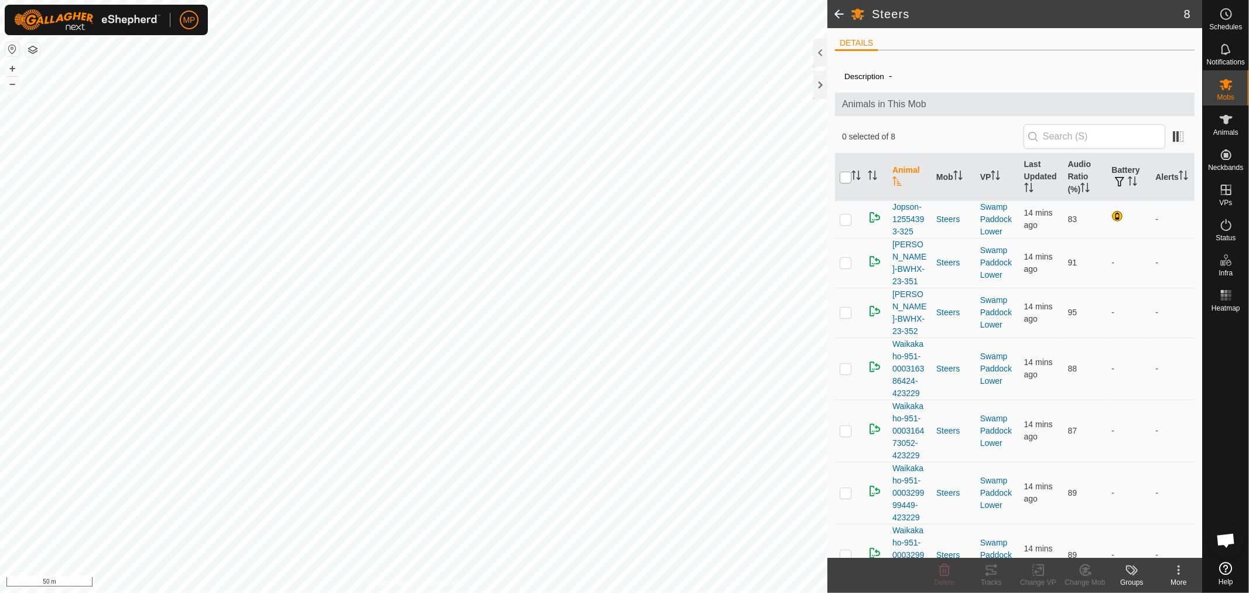
click at [846, 178] on input "checkbox" at bounding box center [846, 178] width 12 height 12
checkbox input "true"
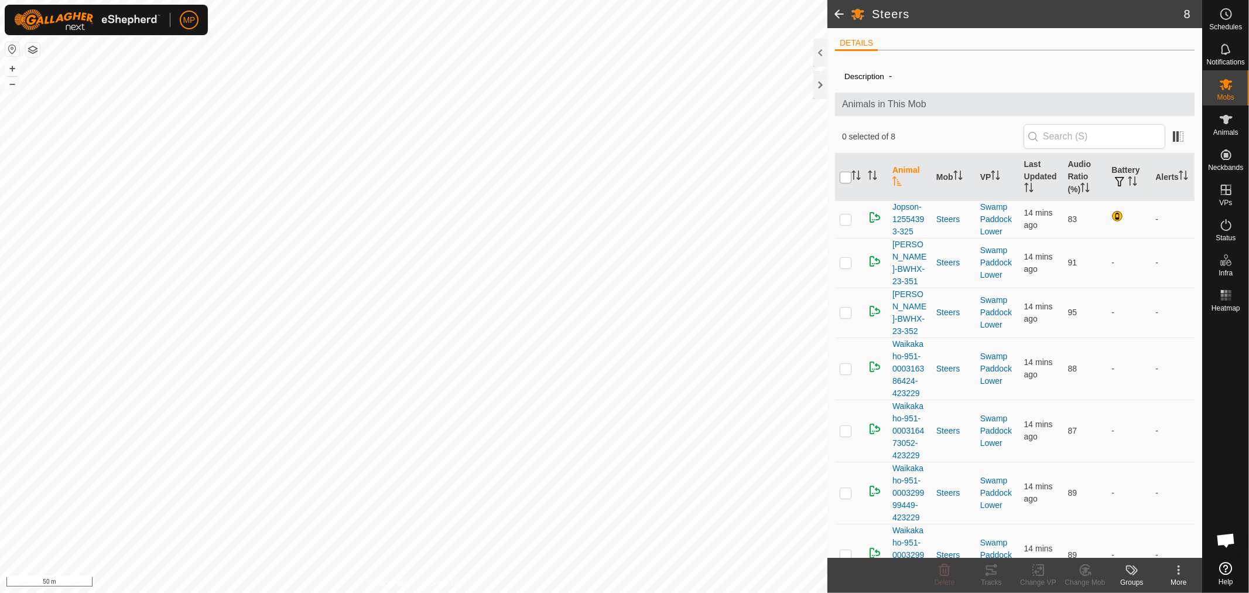
checkbox input "true"
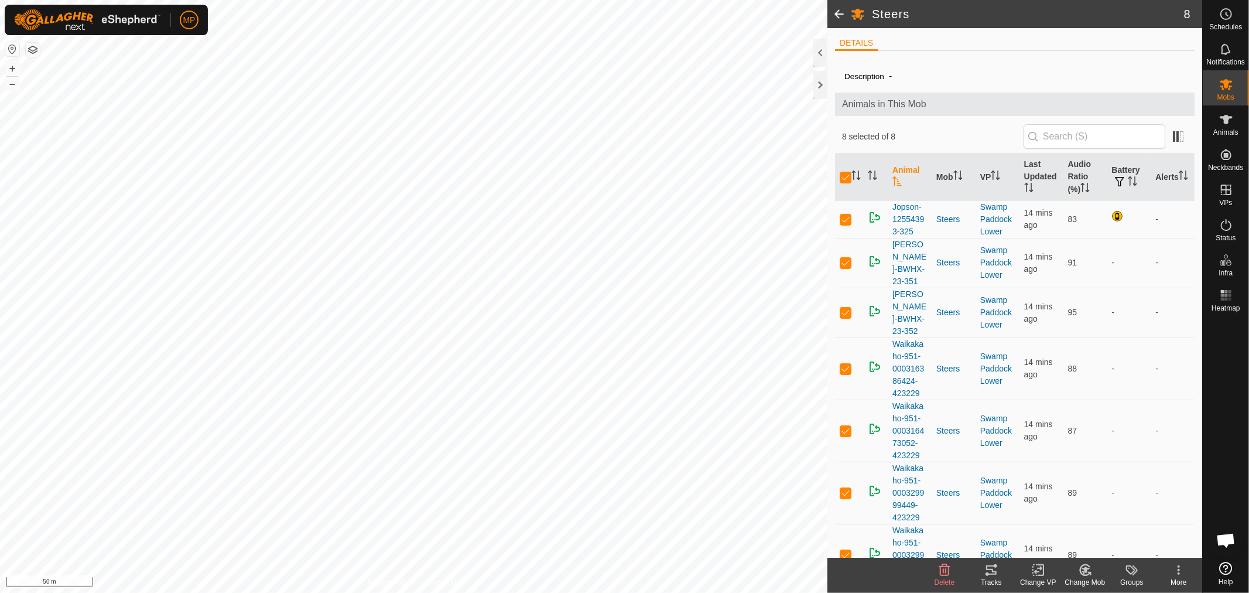
click at [1040, 575] on icon at bounding box center [1038, 570] width 15 height 14
click at [1076, 518] on link "Choose VP..." at bounding box center [1073, 519] width 116 height 23
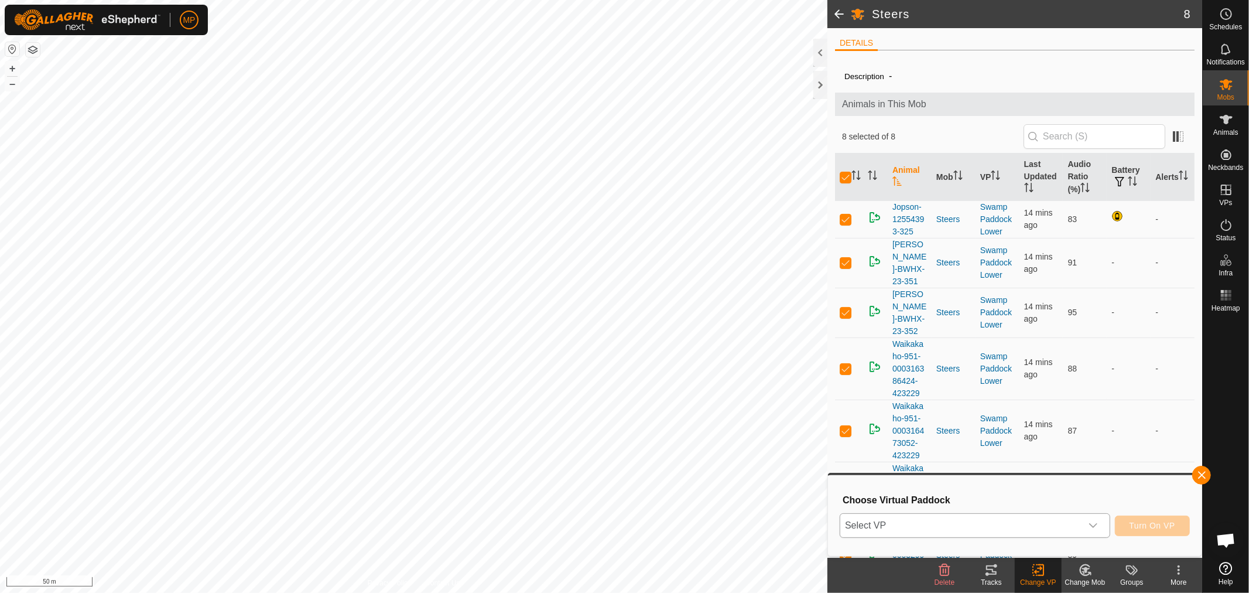
click at [1093, 517] on div "dropdown trigger" at bounding box center [1093, 525] width 23 height 23
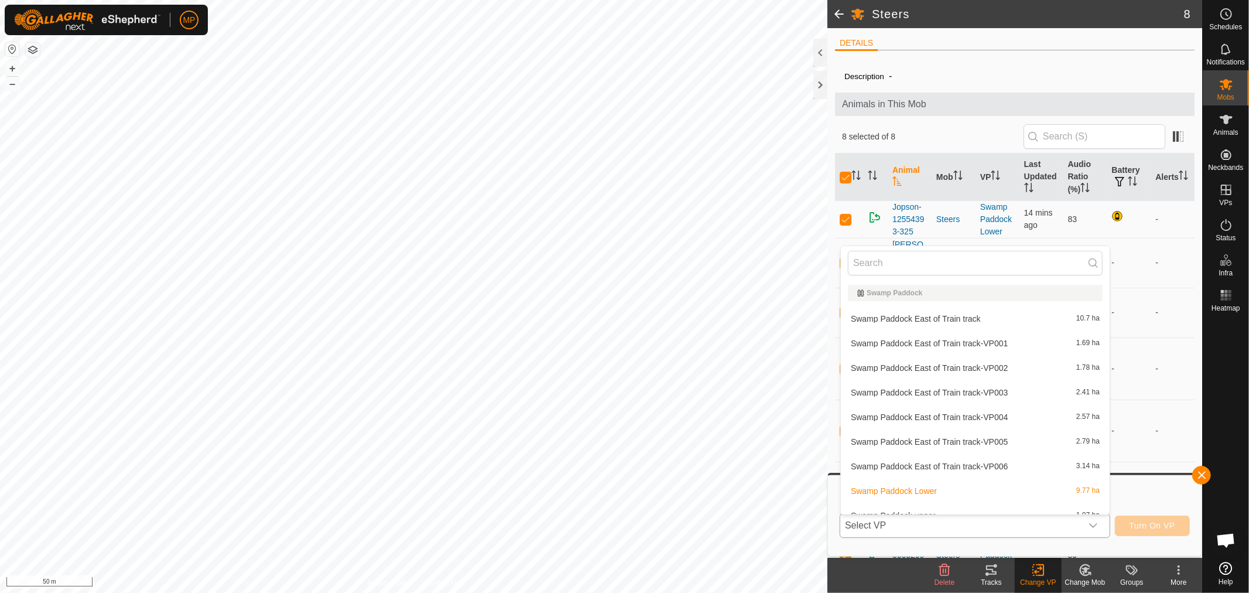
scroll to position [12, 0]
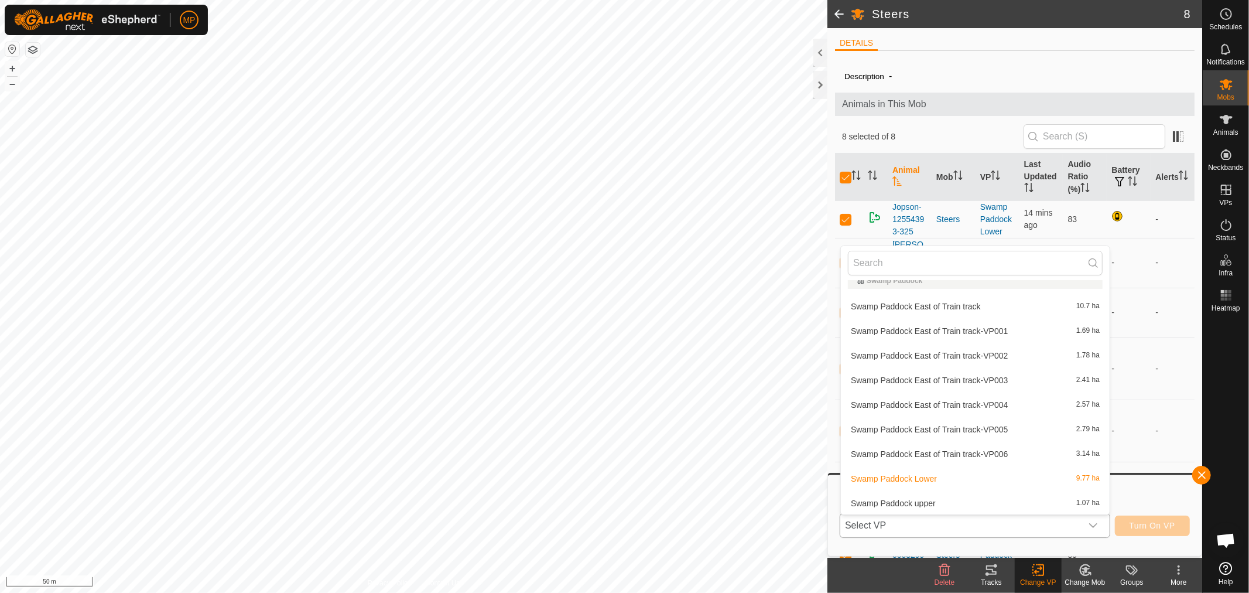
click at [965, 329] on li "Swamp Paddock East of Train track-VP001 1.69 ha" at bounding box center [975, 330] width 269 height 23
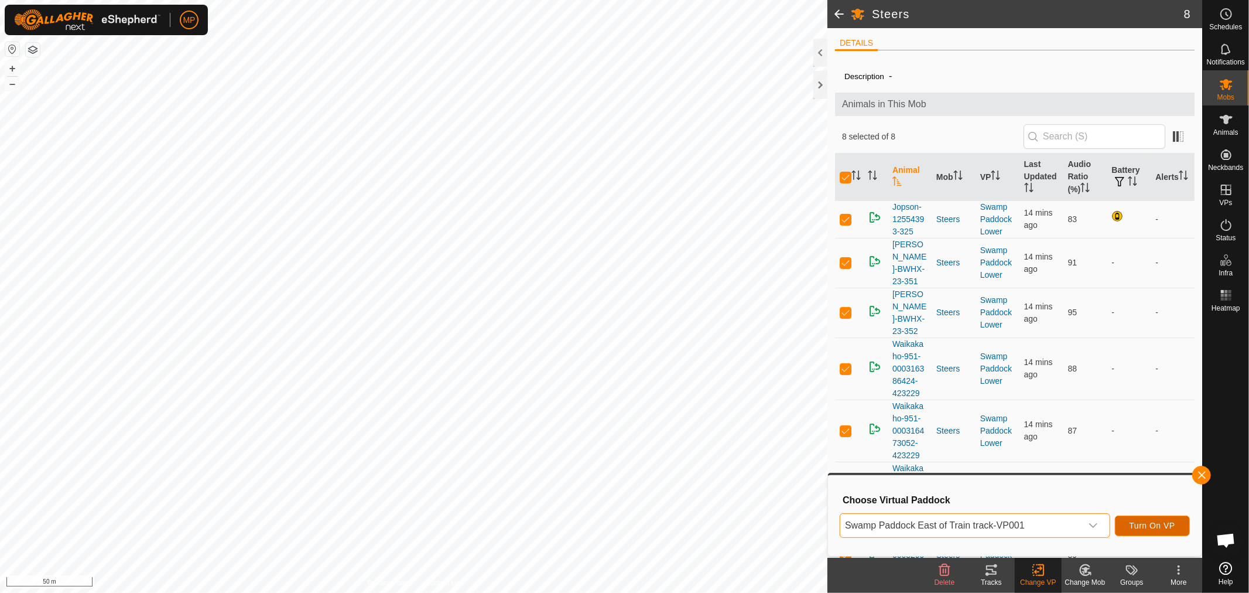
click at [1157, 524] on span "Turn On VP" at bounding box center [1153, 525] width 46 height 9
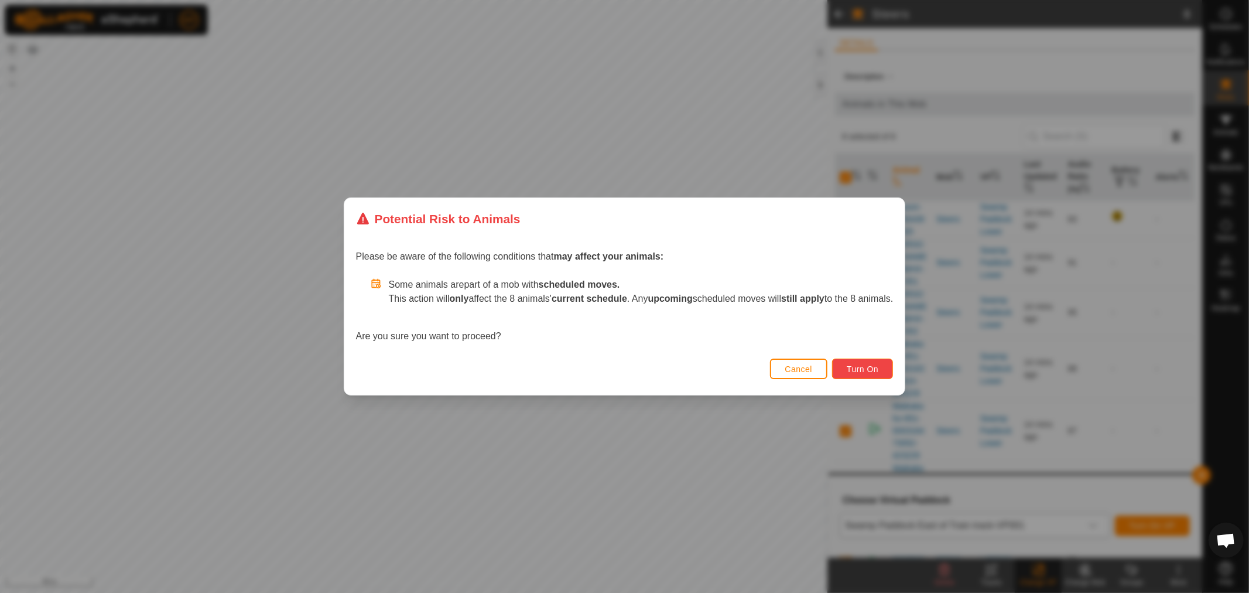
click at [878, 369] on span "Turn On" at bounding box center [863, 368] width 32 height 9
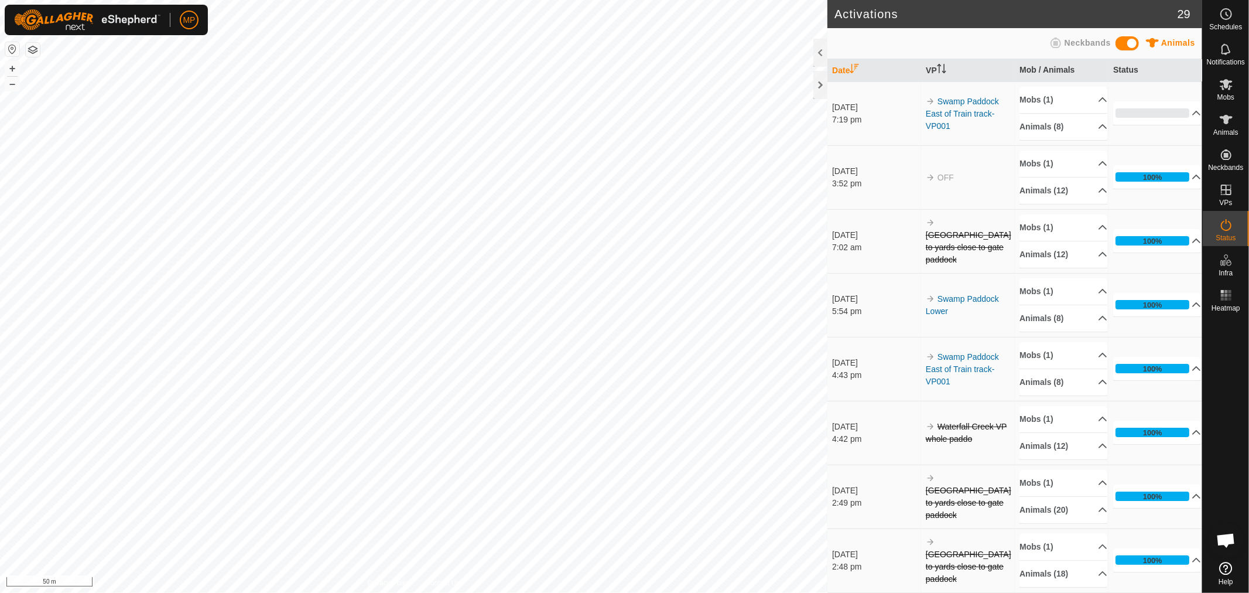
click at [1133, 43] on span at bounding box center [1127, 43] width 23 height 14
click at [1125, 42] on span at bounding box center [1127, 43] width 23 height 14
click at [1227, 15] on icon at bounding box center [1227, 14] width 2 height 4
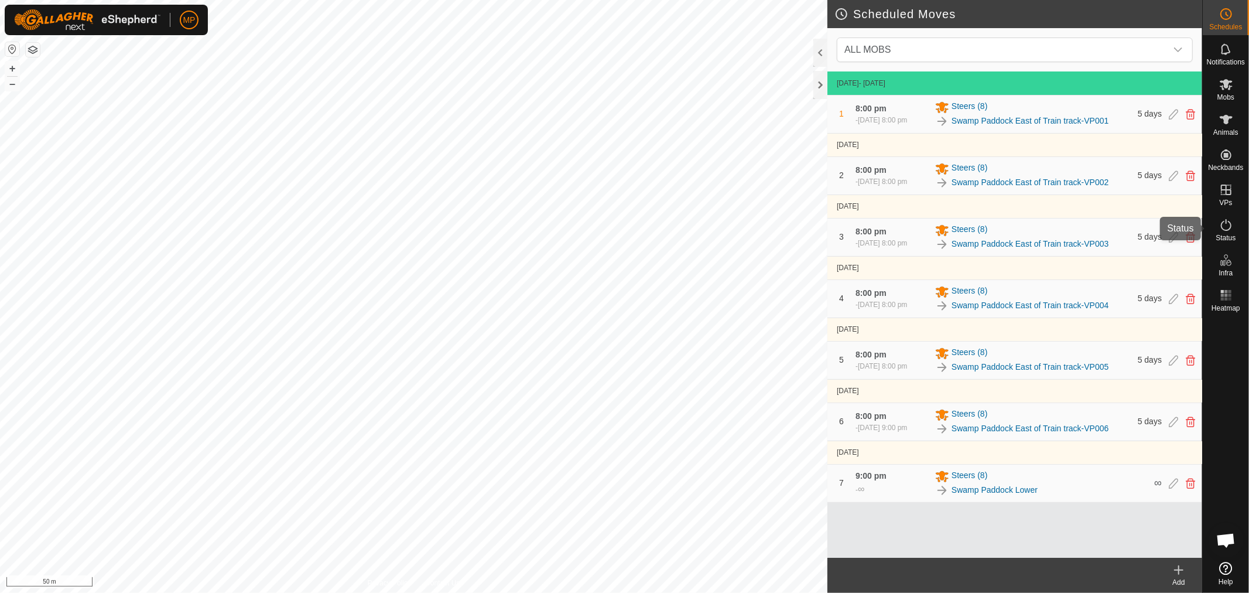
click at [1222, 232] on es-activation-svg-icon at bounding box center [1226, 225] width 21 height 19
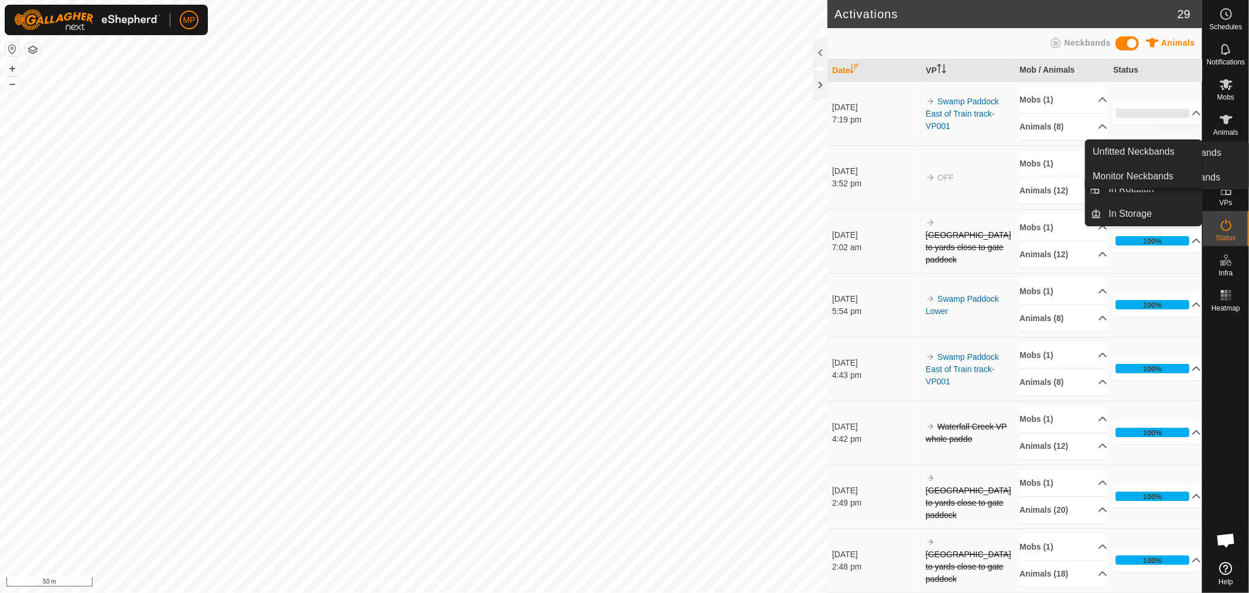
click at [1227, 119] on icon at bounding box center [1226, 119] width 13 height 9
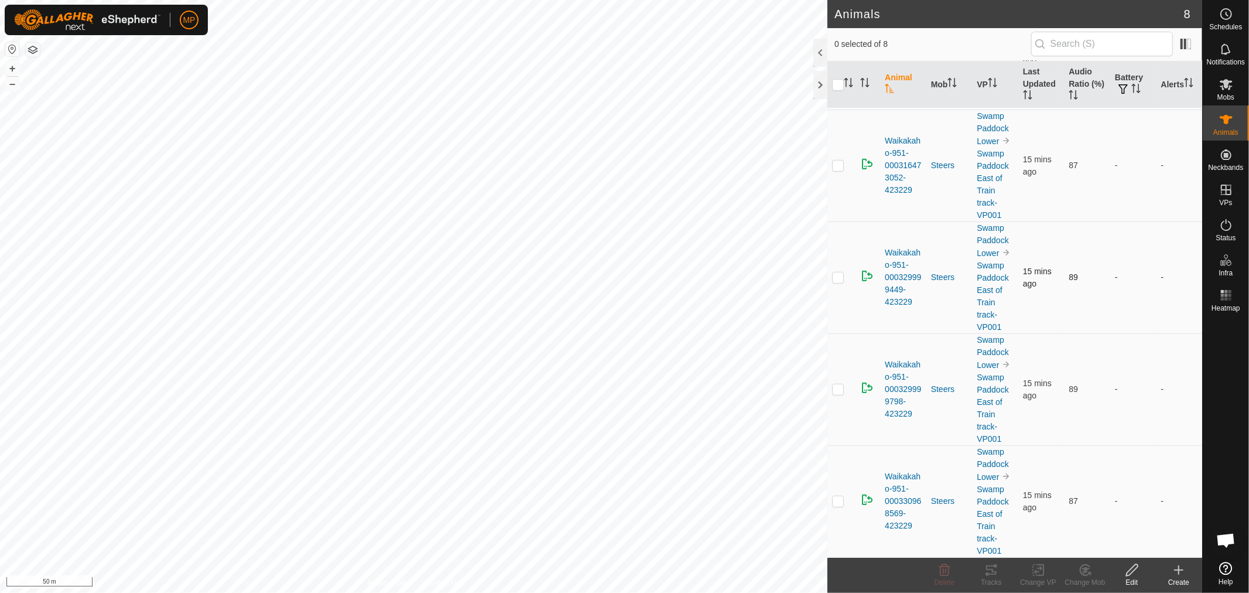
scroll to position [546, 0]
click at [1138, 153] on link "Unfitted Neckbands" at bounding box center [1144, 151] width 116 height 23
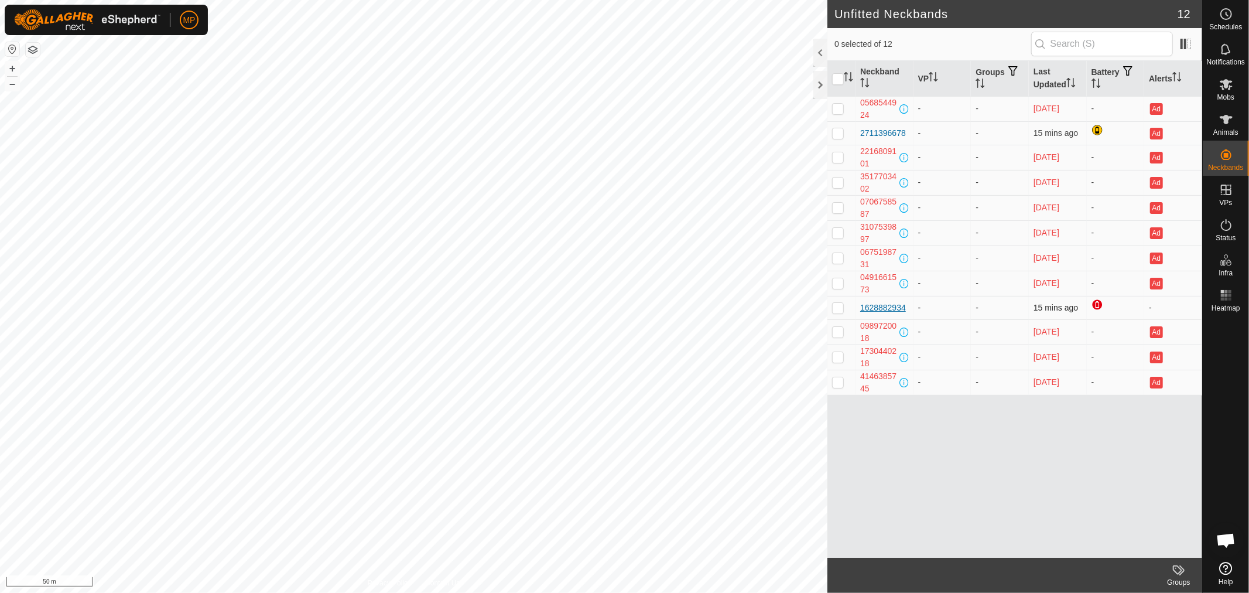
click at [889, 305] on div "1628882934" at bounding box center [883, 308] width 46 height 12
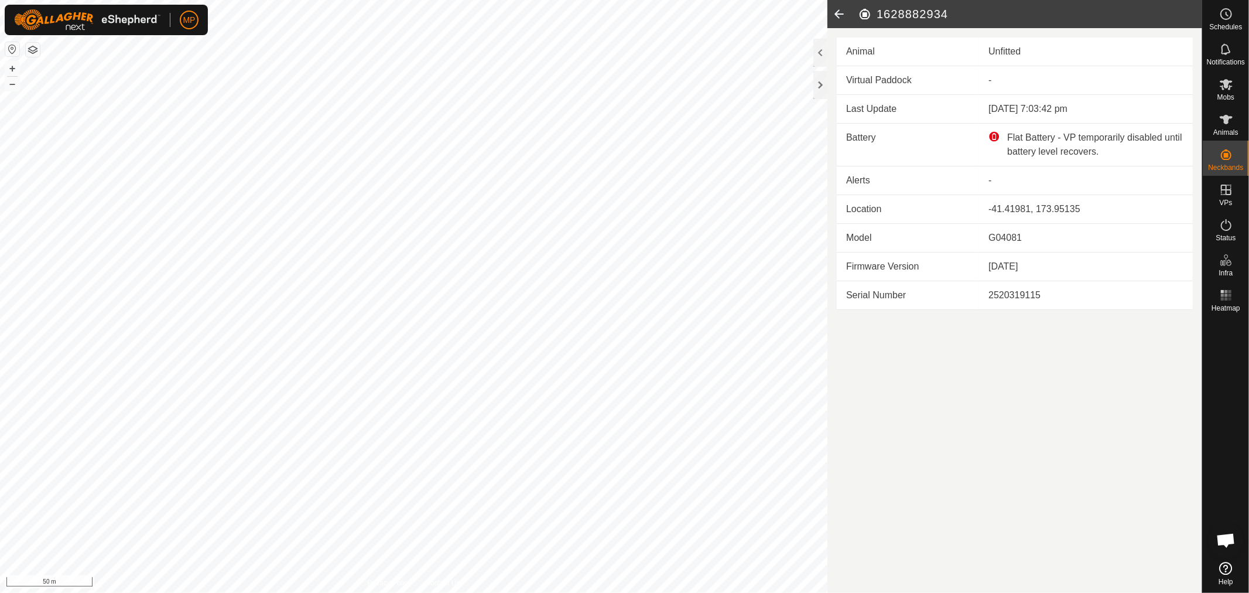
click at [836, 11] on icon at bounding box center [839, 14] width 23 height 28
